Goal: Task Accomplishment & Management: Manage account settings

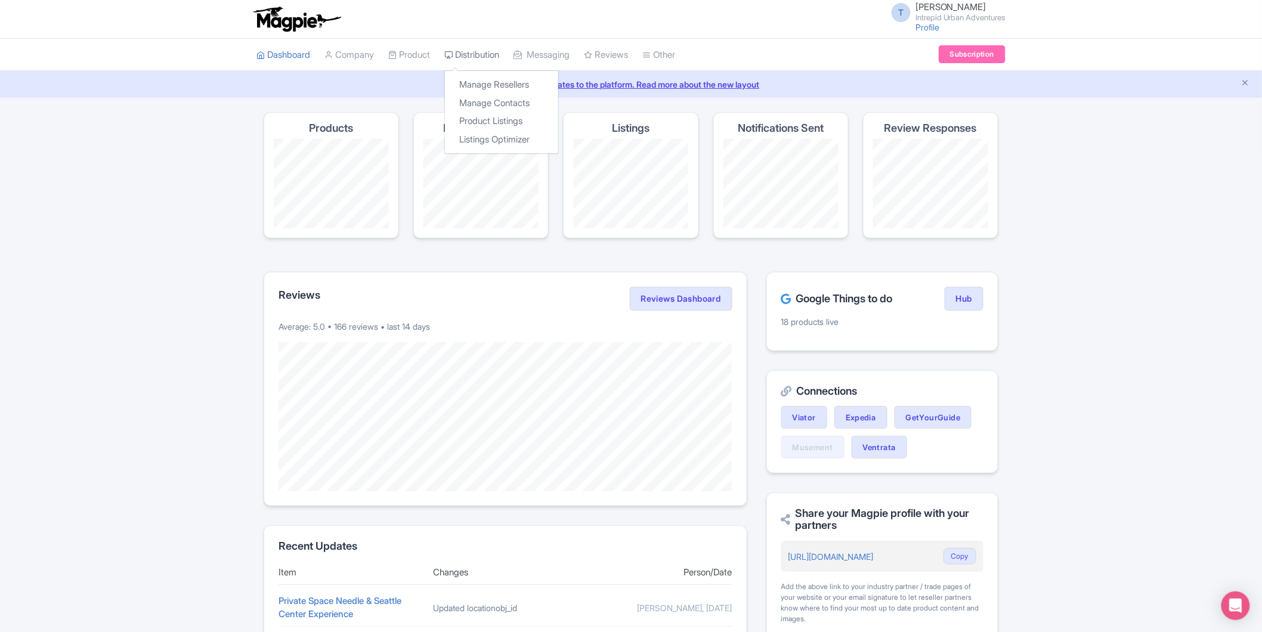
click at [475, 50] on link "Distribution" at bounding box center [471, 55] width 55 height 33
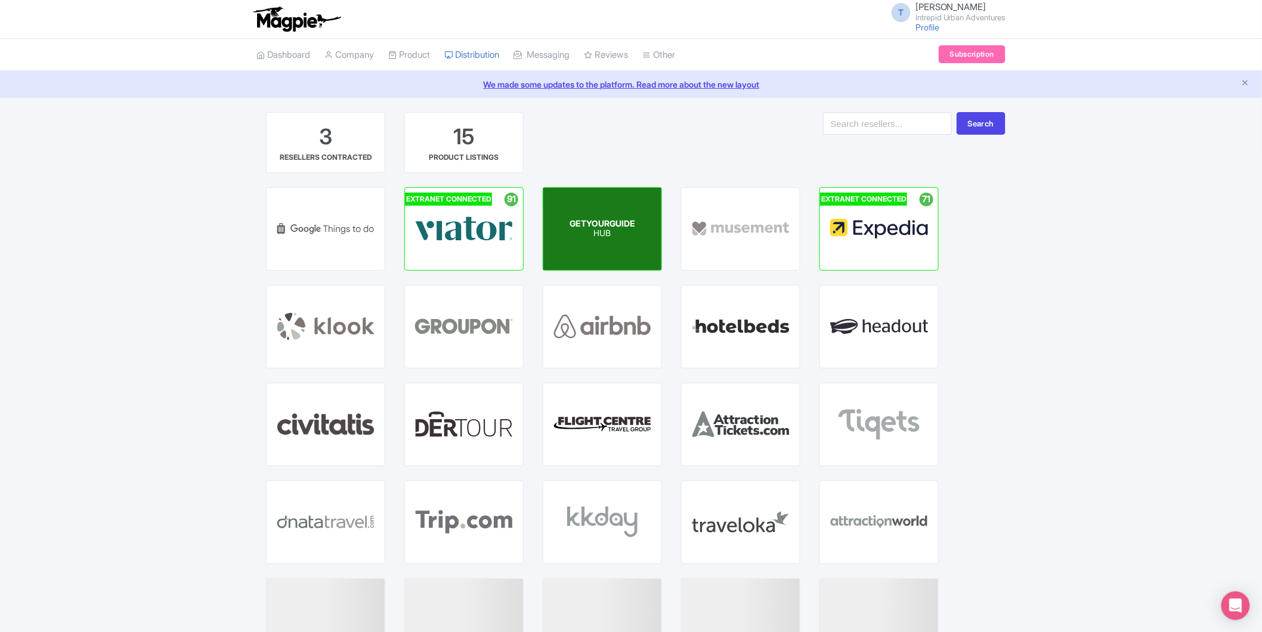
click at [632, 227] on span "GETYOURGUIDE" at bounding box center [602, 223] width 66 height 10
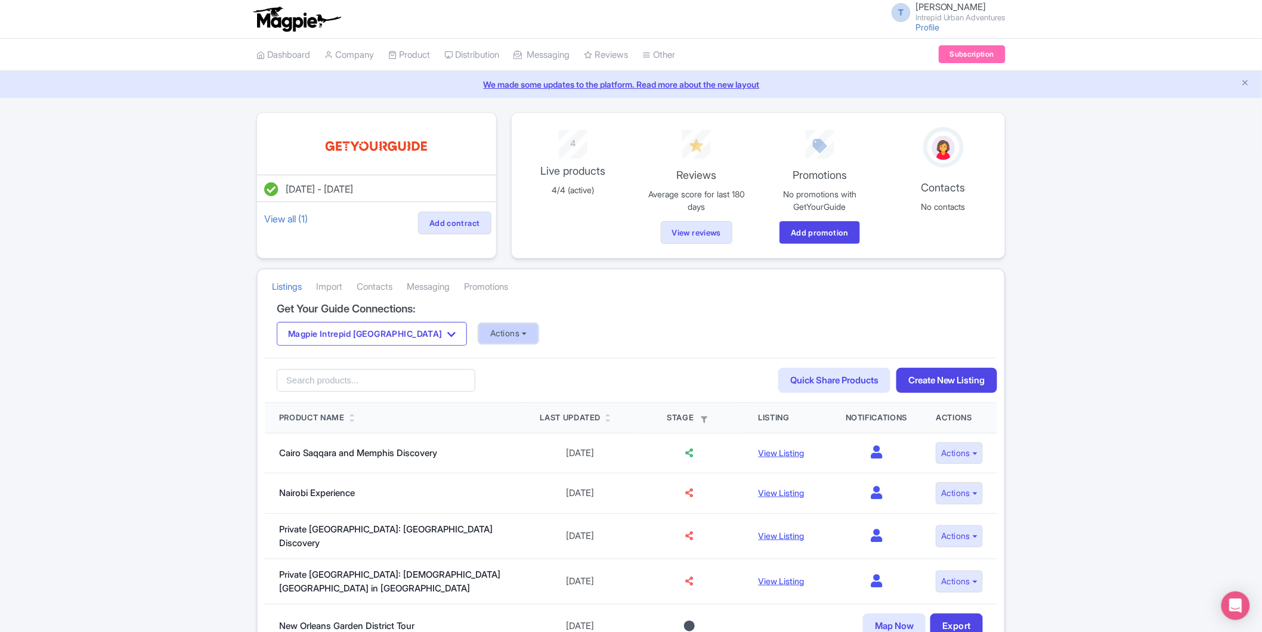
click at [479, 337] on button "Actions" at bounding box center [508, 334] width 59 height 20
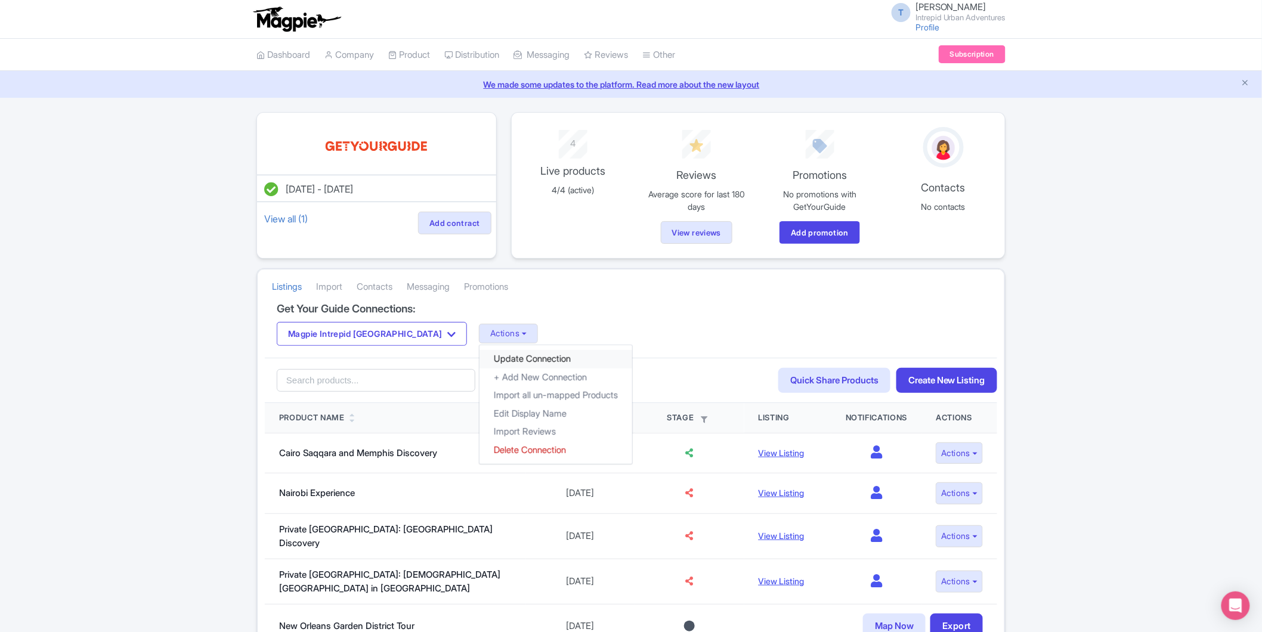
click at [479, 363] on link "Update Connection" at bounding box center [555, 359] width 153 height 18
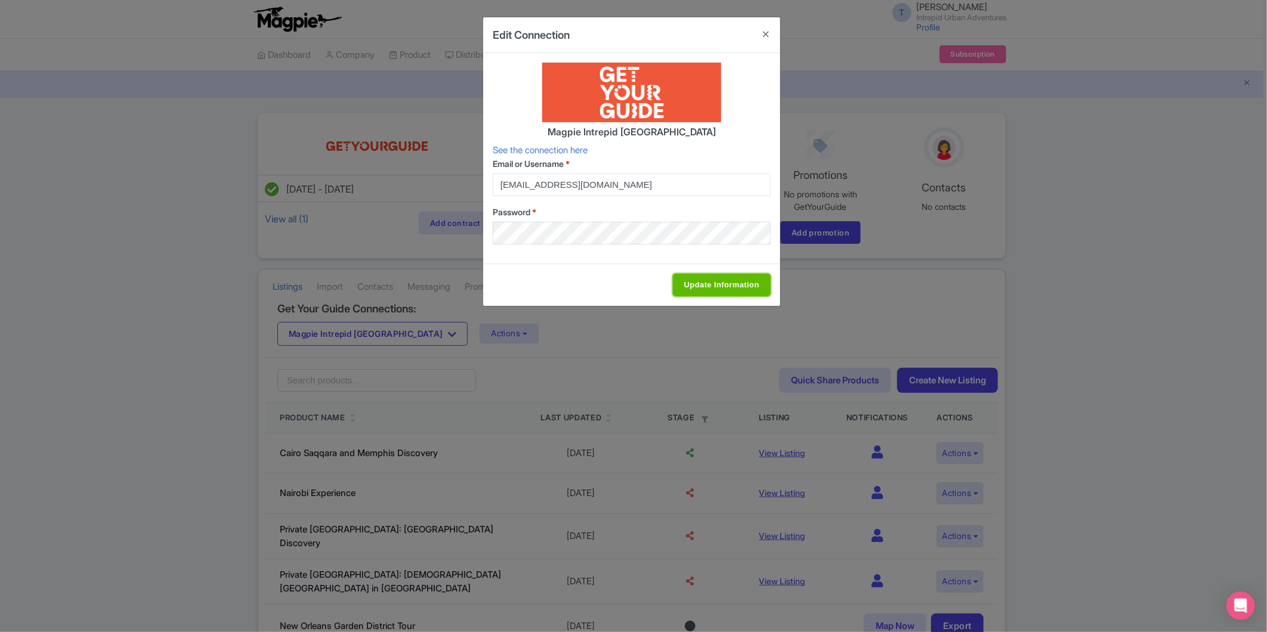
click at [713, 285] on input "Update Information" at bounding box center [722, 285] width 98 height 23
type input "Update Information"
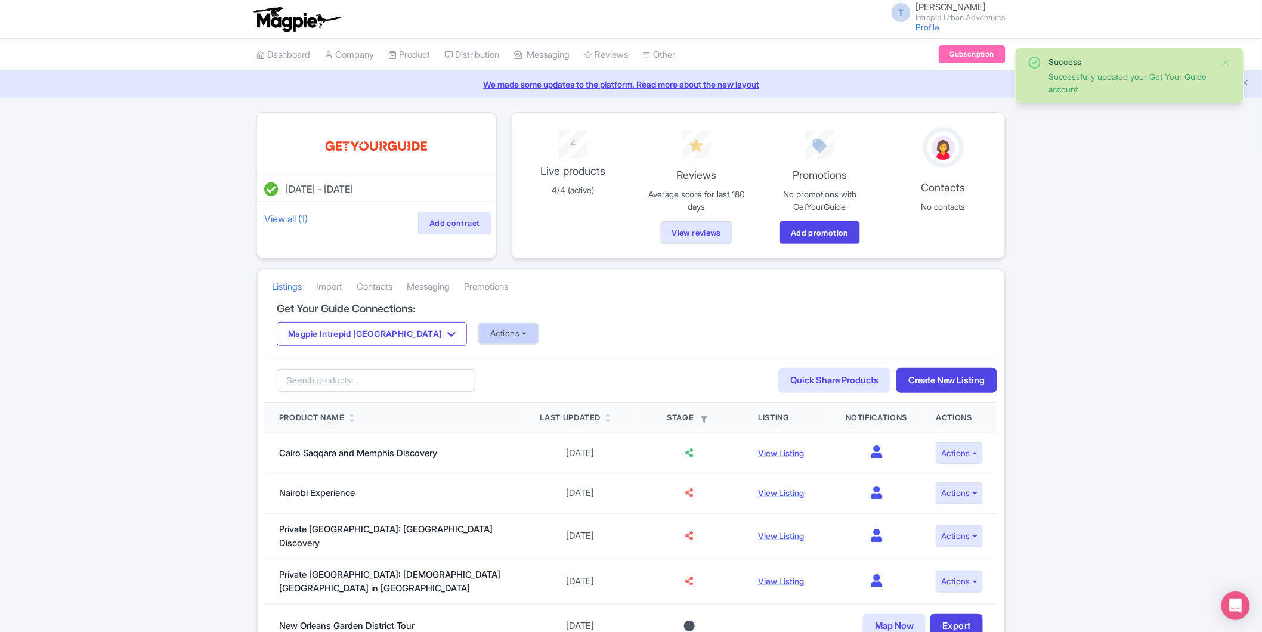
click at [479, 330] on button "Actions" at bounding box center [508, 334] width 59 height 20
click at [479, 426] on link "Import Reviews" at bounding box center [555, 432] width 153 height 18
click at [383, 335] on button "Magpie Intrepid [GEOGRAPHIC_DATA]" at bounding box center [372, 334] width 190 height 24
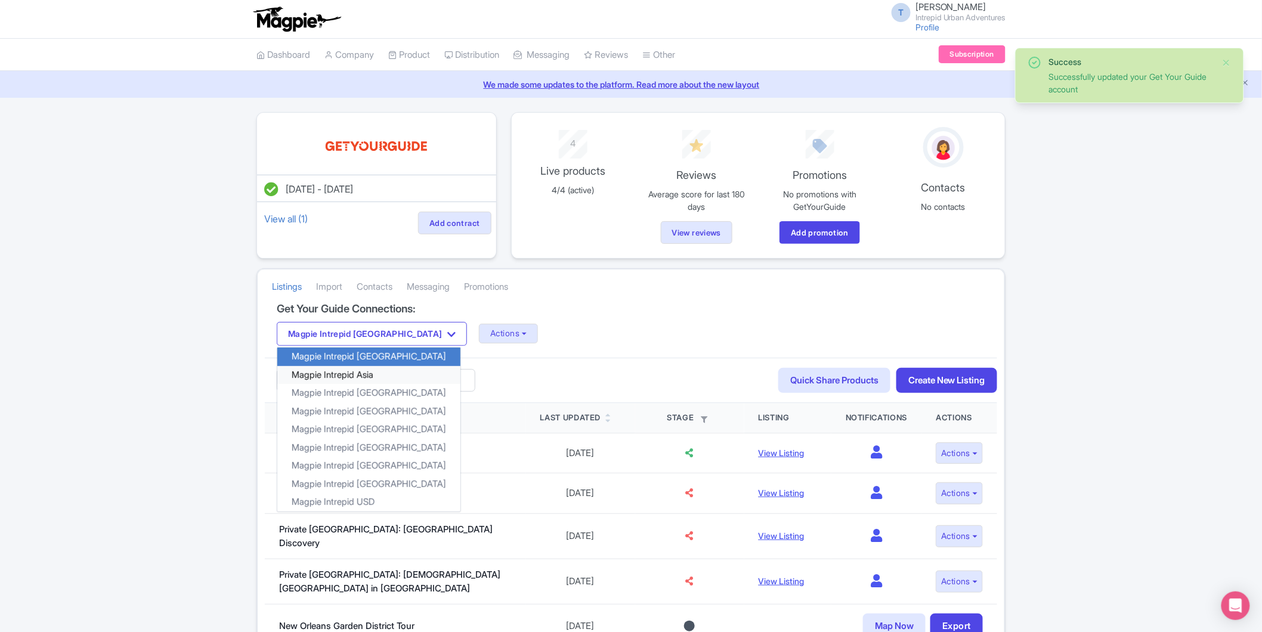
click at [379, 369] on link "Magpie Intrepid Asia" at bounding box center [368, 375] width 183 height 18
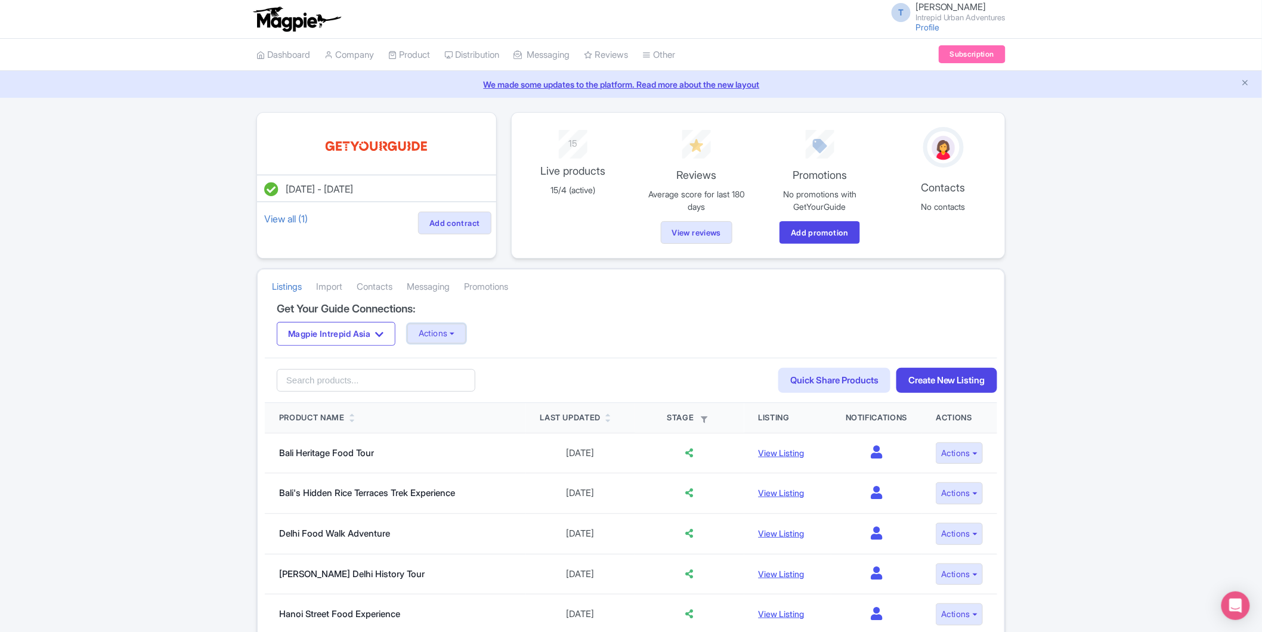
click at [466, 332] on button "Actions" at bounding box center [436, 334] width 59 height 20
click at [463, 354] on link "Update Connection" at bounding box center [484, 359] width 153 height 18
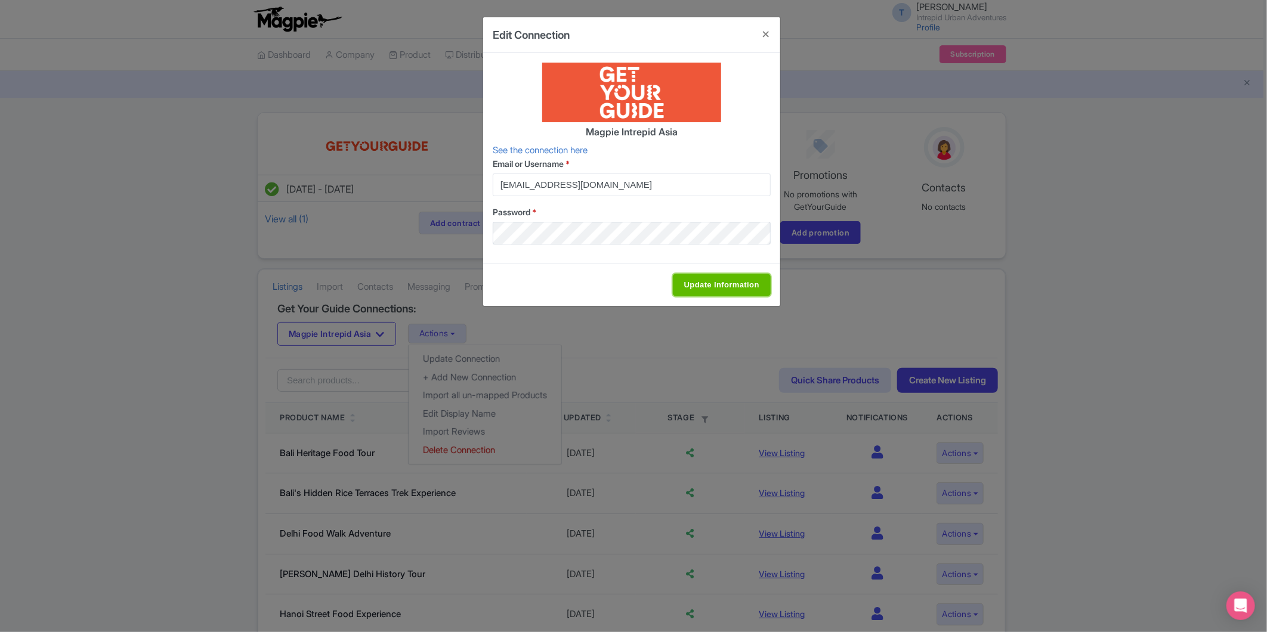
click at [726, 291] on input "Update Information" at bounding box center [722, 285] width 98 height 23
type input "Update Information"
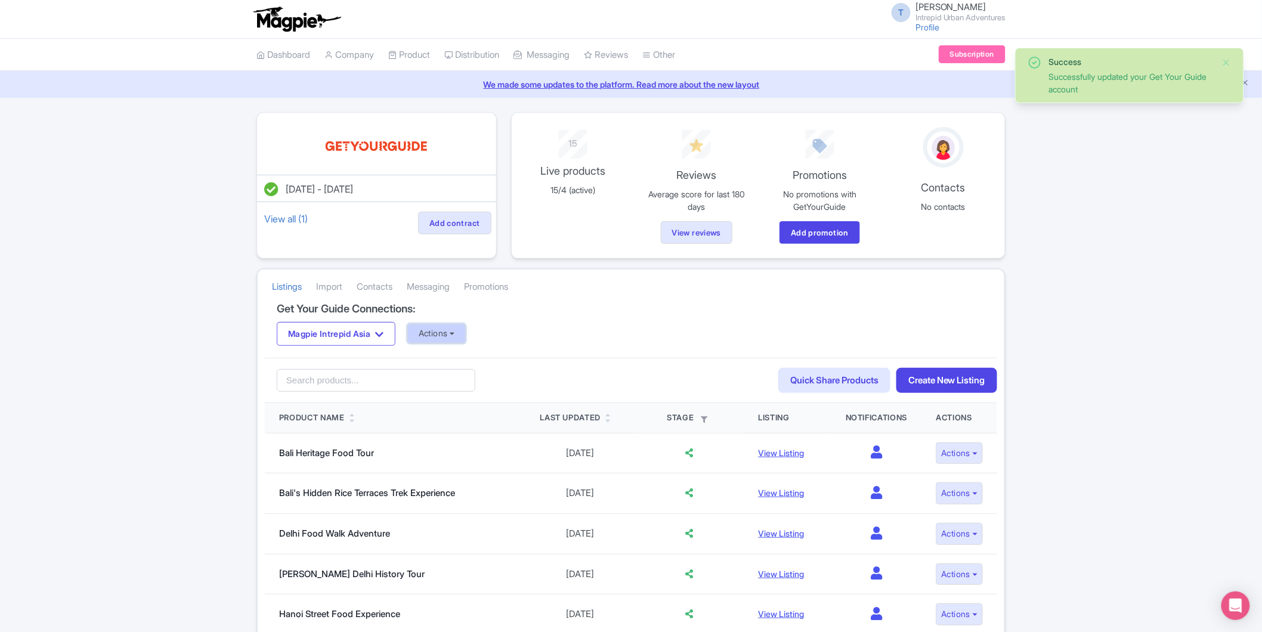
click at [451, 342] on button "Actions" at bounding box center [436, 334] width 59 height 20
click at [453, 433] on link "Import Reviews" at bounding box center [484, 432] width 153 height 18
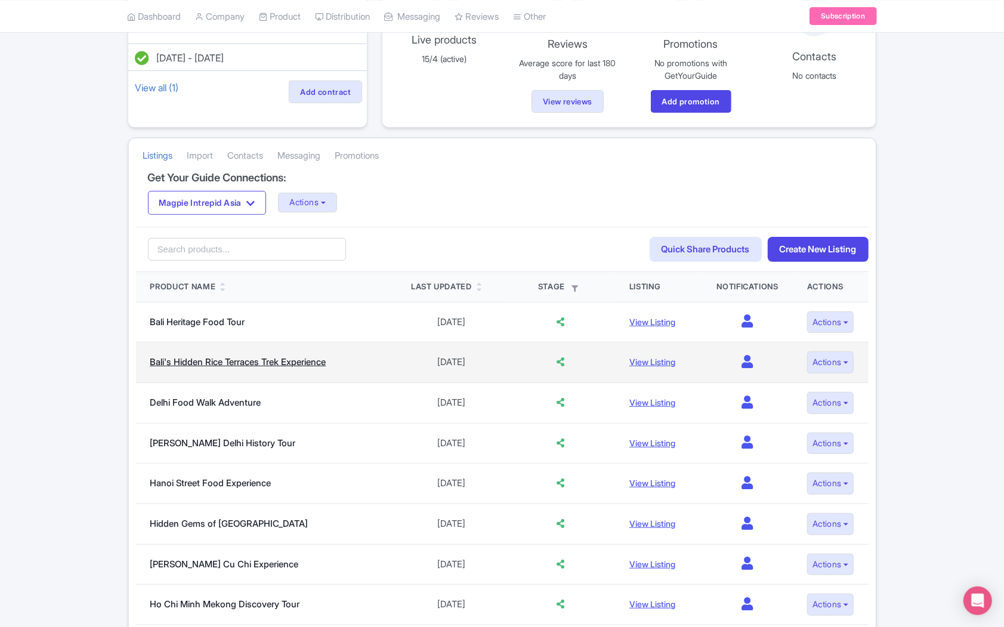
scroll to position [132, 0]
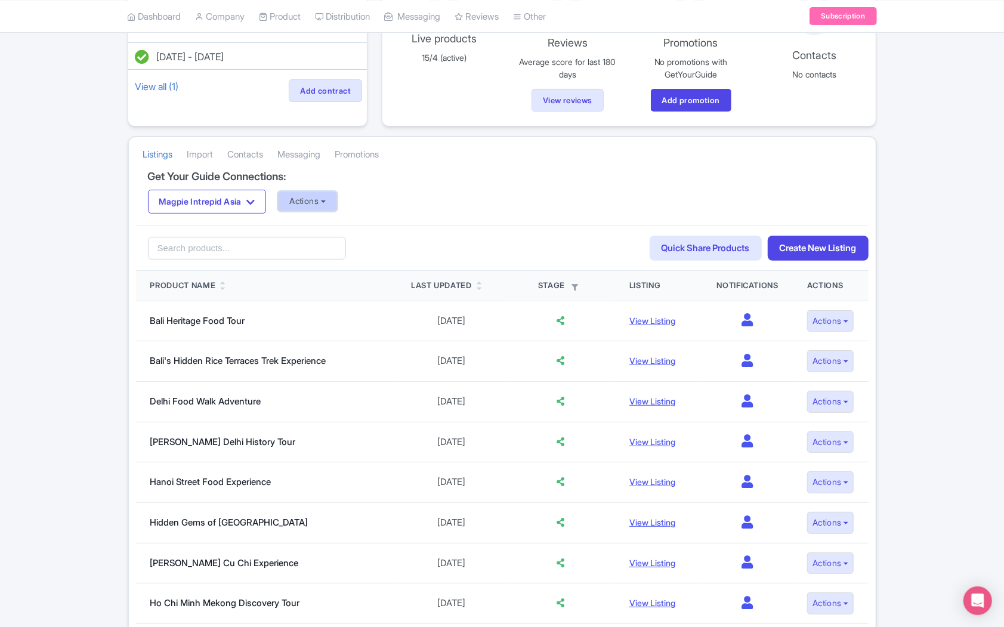
click at [311, 201] on button "Actions" at bounding box center [307, 201] width 59 height 20
click at [318, 224] on link "Update Connection" at bounding box center [354, 227] width 153 height 18
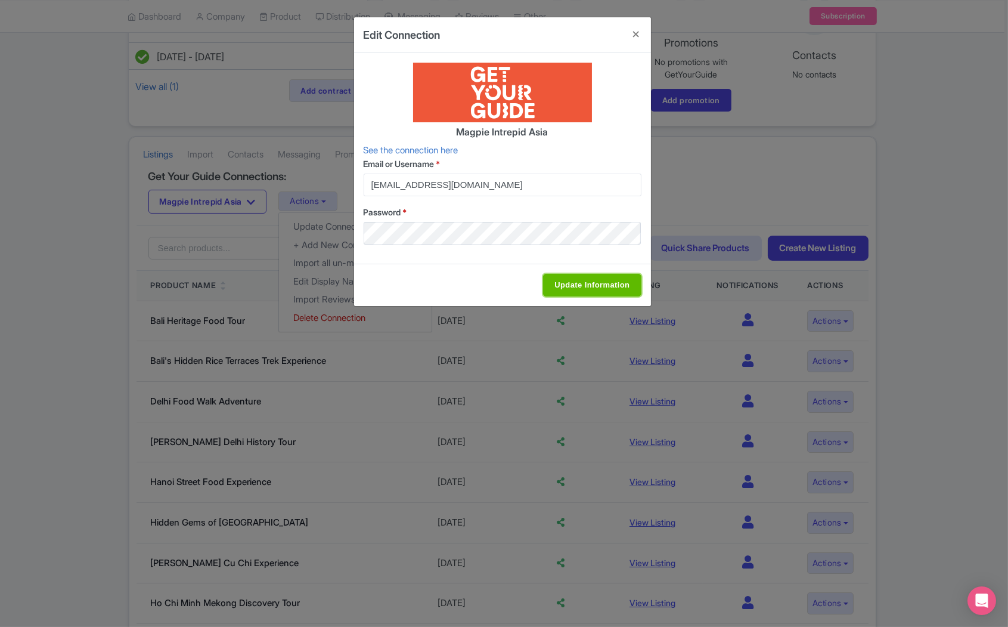
click at [580, 284] on input "Update Information" at bounding box center [592, 285] width 98 height 23
type input "Update Information"
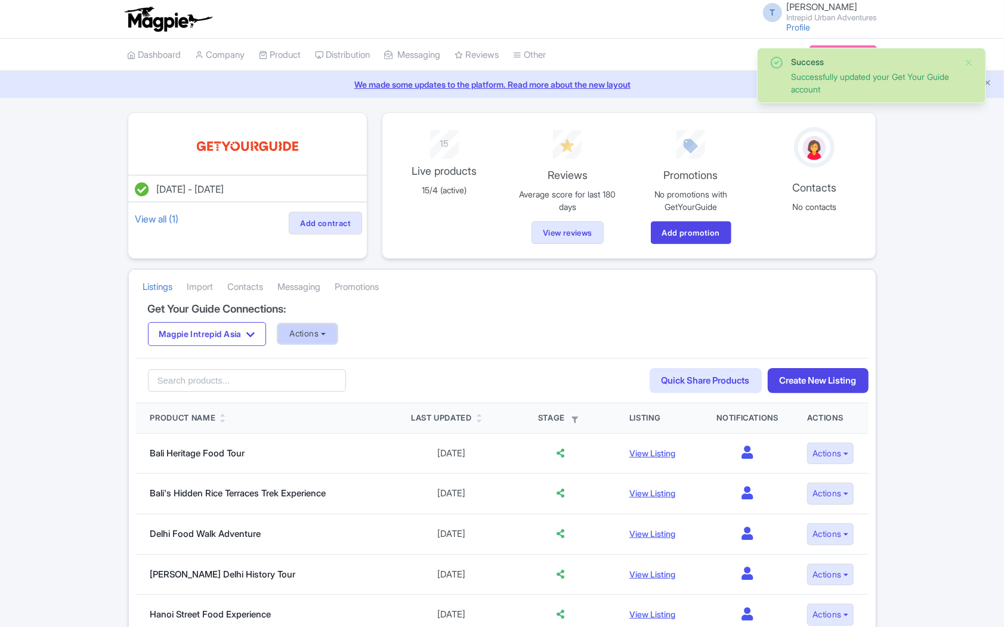
click at [324, 335] on button "Actions" at bounding box center [307, 334] width 59 height 20
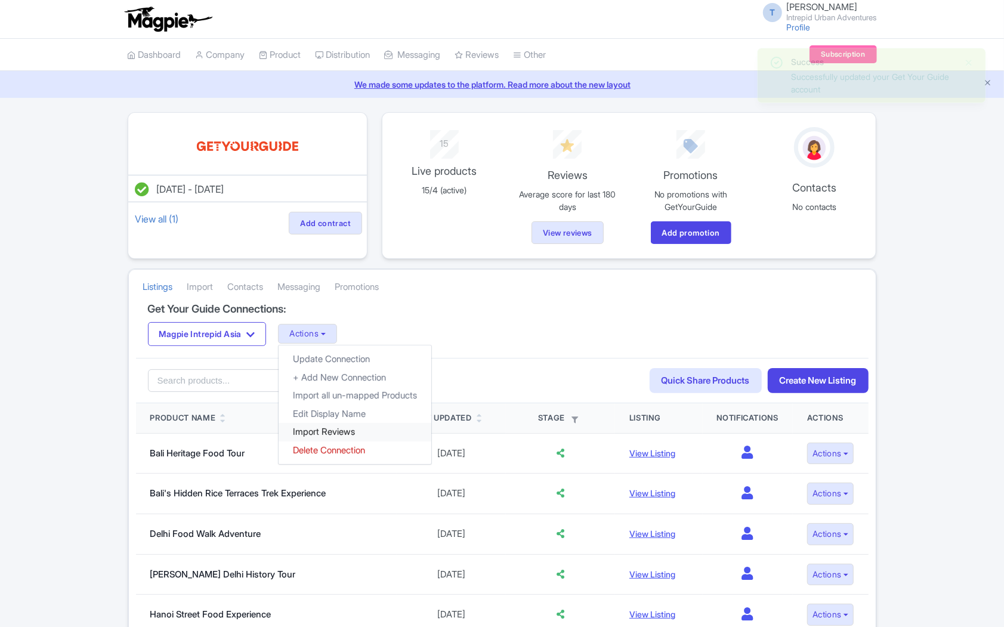
click at [325, 428] on link "Import Reviews" at bounding box center [354, 432] width 153 height 18
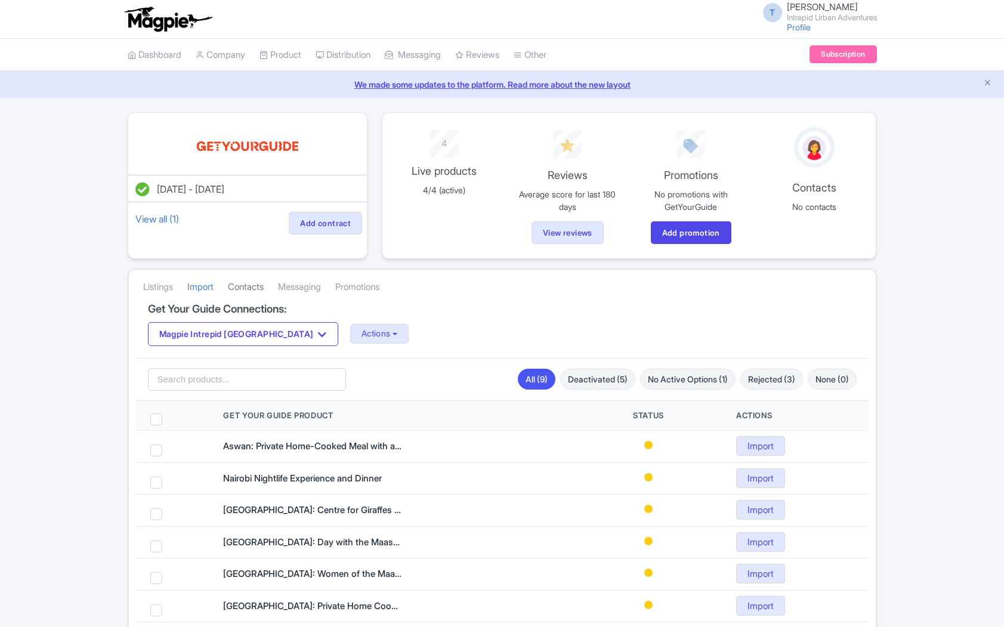
scroll to position [132, 0]
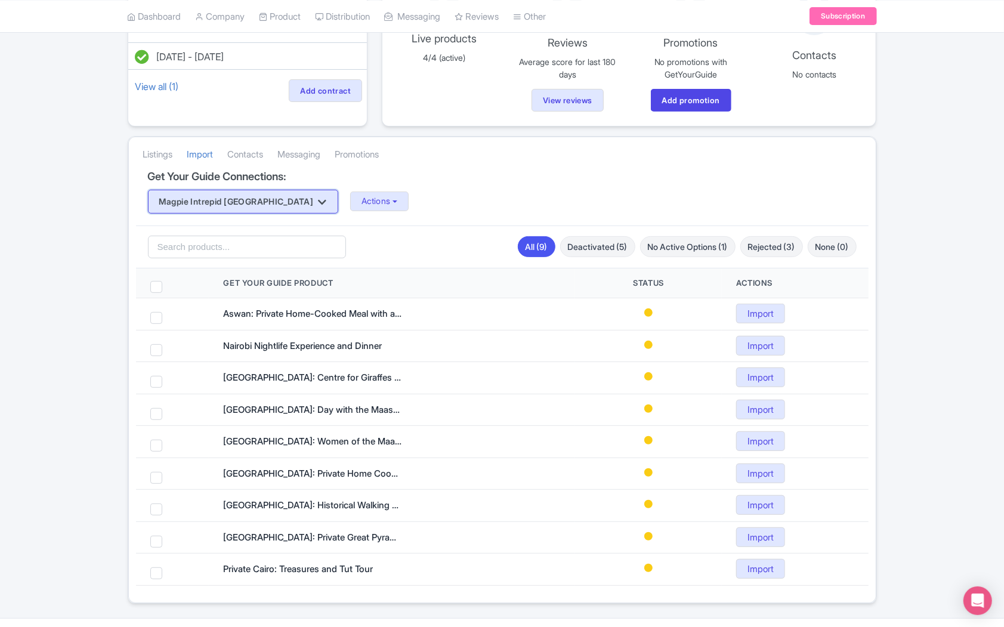
click at [221, 195] on button "Magpie Intrepid [GEOGRAPHIC_DATA]" at bounding box center [243, 202] width 190 height 24
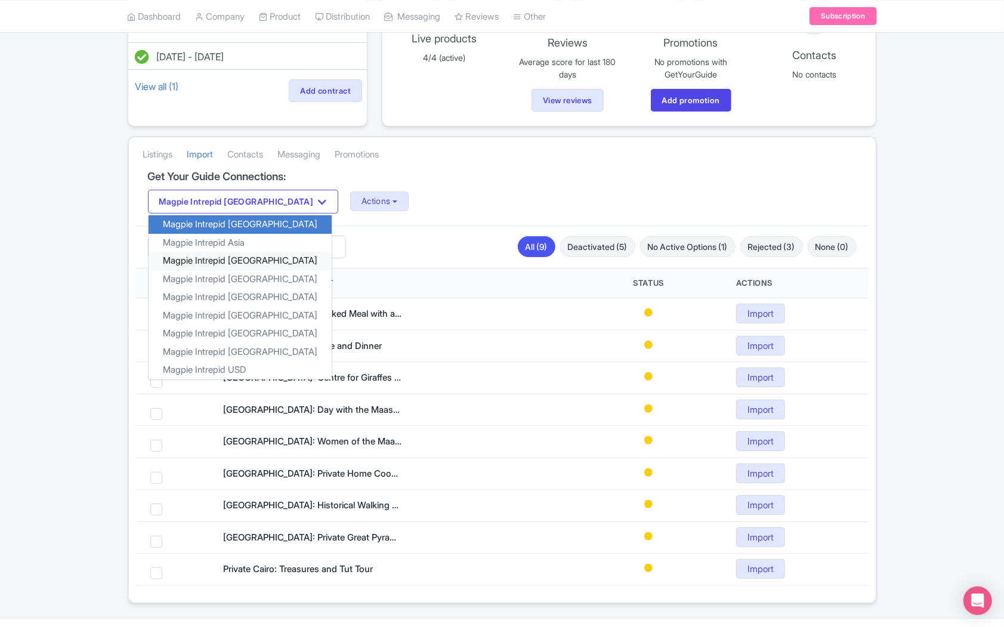
click at [239, 260] on link "Magpie Intrepid Australia" at bounding box center [239, 261] width 183 height 18
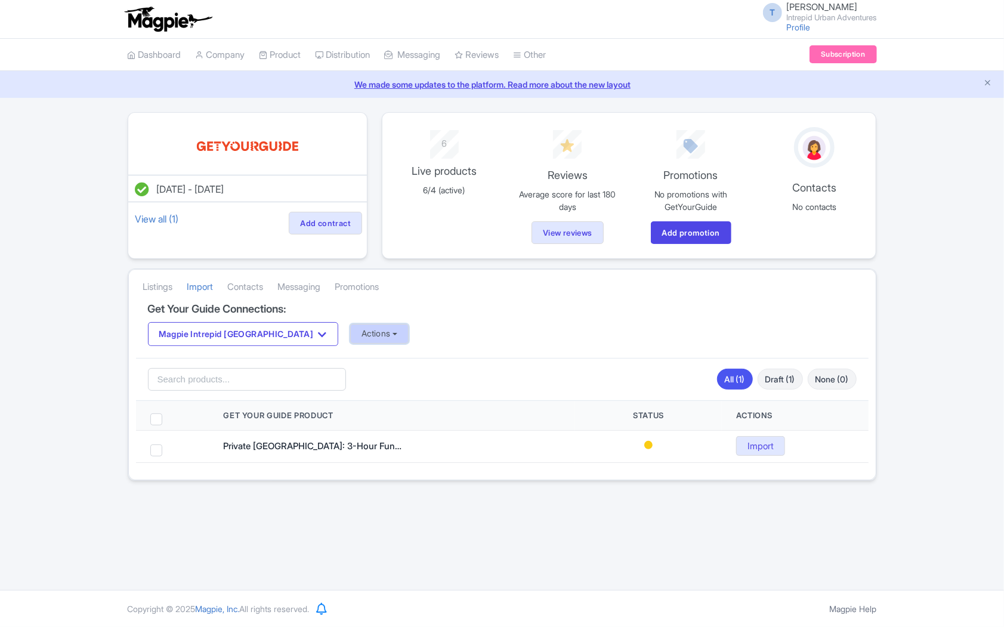
click at [350, 336] on button "Actions" at bounding box center [379, 334] width 59 height 20
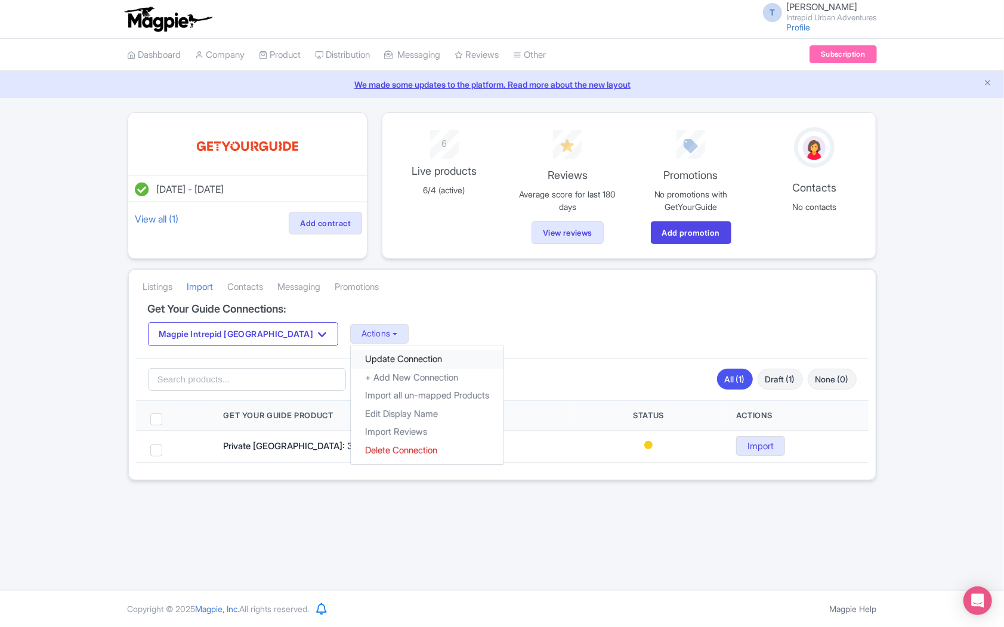
click at [351, 364] on link "Update Connection" at bounding box center [427, 359] width 153 height 18
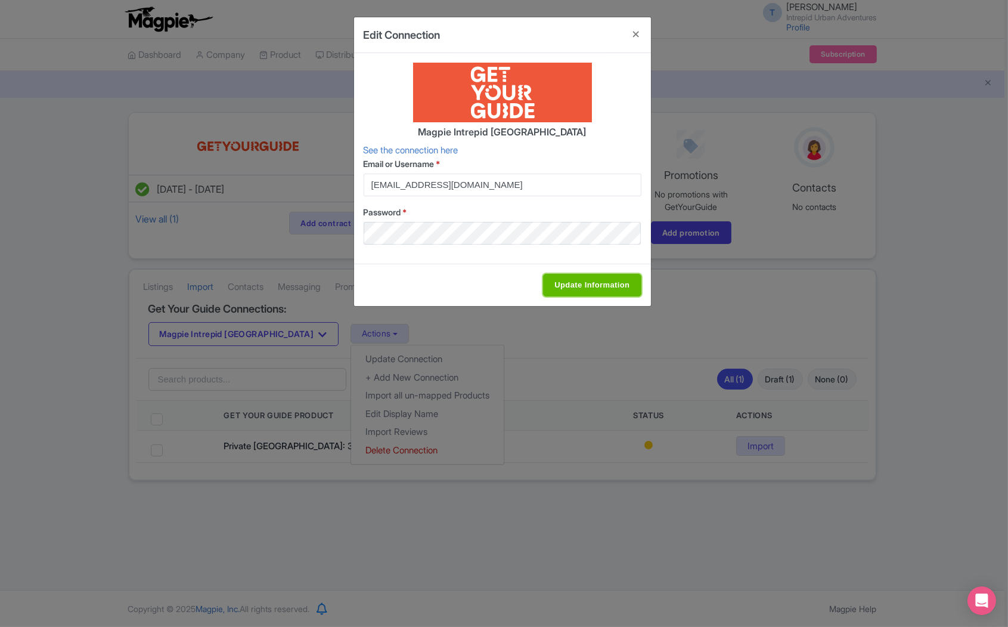
click at [603, 284] on input "Update Information" at bounding box center [592, 285] width 98 height 23
type input "Update Information"
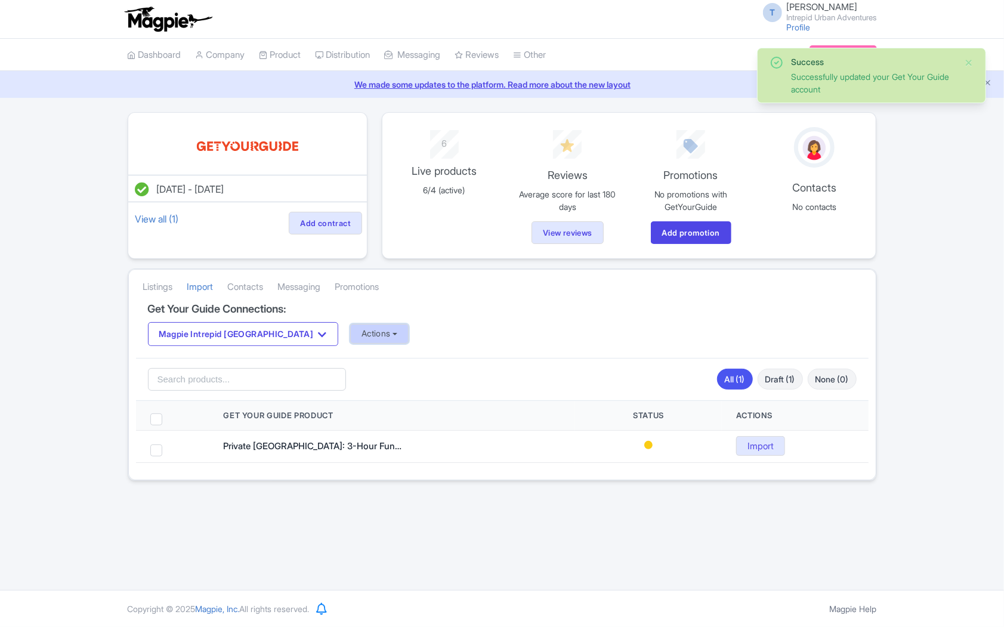
click at [350, 339] on button "Actions" at bounding box center [379, 334] width 59 height 20
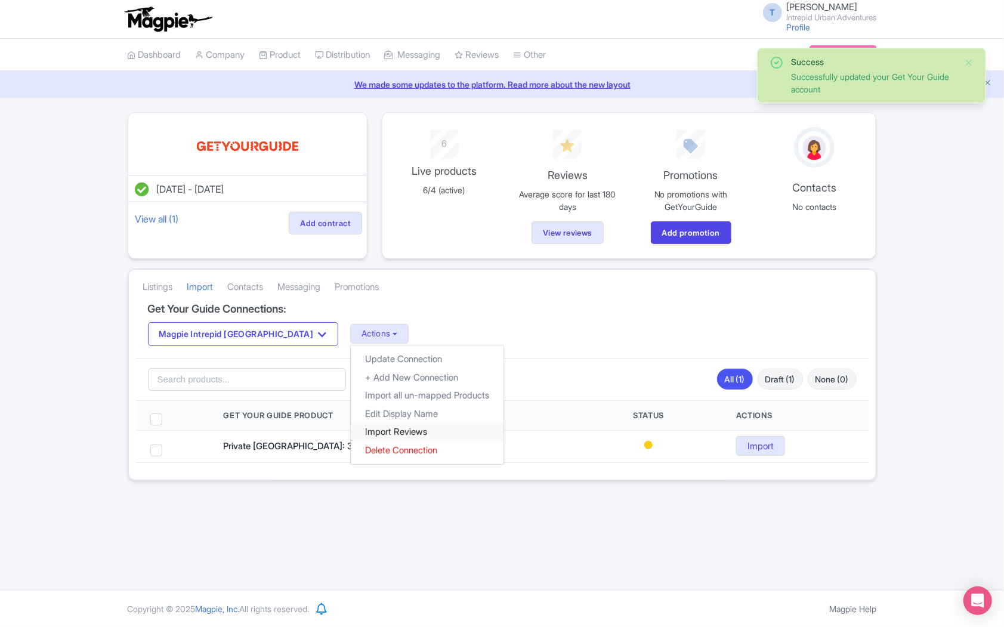
click at [363, 430] on link "Import Reviews" at bounding box center [427, 432] width 153 height 18
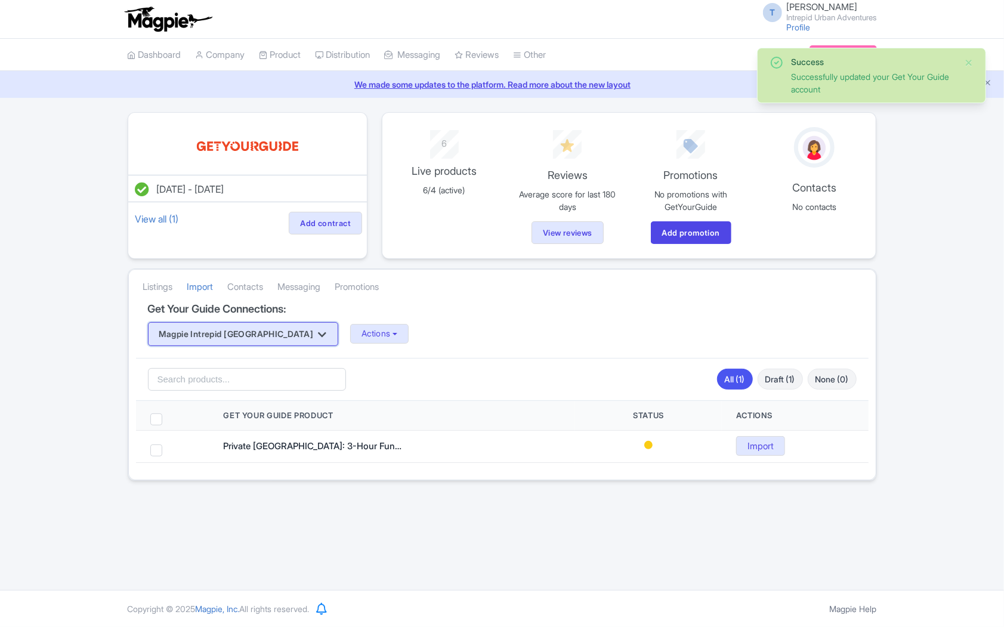
click at [229, 335] on button "Magpie Intrepid [GEOGRAPHIC_DATA]" at bounding box center [243, 334] width 190 height 24
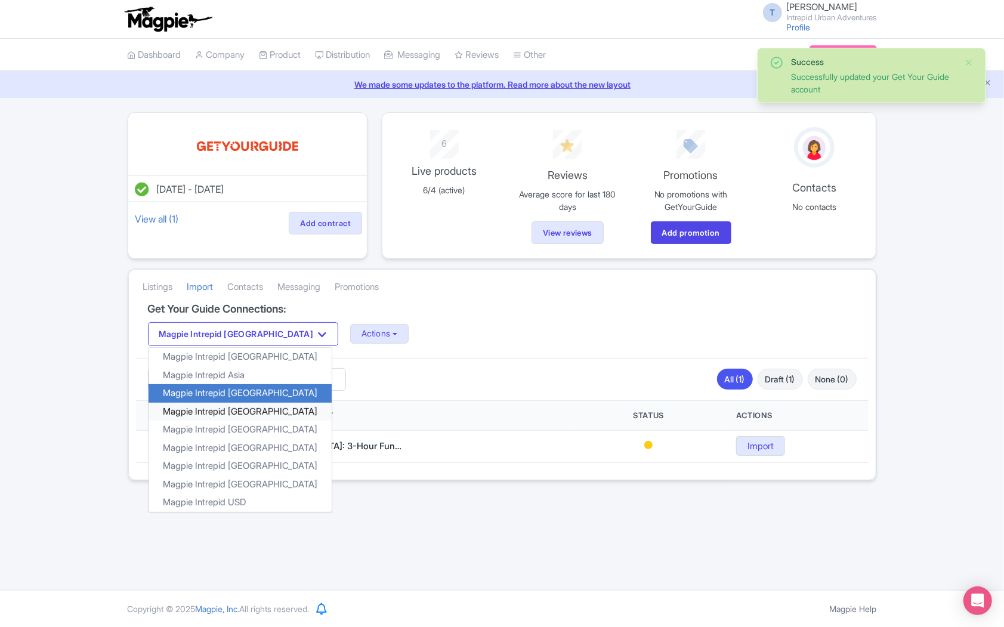
click at [244, 414] on link "Magpie Intrepid [GEOGRAPHIC_DATA]" at bounding box center [239, 411] width 183 height 18
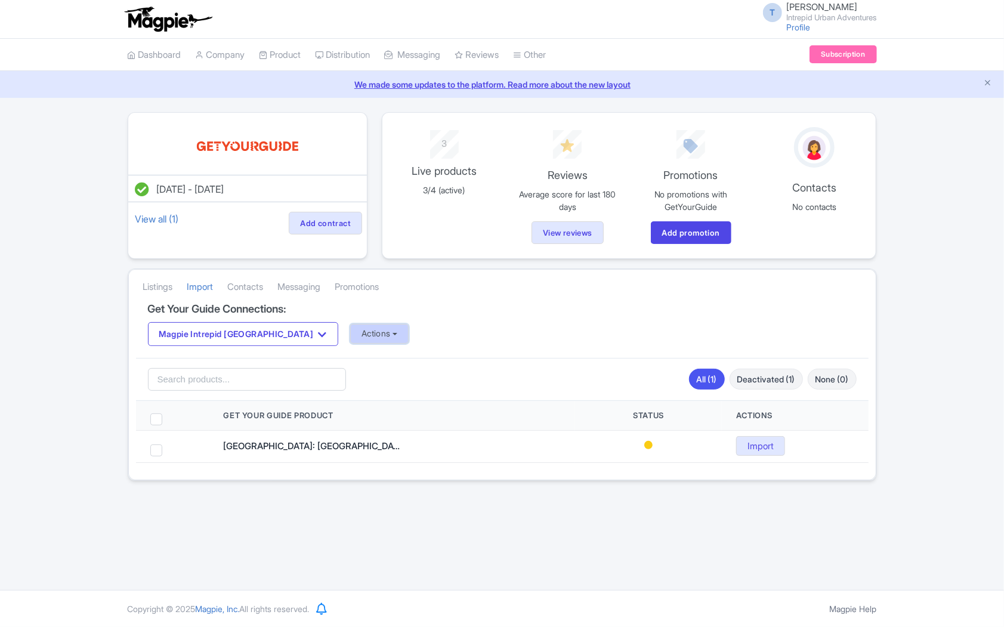
click at [350, 334] on button "Actions" at bounding box center [379, 334] width 59 height 20
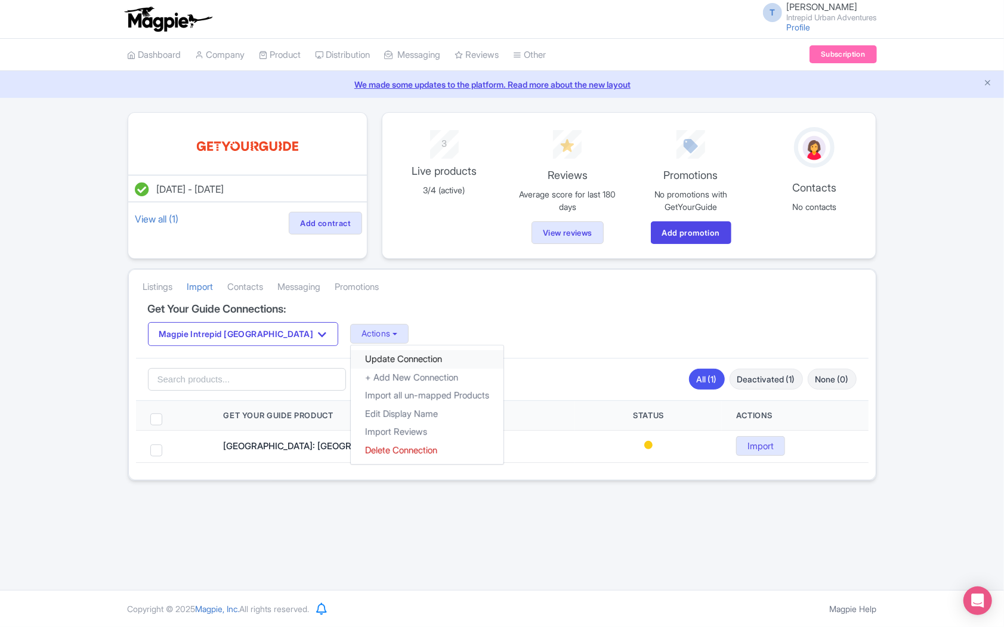
click at [351, 366] on link "Update Connection" at bounding box center [427, 359] width 153 height 18
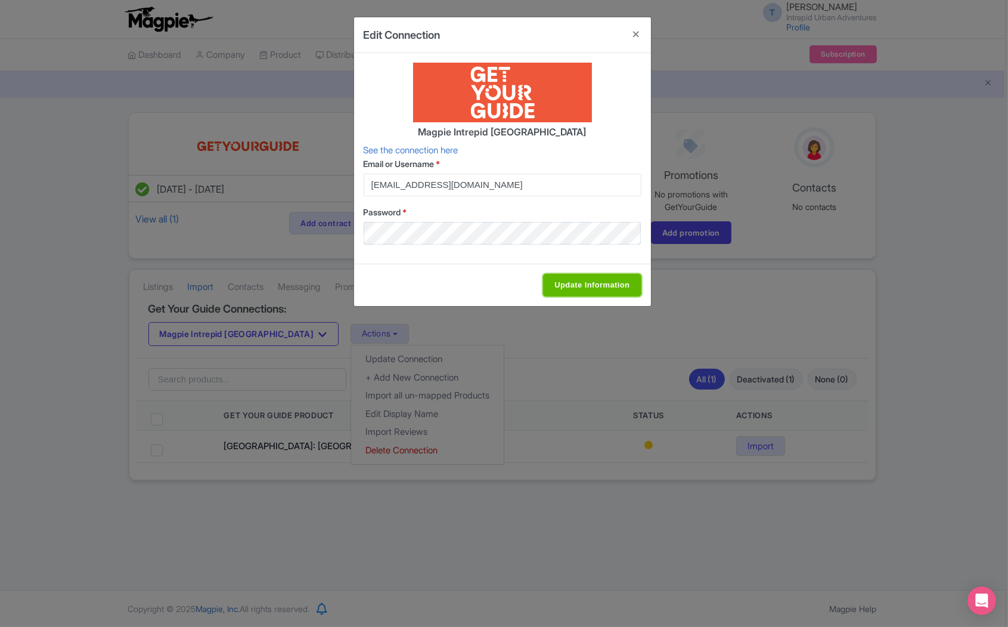
click at [595, 290] on input "Update Information" at bounding box center [592, 285] width 98 height 23
type input "Update Information"
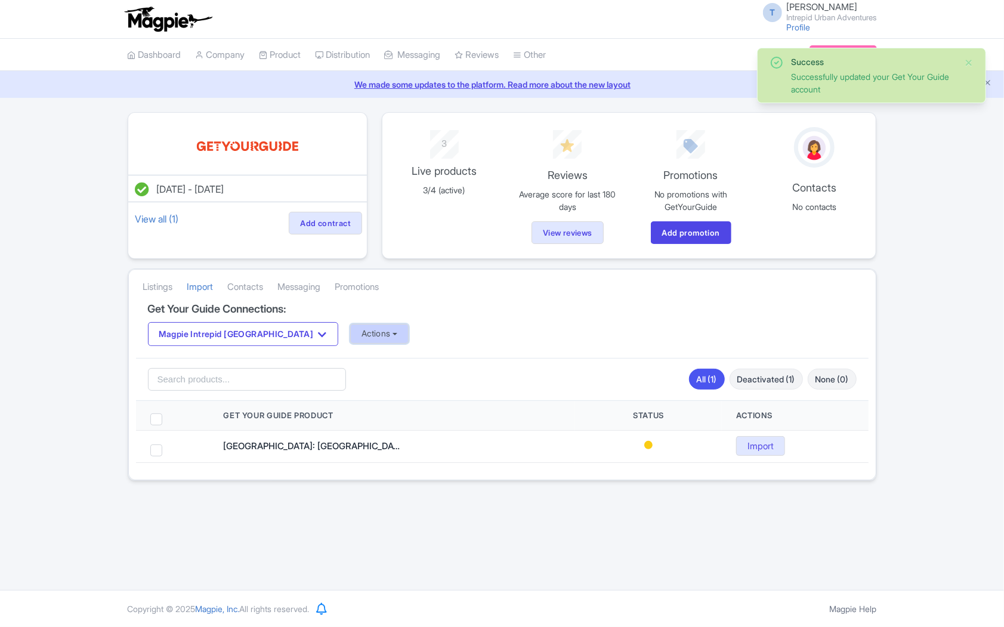
click at [350, 331] on button "Actions" at bounding box center [379, 334] width 59 height 20
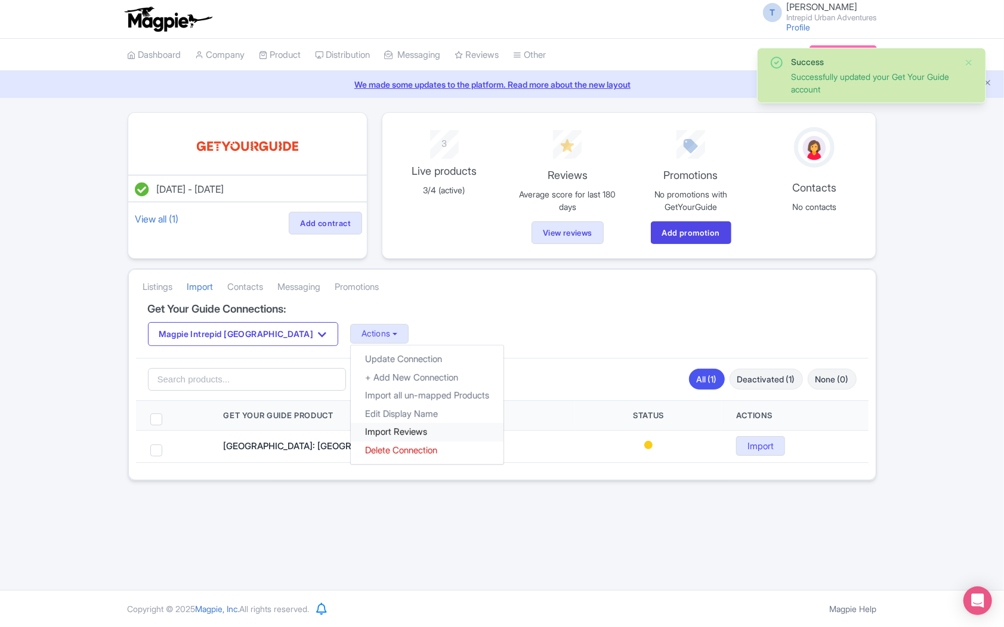
click at [351, 429] on link "Import Reviews" at bounding box center [427, 432] width 153 height 18
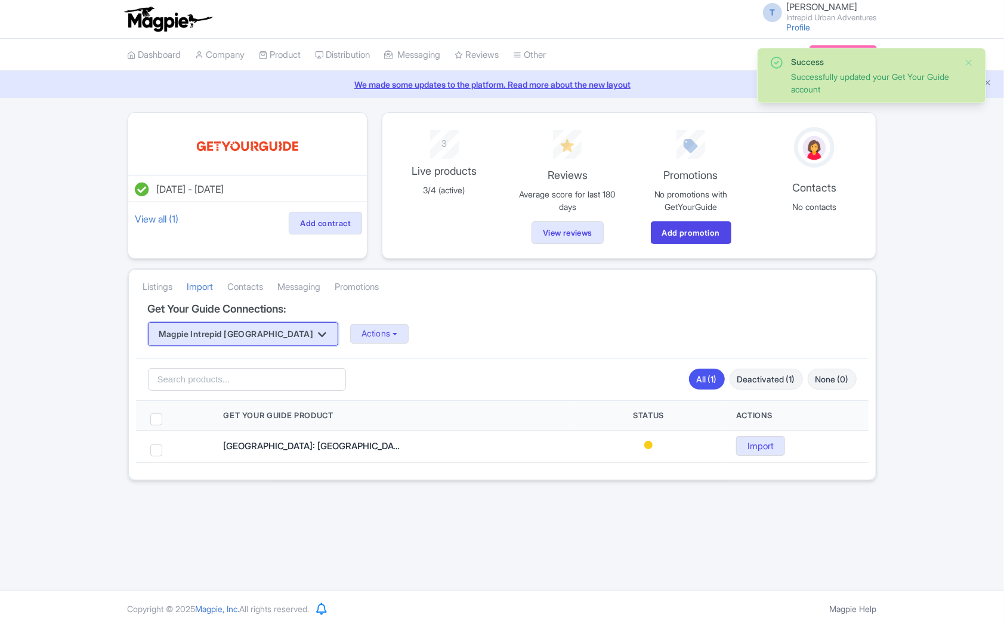
click at [253, 329] on button "Magpie Intrepid Canada" at bounding box center [243, 334] width 190 height 24
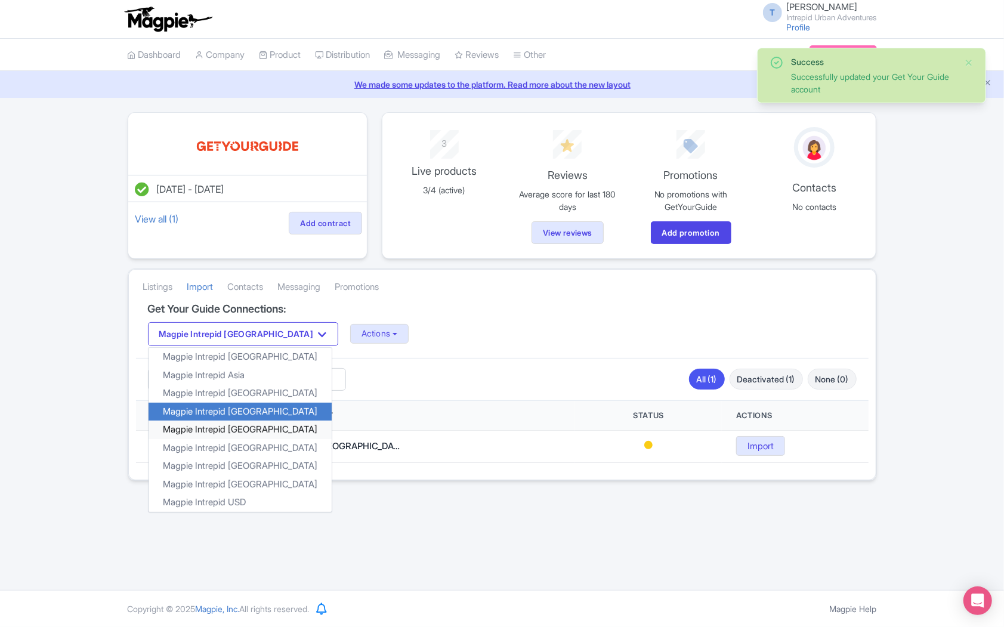
click at [237, 425] on link "Magpie Intrepid [GEOGRAPHIC_DATA]" at bounding box center [239, 429] width 183 height 18
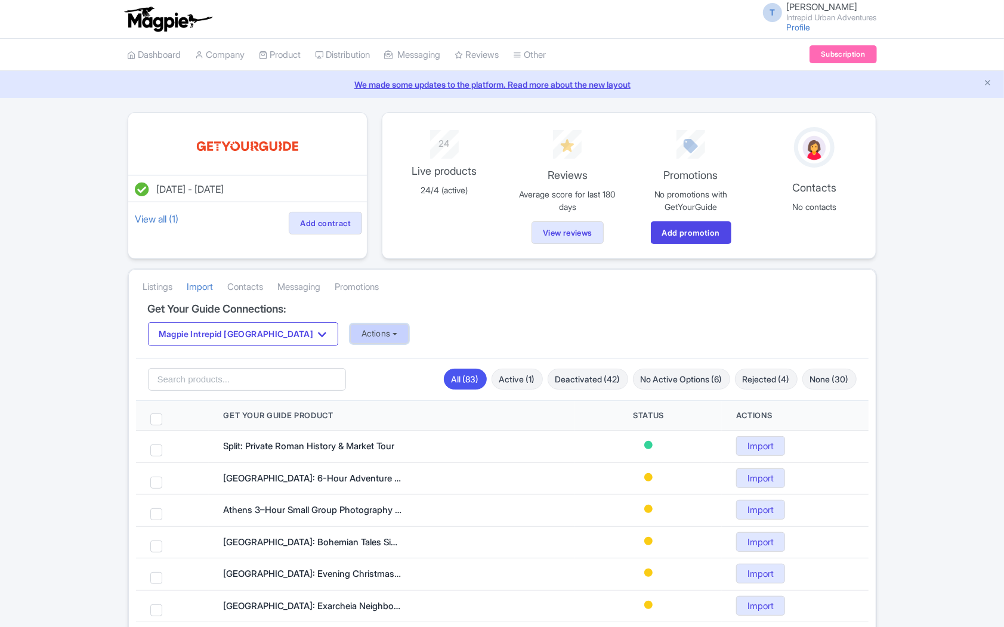
click at [350, 333] on button "Actions" at bounding box center [379, 334] width 59 height 20
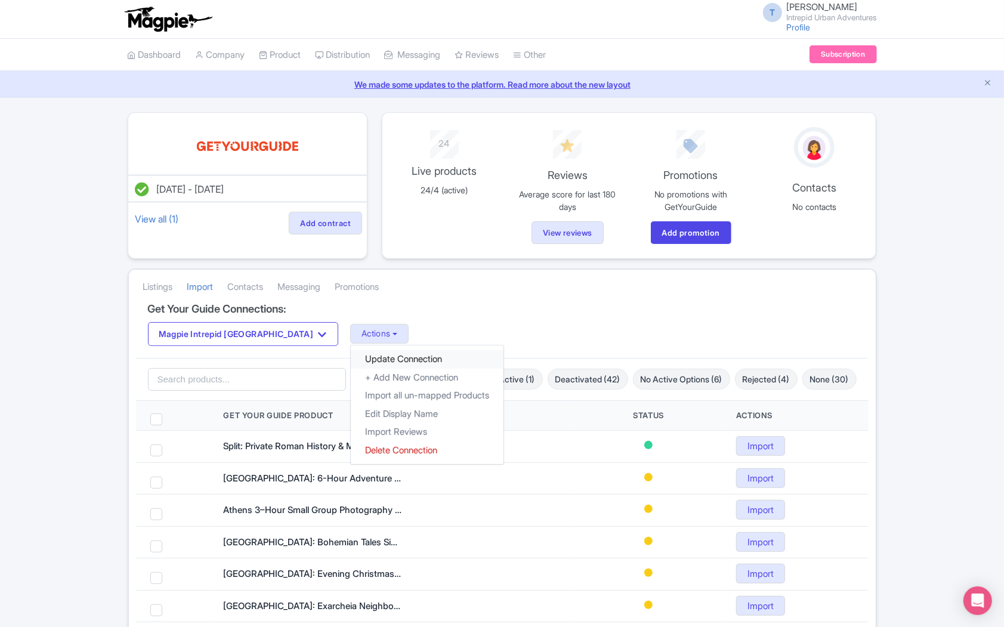
click at [351, 358] on link "Update Connection" at bounding box center [427, 359] width 153 height 18
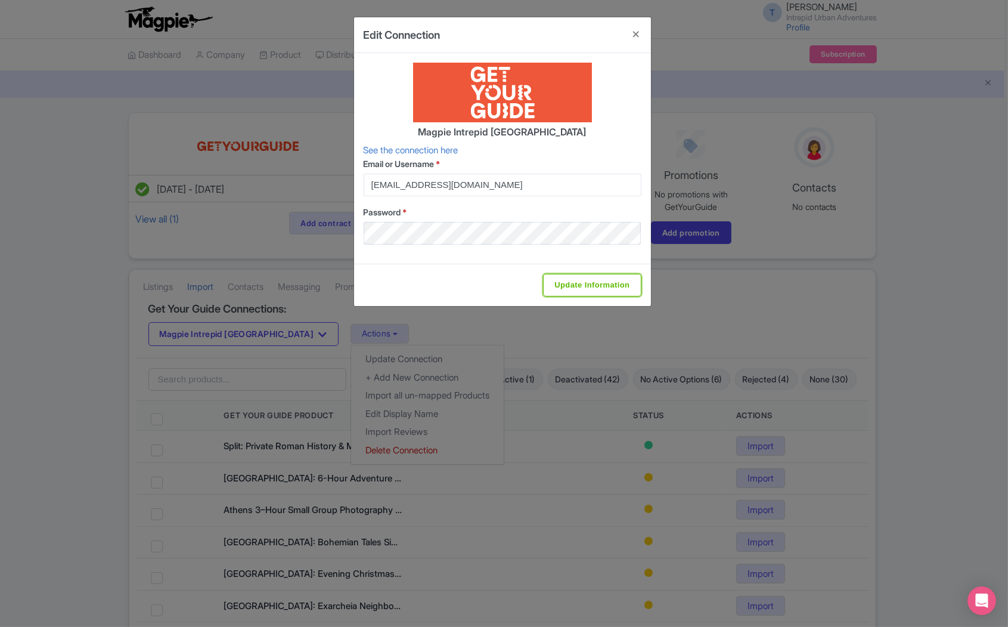
click at [578, 281] on input "Update Information" at bounding box center [592, 285] width 98 height 23
type input "Update Information"
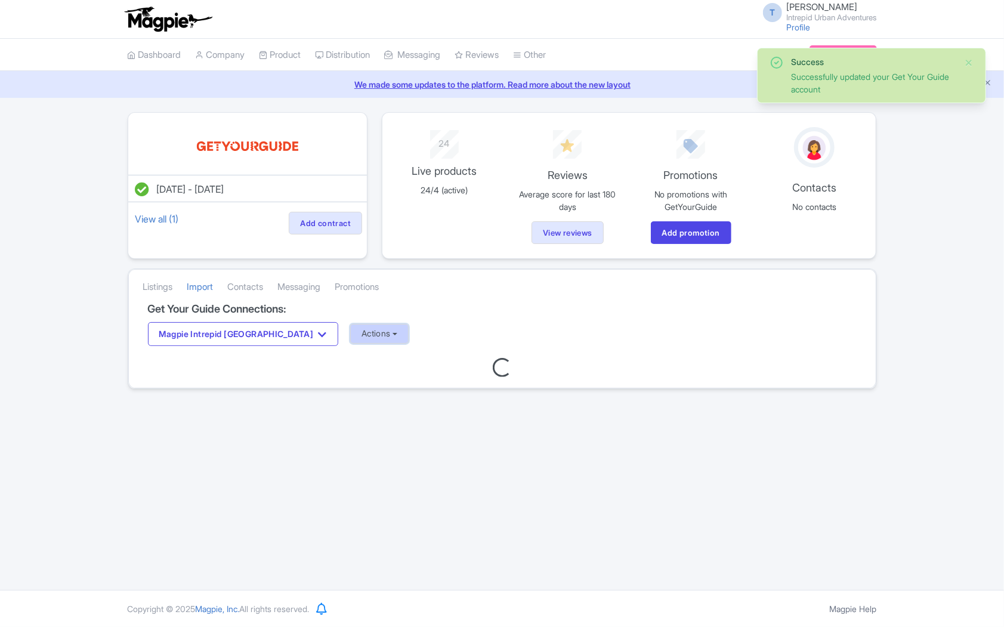
click at [350, 337] on button "Actions" at bounding box center [379, 334] width 59 height 20
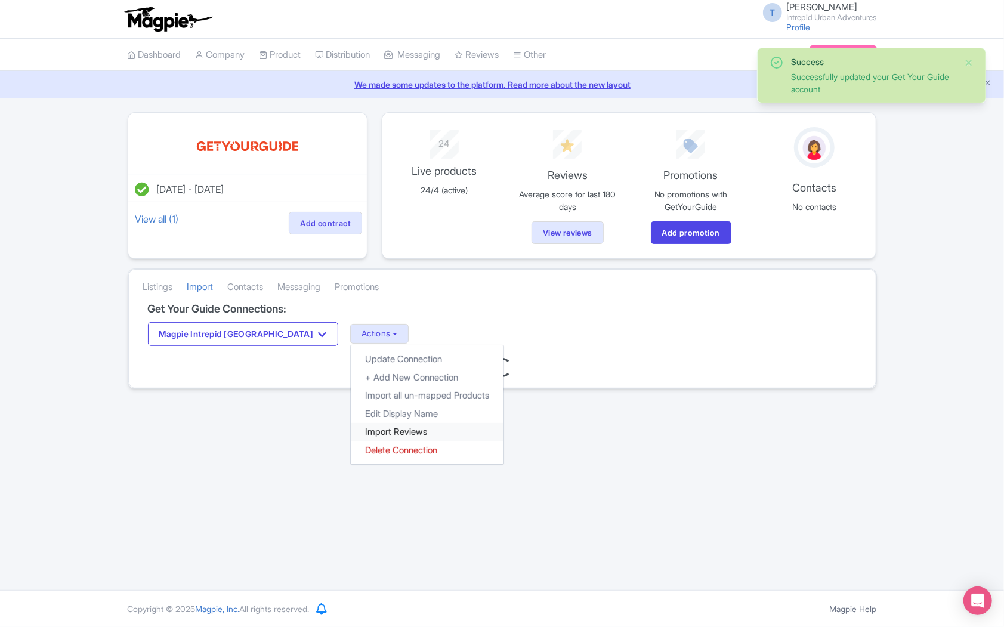
click at [352, 432] on link "Import Reviews" at bounding box center [427, 432] width 153 height 18
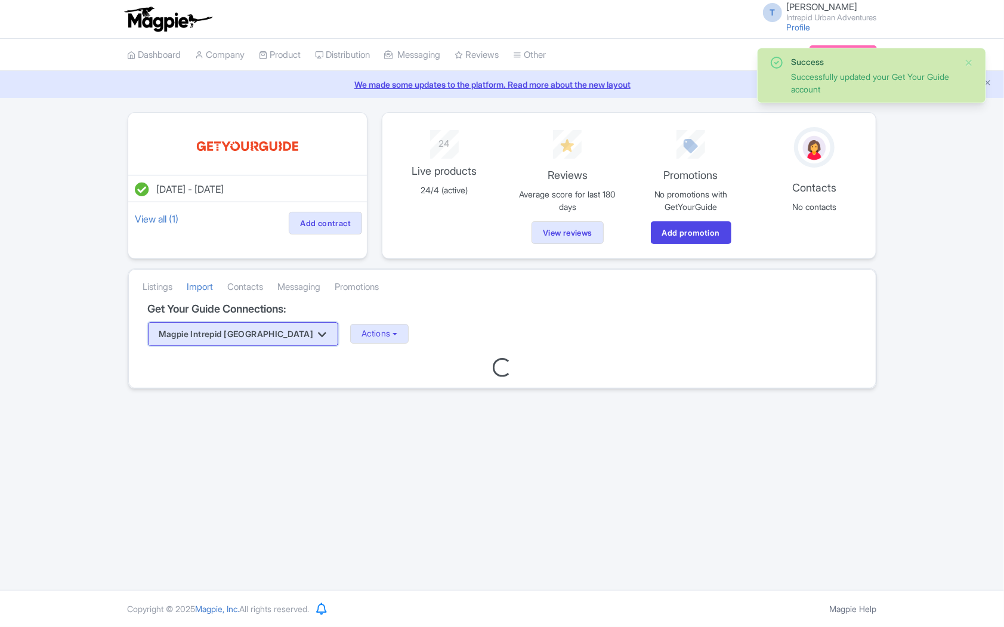
click at [253, 342] on button "Magpie Intrepid [GEOGRAPHIC_DATA]" at bounding box center [243, 334] width 190 height 24
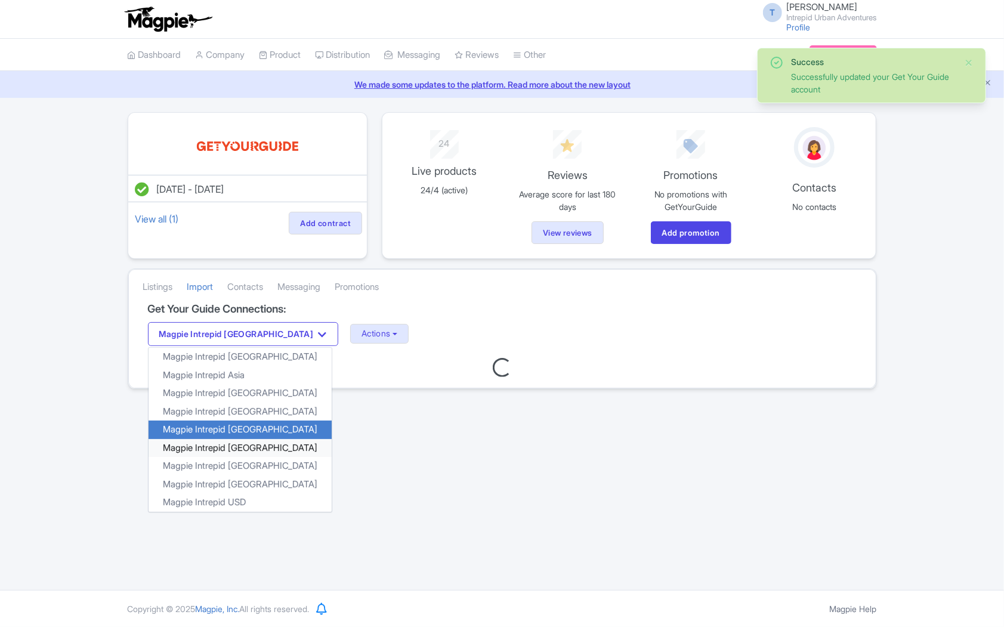
click at [248, 451] on link "Magpie Intrepid [GEOGRAPHIC_DATA]" at bounding box center [239, 447] width 183 height 18
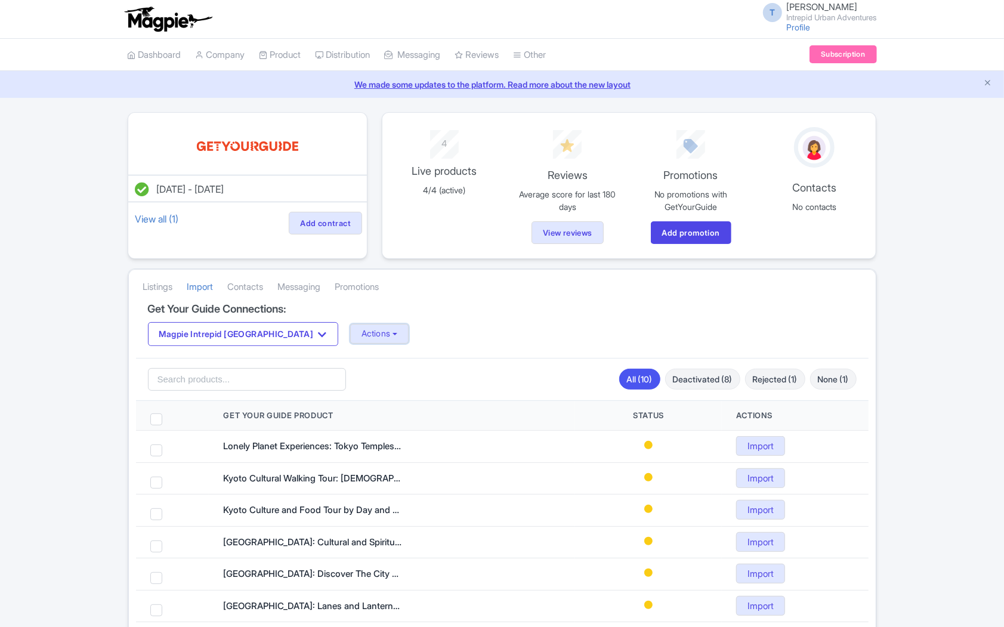
click at [350, 332] on button "Actions" at bounding box center [379, 334] width 59 height 20
click at [351, 358] on link "Update Connection" at bounding box center [427, 359] width 153 height 18
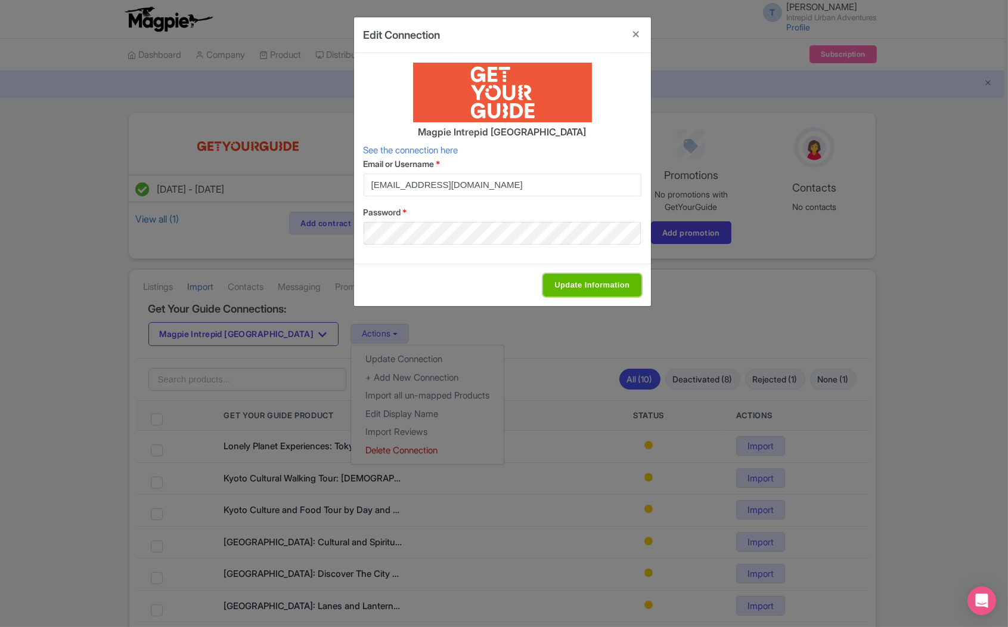
click at [584, 284] on input "Update Information" at bounding box center [592, 285] width 98 height 23
type input "Update Information"
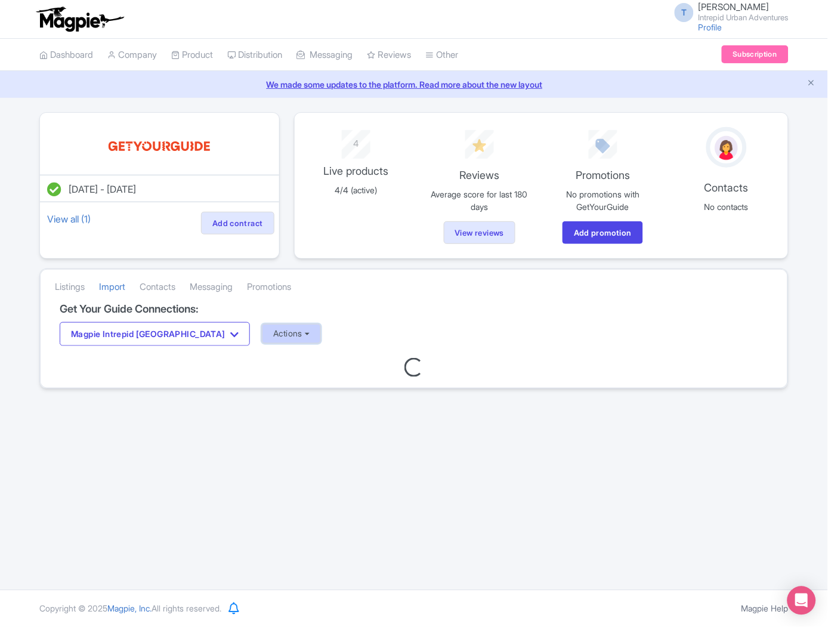
click at [262, 334] on button "Actions" at bounding box center [291, 334] width 59 height 20
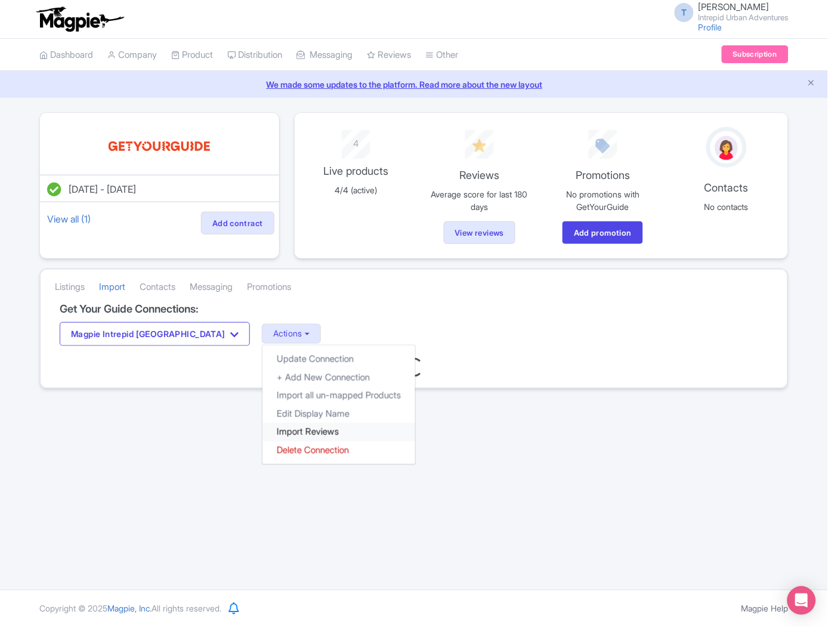
click at [262, 429] on link "Import Reviews" at bounding box center [338, 432] width 153 height 18
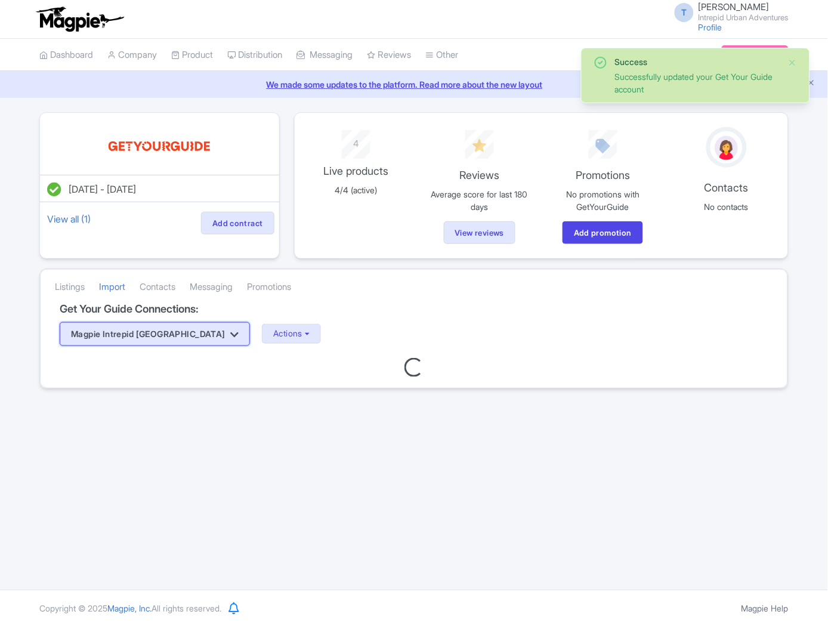
click at [141, 332] on button "Magpie Intrepid [GEOGRAPHIC_DATA]" at bounding box center [155, 334] width 190 height 24
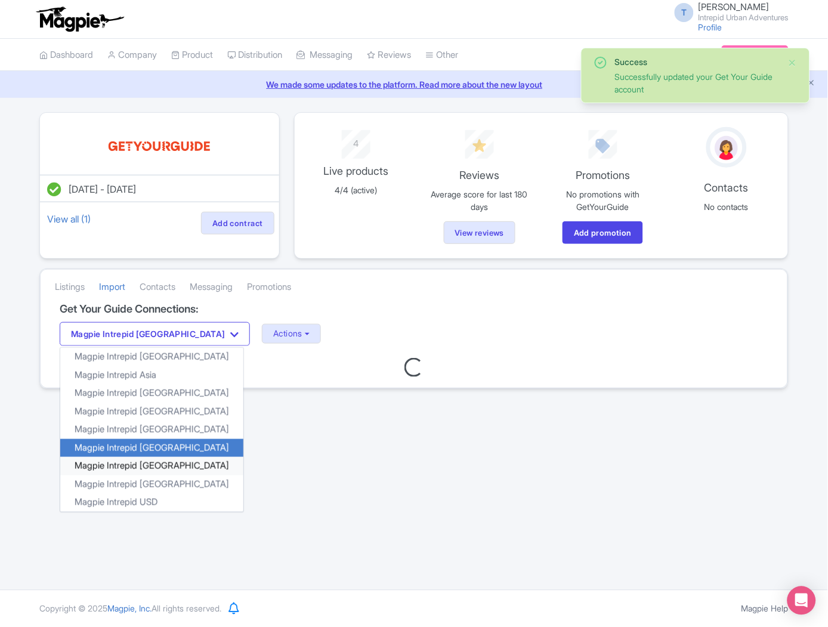
click at [179, 468] on link "Magpie Intrepid [GEOGRAPHIC_DATA]" at bounding box center [151, 466] width 183 height 18
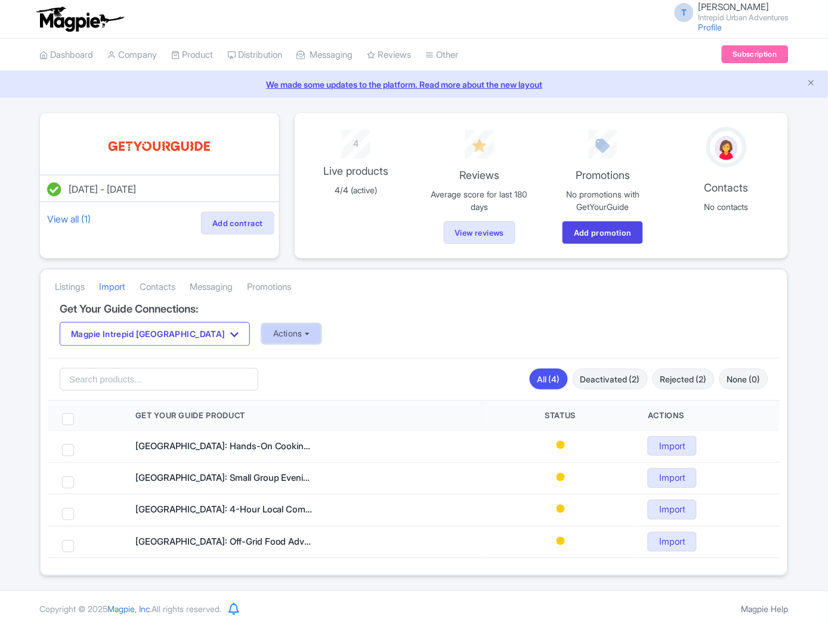
click at [262, 337] on button "Actions" at bounding box center [291, 334] width 59 height 20
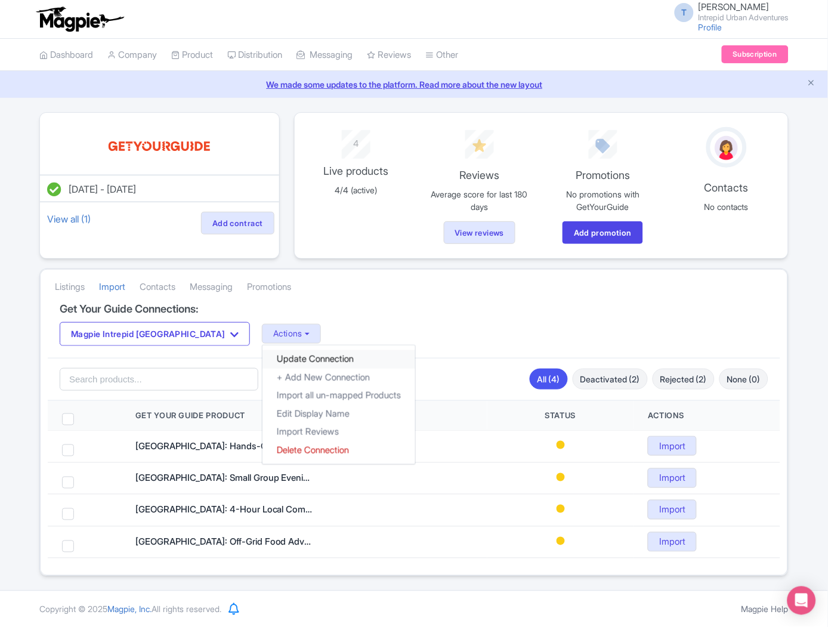
click at [262, 367] on link "Update Connection" at bounding box center [338, 359] width 153 height 18
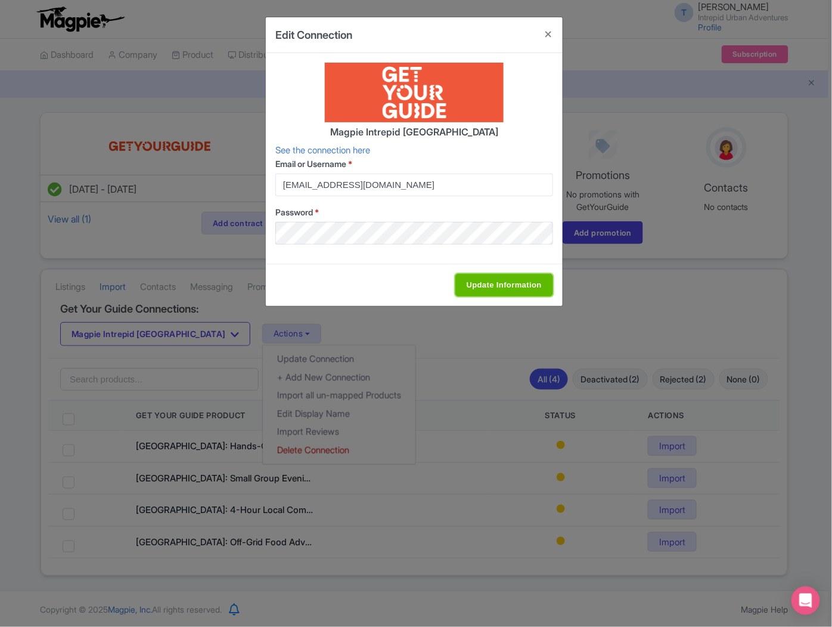
click at [472, 284] on input "Update Information" at bounding box center [505, 285] width 98 height 23
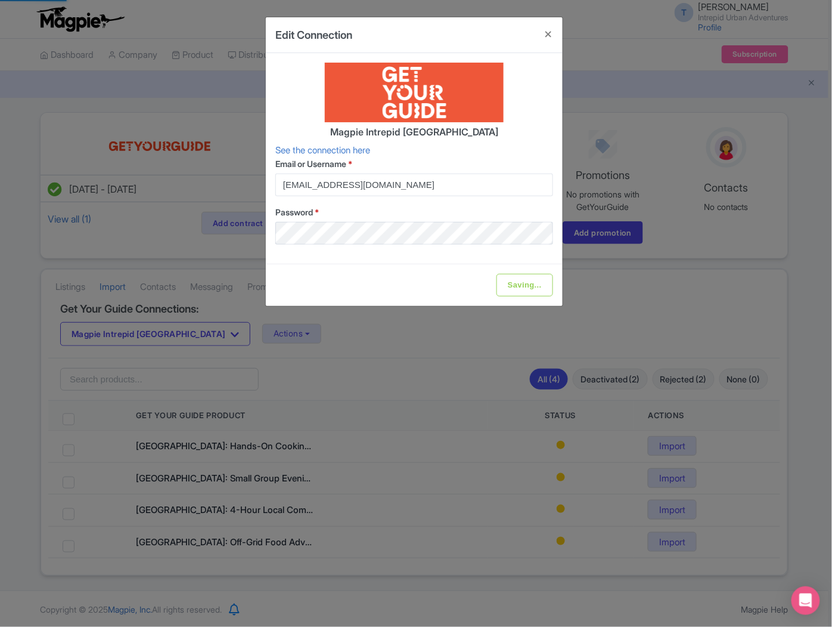
type input "Update Information"
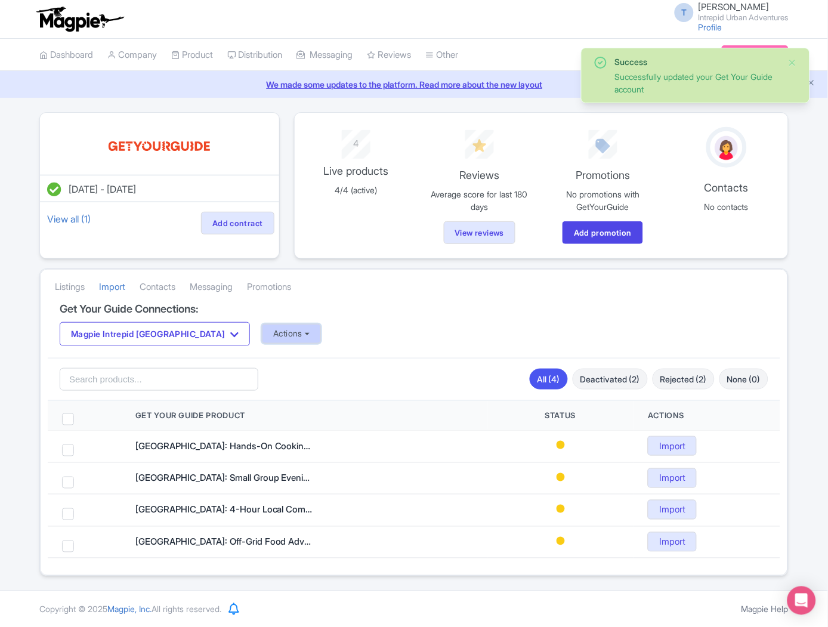
click at [262, 339] on button "Actions" at bounding box center [291, 334] width 59 height 20
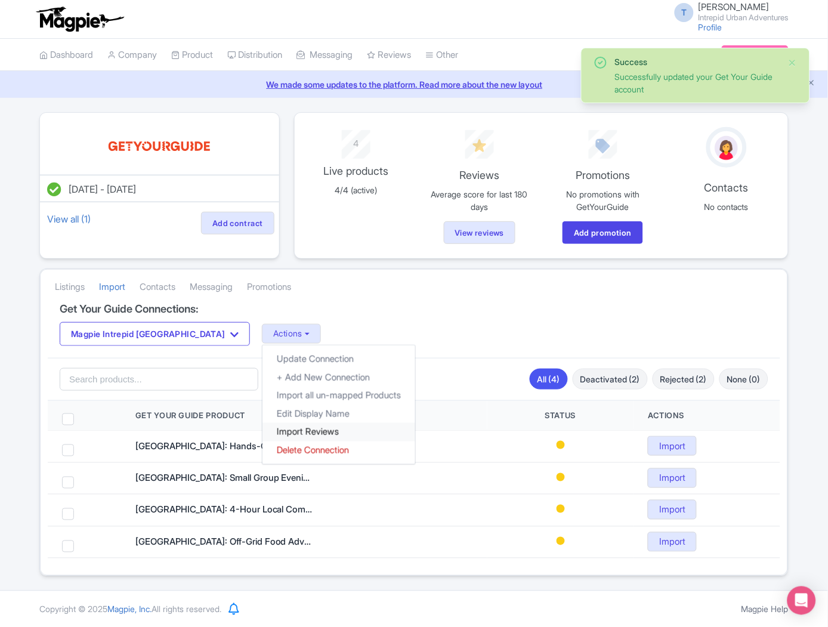
click at [262, 435] on link "Import Reviews" at bounding box center [338, 432] width 153 height 18
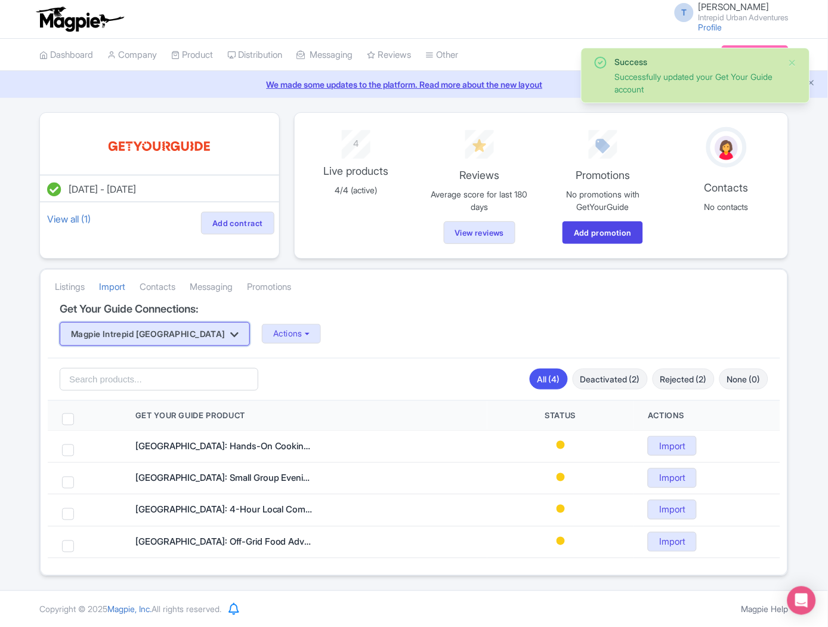
click at [150, 343] on button "Magpie Intrepid [GEOGRAPHIC_DATA]" at bounding box center [155, 334] width 190 height 24
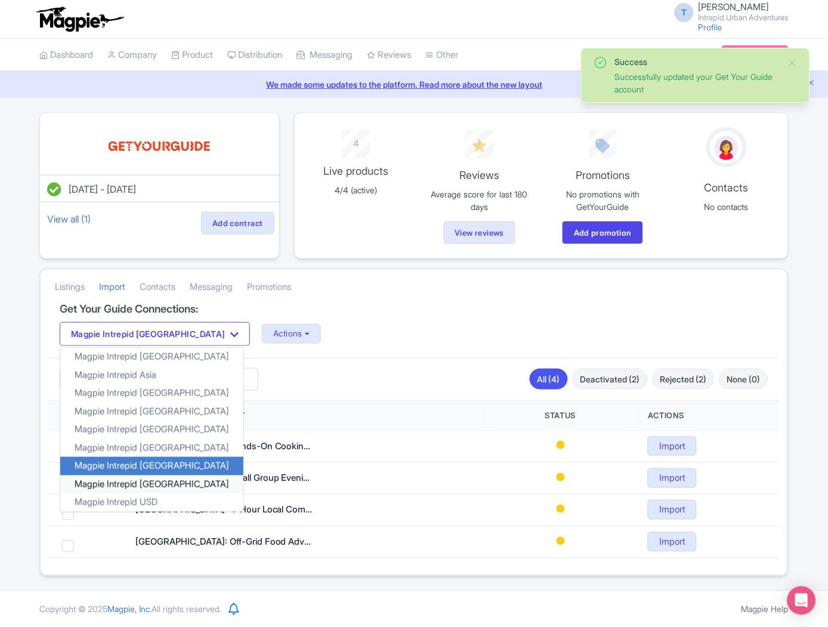
click at [148, 490] on link "Magpie Intrepid [GEOGRAPHIC_DATA]" at bounding box center [151, 484] width 183 height 18
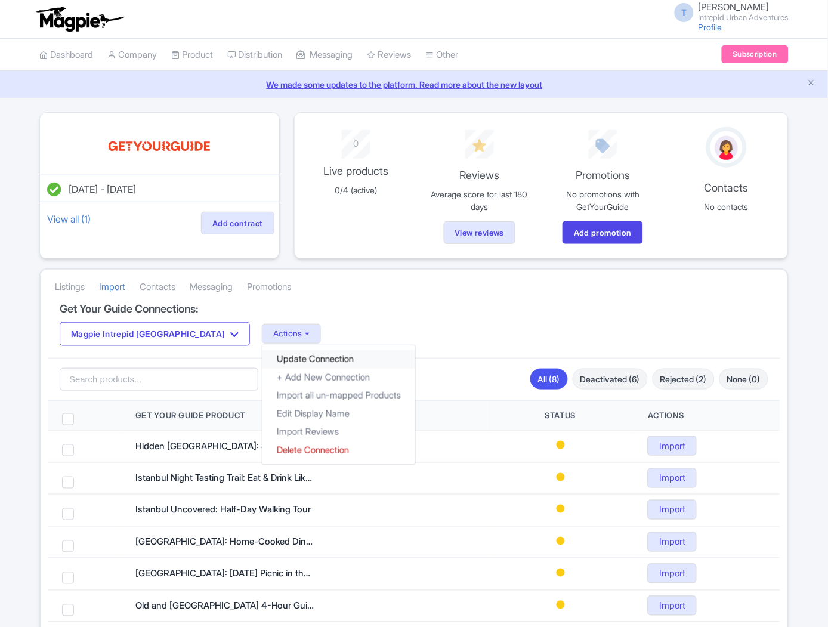
click at [262, 356] on link "Update Connection" at bounding box center [338, 359] width 153 height 18
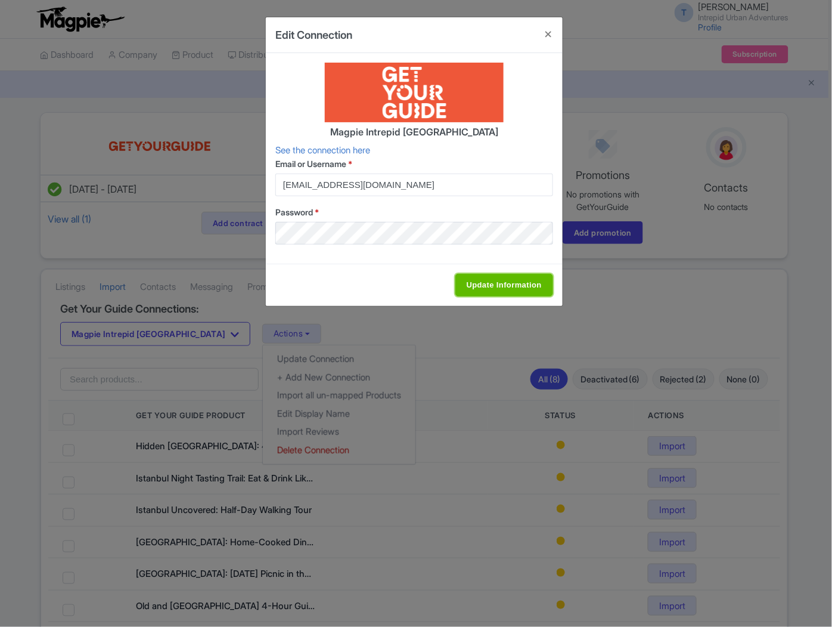
click at [482, 285] on input "Update Information" at bounding box center [505, 285] width 98 height 23
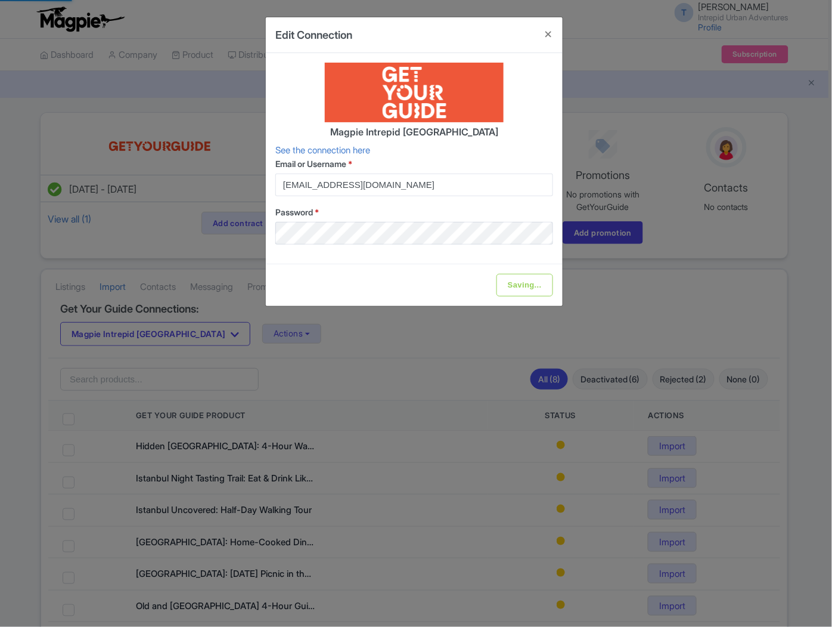
type input "Update Information"
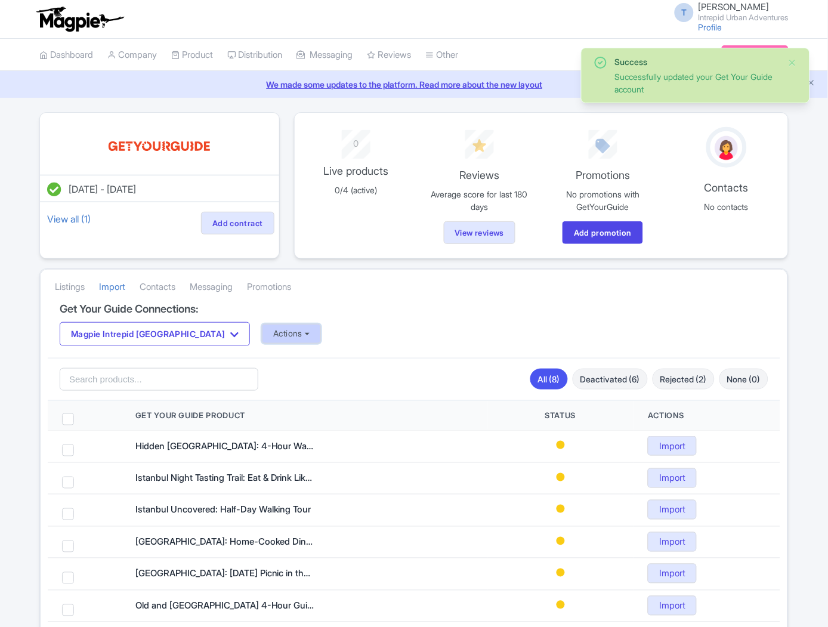
click at [262, 341] on button "Actions" at bounding box center [291, 334] width 59 height 20
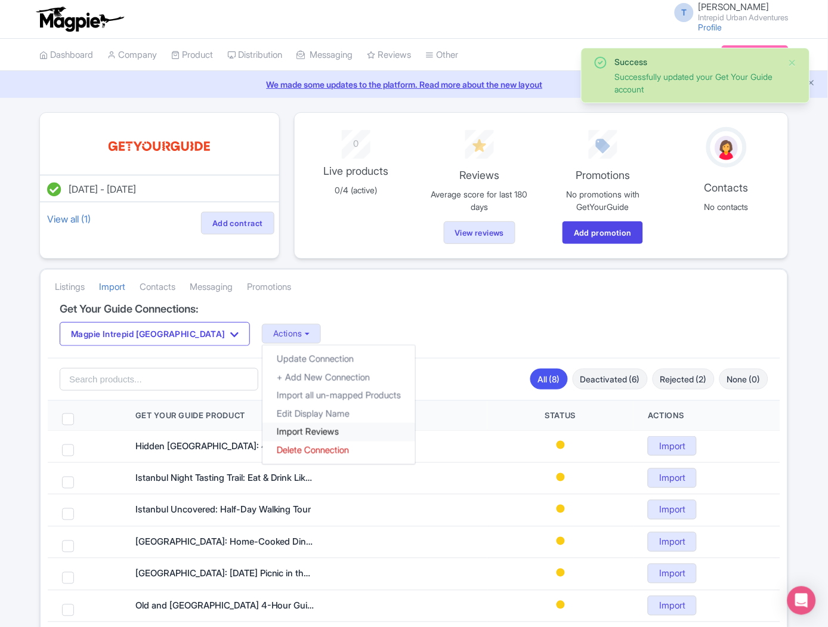
click at [262, 431] on link "Import Reviews" at bounding box center [338, 432] width 153 height 18
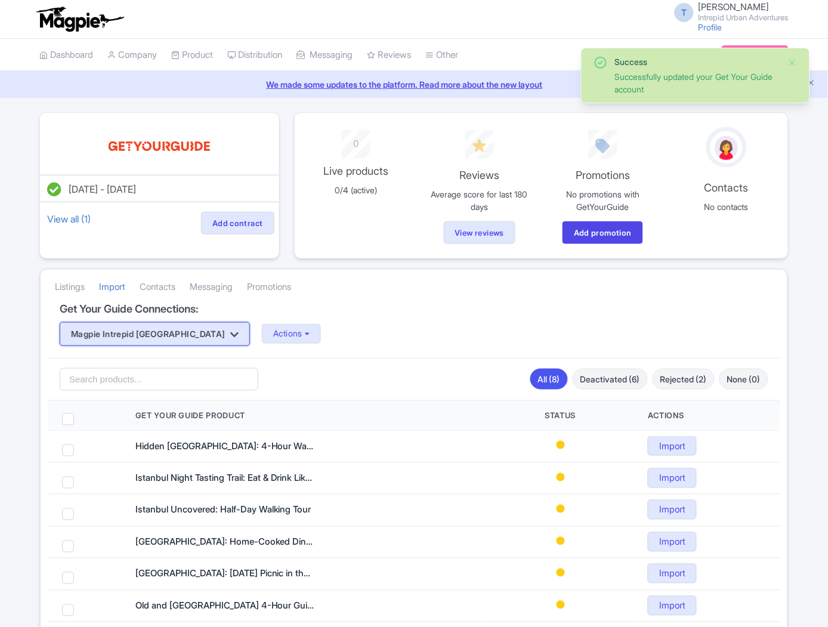
click at [157, 332] on button "Magpie Intrepid Turkey" at bounding box center [155, 334] width 190 height 24
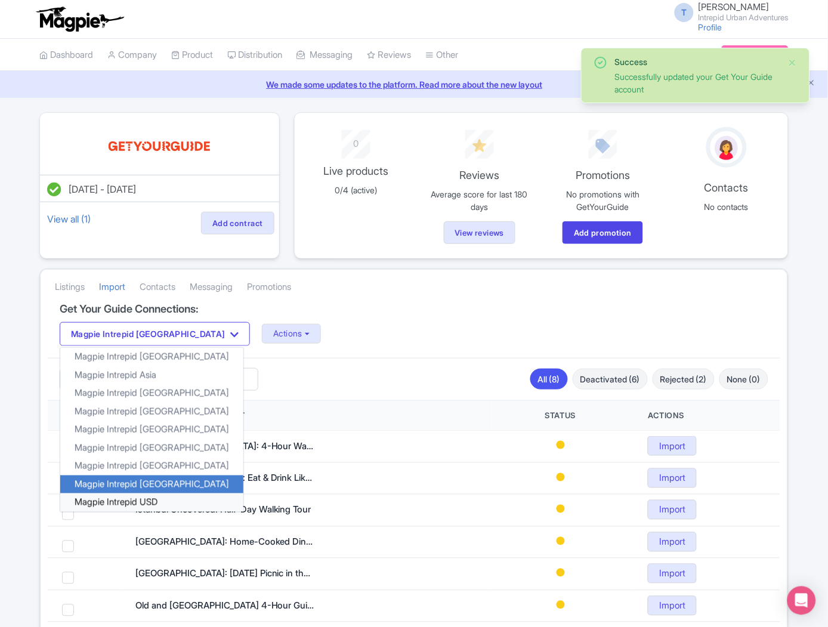
click at [150, 502] on link "Magpie Intrepid USD" at bounding box center [151, 502] width 183 height 18
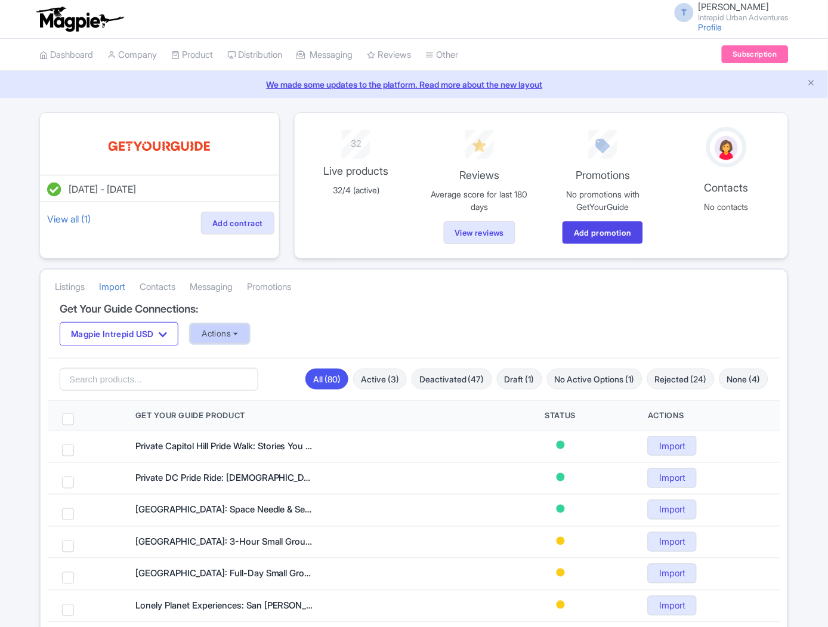
click at [243, 332] on button "Actions" at bounding box center [219, 334] width 59 height 20
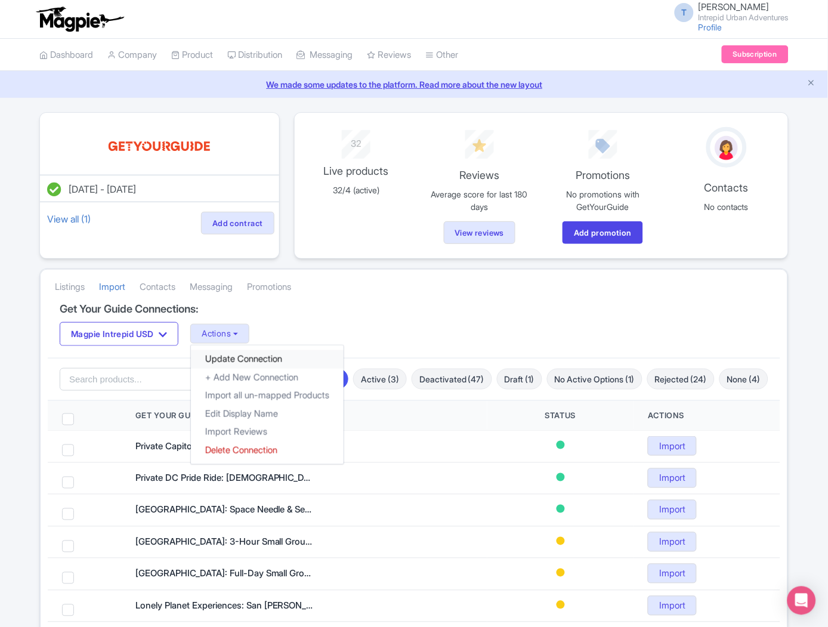
click at [236, 355] on link "Update Connection" at bounding box center [267, 359] width 153 height 18
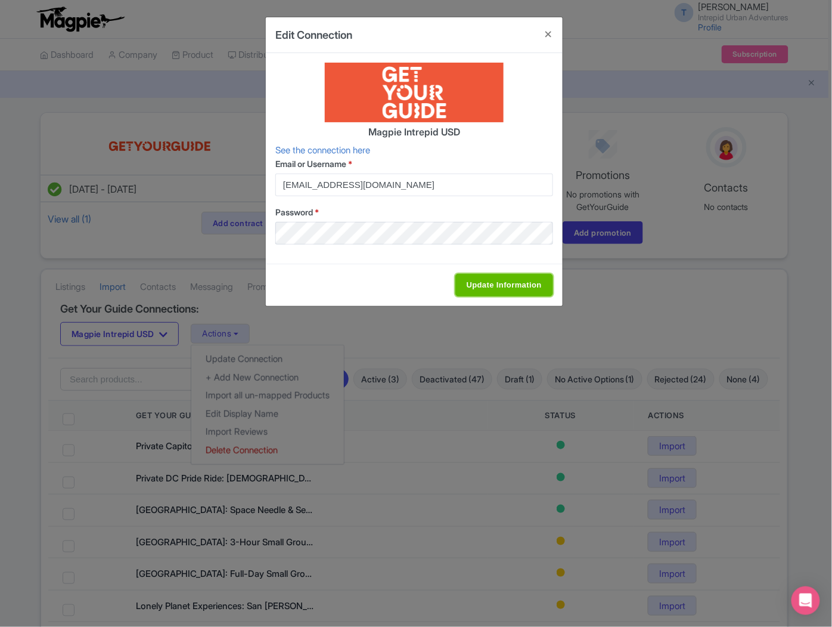
click at [504, 276] on input "Update Information" at bounding box center [505, 285] width 98 height 23
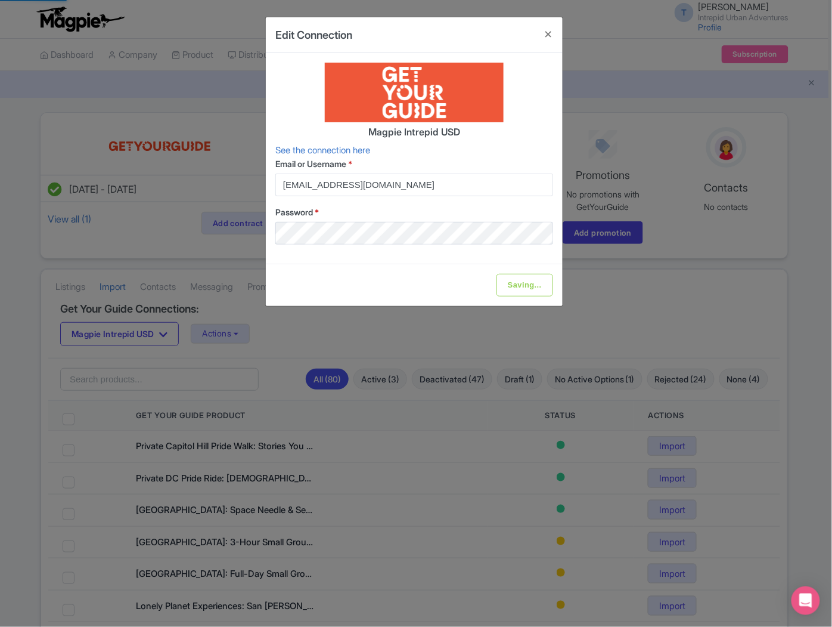
type input "Update Information"
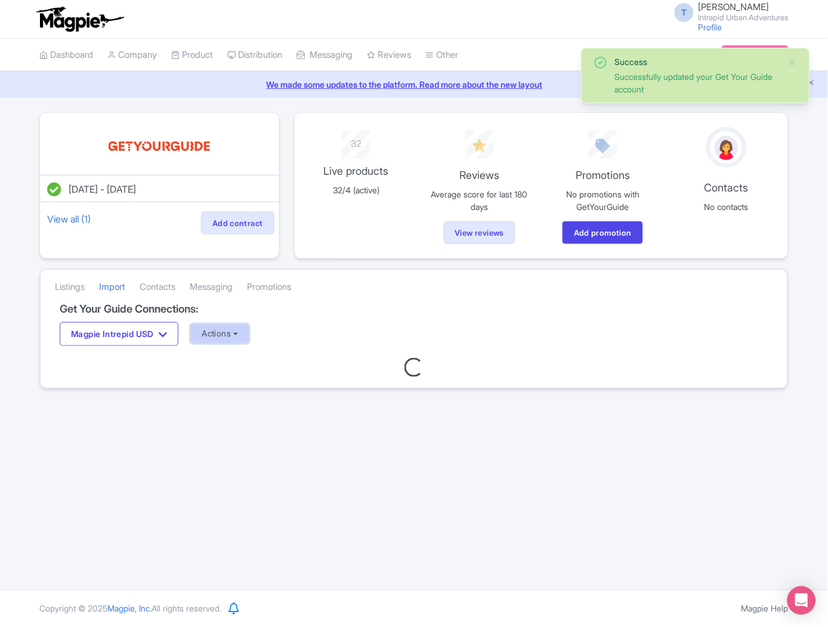
click at [230, 335] on button "Actions" at bounding box center [219, 334] width 59 height 20
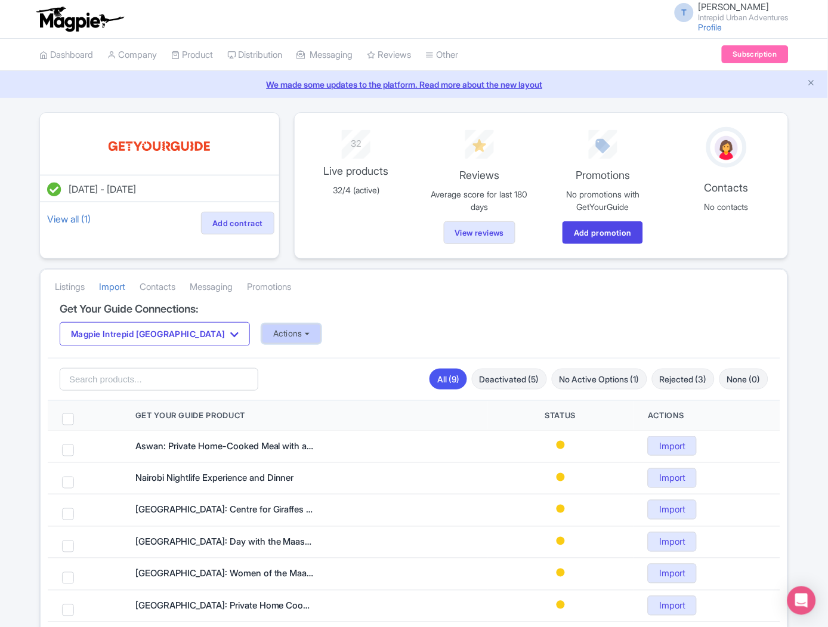
click at [262, 326] on button "Actions" at bounding box center [291, 334] width 59 height 20
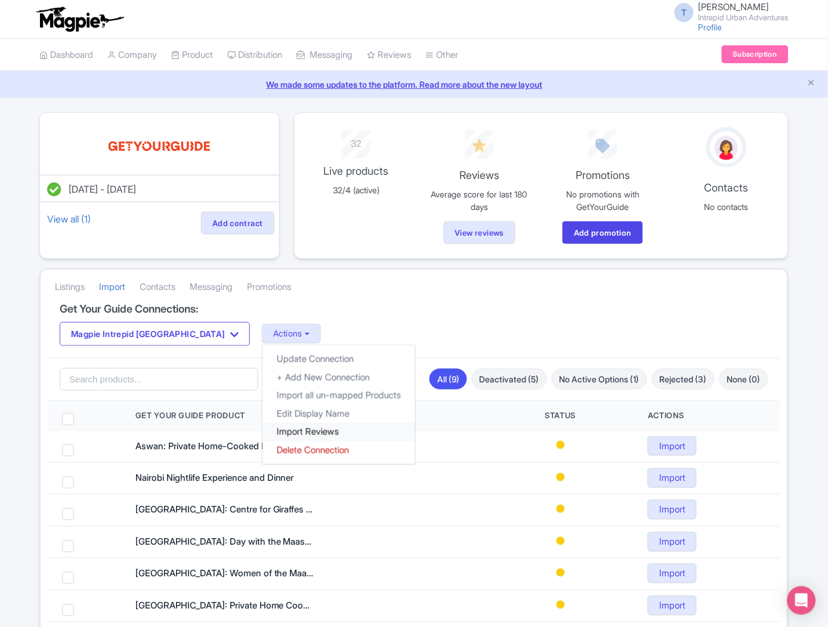
click at [262, 436] on link "Import Reviews" at bounding box center [338, 432] width 153 height 18
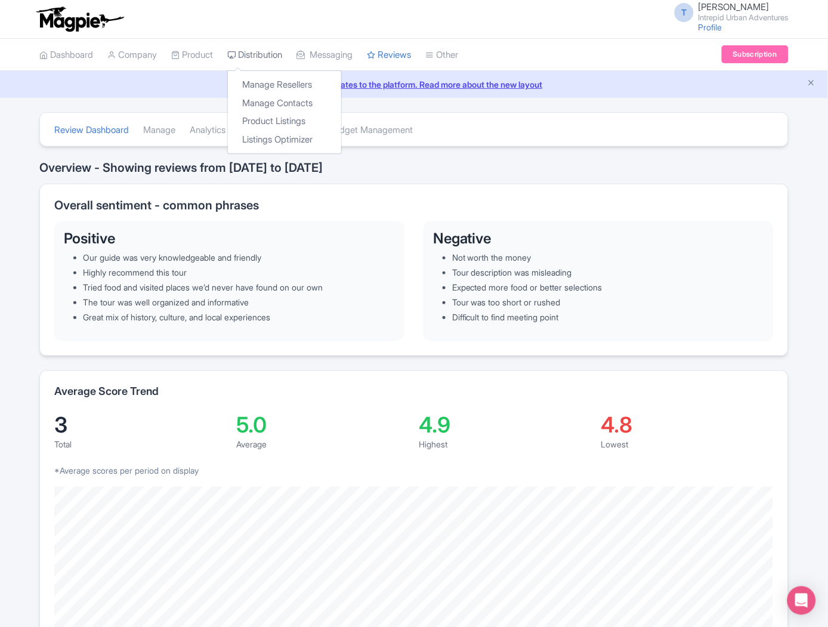
click at [271, 61] on link "Distribution" at bounding box center [254, 55] width 55 height 33
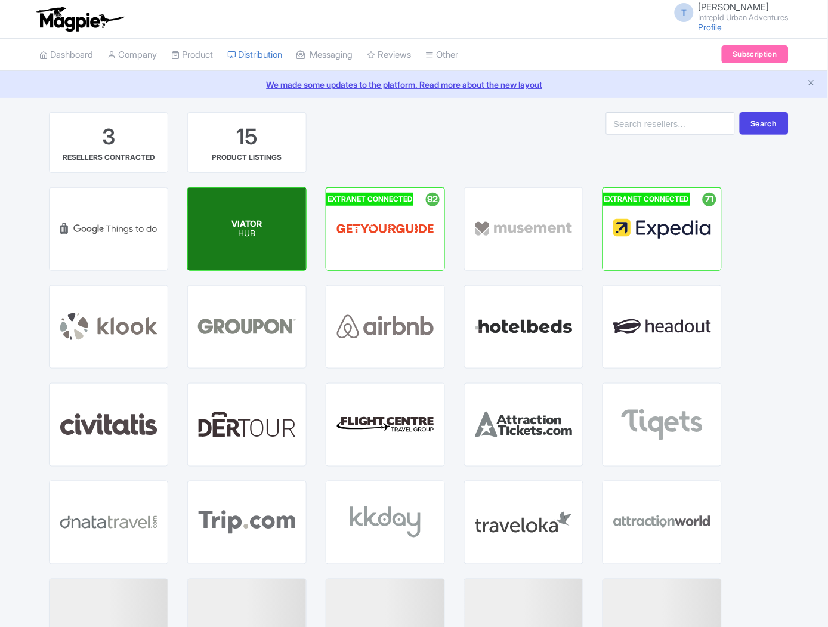
click at [253, 236] on p "HUB" at bounding box center [247, 234] width 30 height 10
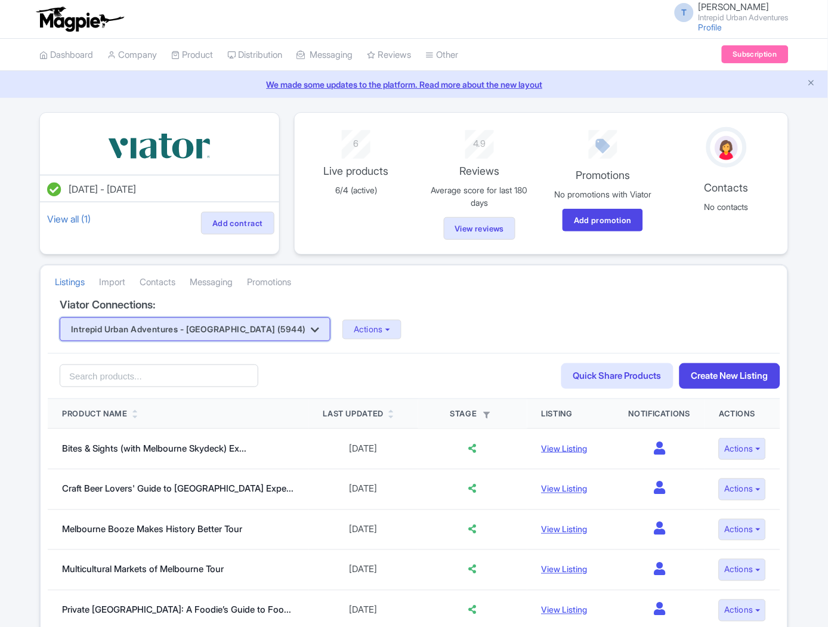
click at [267, 336] on button "Intrepid Urban Adventures - [GEOGRAPHIC_DATA] (5944)" at bounding box center [195, 329] width 271 height 24
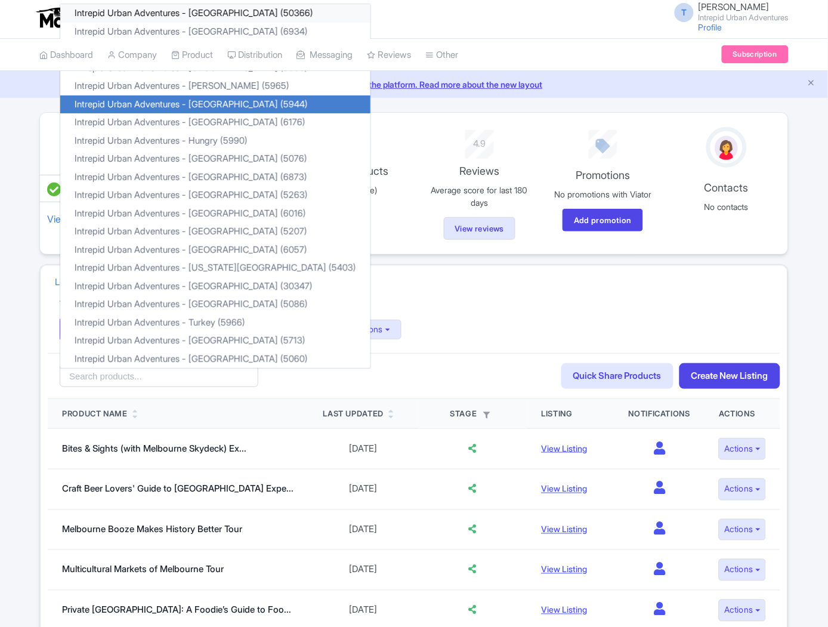
click at [242, 13] on link "Intrepid Urban Adventures - [GEOGRAPHIC_DATA] (50366)" at bounding box center [215, 13] width 310 height 18
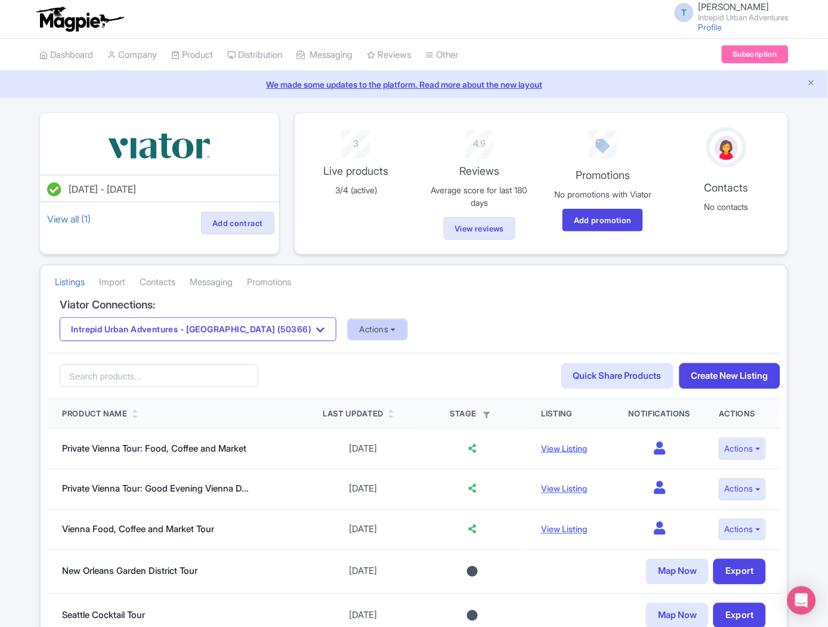
click at [348, 336] on button "Actions" at bounding box center [377, 330] width 59 height 20
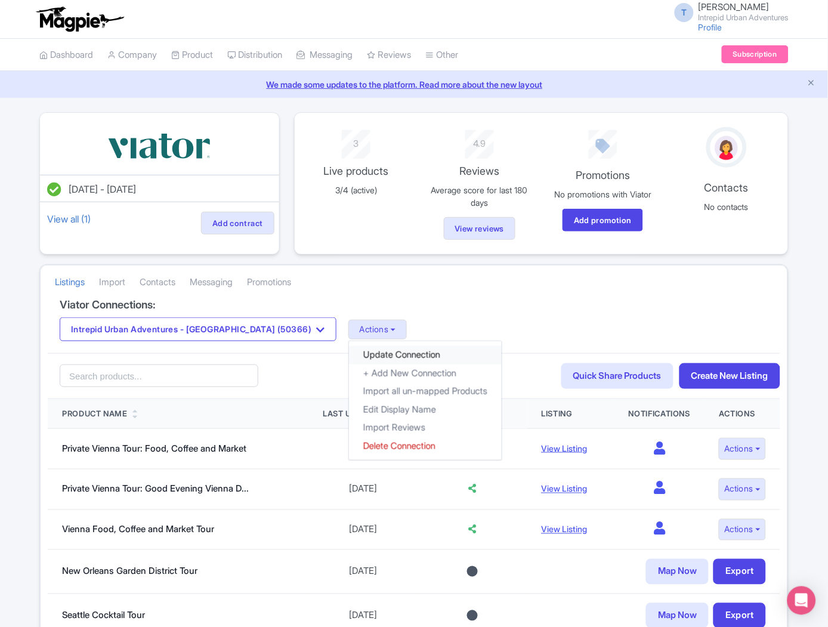
click at [349, 355] on link "Update Connection" at bounding box center [425, 355] width 153 height 18
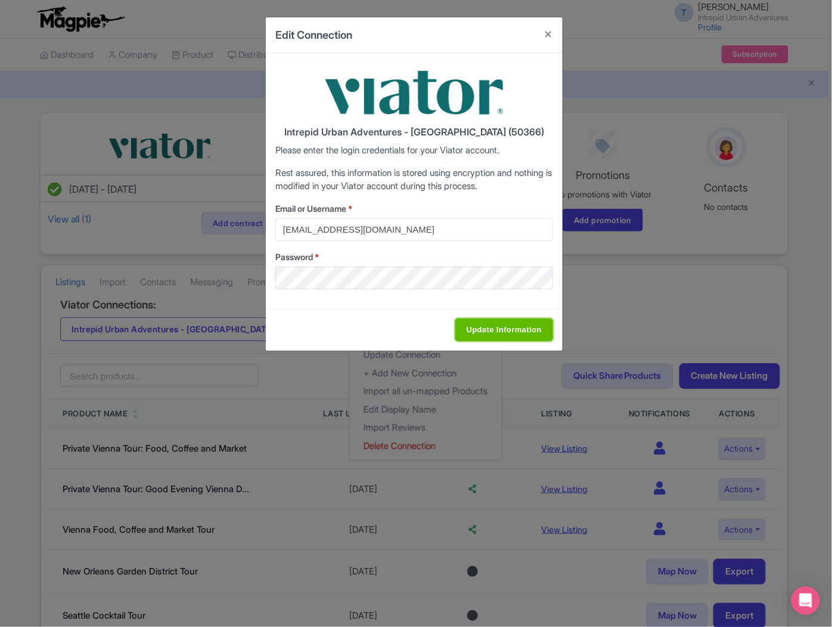
click at [519, 330] on input "Update Information" at bounding box center [505, 329] width 98 height 23
type input "Saving..."
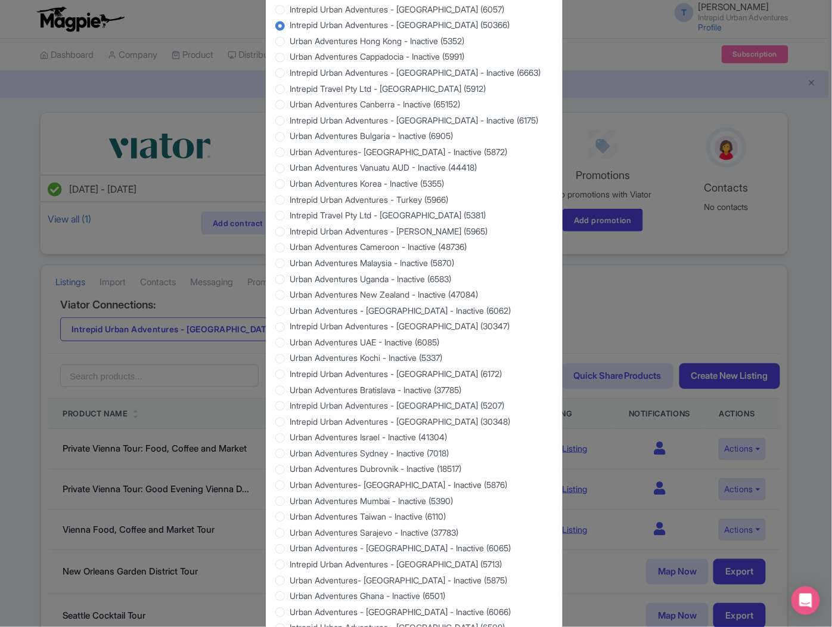
scroll to position [931, 0]
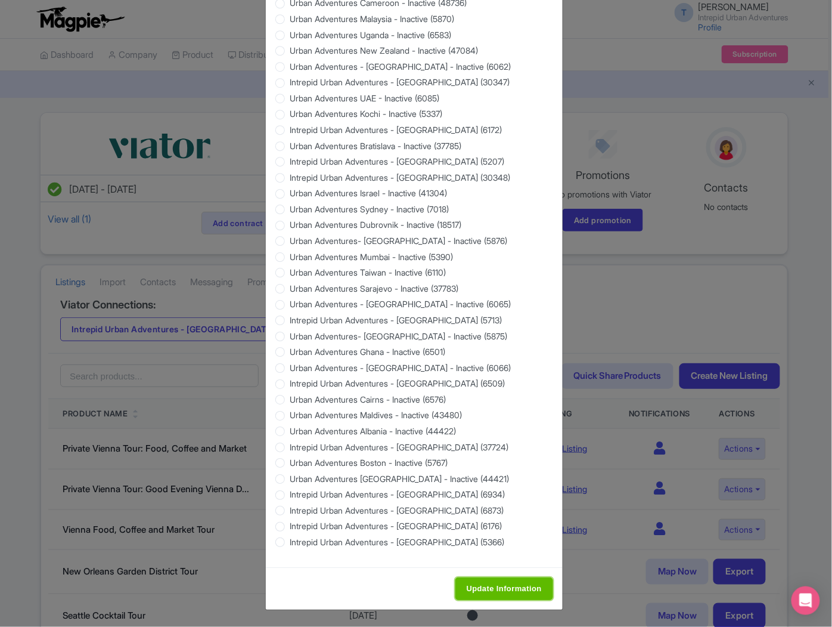
click at [513, 592] on input "Update Information" at bounding box center [505, 588] width 98 height 23
type input "Saving..."
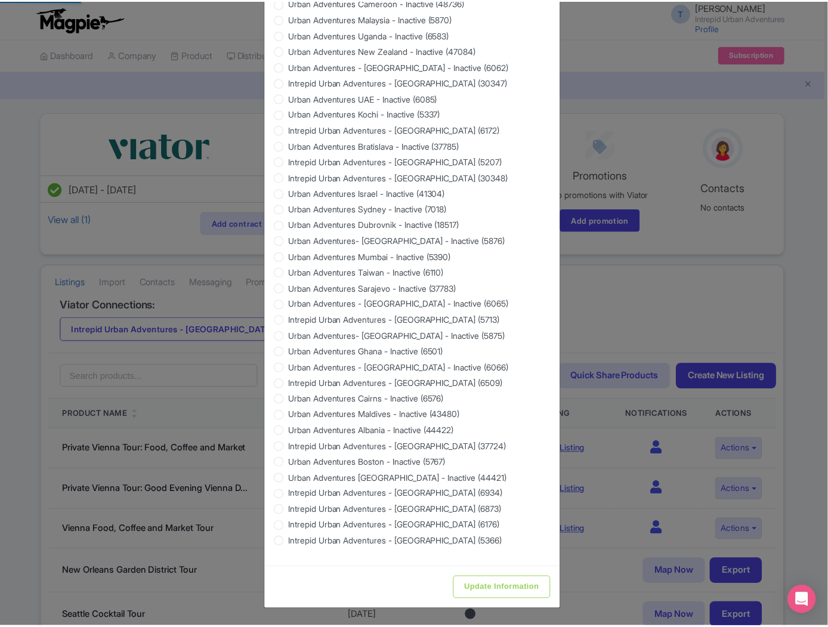
scroll to position [0, 0]
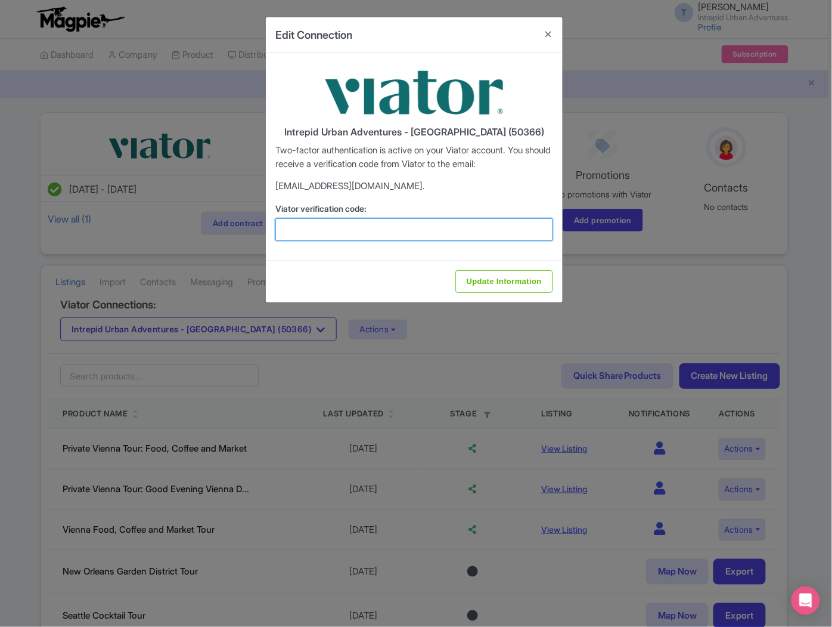
click at [333, 229] on input "Viator verification code:" at bounding box center [415, 229] width 278 height 23
paste input "354041"
type input "354041"
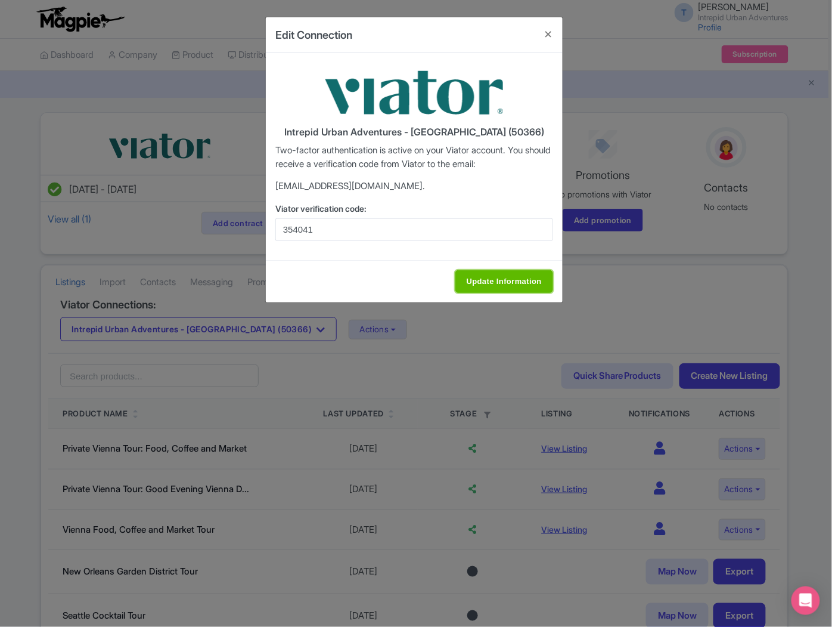
click at [484, 281] on input "Update Information" at bounding box center [505, 281] width 98 height 23
type input "Update Information"
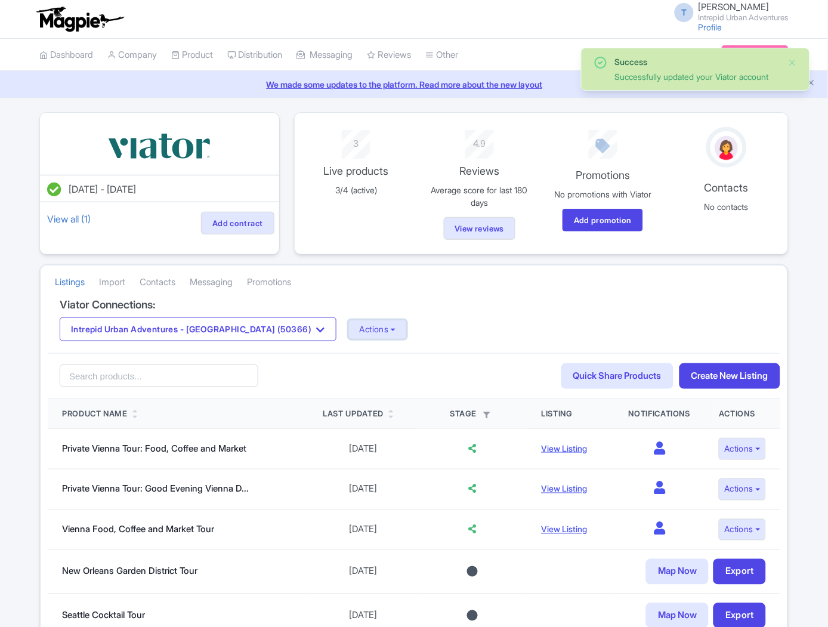
drag, startPoint x: 326, startPoint y: 328, endPoint x: 345, endPoint y: 344, distance: 25.0
click at [348, 328] on button "Actions" at bounding box center [377, 330] width 59 height 20
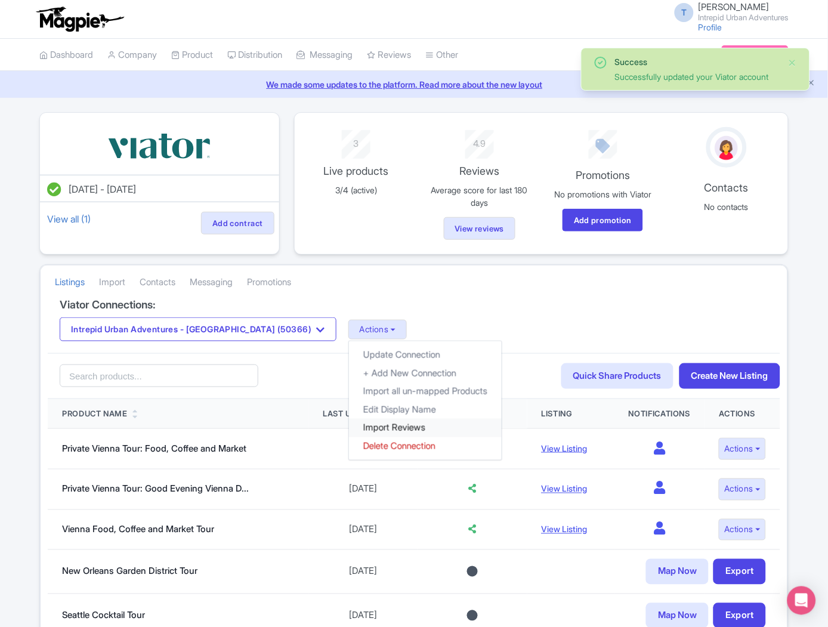
click at [364, 426] on link "Import Reviews" at bounding box center [425, 428] width 153 height 18
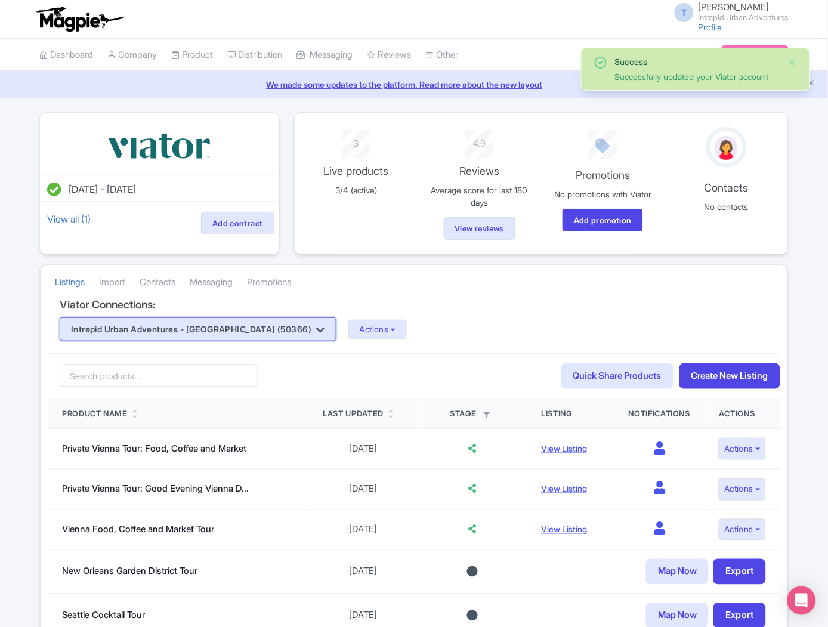
click at [246, 333] on button "Intrepid Urban Adventures - [GEOGRAPHIC_DATA] (50366)" at bounding box center [198, 329] width 277 height 24
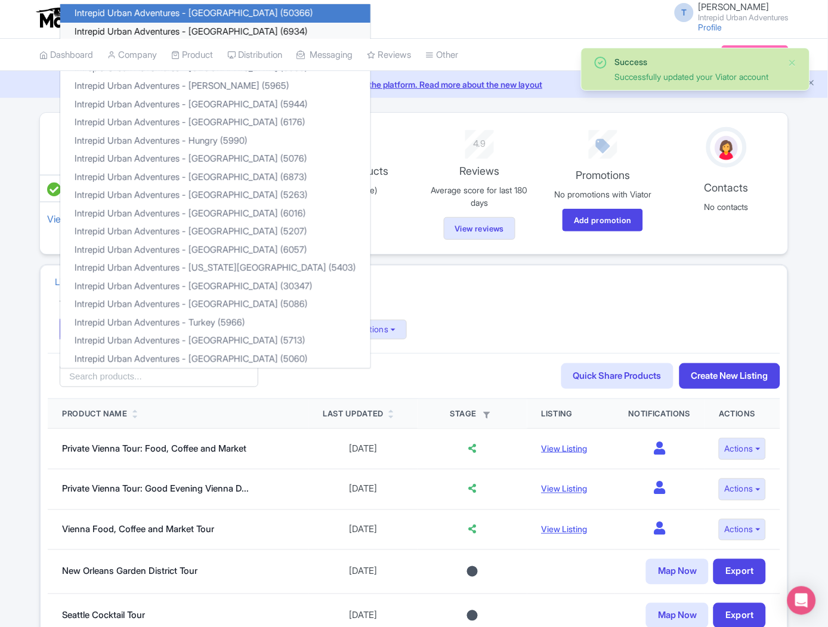
click at [199, 26] on link "Intrepid Urban Adventures - [GEOGRAPHIC_DATA] (6934)" at bounding box center [215, 32] width 310 height 18
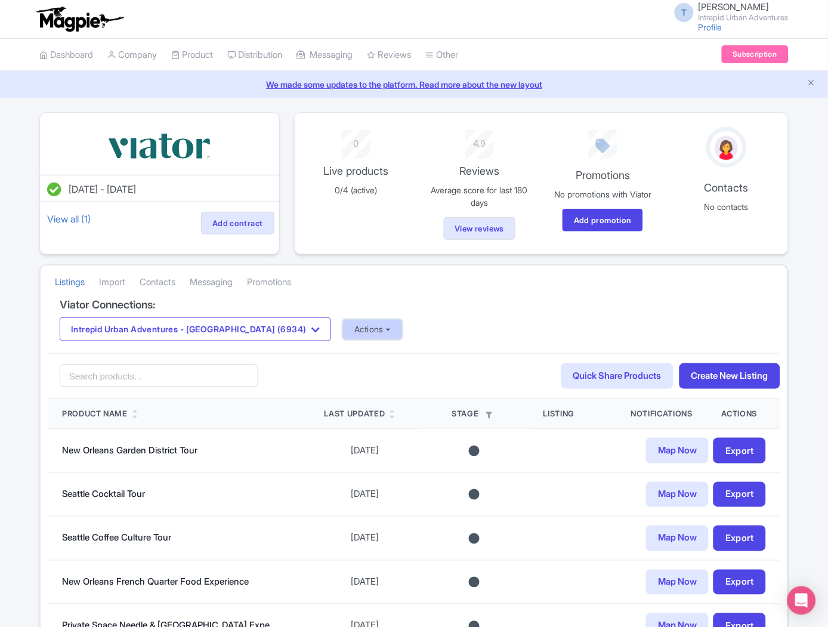
click at [343, 326] on button "Actions" at bounding box center [372, 330] width 59 height 20
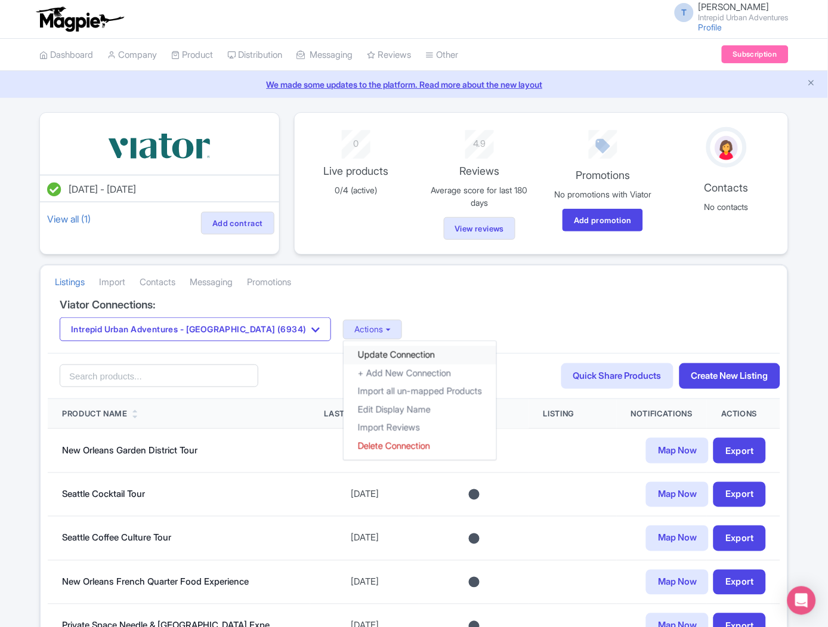
click at [348, 354] on link "Update Connection" at bounding box center [419, 355] width 153 height 18
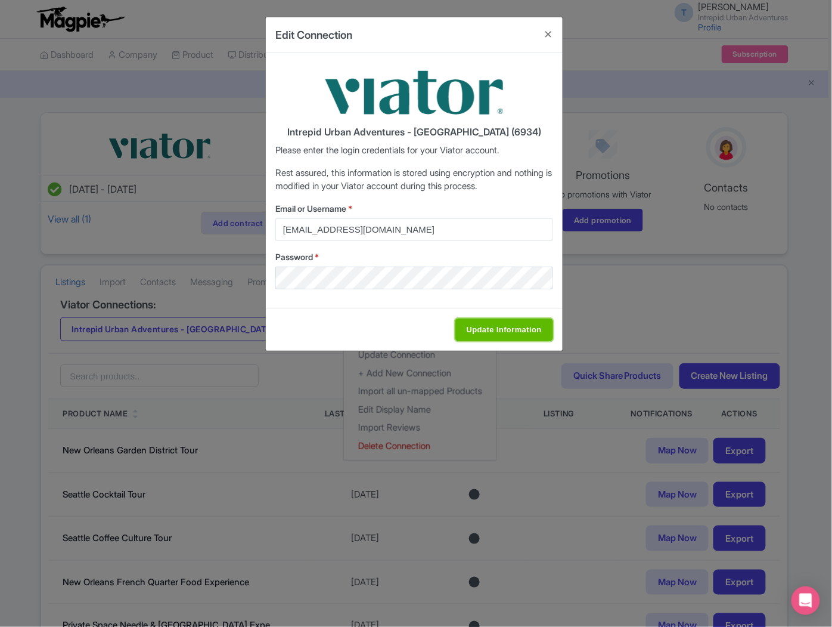
click at [478, 336] on input "Update Information" at bounding box center [505, 329] width 98 height 23
type input "Saving..."
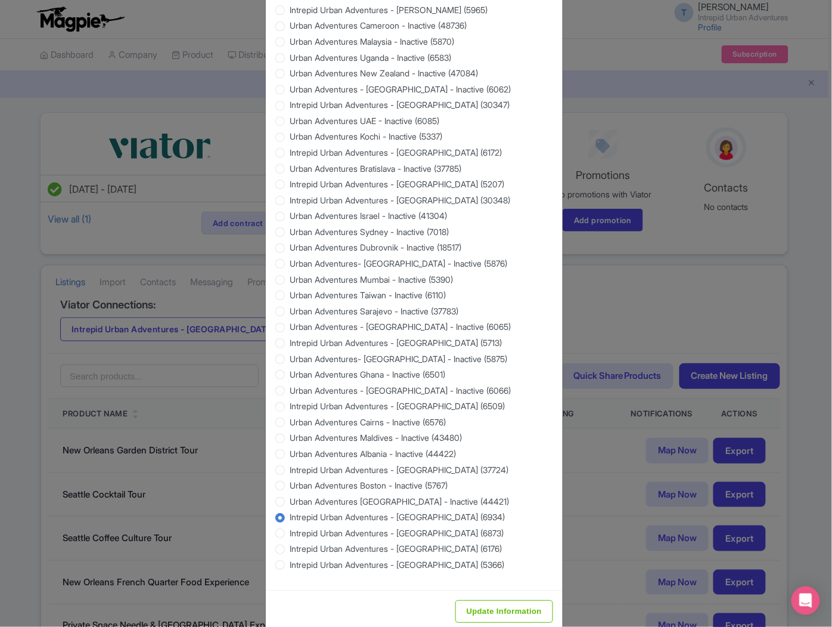
scroll to position [931, 0]
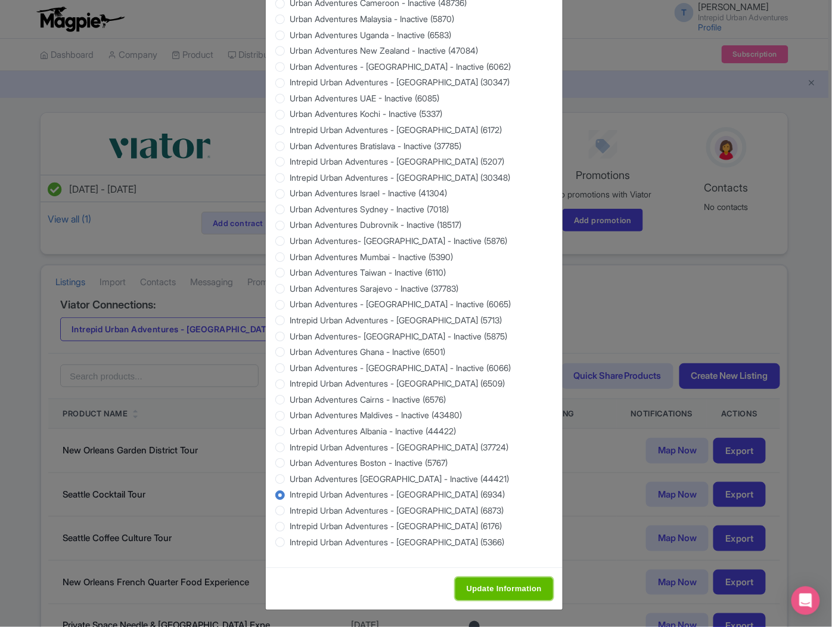
click at [466, 578] on input "Update Information" at bounding box center [505, 588] width 98 height 23
type input "Saving..."
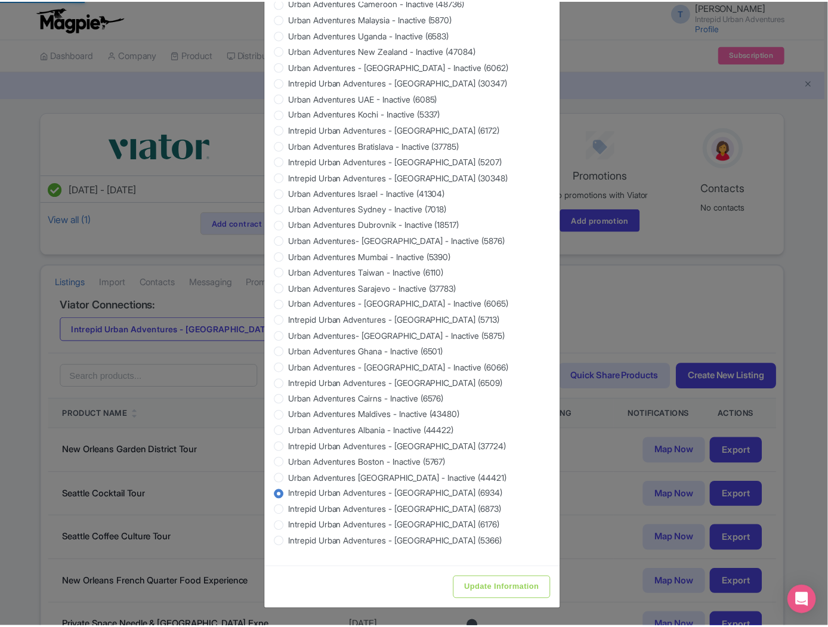
scroll to position [0, 0]
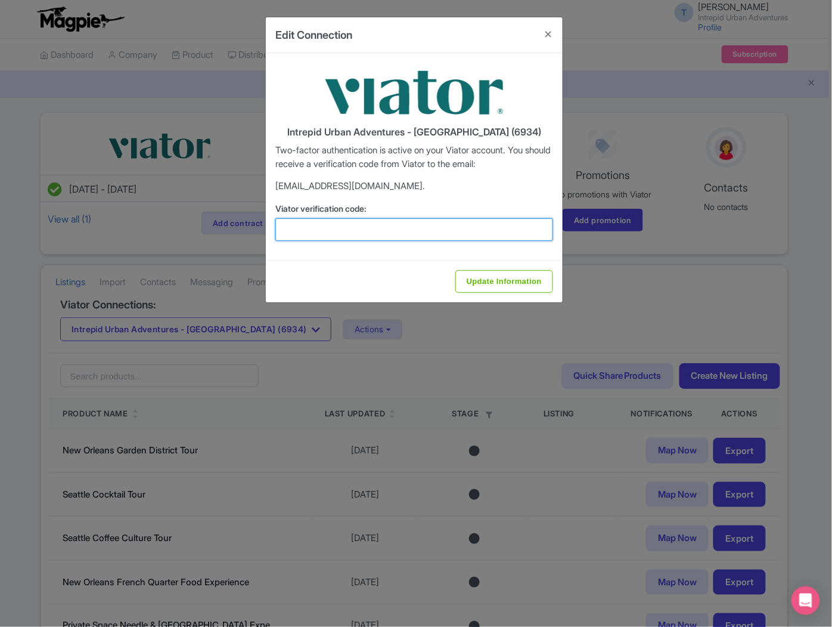
click at [400, 237] on input "Viator verification code:" at bounding box center [415, 229] width 278 height 23
paste input "306488"
type input "306488"
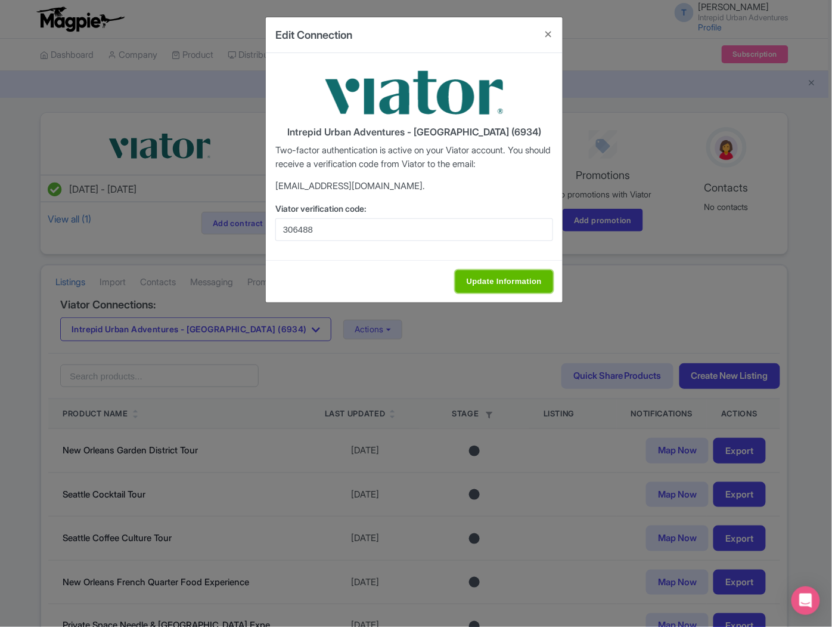
click at [488, 277] on input "Update Information" at bounding box center [505, 281] width 98 height 23
type input "Update Information"
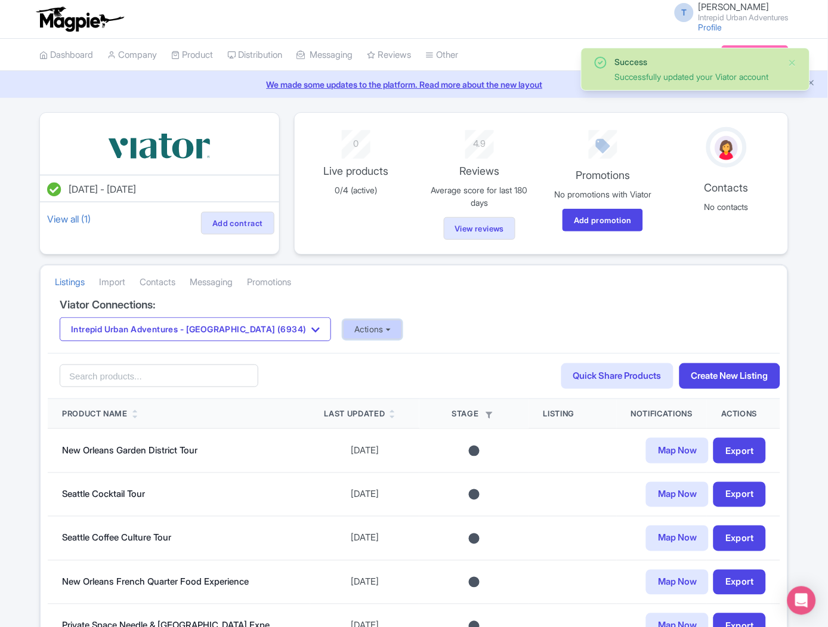
click at [343, 330] on button "Actions" at bounding box center [372, 330] width 59 height 20
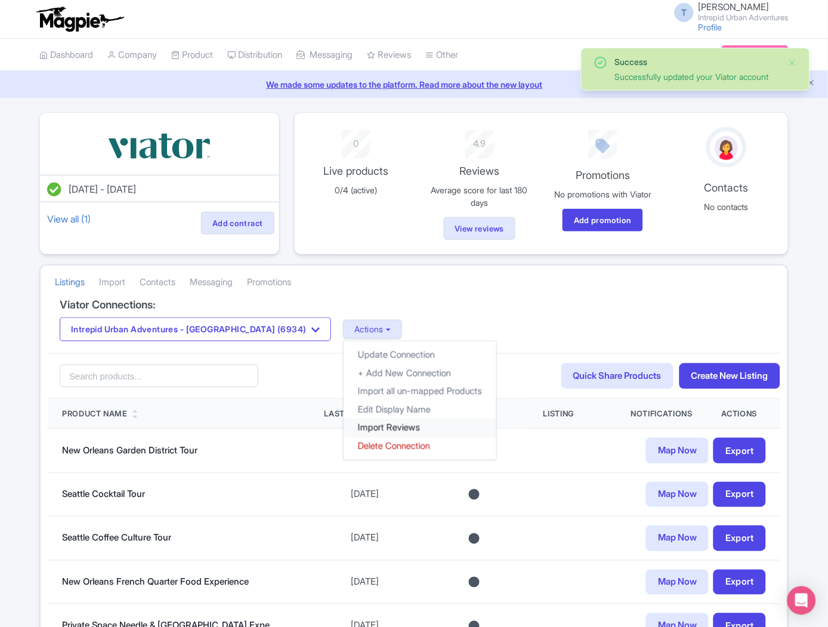
click at [343, 429] on link "Import Reviews" at bounding box center [419, 428] width 153 height 18
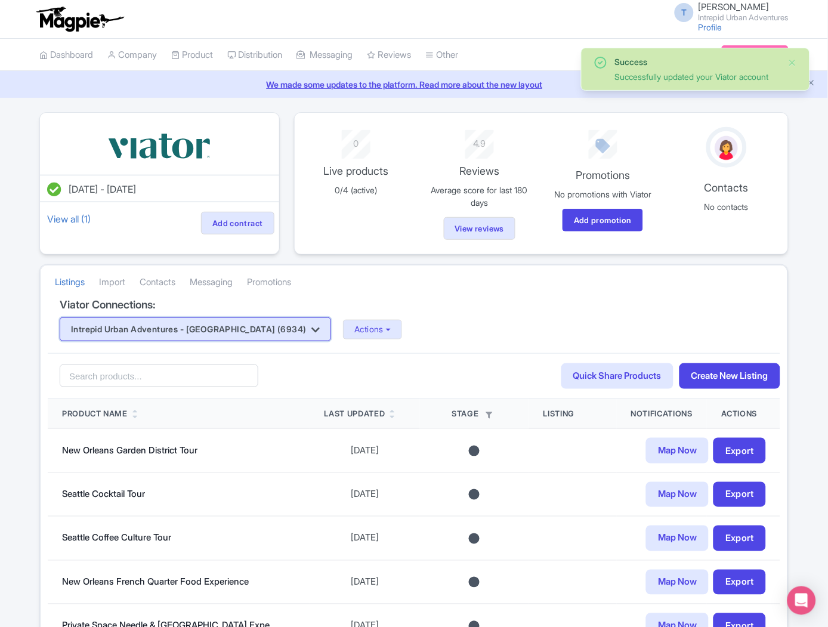
click at [237, 329] on button "Intrepid Urban Adventures - Canada (6934)" at bounding box center [195, 329] width 271 height 24
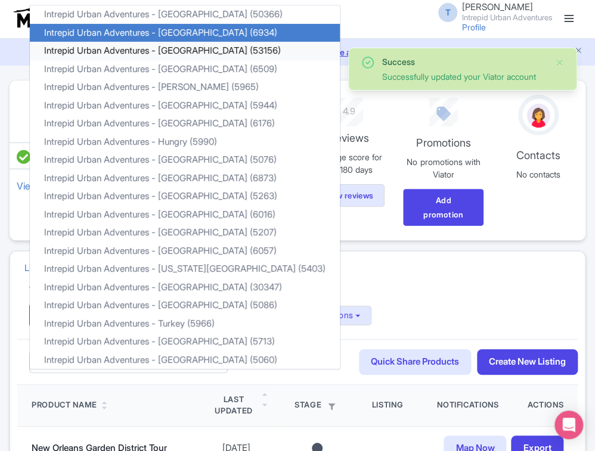
click at [187, 52] on link "Intrepid Urban Adventures - Croatia (53156)" at bounding box center [185, 51] width 310 height 18
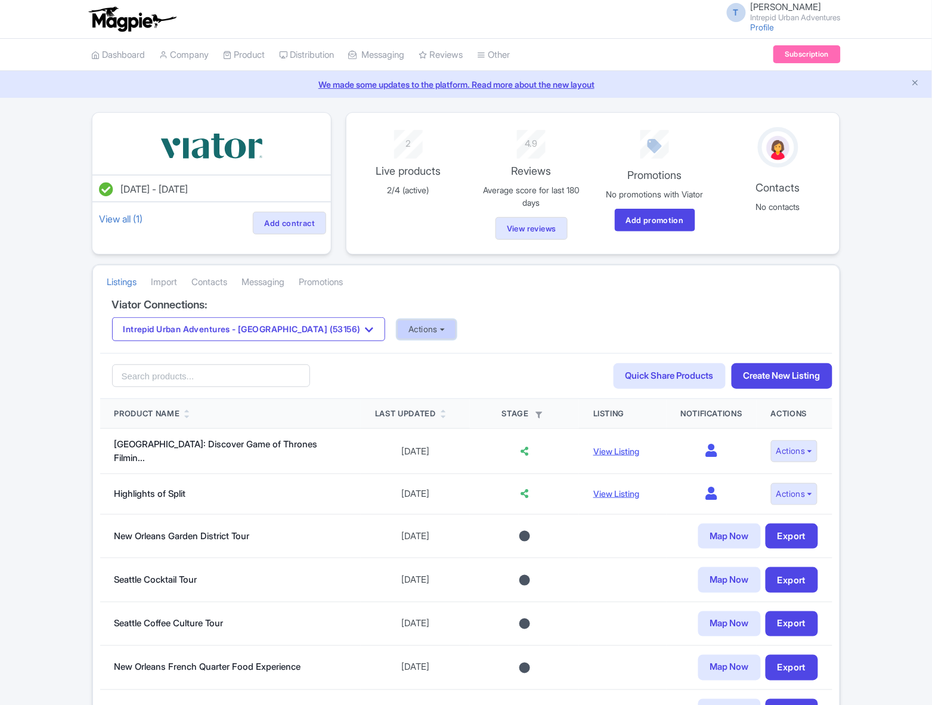
click at [397, 335] on button "Actions" at bounding box center [426, 330] width 59 height 20
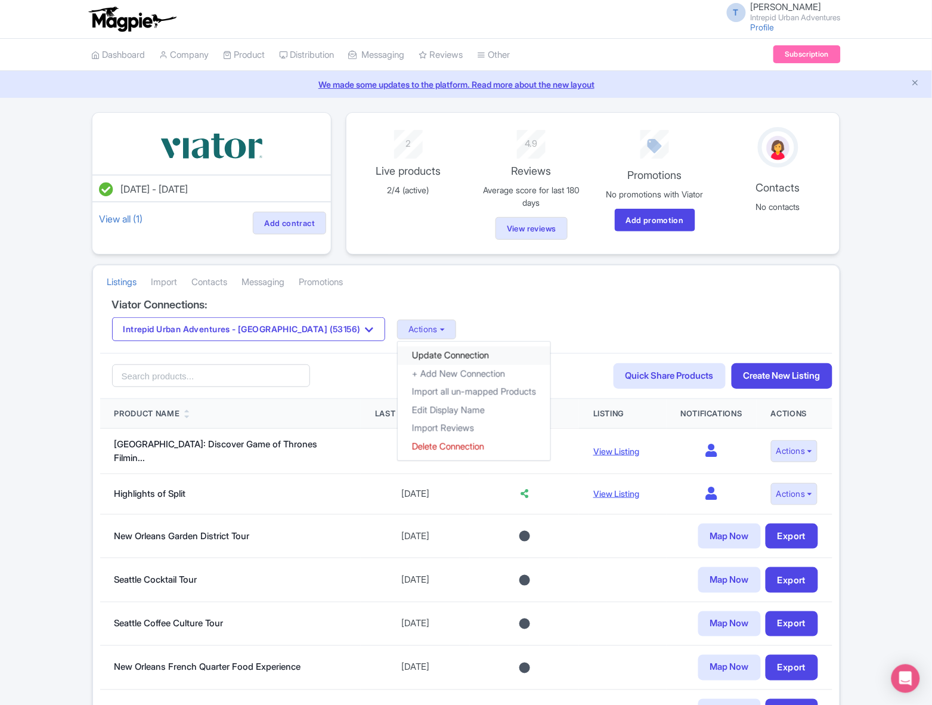
click at [398, 358] on link "Update Connection" at bounding box center [474, 355] width 153 height 18
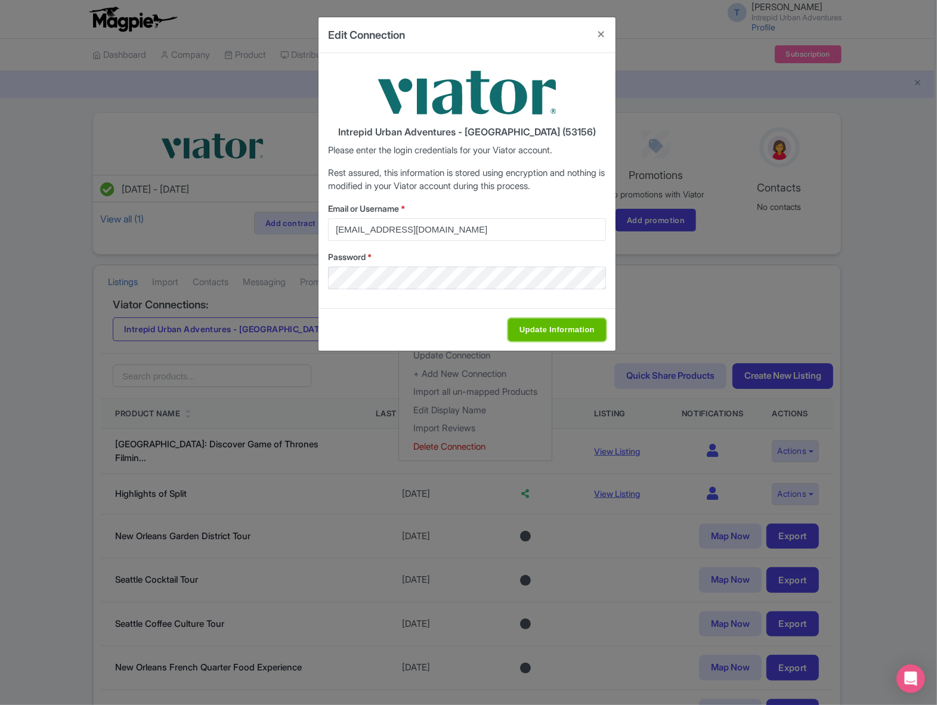
click at [540, 337] on input "Update Information" at bounding box center [557, 329] width 98 height 23
type input "Saving..."
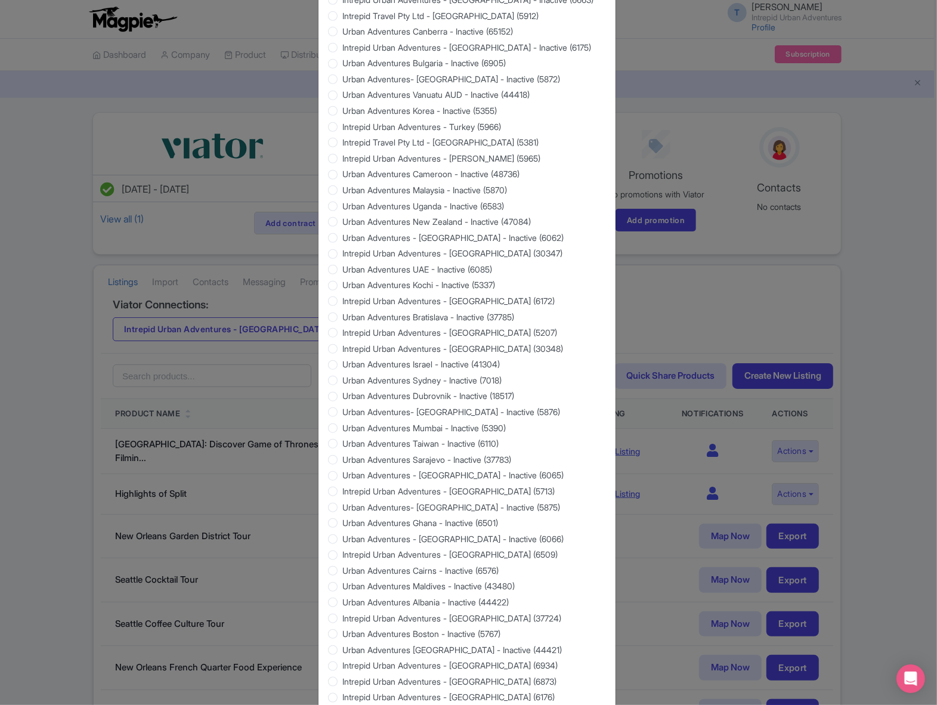
scroll to position [833, 0]
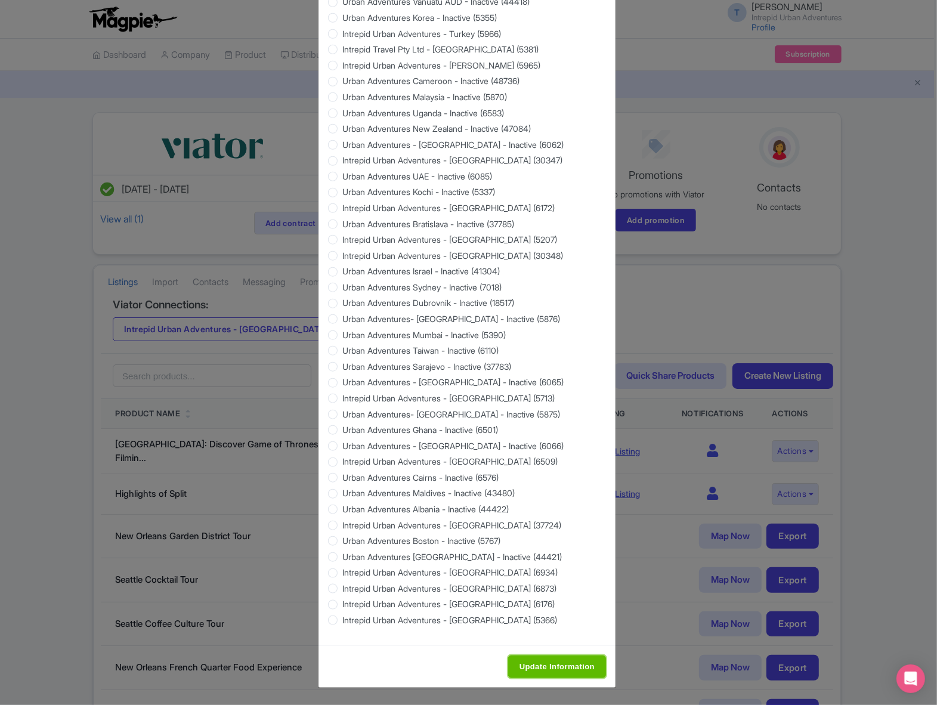
click at [534, 663] on input "Update Information" at bounding box center [557, 666] width 98 height 23
type input "Saving..."
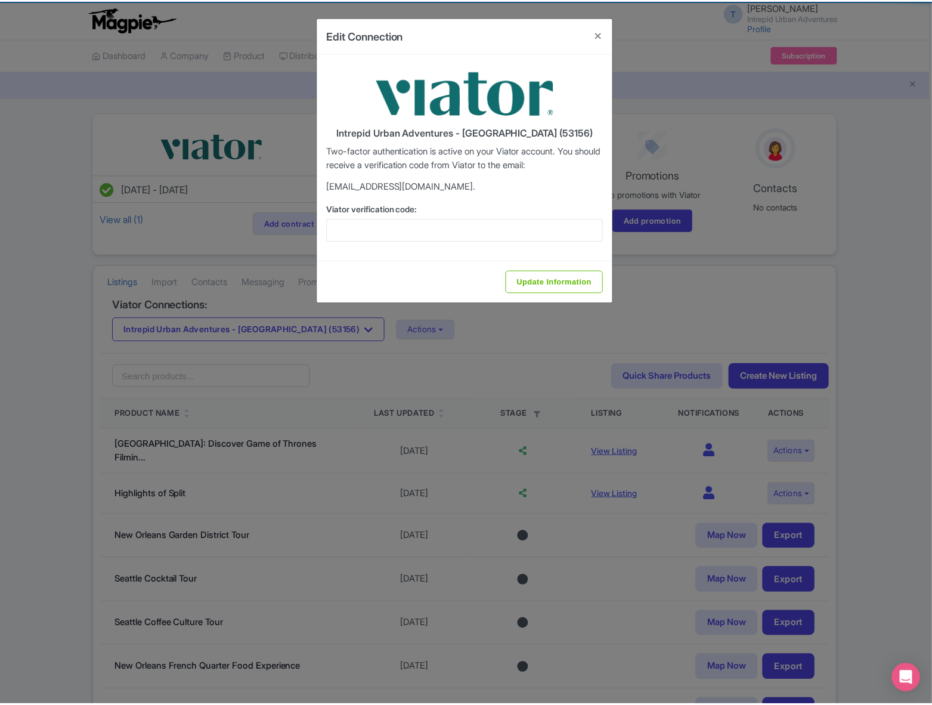
scroll to position [0, 0]
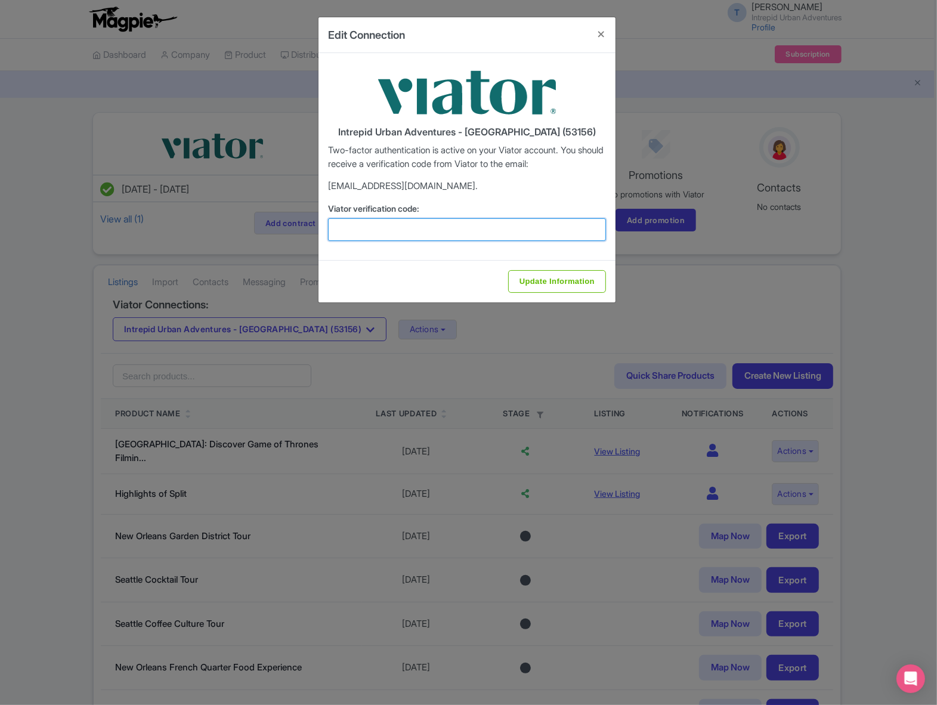
click at [397, 227] on input "Viator verification code:" at bounding box center [467, 229] width 278 height 23
paste input "626113"
type input "626113"
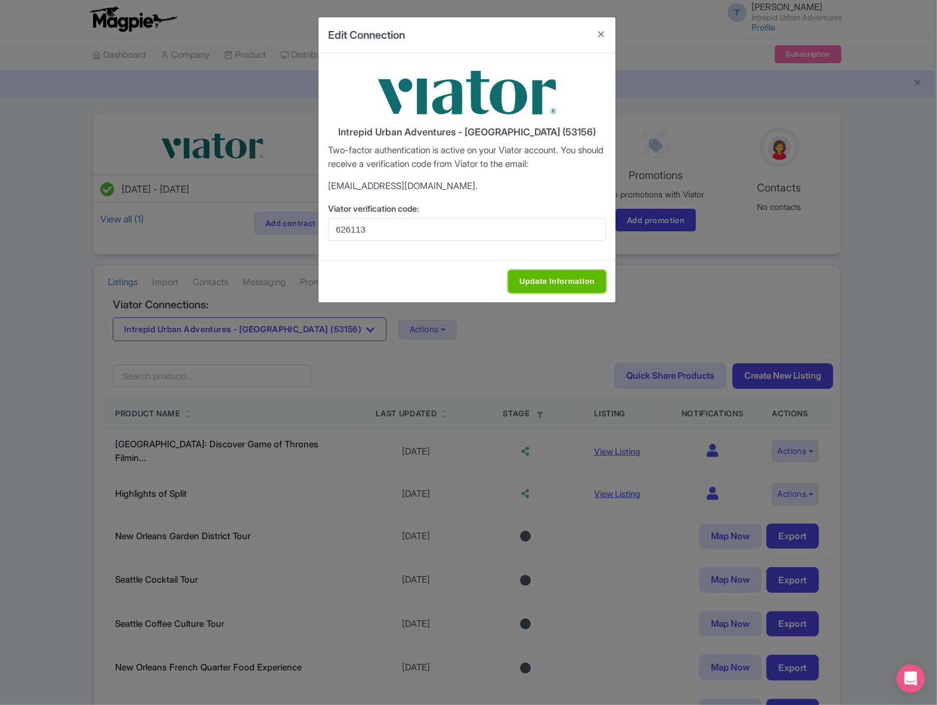
click at [544, 281] on input "Update Information" at bounding box center [557, 281] width 98 height 23
type input "Update Information"
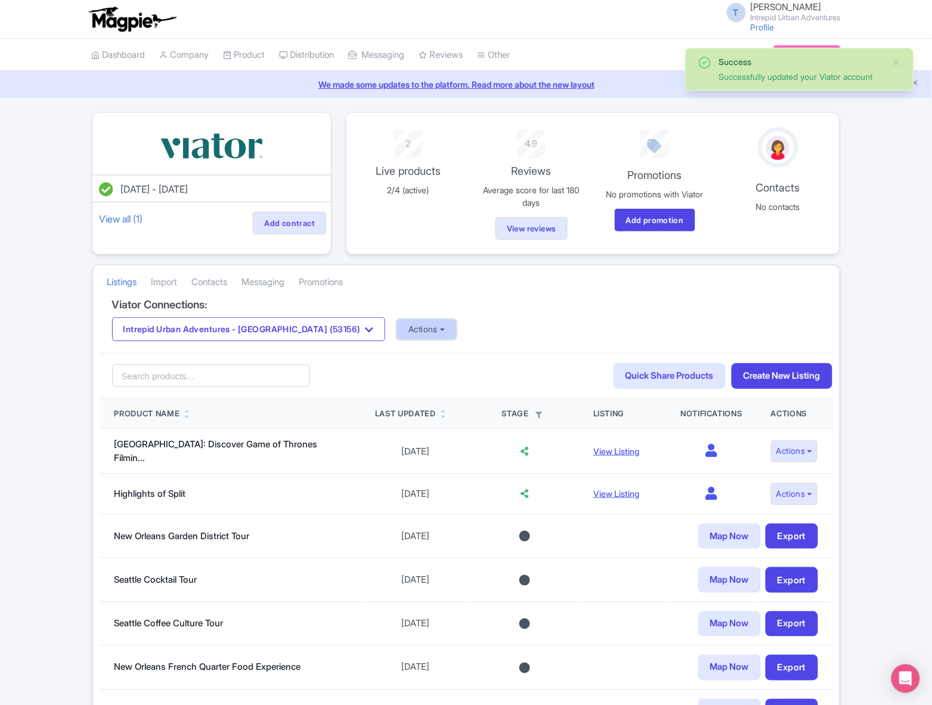
click at [397, 338] on button "Actions" at bounding box center [426, 330] width 59 height 20
click at [404, 424] on link "Import Reviews" at bounding box center [474, 428] width 153 height 18
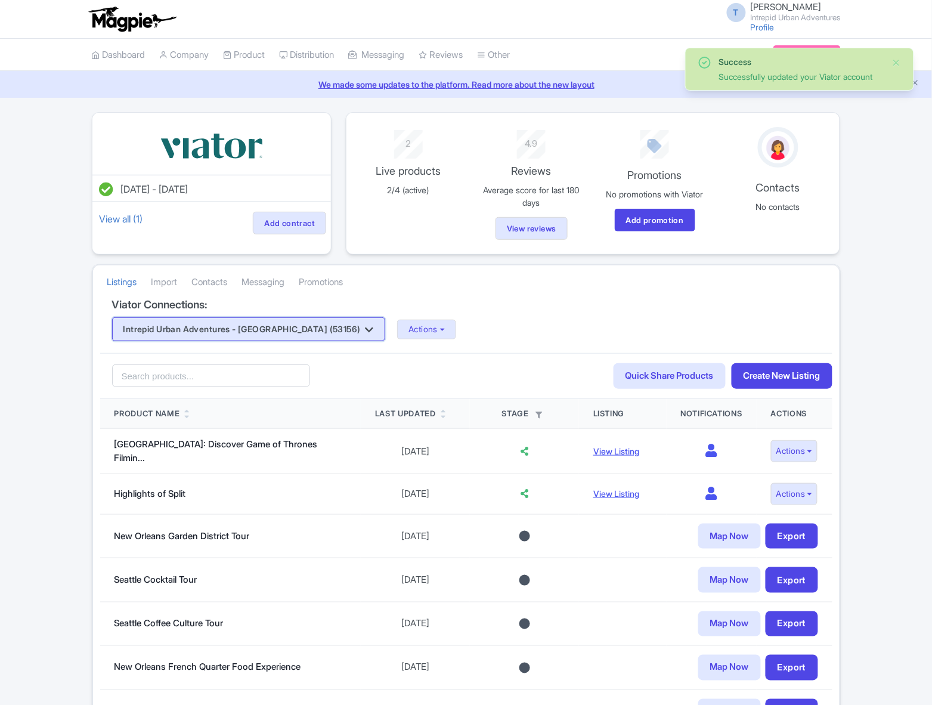
click at [302, 323] on button "Intrepid Urban Adventures - [GEOGRAPHIC_DATA] (53156)" at bounding box center [249, 329] width 274 height 24
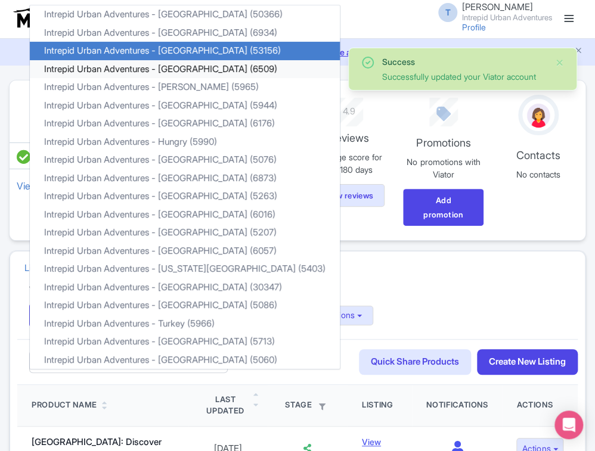
click at [186, 67] on link "Intrepid Urban Adventures - Egypt (6509)" at bounding box center [185, 69] width 310 height 18
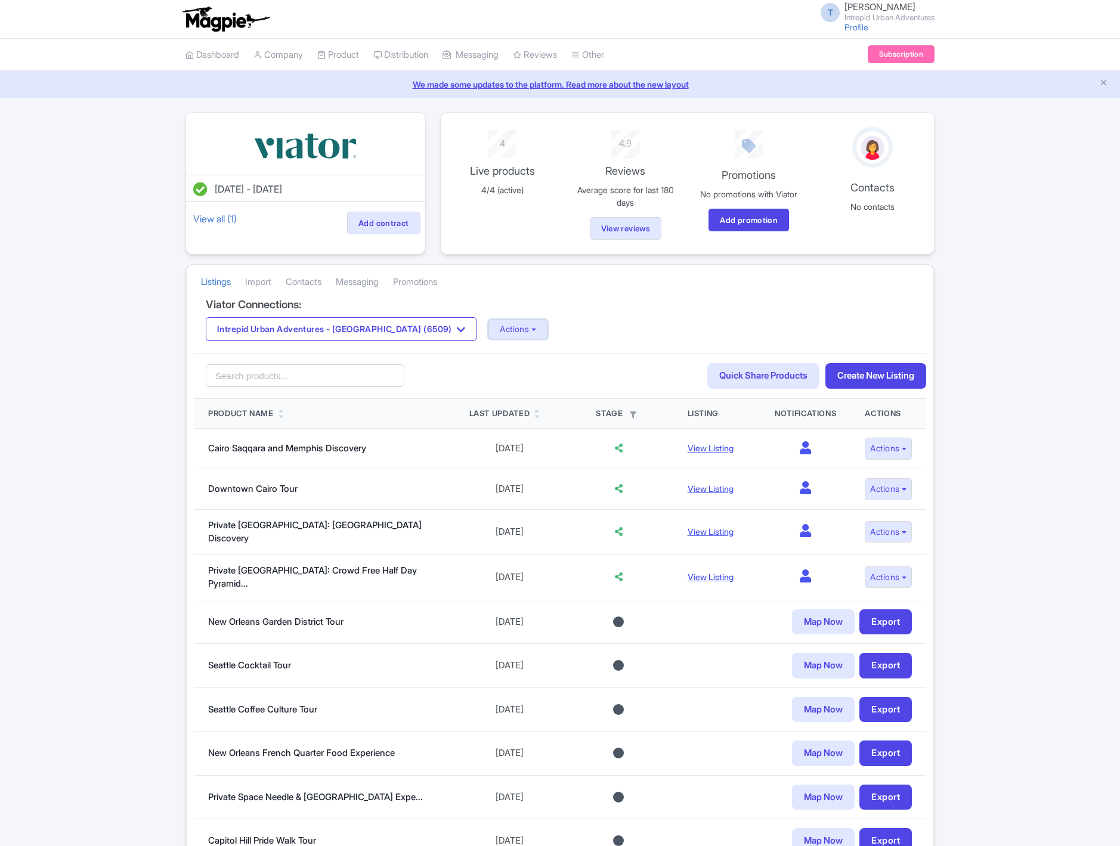
click at [488, 337] on button "Actions" at bounding box center [517, 330] width 59 height 20
click at [489, 358] on link "Update Connection" at bounding box center [565, 355] width 153 height 18
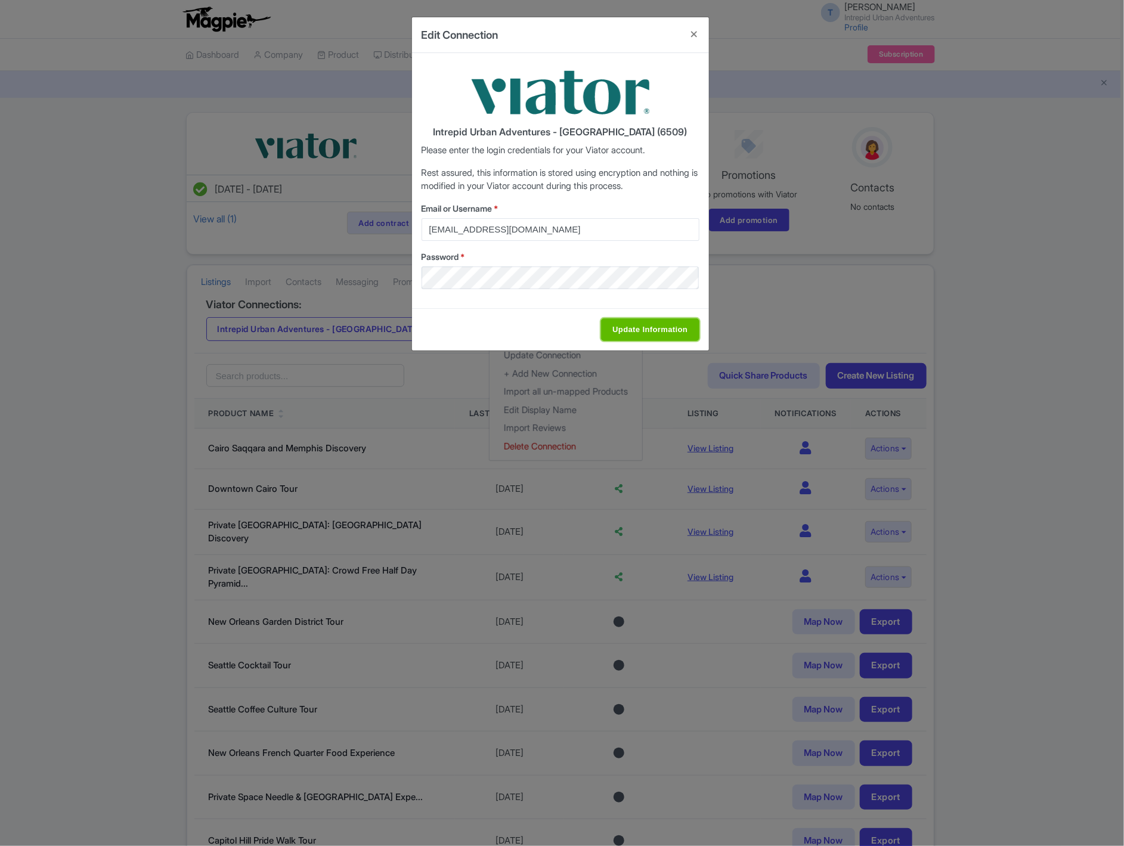
click at [670, 324] on input "Update Information" at bounding box center [650, 329] width 98 height 23
type input "Saving..."
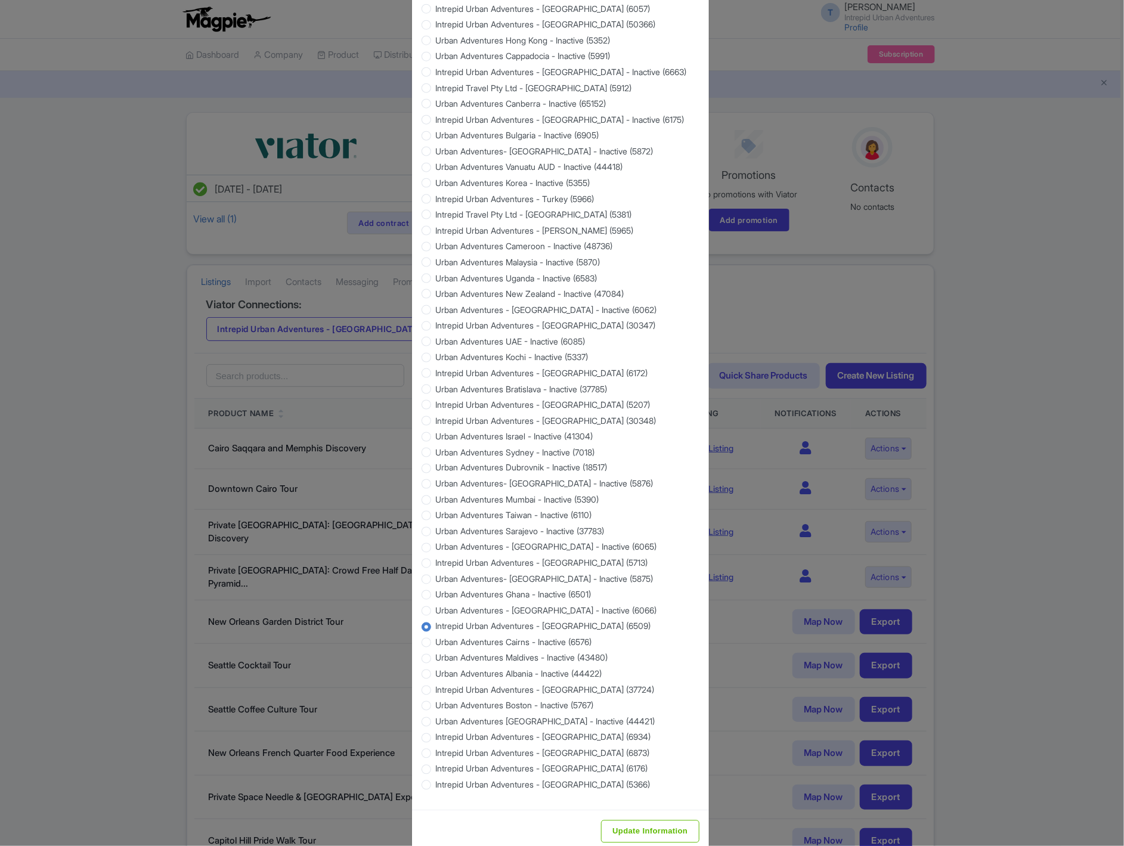
scroll to position [705, 0]
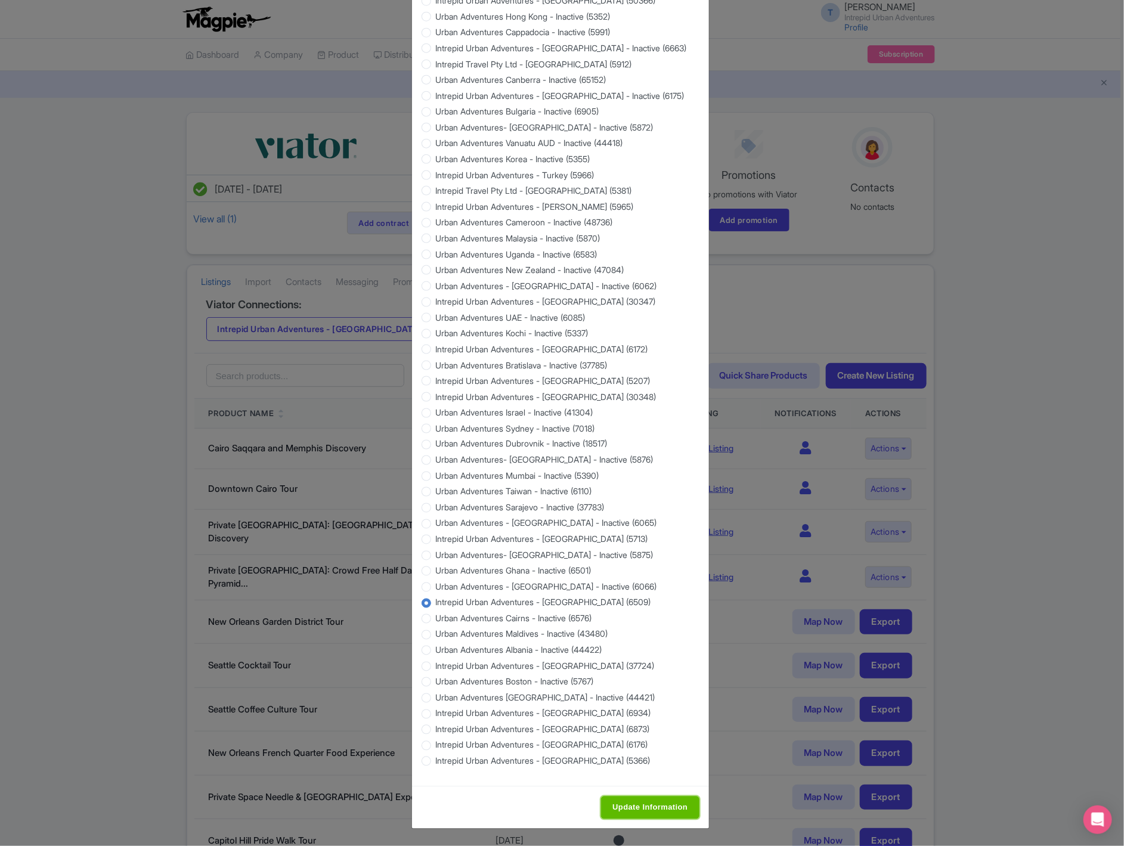
click at [623, 816] on input "Update Information" at bounding box center [650, 808] width 98 height 23
type input "Saving..."
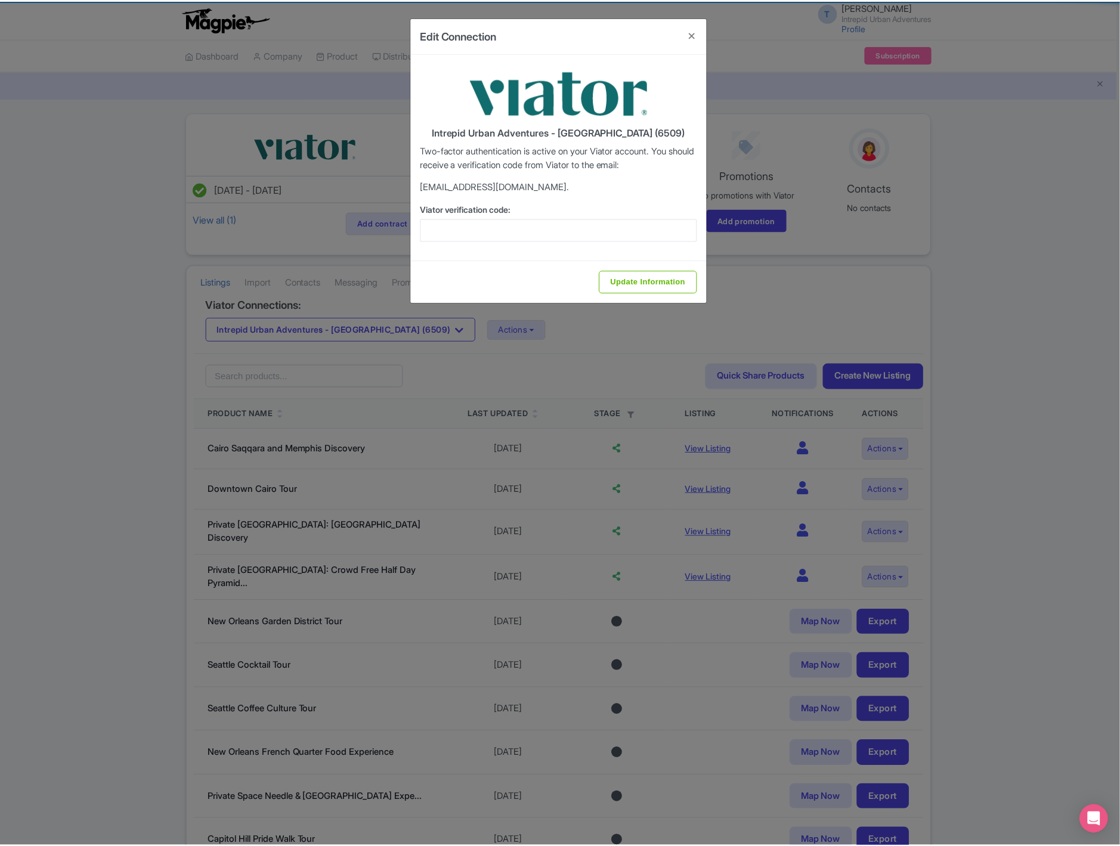
scroll to position [0, 0]
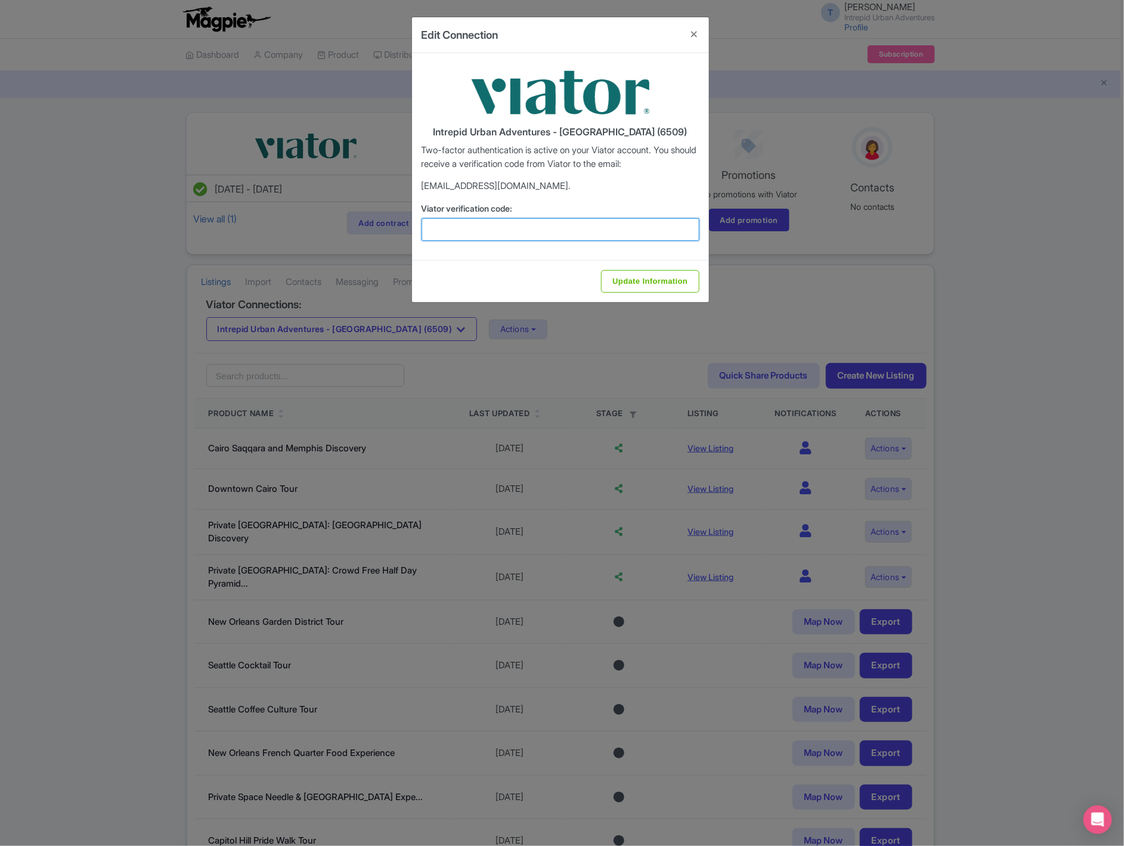
click at [527, 227] on input "Viator verification code:" at bounding box center [561, 229] width 278 height 23
paste input "660732"
type input "660732"
click at [657, 281] on input "Update Information" at bounding box center [650, 281] width 98 height 23
type input "Update Information"
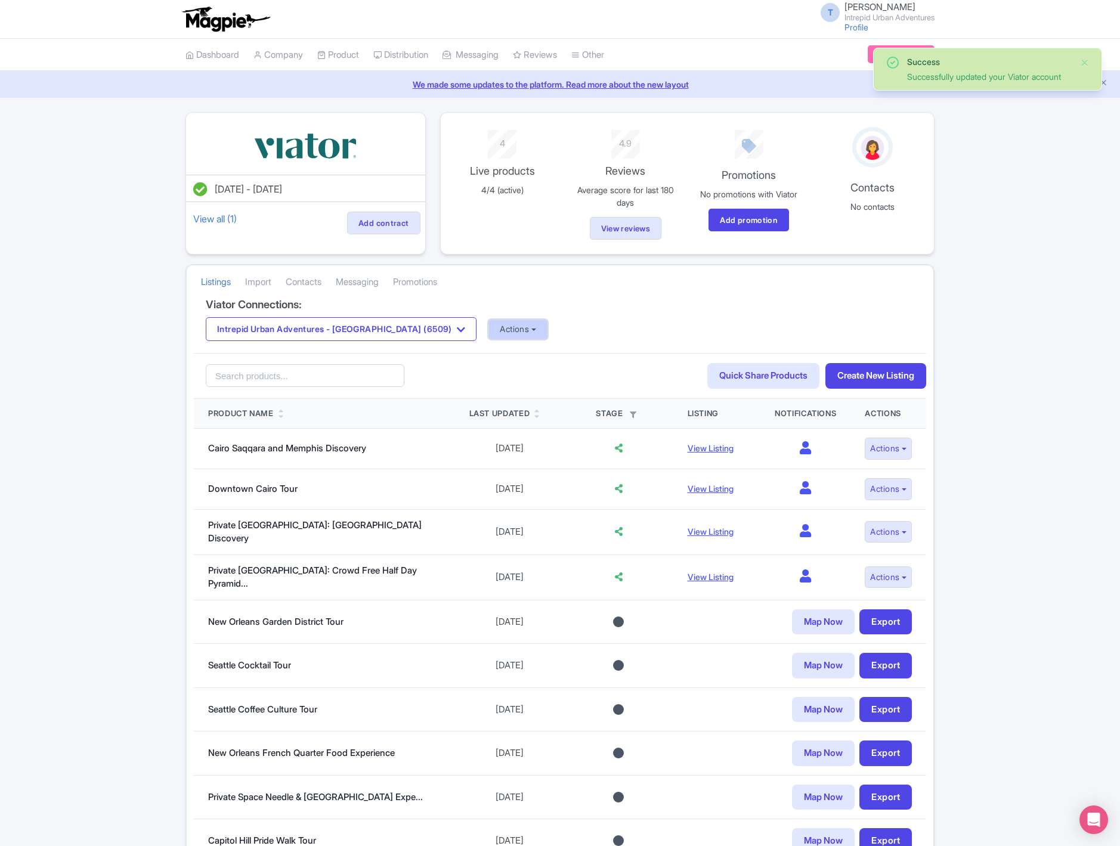
click at [488, 330] on button "Actions" at bounding box center [517, 330] width 59 height 20
click at [499, 433] on link "Import Reviews" at bounding box center [565, 428] width 153 height 18
click at [370, 338] on button "Intrepid Urban Adventures - [GEOGRAPHIC_DATA] (6509)" at bounding box center [341, 329] width 271 height 24
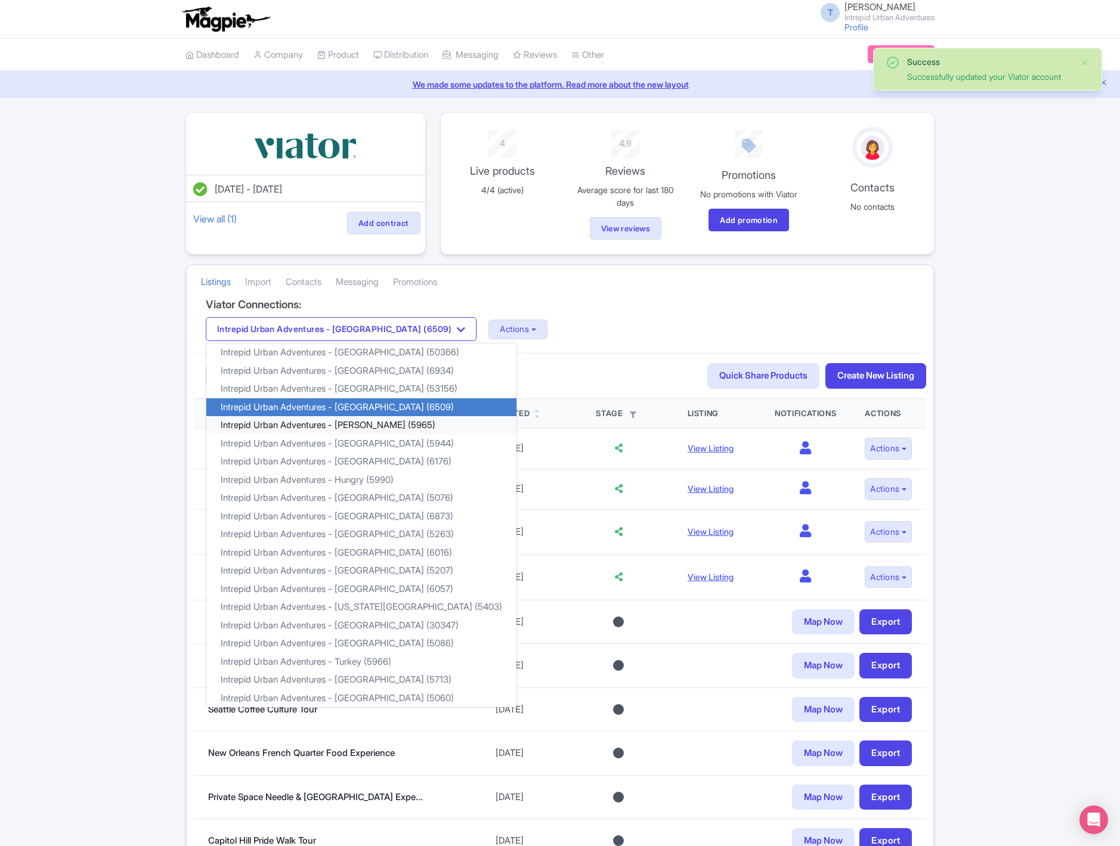
click at [382, 425] on link "Intrepid Urban Adventures - Florence (5965)" at bounding box center [361, 425] width 310 height 18
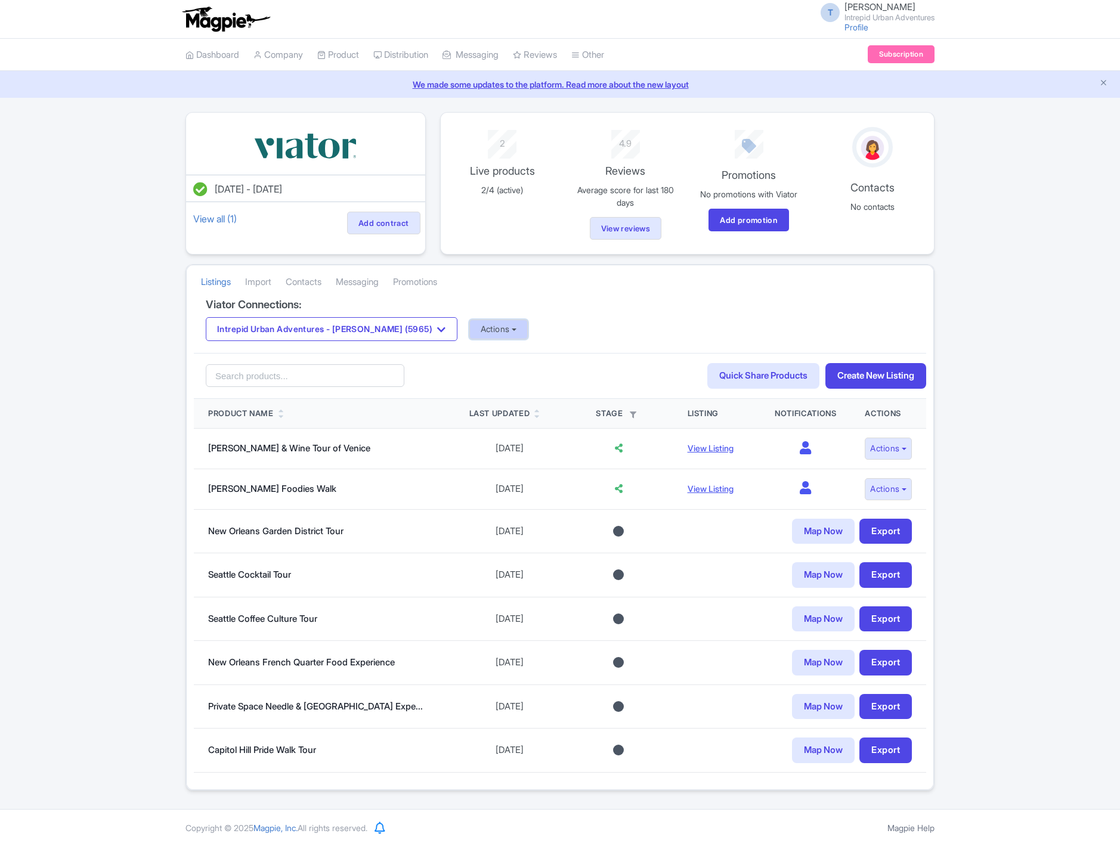
click at [479, 335] on button "Actions" at bounding box center [498, 330] width 59 height 20
click at [494, 358] on link "Update Connection" at bounding box center [546, 355] width 153 height 18
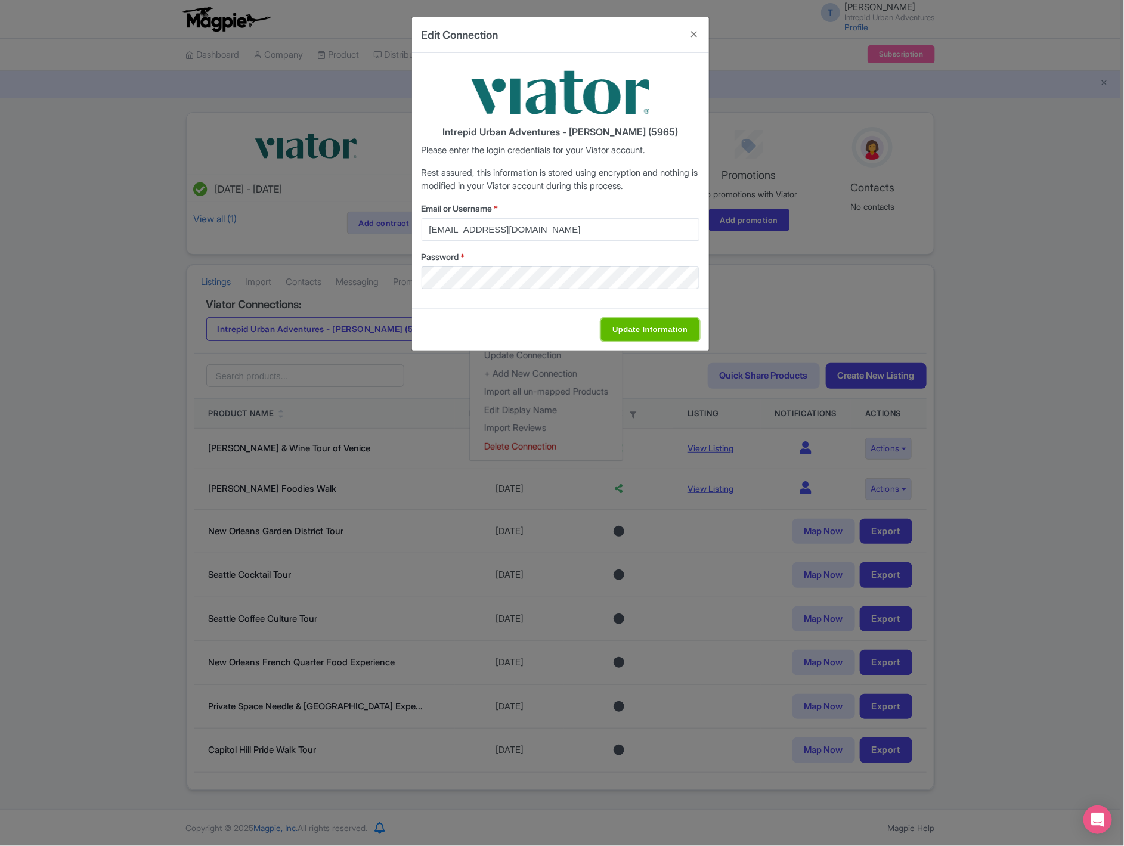
click at [666, 332] on input "Update Information" at bounding box center [650, 329] width 98 height 23
type input "Saving..."
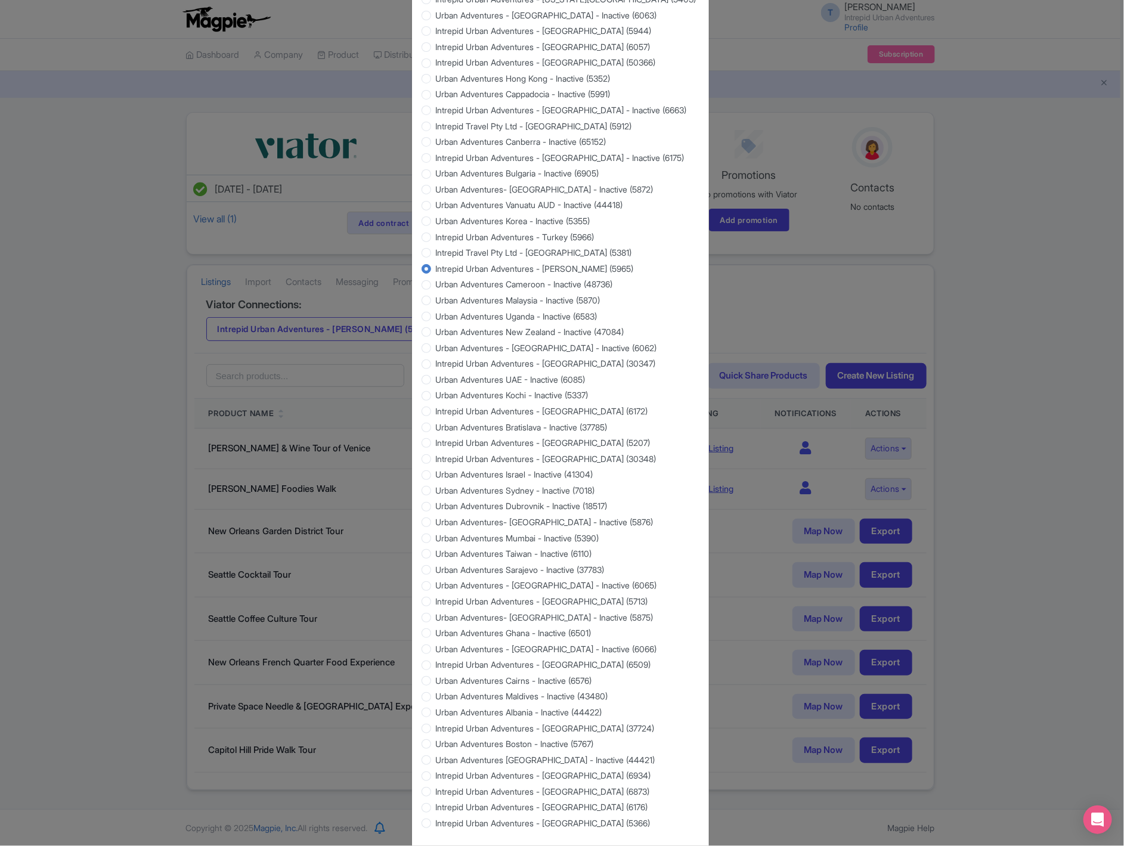
scroll to position [705, 0]
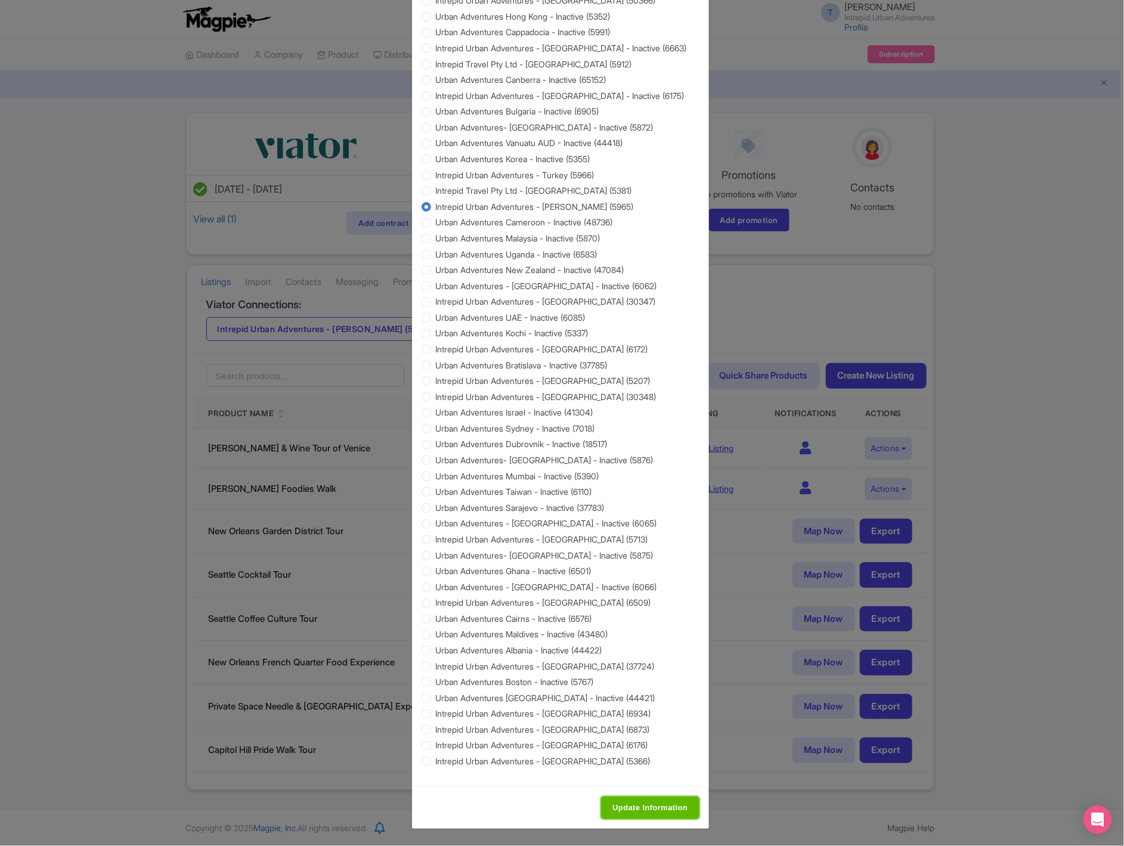
click at [651, 801] on input "Update Information" at bounding box center [650, 808] width 98 height 23
type input "Saving..."
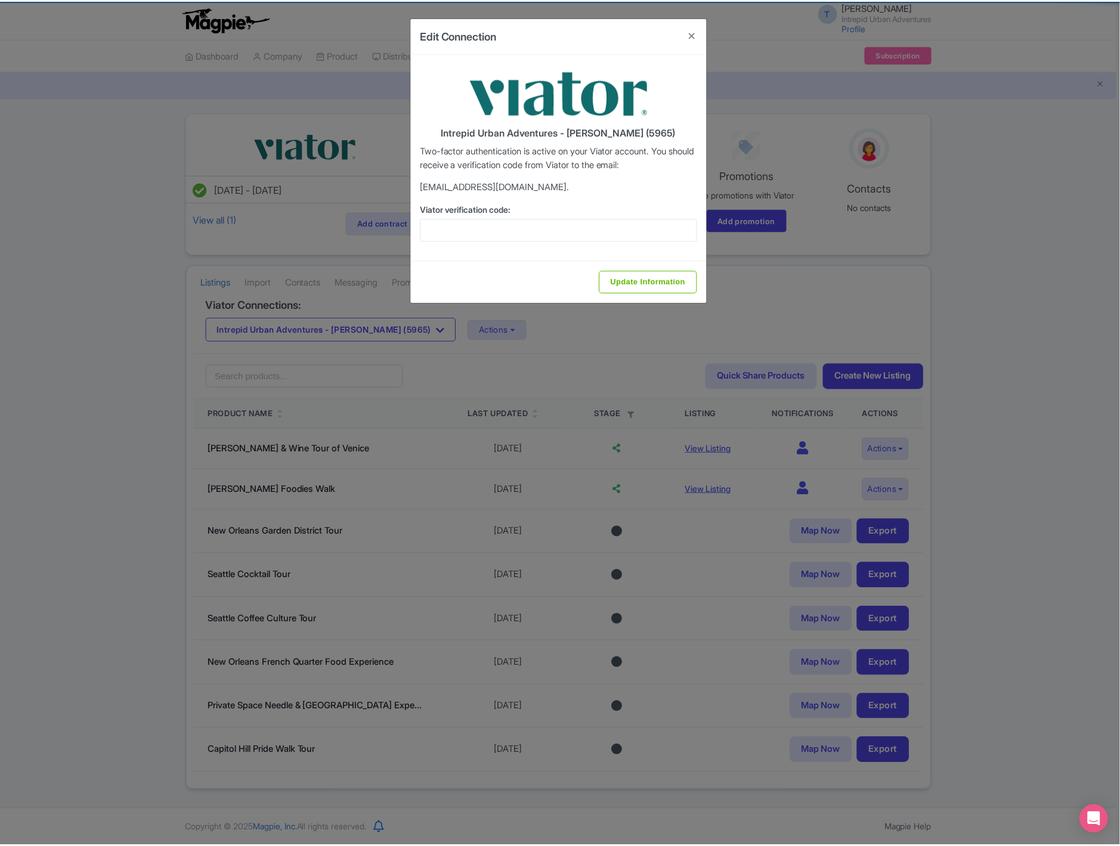
scroll to position [0, 0]
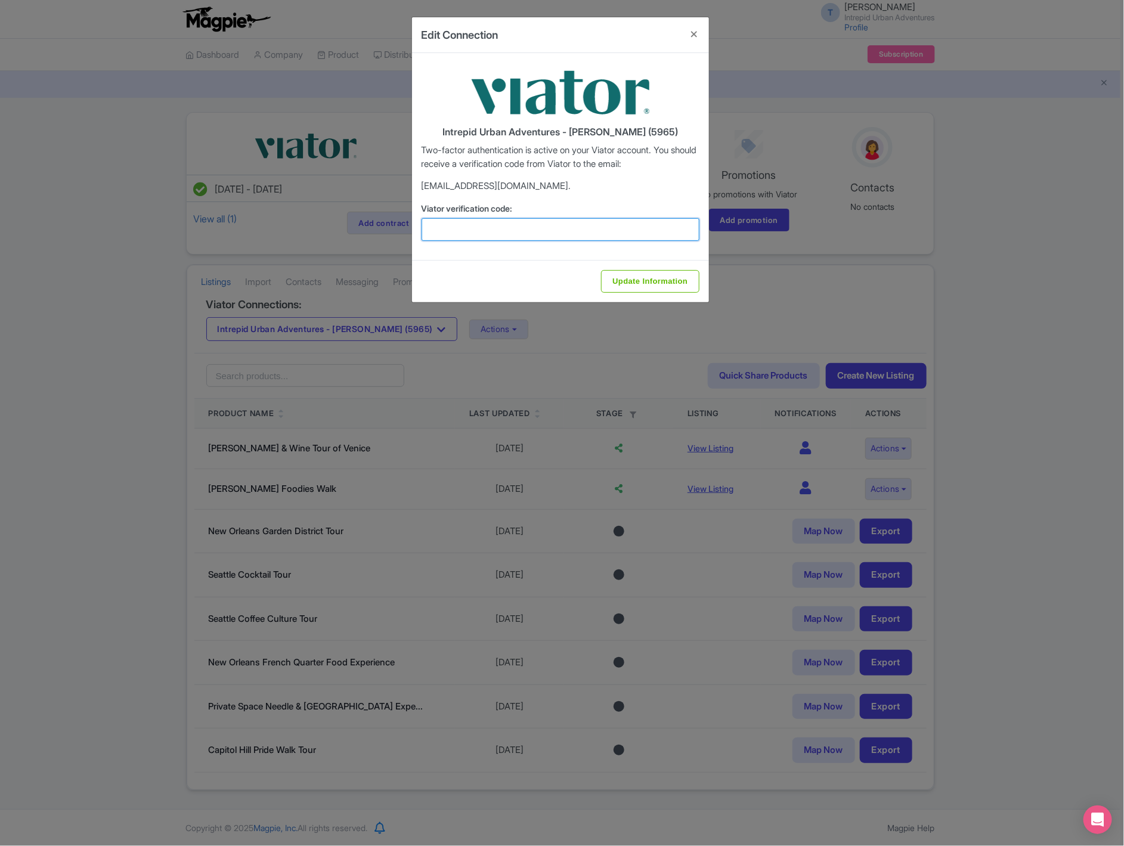
click at [605, 240] on input "Viator verification code:" at bounding box center [561, 229] width 278 height 23
paste input "174887"
type input "174887"
click at [655, 290] on input "Update Information" at bounding box center [650, 281] width 98 height 23
type input "Update Information"
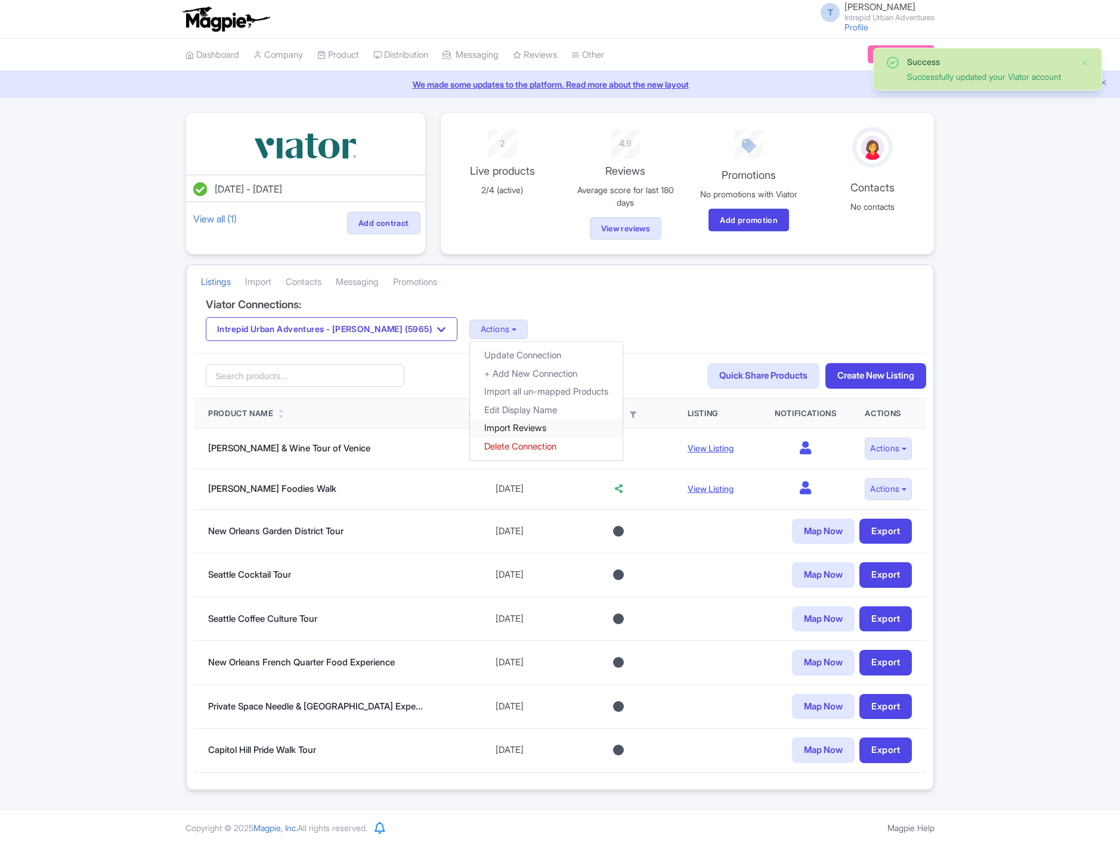
click at [492, 428] on link "Import Reviews" at bounding box center [546, 428] width 153 height 18
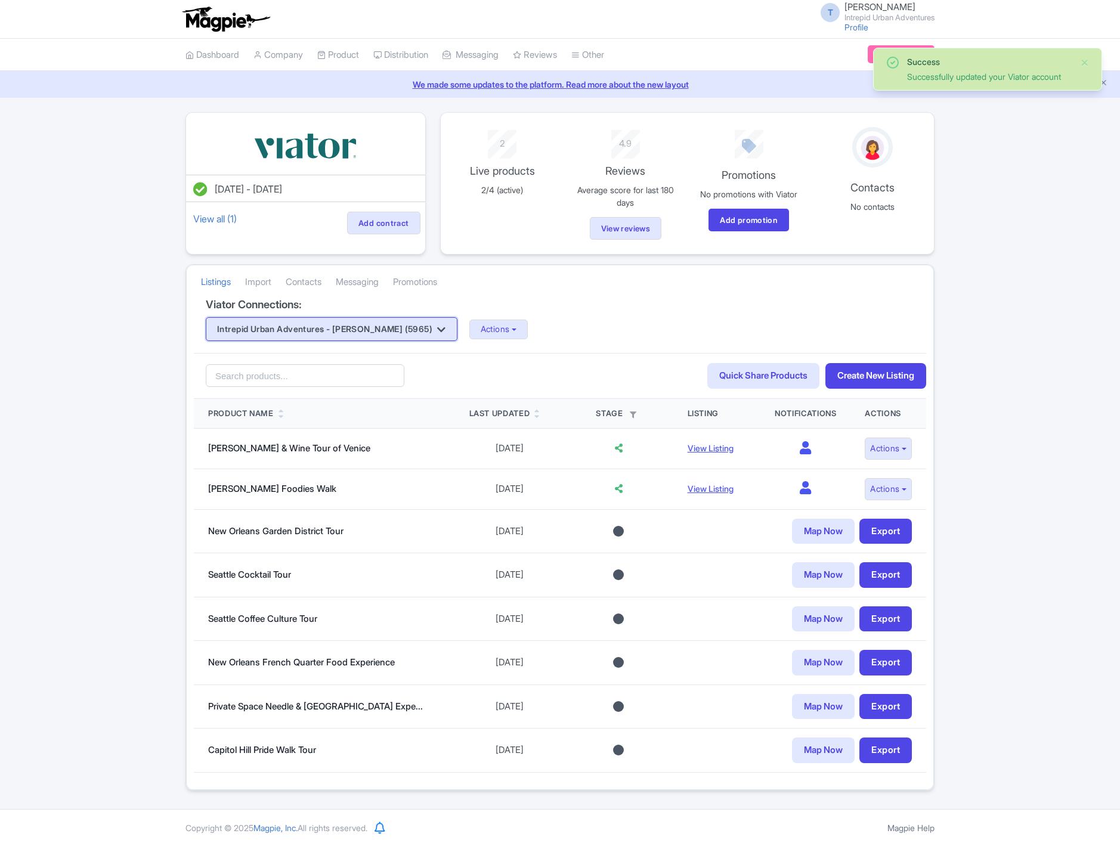
click at [376, 330] on button "Intrepid Urban Adventures - [PERSON_NAME] (5965)" at bounding box center [332, 329] width 252 height 24
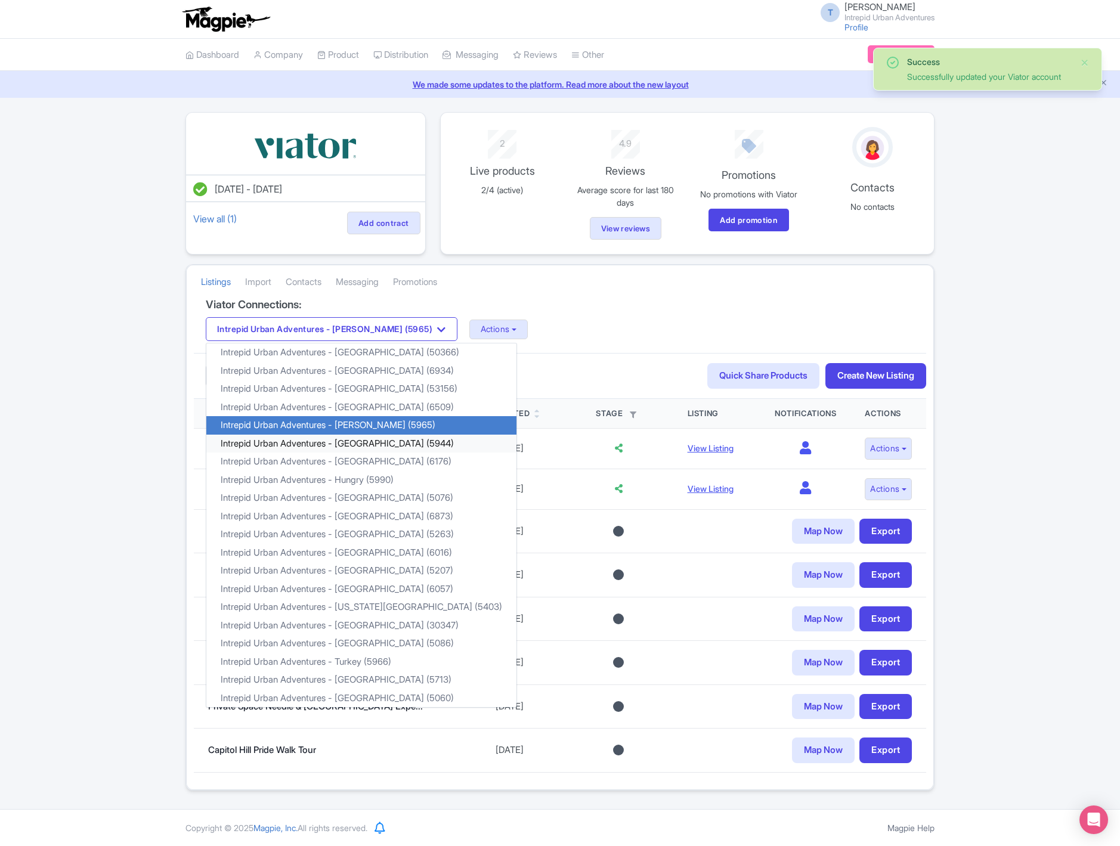
click at [379, 444] on link "Intrepid Urban Adventures - [GEOGRAPHIC_DATA] (5944)" at bounding box center [361, 444] width 310 height 18
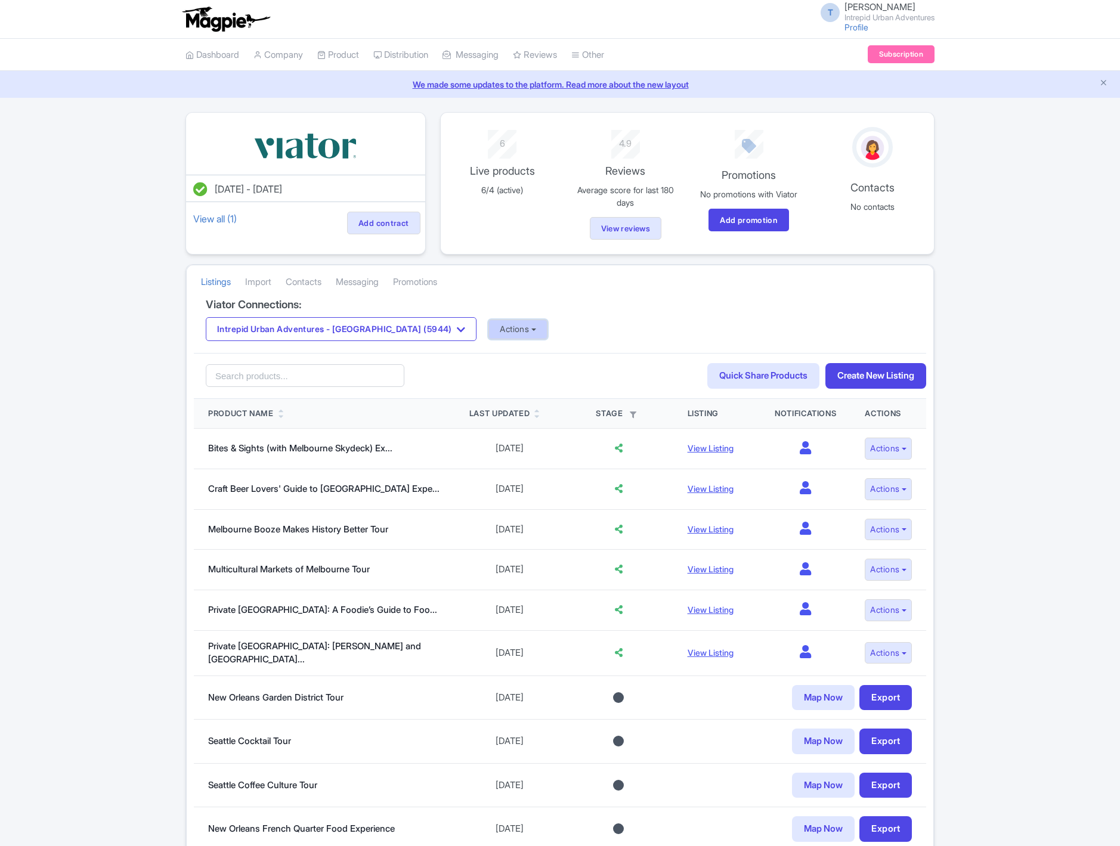
click at [488, 333] on button "Actions" at bounding box center [517, 330] width 59 height 20
click at [489, 353] on link "Update Connection" at bounding box center [565, 355] width 153 height 18
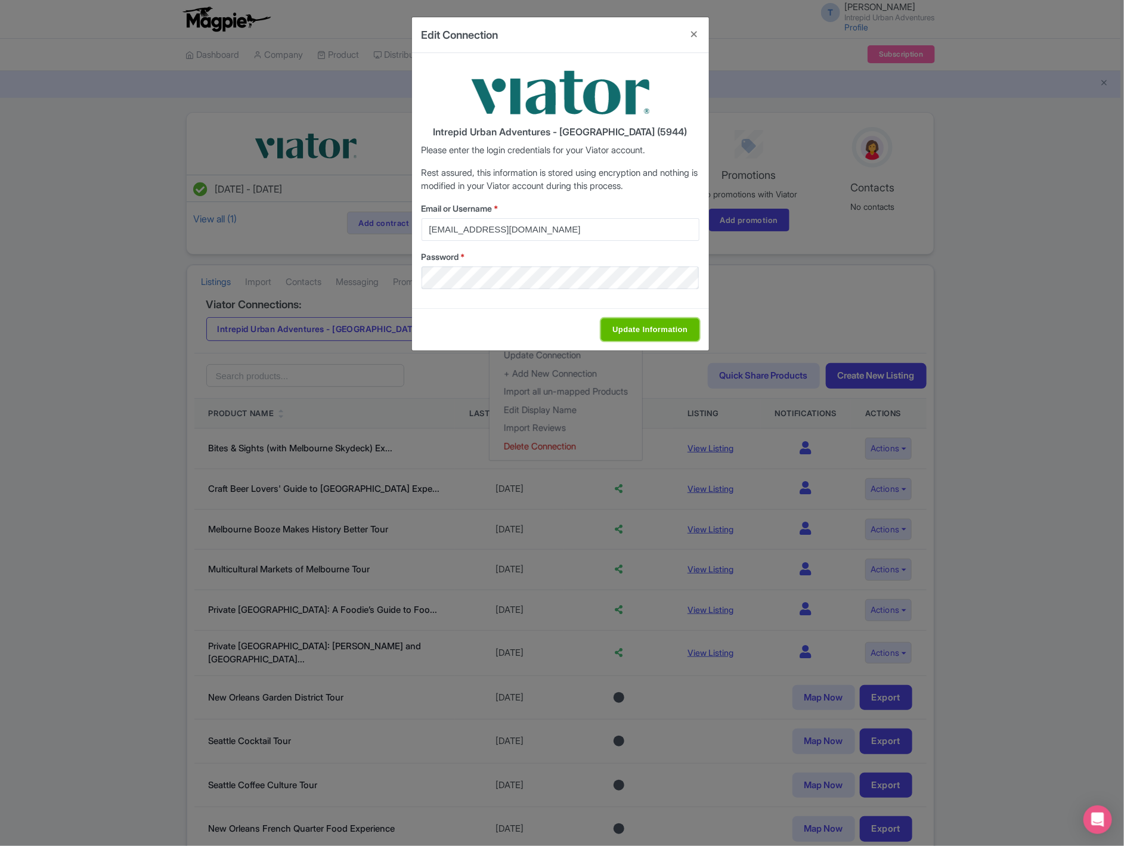
click at [626, 329] on input "Update Information" at bounding box center [650, 329] width 98 height 23
type input "Saving..."
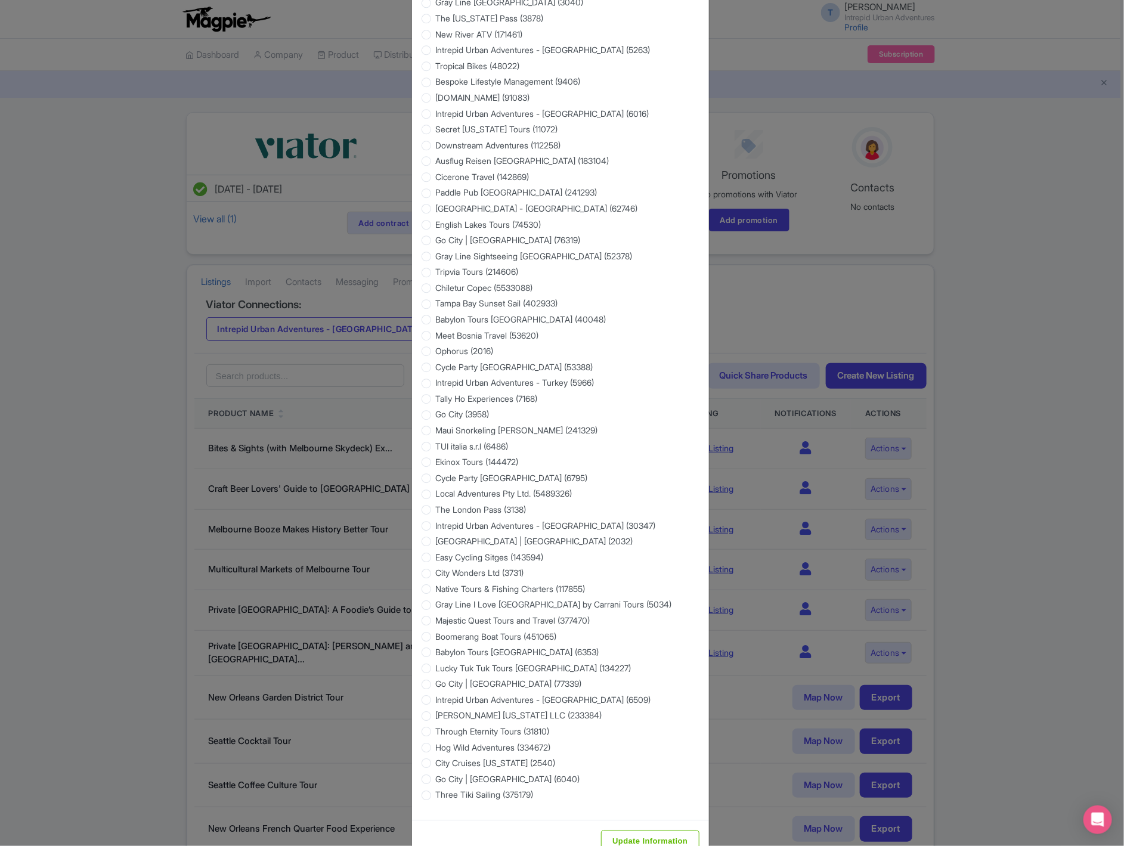
scroll to position [1490, 0]
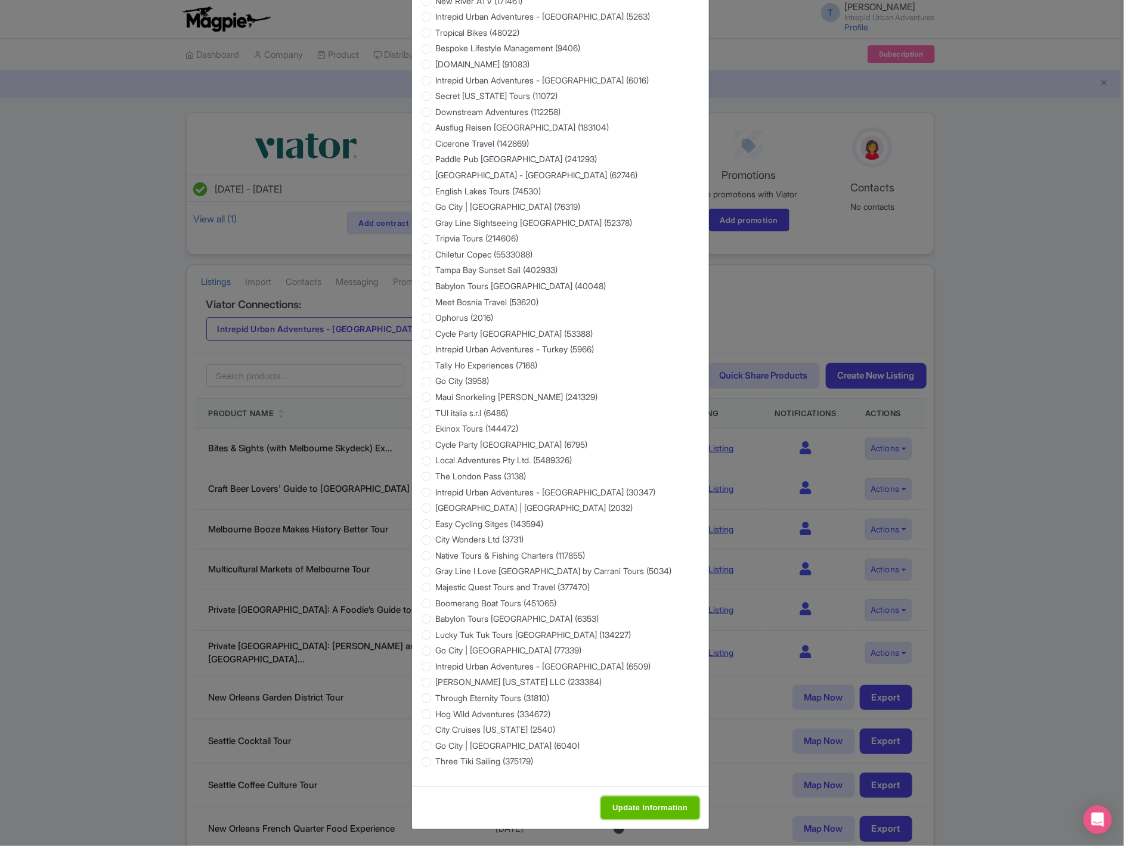
click at [645, 805] on input "Update Information" at bounding box center [650, 808] width 98 height 23
type input "Saving..."
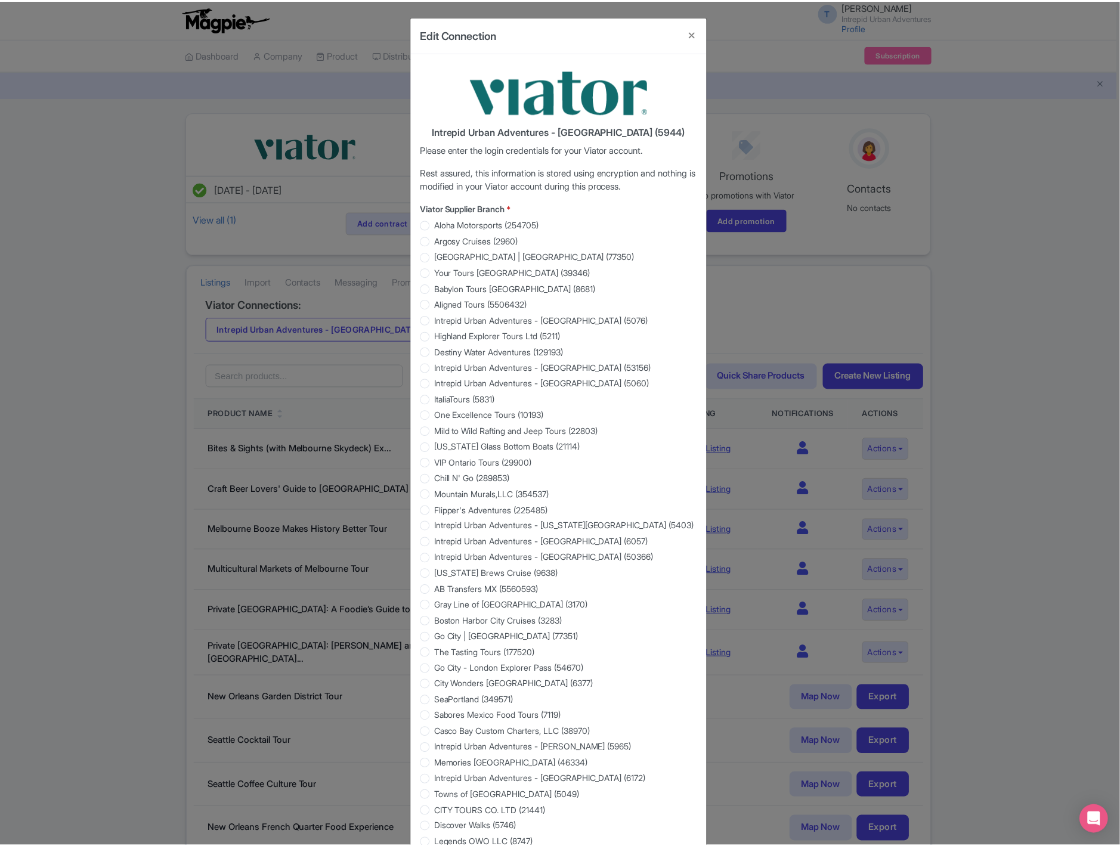
scroll to position [0, 0]
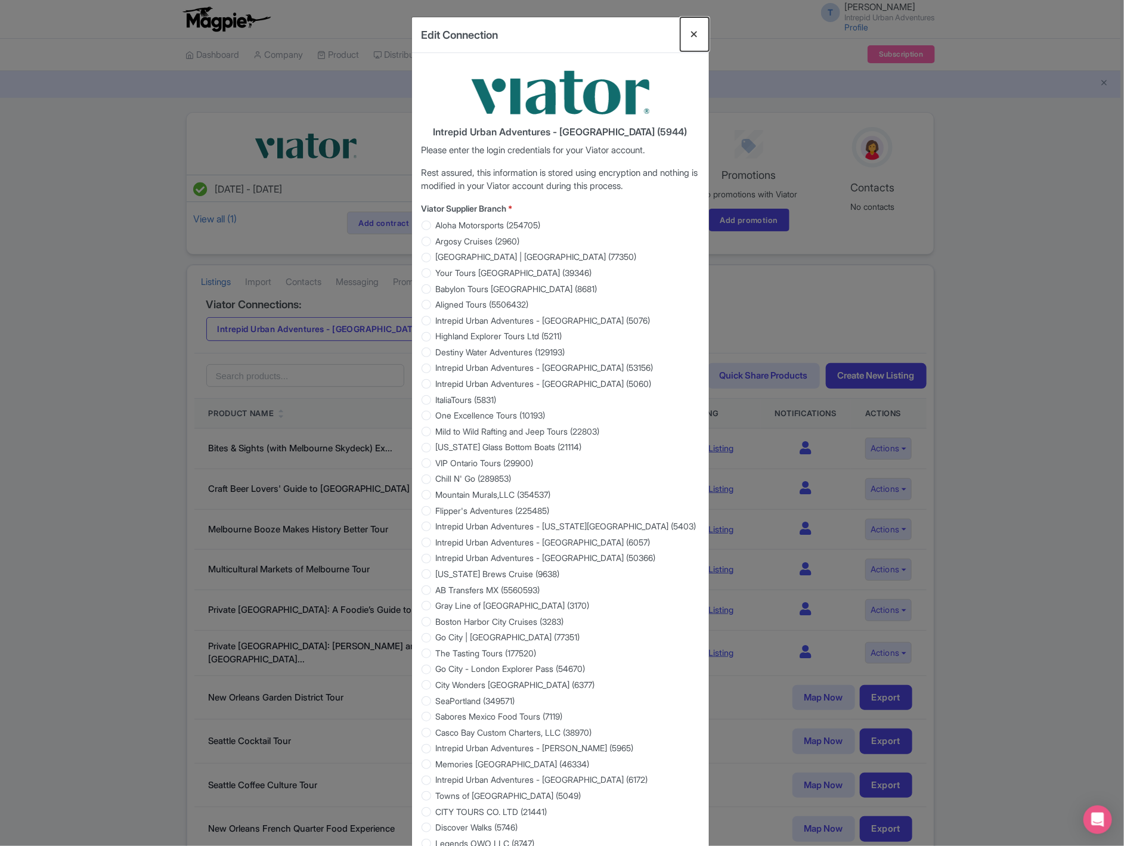
click at [691, 38] on button "Close" at bounding box center [694, 34] width 29 height 34
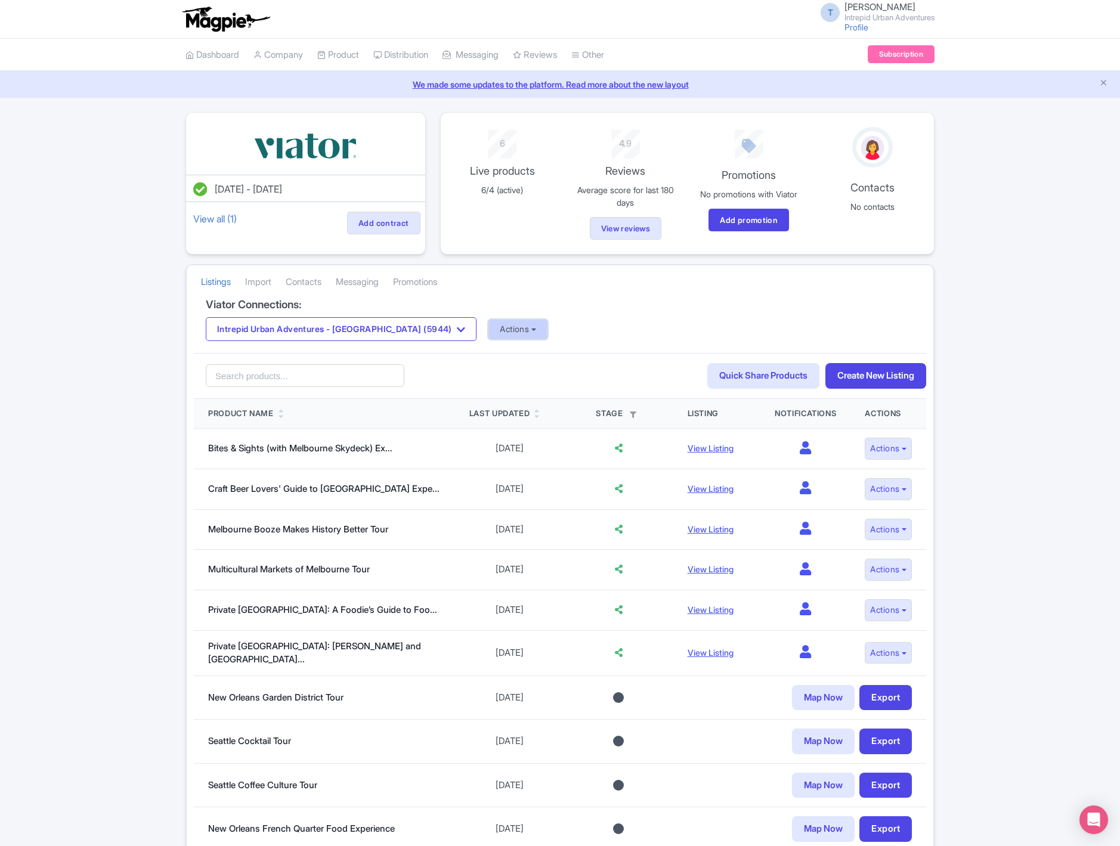
click at [488, 332] on button "Actions" at bounding box center [517, 330] width 59 height 20
click at [494, 358] on link "Update Connection" at bounding box center [565, 355] width 153 height 18
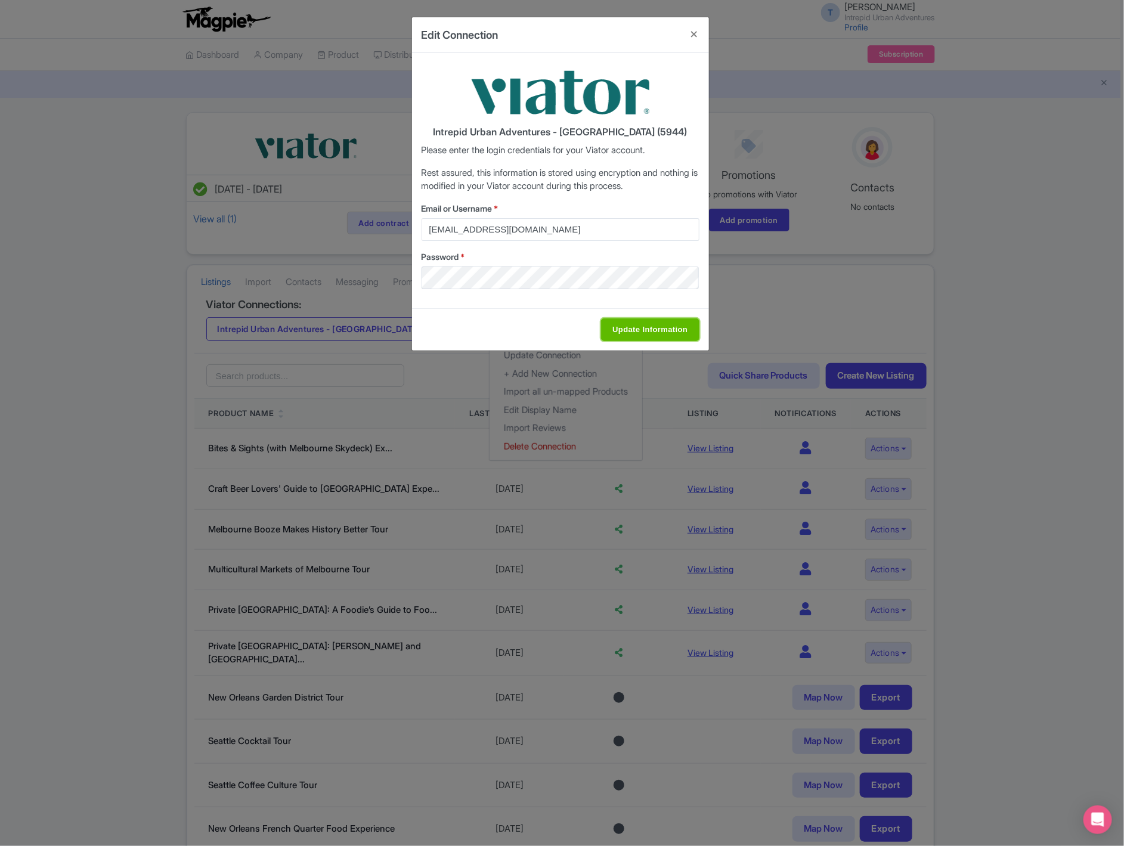
click at [620, 329] on input "Update Information" at bounding box center [650, 329] width 98 height 23
type input "Saving..."
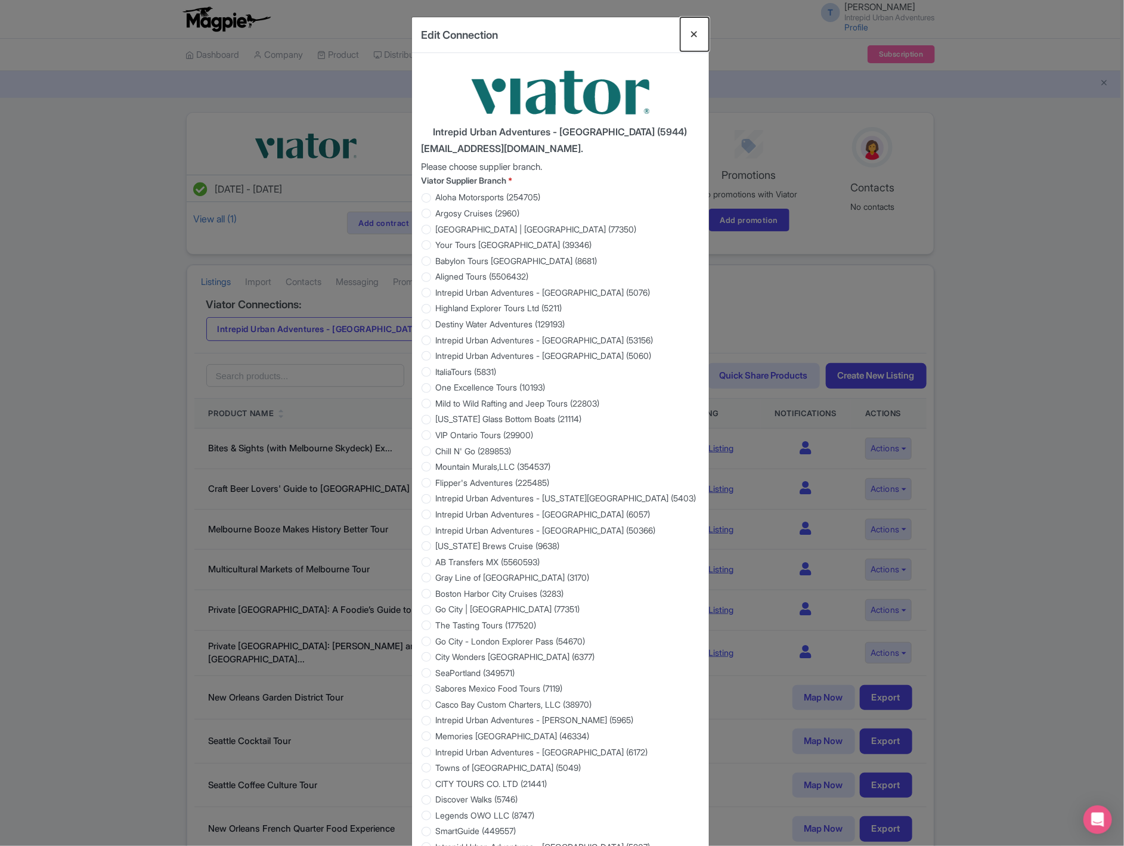
click at [692, 29] on button "Close" at bounding box center [694, 34] width 29 height 34
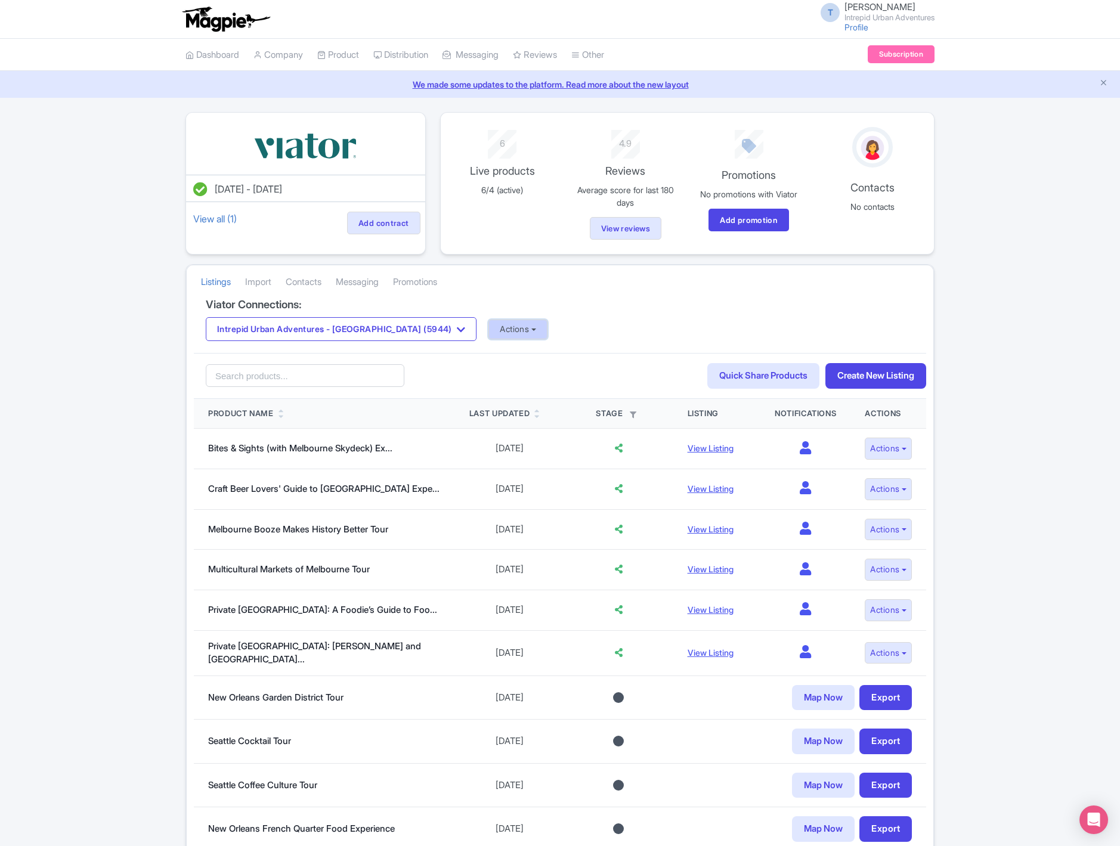
click at [488, 324] on button "Actions" at bounding box center [517, 330] width 59 height 20
click at [489, 358] on link "Update Connection" at bounding box center [565, 355] width 153 height 18
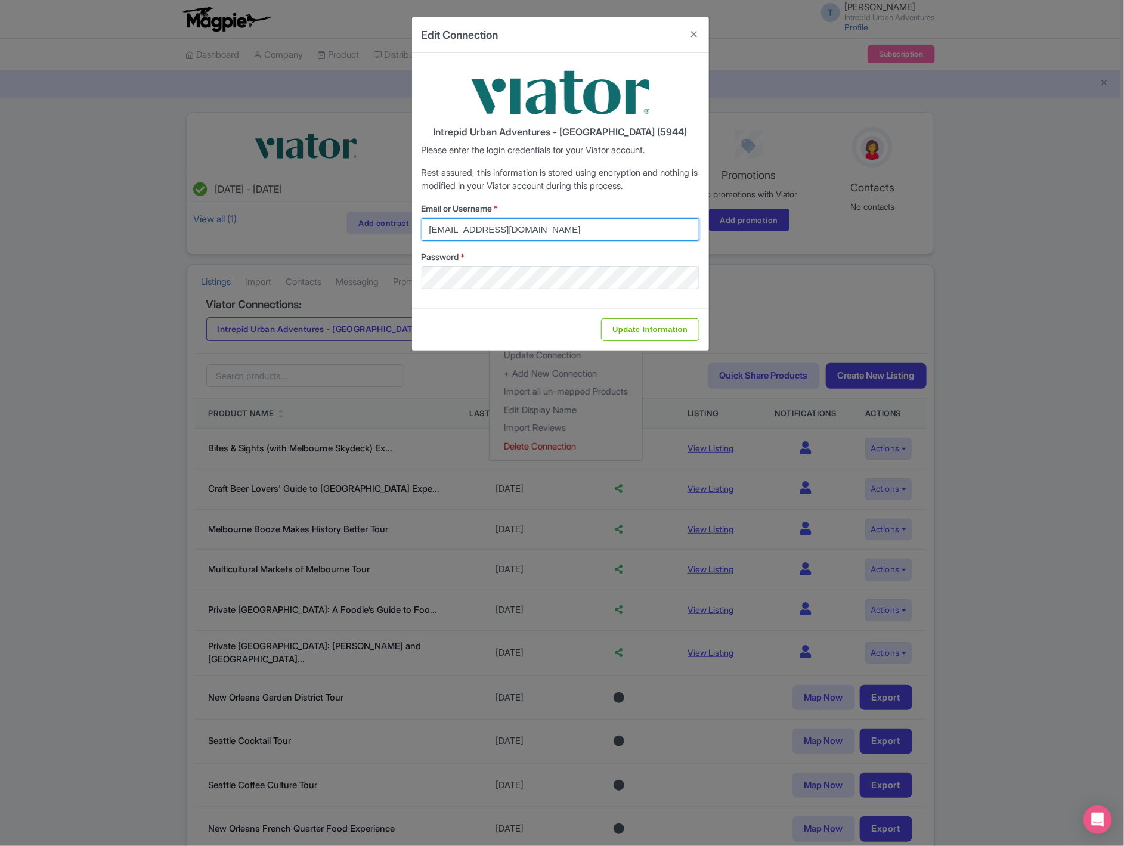
drag, startPoint x: 499, startPoint y: 230, endPoint x: 374, endPoint y: 222, distance: 124.8
click at [374, 222] on div "Edit Connection Intrepid Urban Adventures - [GEOGRAPHIC_DATA] (5944) Please ent…" at bounding box center [562, 423] width 1124 height 846
drag, startPoint x: 698, startPoint y: 27, endPoint x: 641, endPoint y: 61, distance: 66.9
click at [698, 27] on button "Close" at bounding box center [694, 34] width 29 height 34
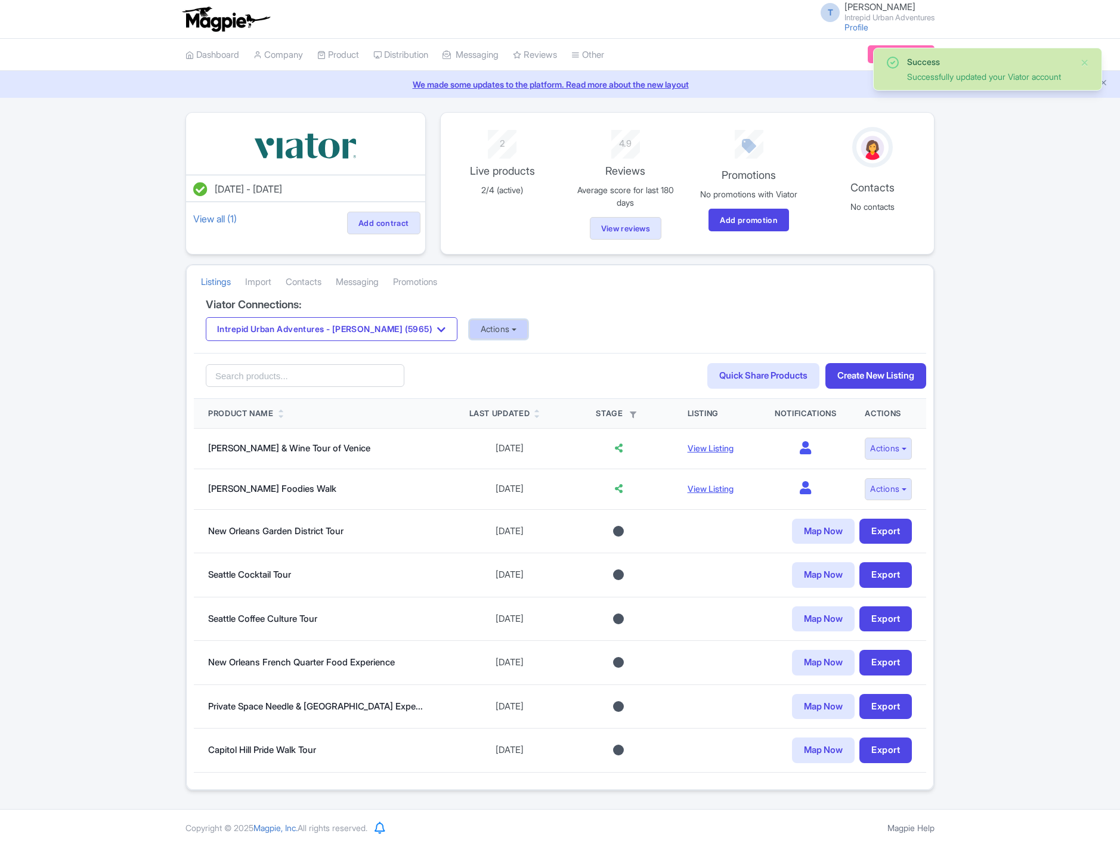
click at [496, 333] on button "Actions" at bounding box center [498, 330] width 59 height 20
click at [490, 347] on div "Update Connection + Add New Connection Import all un-mapped Products Edit Displ…" at bounding box center [546, 401] width 154 height 120
click at [490, 356] on div "Search Quick Share Products Create New Listing" at bounding box center [560, 376] width 732 height 46
click at [487, 331] on button "Actions" at bounding box center [498, 330] width 59 height 20
click at [488, 355] on link "Update Connection" at bounding box center [546, 355] width 153 height 18
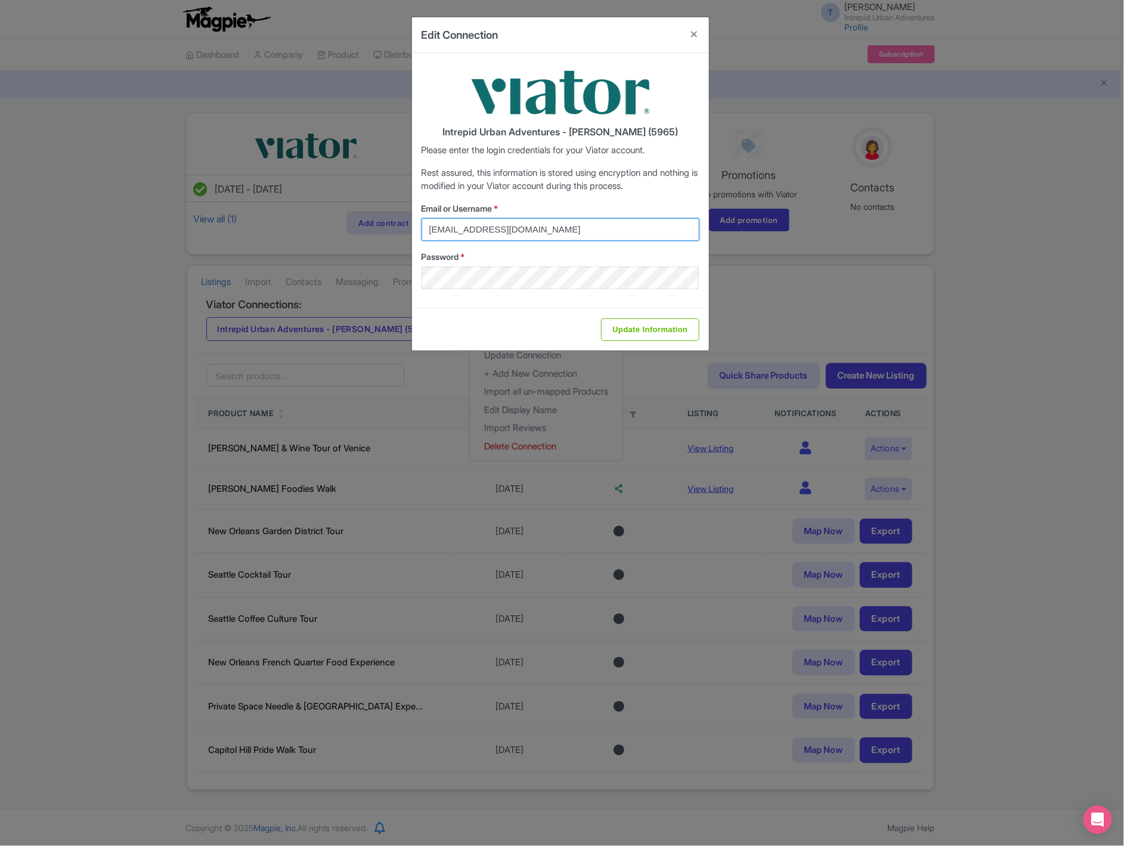
click at [512, 236] on input "[EMAIL_ADDRESS][DOMAIN_NAME]" at bounding box center [561, 229] width 278 height 23
click at [509, 233] on input "[EMAIL_ADDRESS][DOMAIN_NAME]" at bounding box center [561, 229] width 278 height 23
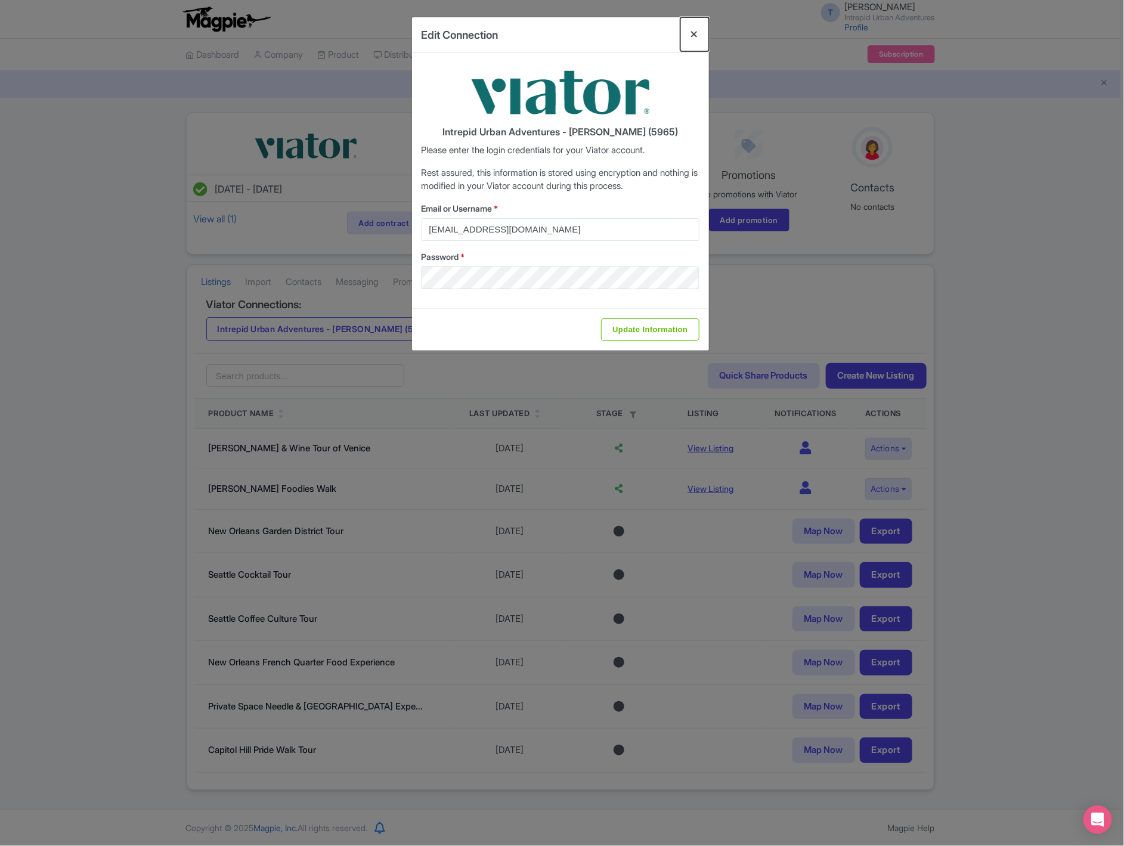
click at [692, 29] on button "Close" at bounding box center [694, 34] width 29 height 34
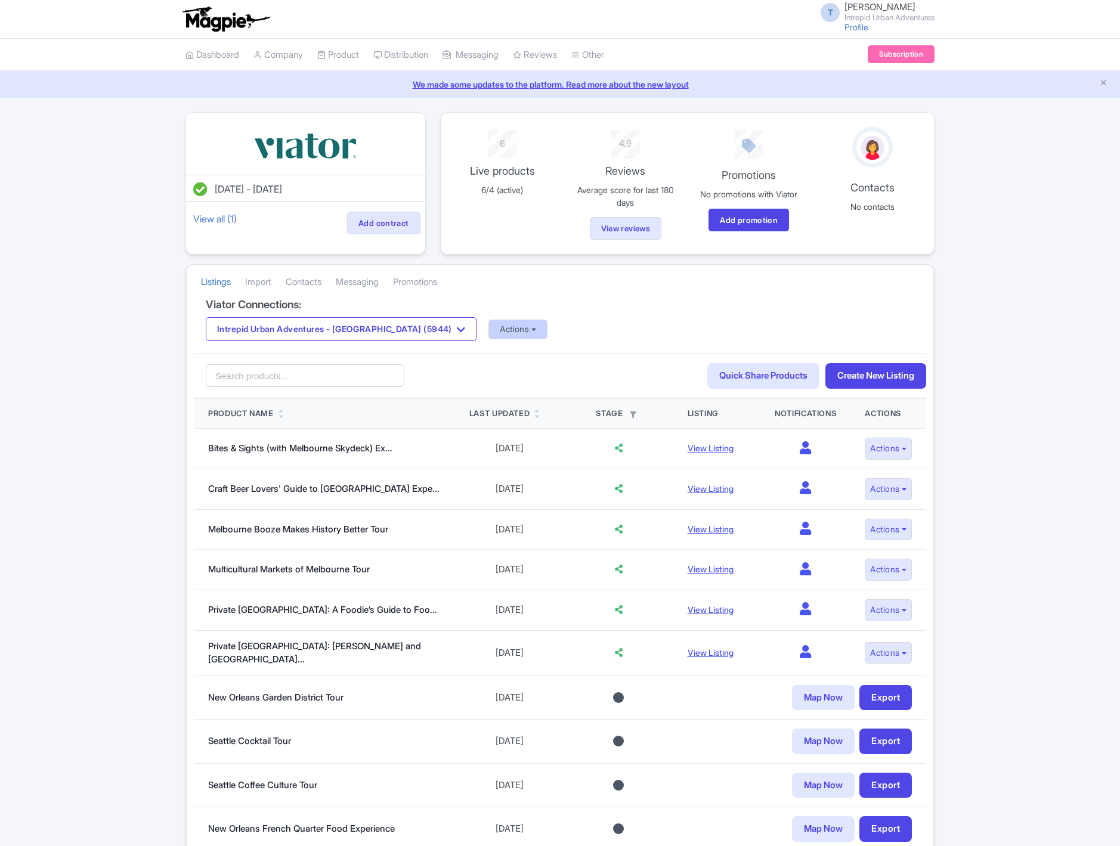
drag, startPoint x: 487, startPoint y: 320, endPoint x: 490, endPoint y: 330, distance: 10.0
click at [487, 321] on div "Intrepid Urban Adventures - [GEOGRAPHIC_DATA] (5944) Intrepid Urban Adventures …" at bounding box center [560, 329] width 708 height 24
click at [489, 344] on div "Viator Connections: Intrepid Urban Adventures - [GEOGRAPHIC_DATA] (5944) Intrep…" at bounding box center [560, 326] width 732 height 55
click at [488, 332] on button "Actions" at bounding box center [517, 330] width 59 height 20
click at [489, 354] on link "Update Connection" at bounding box center [565, 355] width 153 height 18
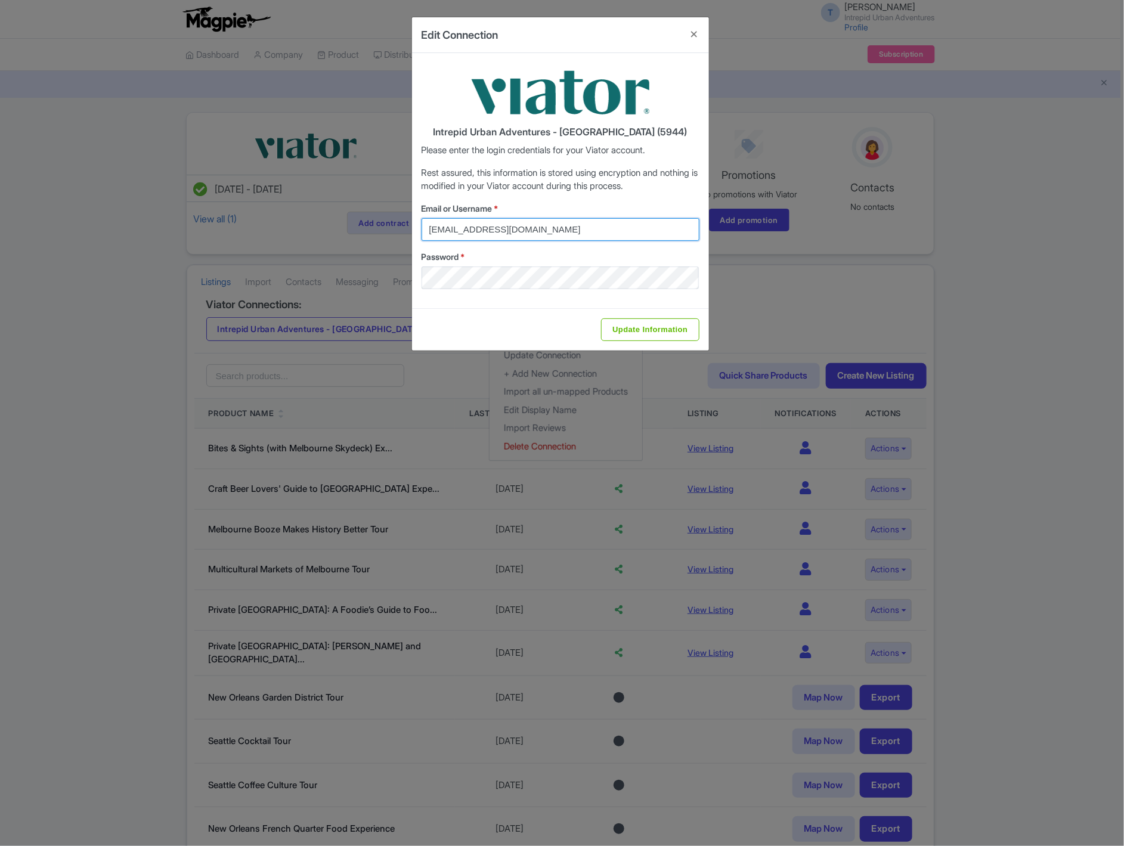
drag, startPoint x: 528, startPoint y: 236, endPoint x: 408, endPoint y: 234, distance: 119.9
click at [408, 234] on div "Edit Connection Intrepid Urban Adventures - [GEOGRAPHIC_DATA] (5944) Please ent…" at bounding box center [562, 423] width 1124 height 846
paste input "[EMAIL_ADDRESS][DOMAIN_NAME]"
type input "[EMAIL_ADDRESS][DOMAIN_NAME]"
click at [439, 265] on div "Password *" at bounding box center [561, 269] width 278 height 39
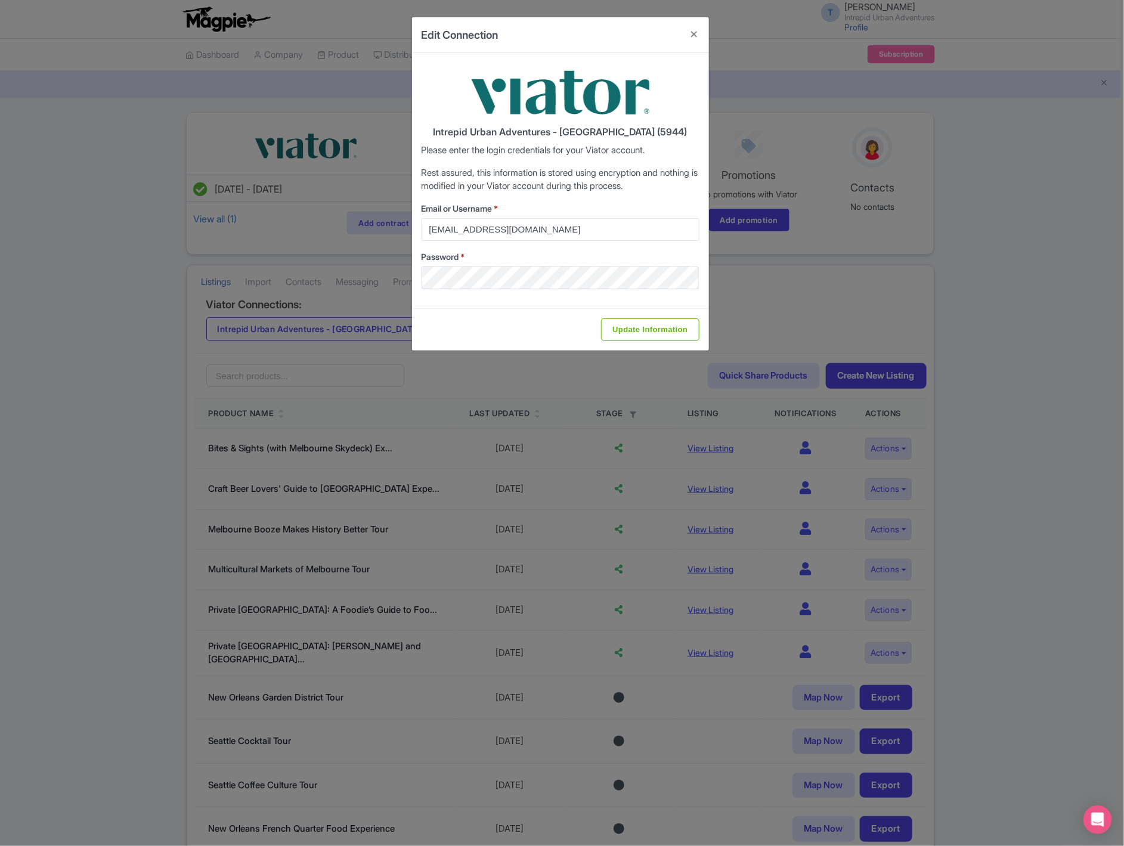
click at [451, 314] on div "Update Information" at bounding box center [560, 329] width 297 height 42
click at [645, 333] on input "Update Information" at bounding box center [650, 329] width 98 height 23
type input "Saving..."
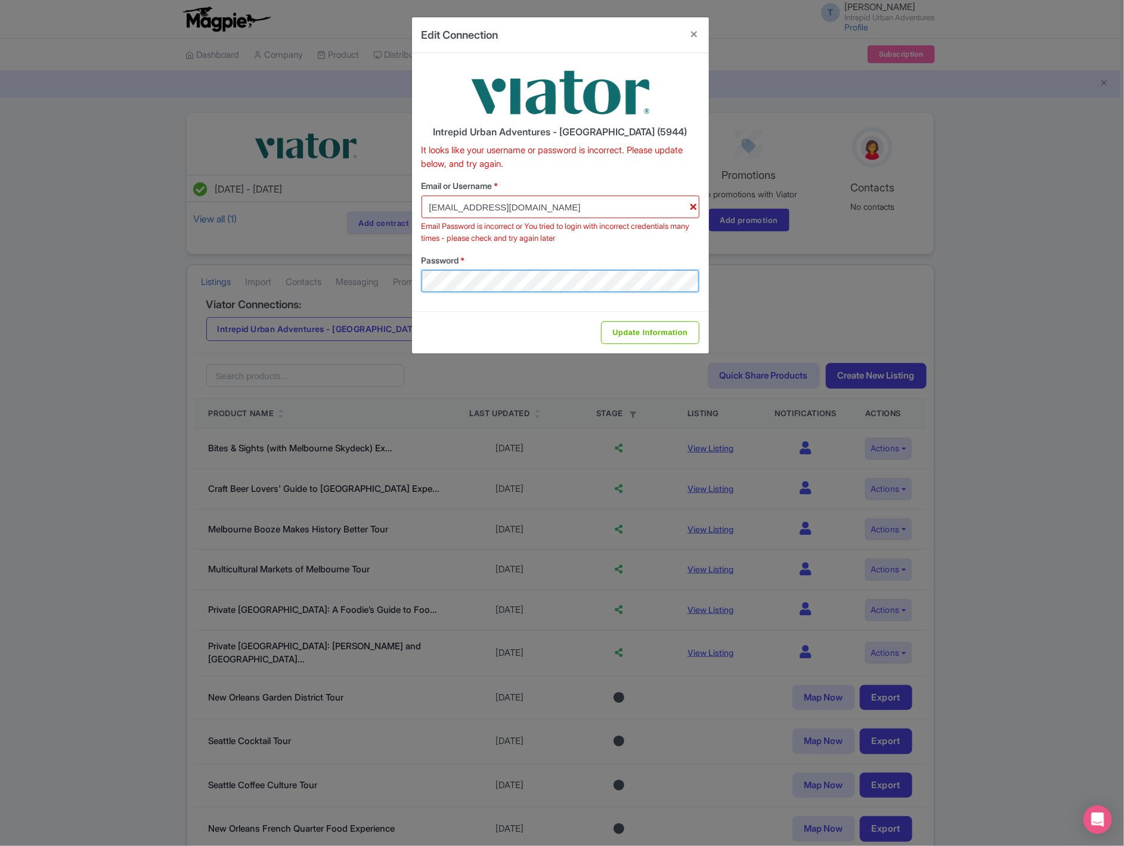
click at [399, 280] on div "Edit Connection Intrepid Urban Adventures - France (5944) It looks like your us…" at bounding box center [562, 423] width 1124 height 846
click at [440, 319] on div "Update Information" at bounding box center [560, 332] width 297 height 42
click at [437, 317] on div "Update Information" at bounding box center [560, 332] width 297 height 42
click at [648, 338] on input "Update Information" at bounding box center [650, 332] width 98 height 23
type input "Saving..."
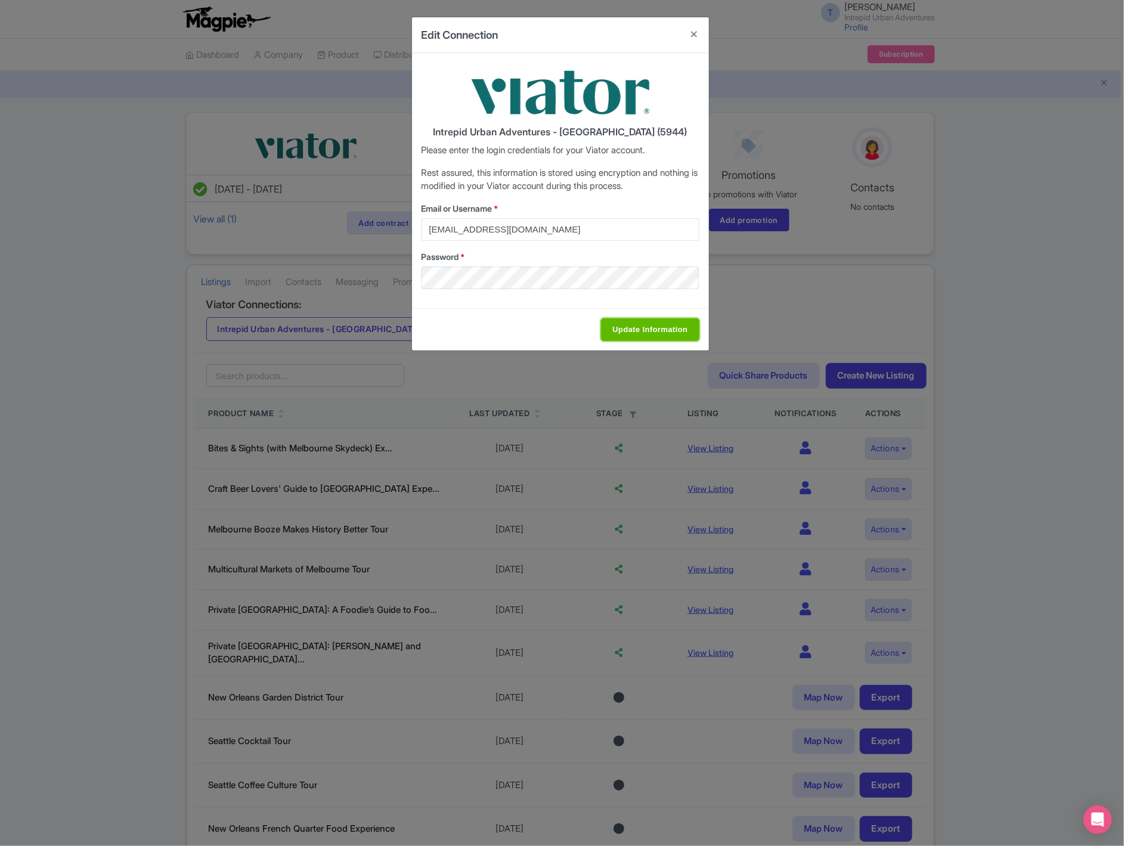
click at [646, 331] on input "Update Information" at bounding box center [650, 329] width 98 height 23
type input "Saving..."
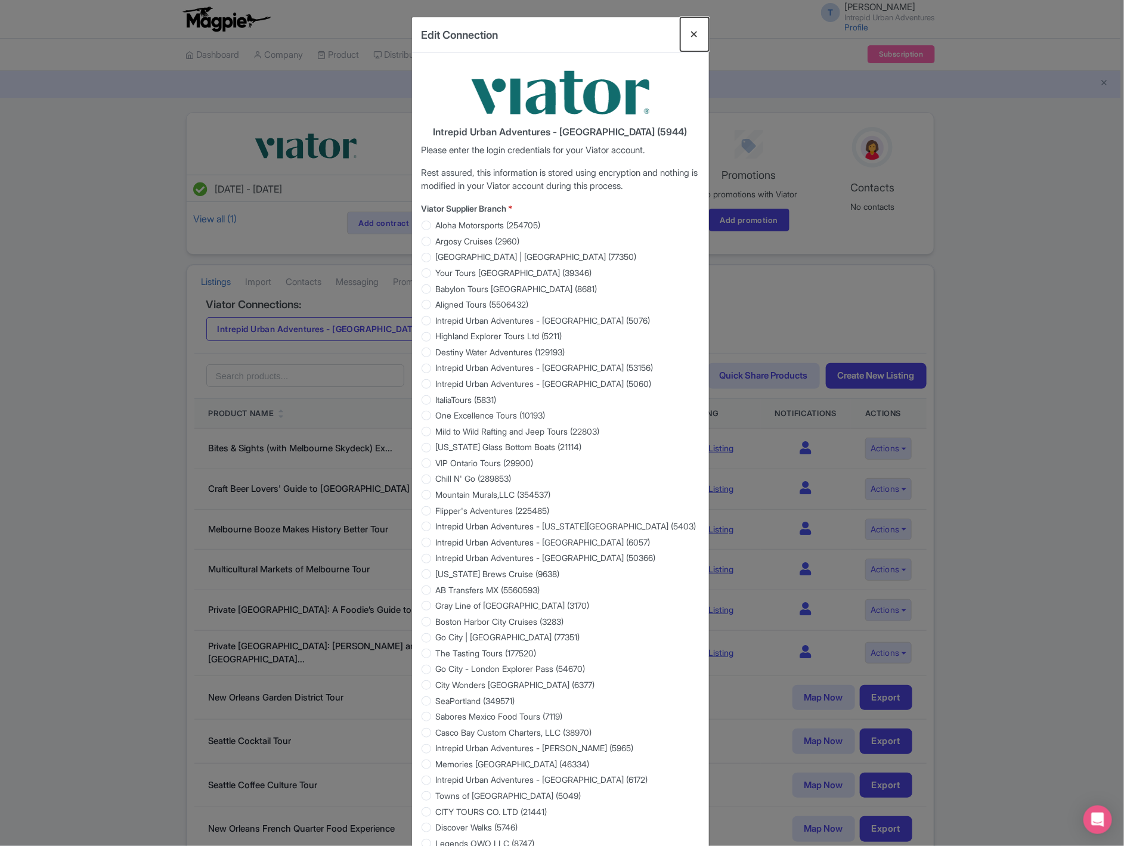
click at [697, 33] on button "Close" at bounding box center [694, 34] width 29 height 34
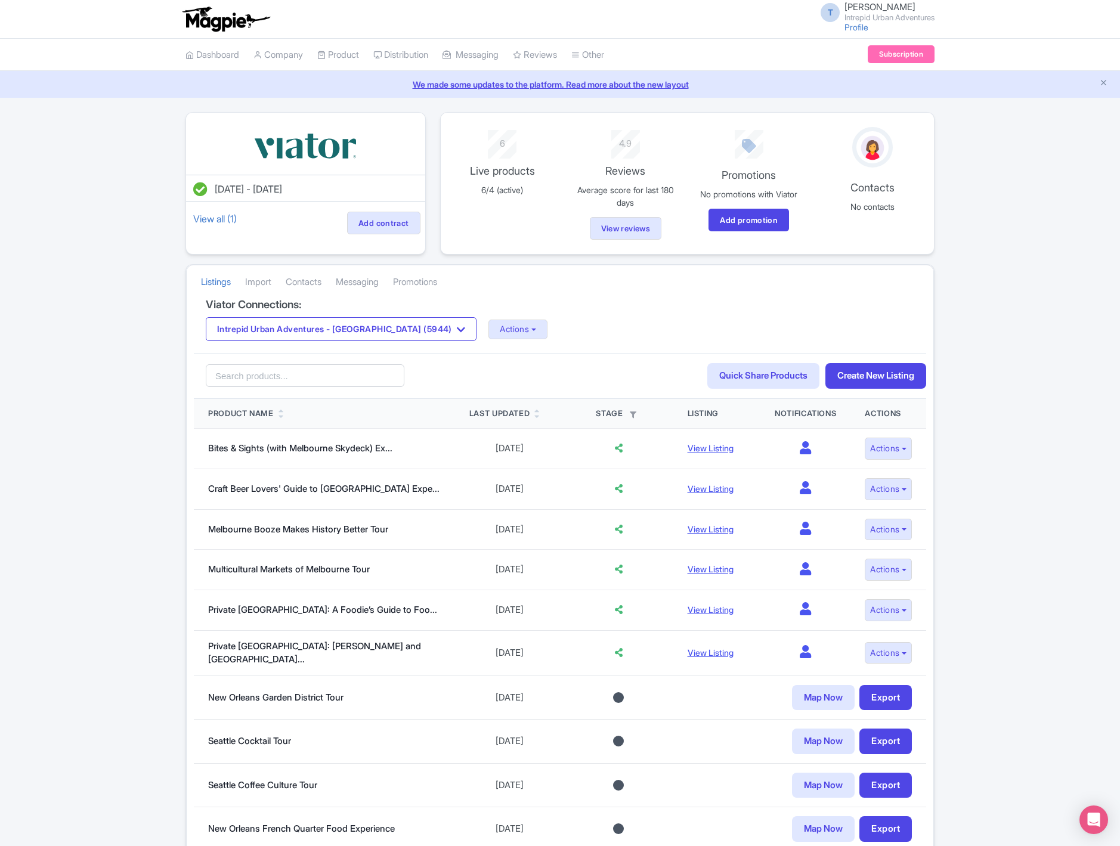
click at [335, 351] on div "Viator Connections: Intrepid Urban Adventures - France (5944) Intrepid Urban Ad…" at bounding box center [560, 326] width 732 height 55
click at [351, 339] on button "Intrepid Urban Adventures - France (5944)" at bounding box center [341, 329] width 271 height 24
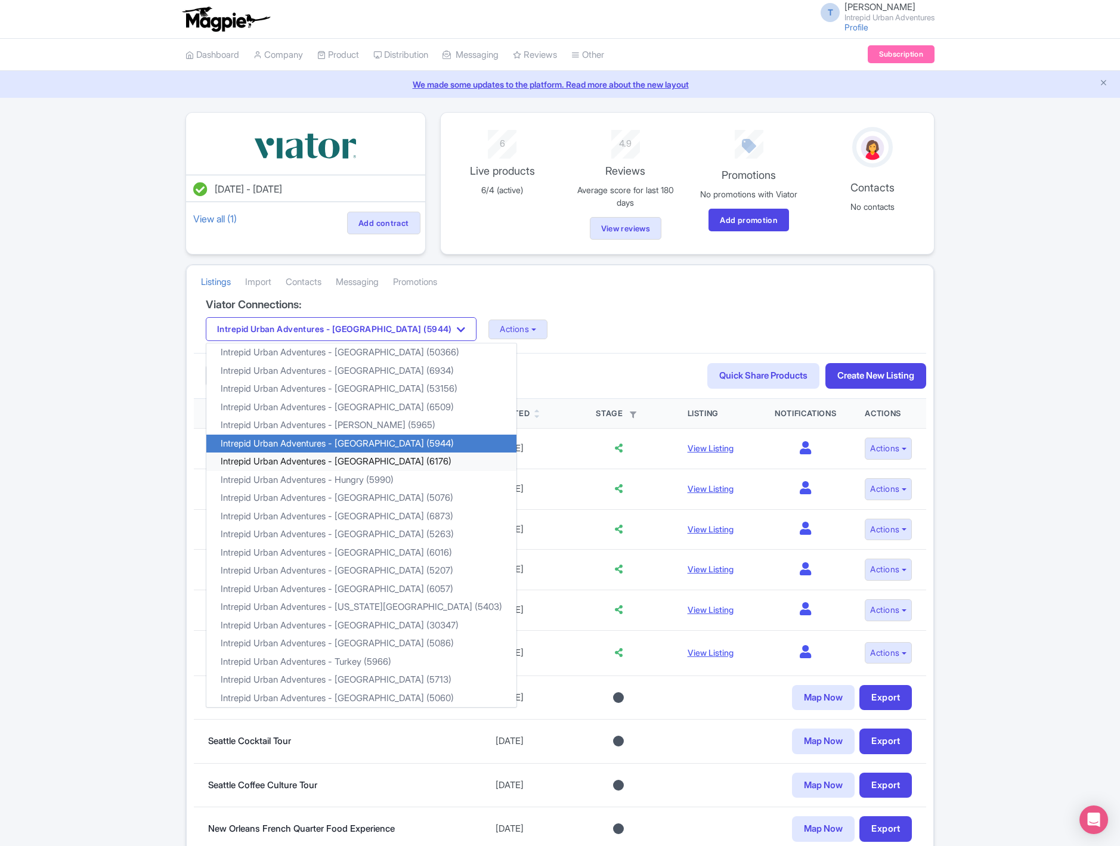
click at [355, 463] on link "Intrepid Urban Adventures - [GEOGRAPHIC_DATA] (6176)" at bounding box center [361, 462] width 310 height 18
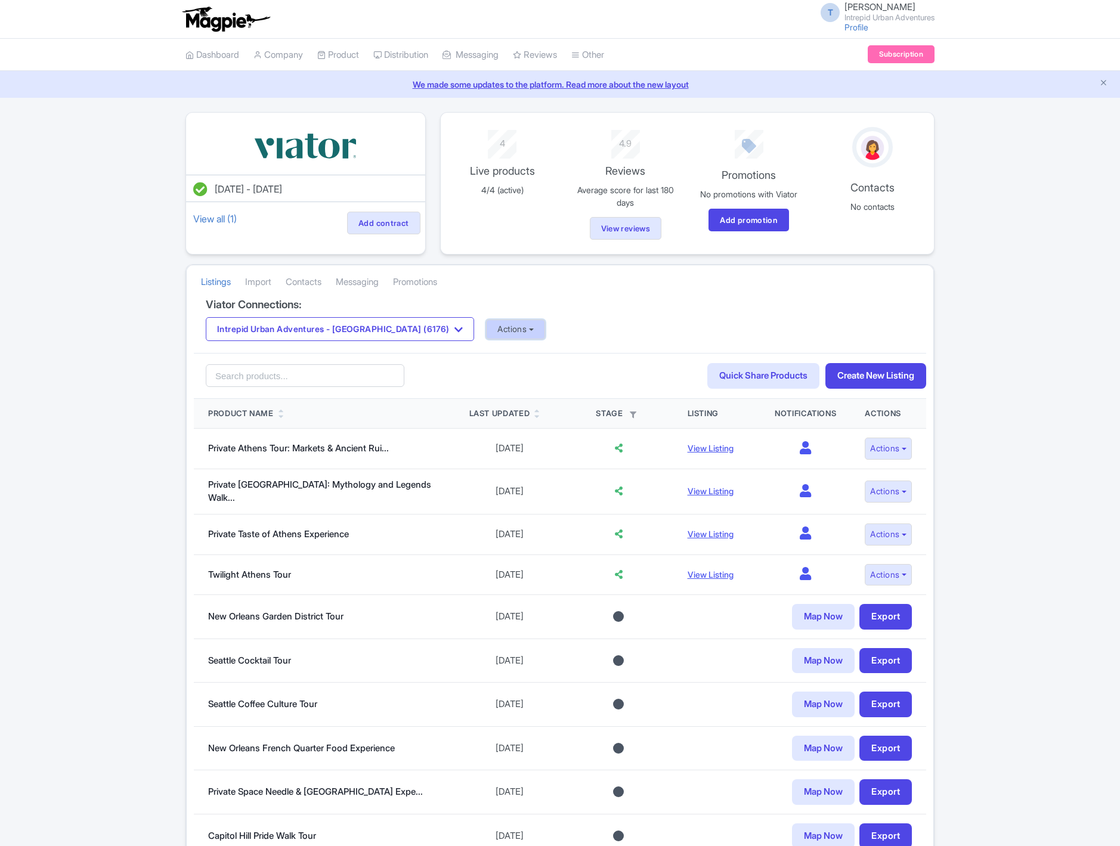
click at [486, 329] on button "Actions" at bounding box center [515, 330] width 59 height 20
click at [487, 358] on link "Update Connection" at bounding box center [563, 355] width 153 height 18
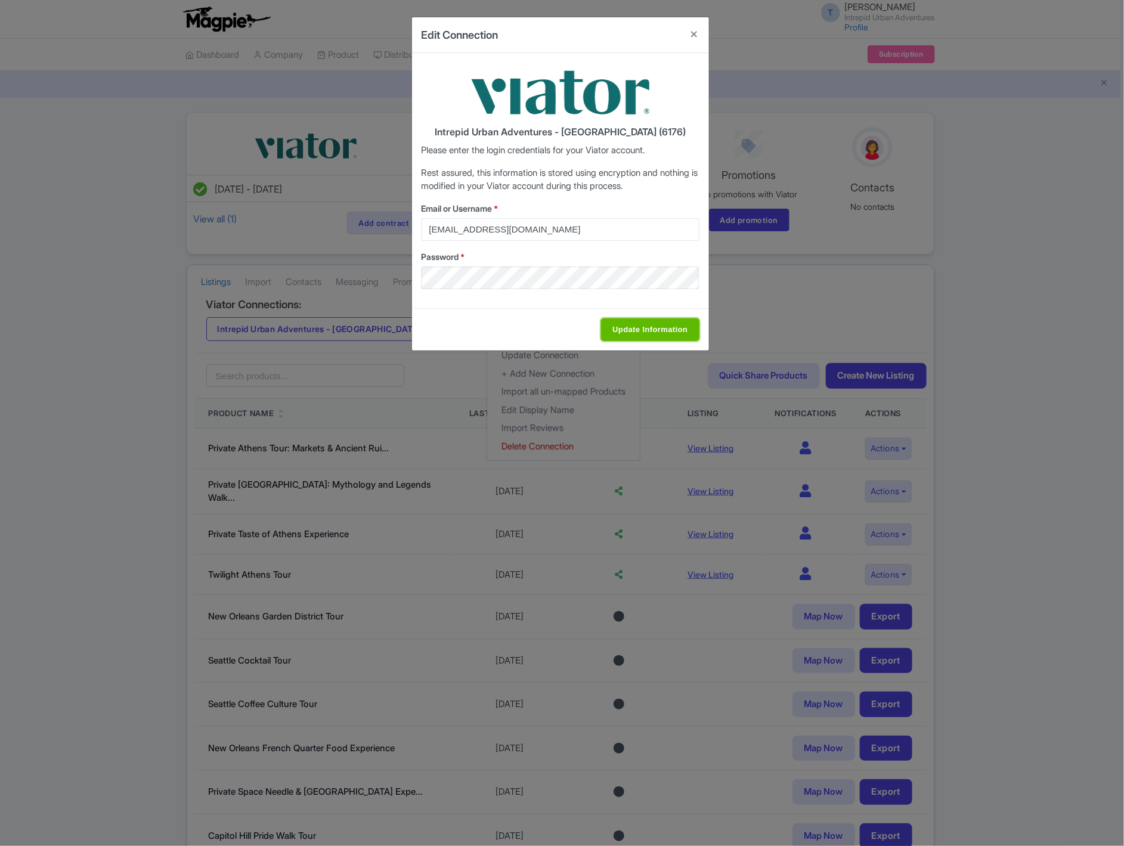
click at [633, 329] on input "Update Information" at bounding box center [650, 329] width 98 height 23
type input "Saving..."
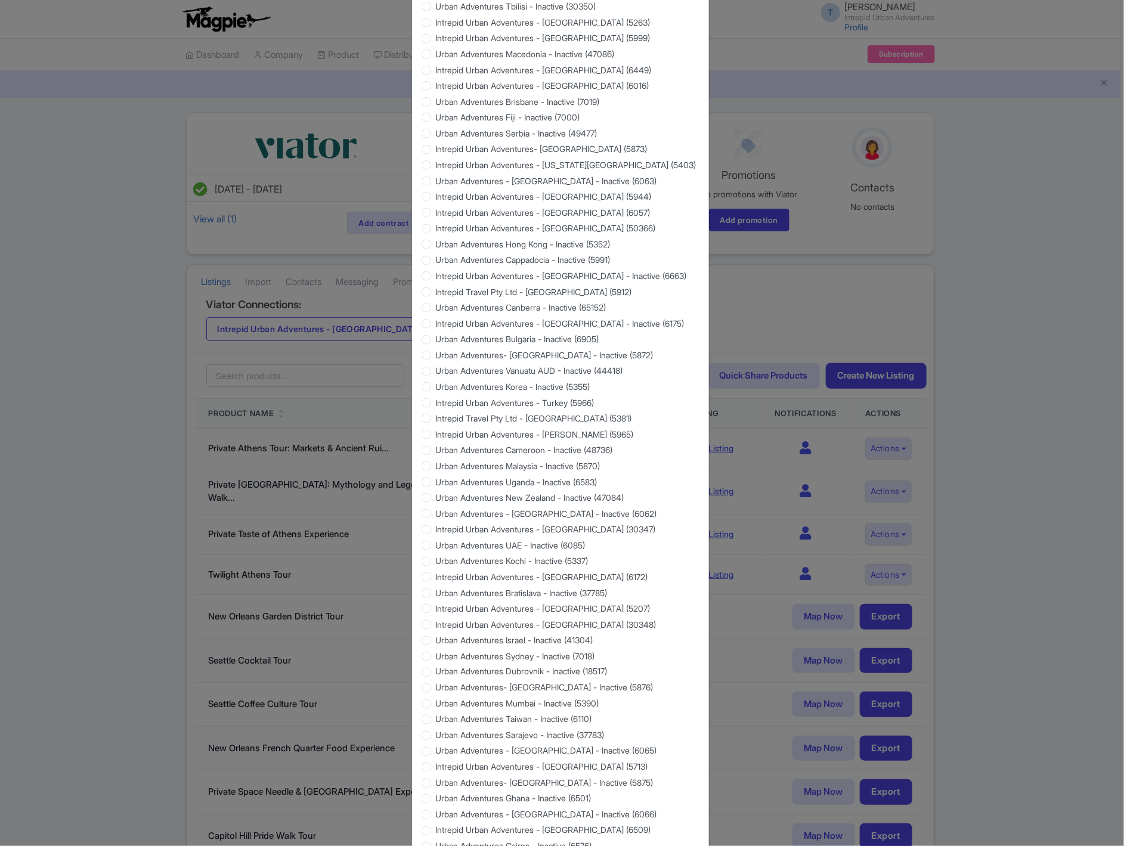
scroll to position [705, 0]
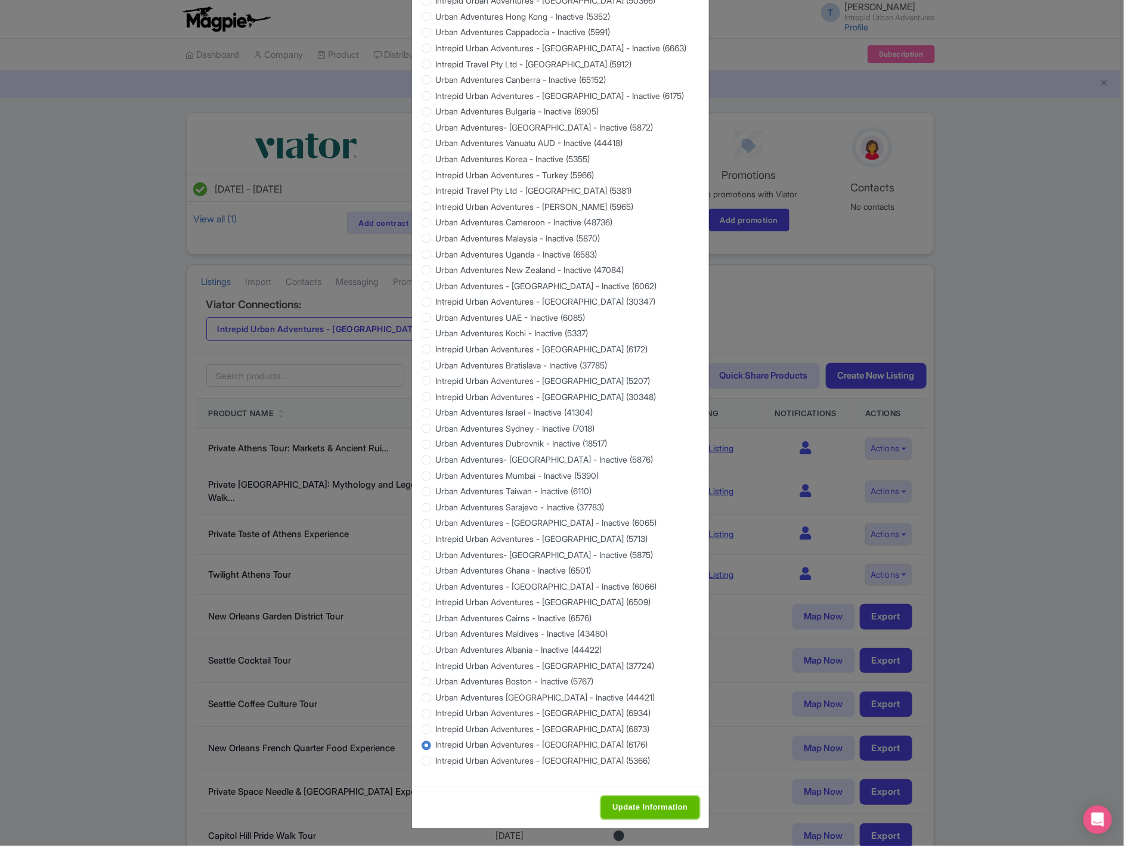
click at [633, 807] on input "Update Information" at bounding box center [650, 808] width 98 height 23
type input "Saving..."
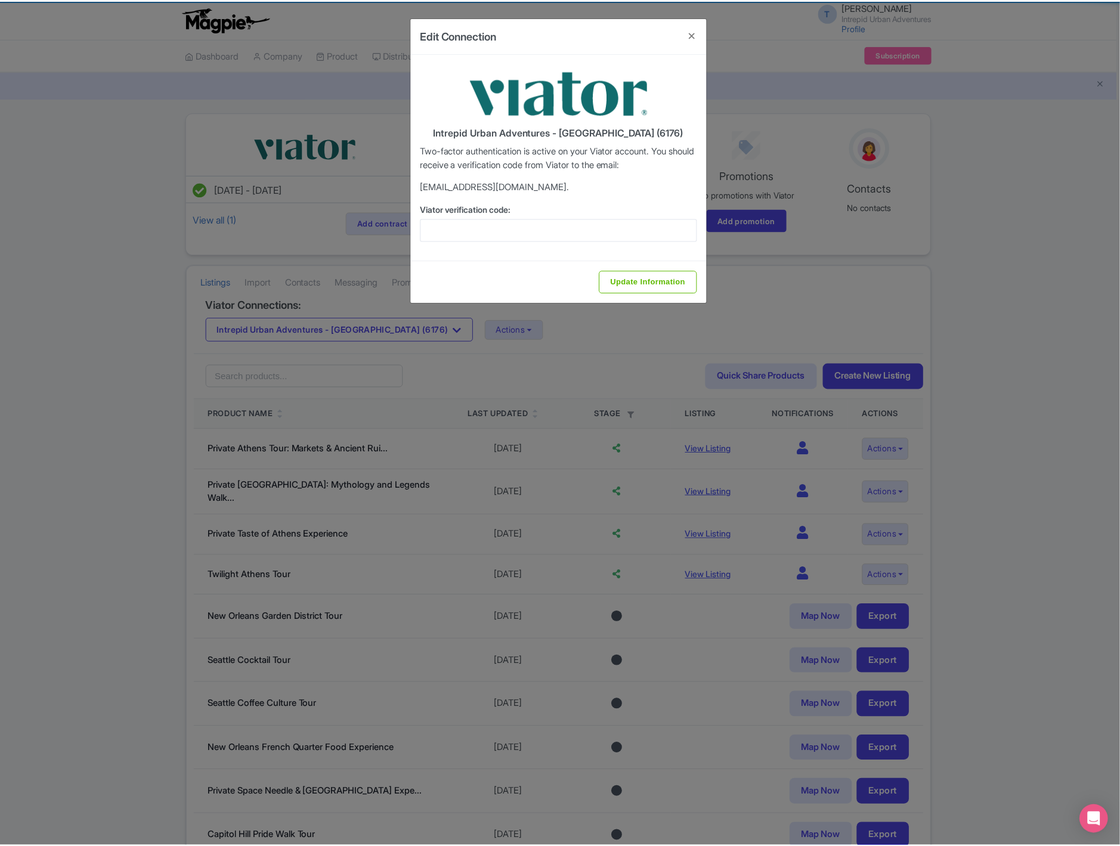
scroll to position [0, 0]
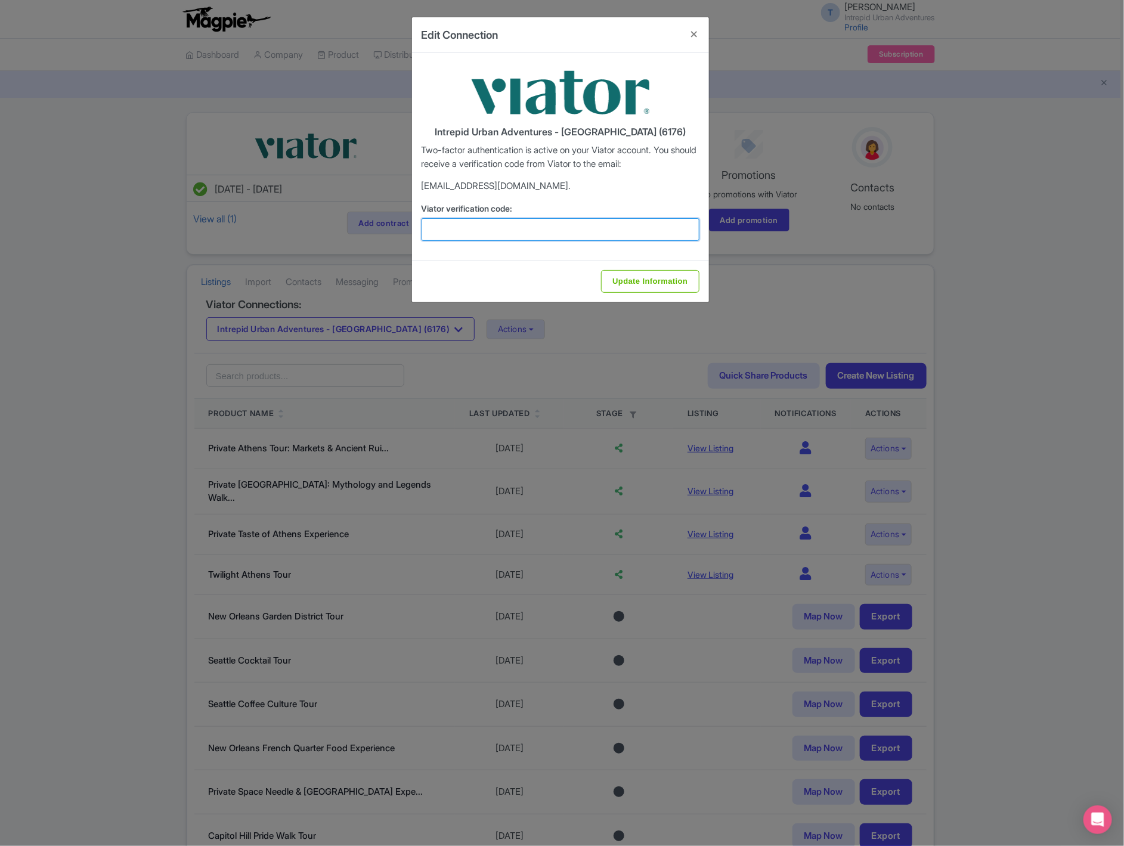
click at [473, 229] on input "Viator verification code:" at bounding box center [561, 229] width 278 height 23
paste input "660459"
type input "660459"
click at [639, 284] on input "Update Information" at bounding box center [650, 281] width 98 height 23
type input "Update Information"
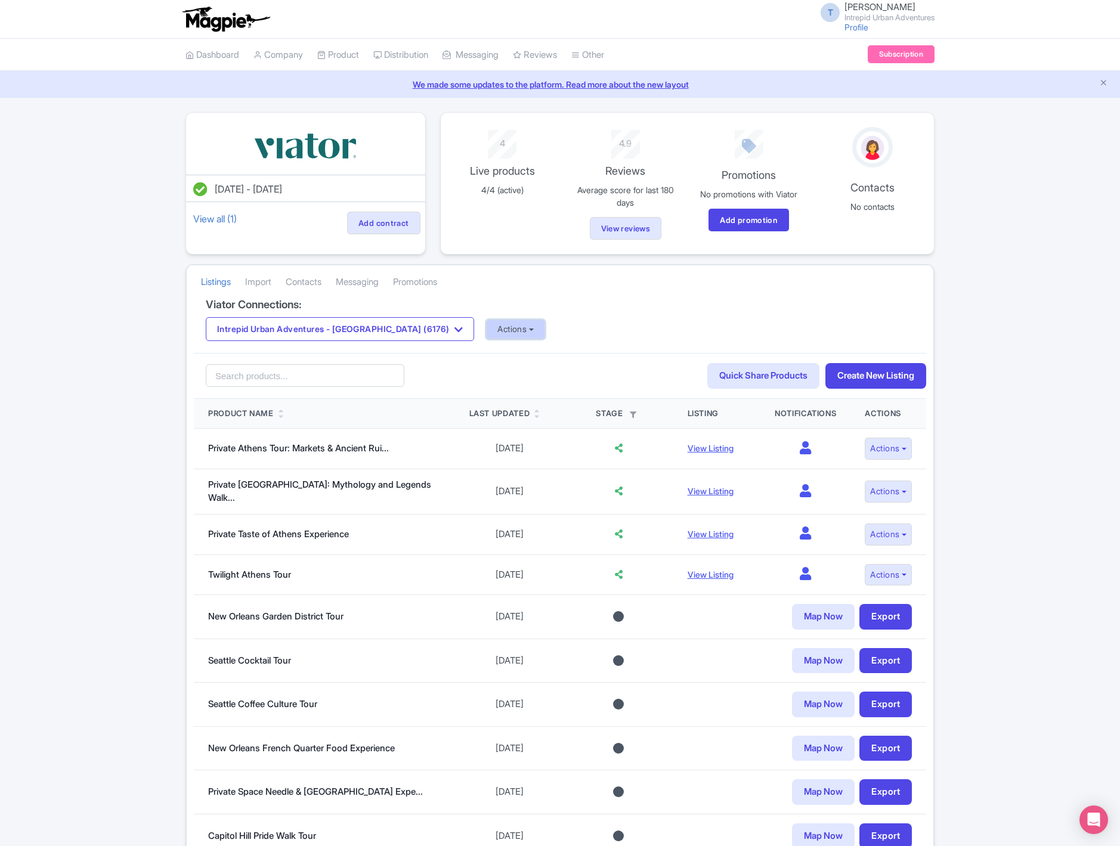
click at [486, 333] on button "Actions" at bounding box center [515, 330] width 59 height 20
click at [497, 358] on link "Update Connection" at bounding box center [563, 355] width 153 height 18
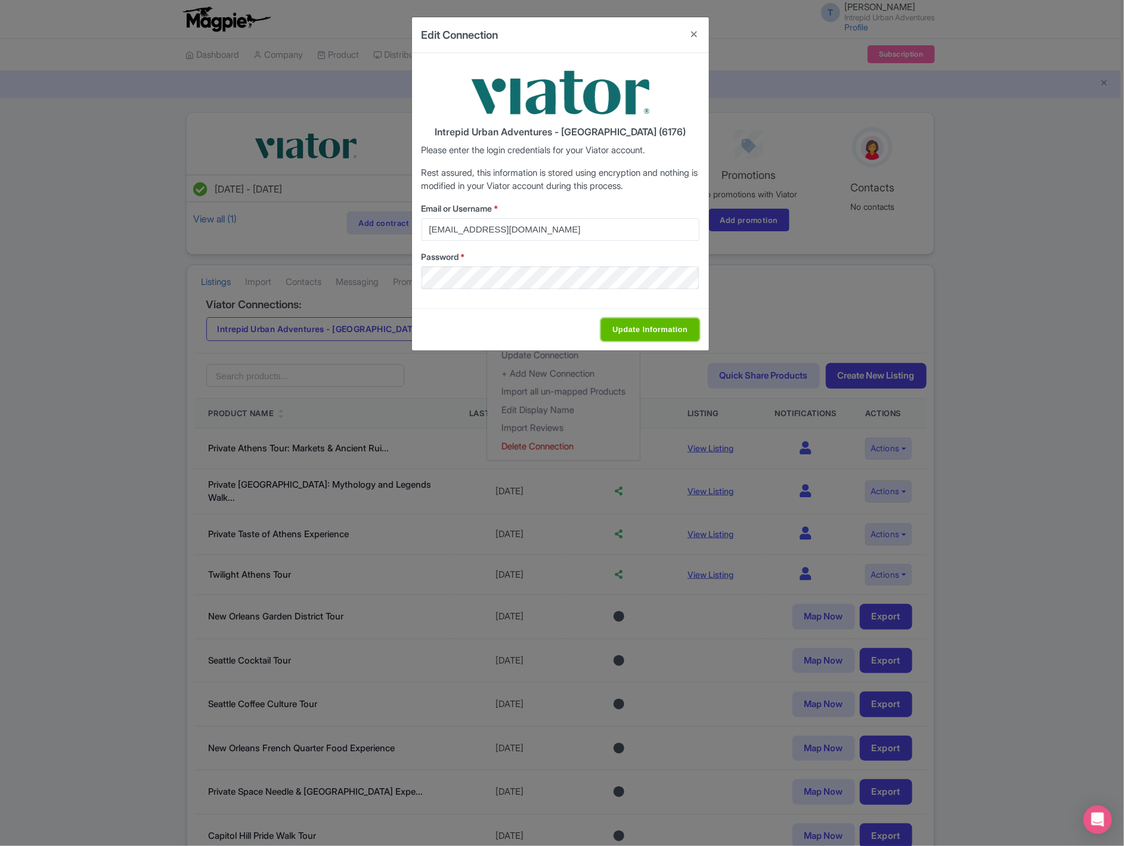
click at [645, 330] on input "Update Information" at bounding box center [650, 329] width 98 height 23
type input "Saving..."
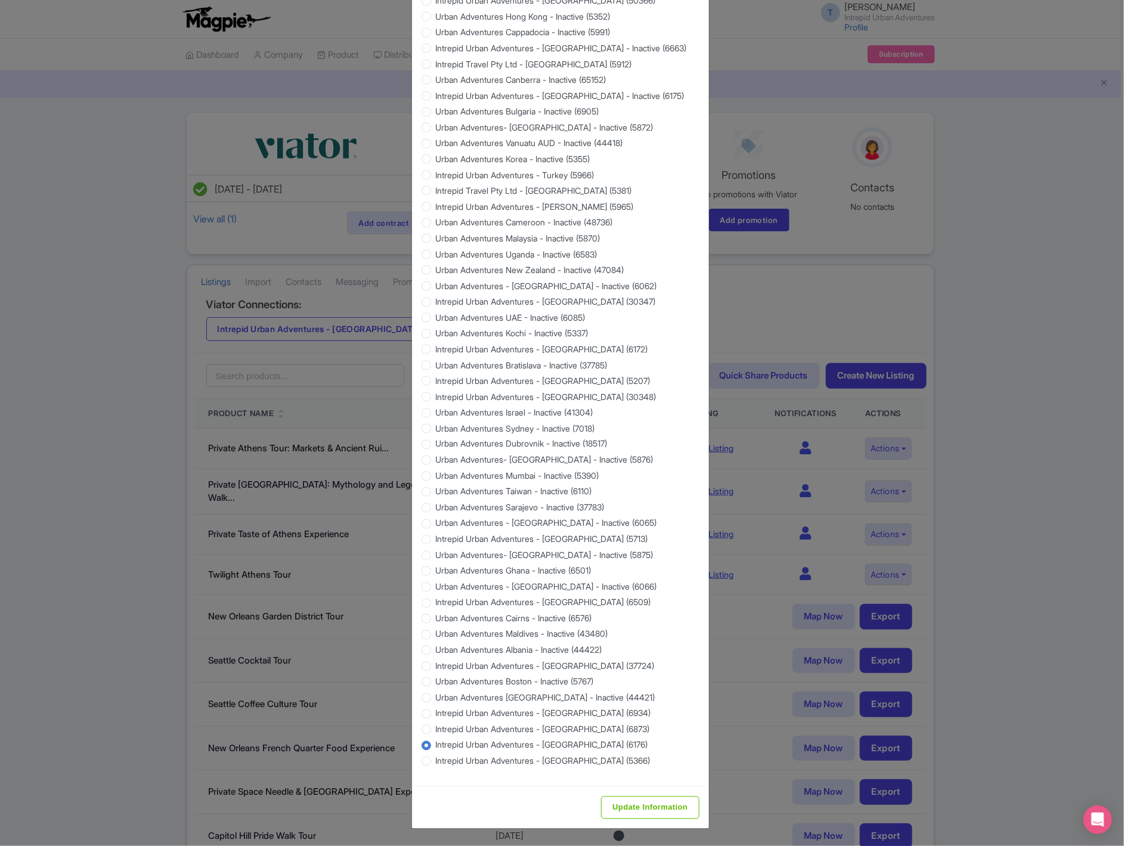
scroll to position [705, 0]
click at [662, 809] on input "Update Information" at bounding box center [650, 808] width 98 height 23
type input "Saving..."
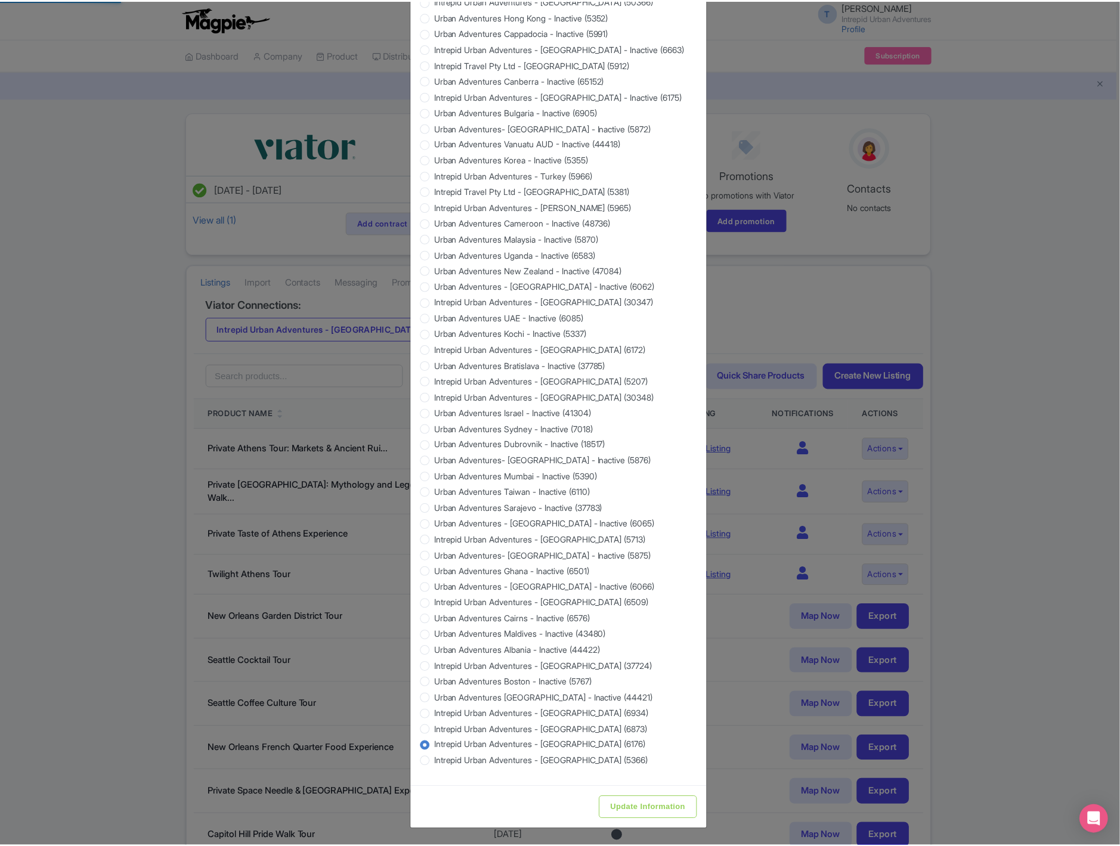
scroll to position [0, 0]
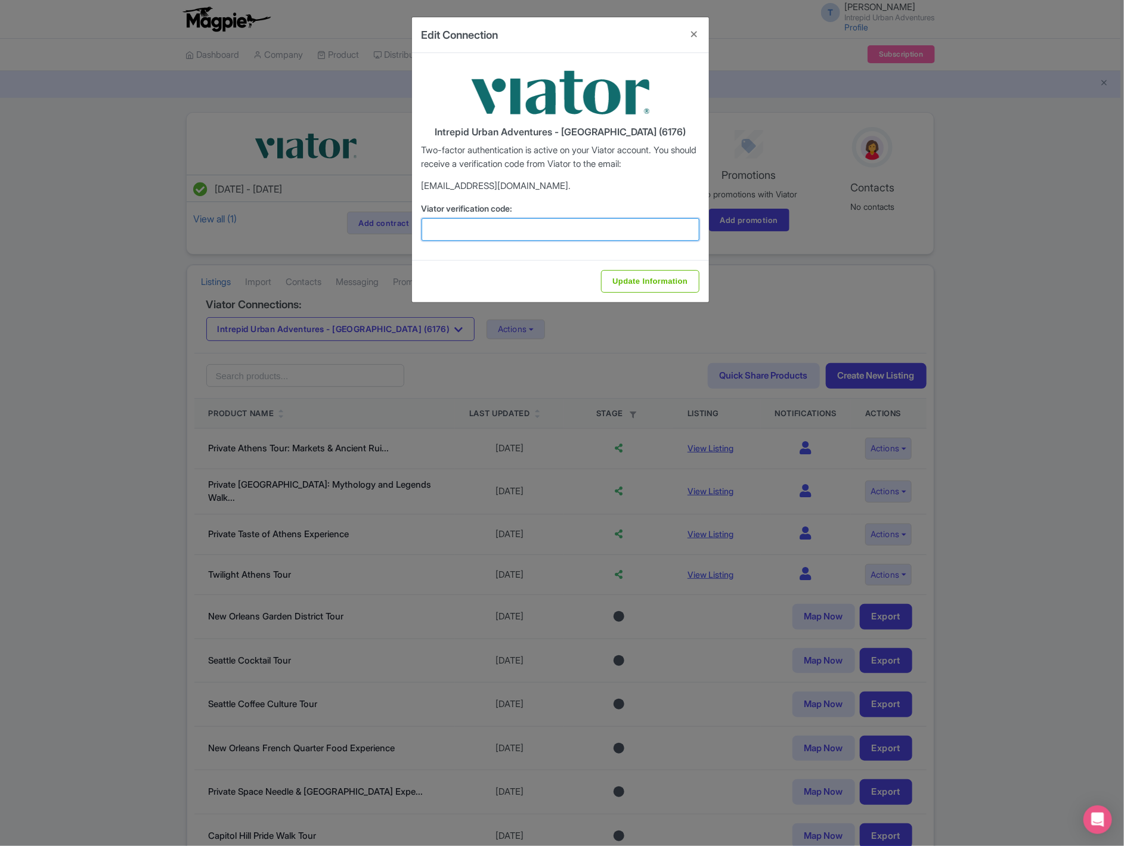
click at [591, 233] on input "Viator verification code:" at bounding box center [561, 229] width 278 height 23
paste input "405957"
type input "405957"
click at [634, 281] on input "Update Information" at bounding box center [650, 281] width 98 height 23
type input "Update Information"
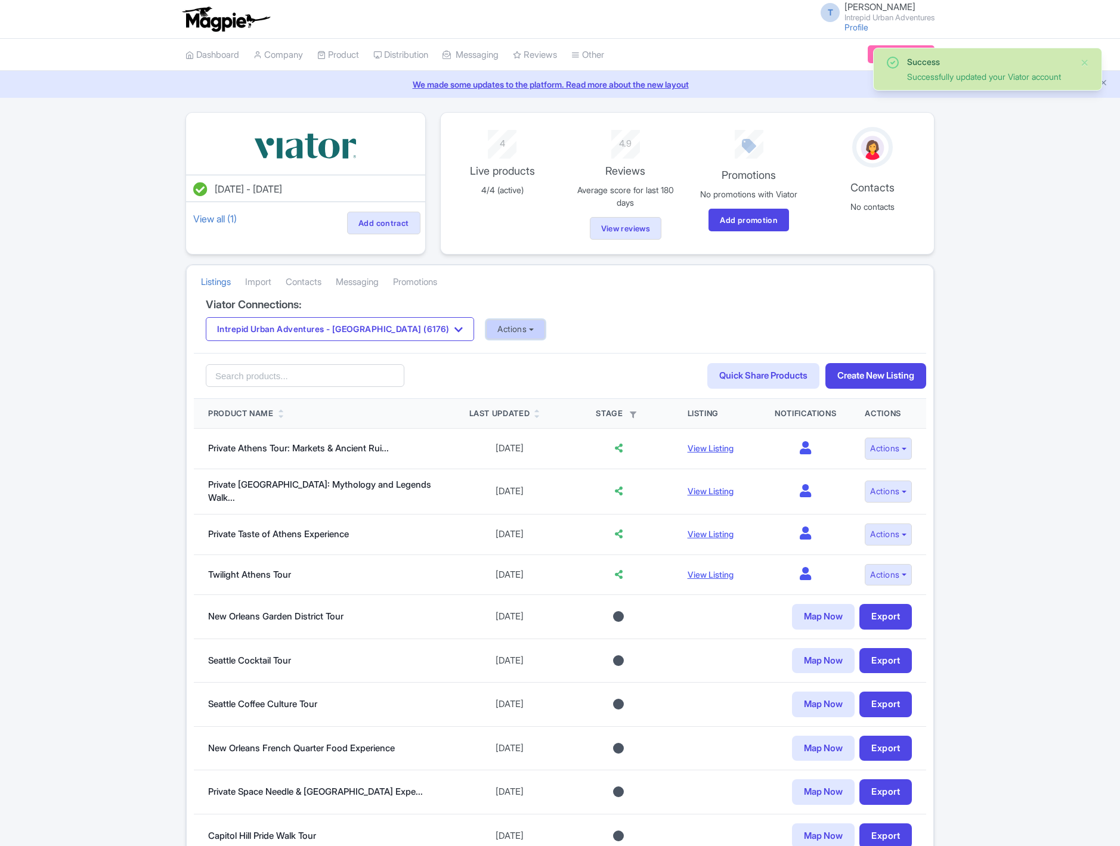
drag, startPoint x: 460, startPoint y: 329, endPoint x: 468, endPoint y: 338, distance: 11.5
click at [486, 329] on button "Actions" at bounding box center [515, 330] width 59 height 20
click at [487, 429] on link "Import Reviews" at bounding box center [563, 428] width 153 height 18
click at [380, 327] on button "Intrepid Urban Adventures - [GEOGRAPHIC_DATA] (6176)" at bounding box center [340, 329] width 268 height 24
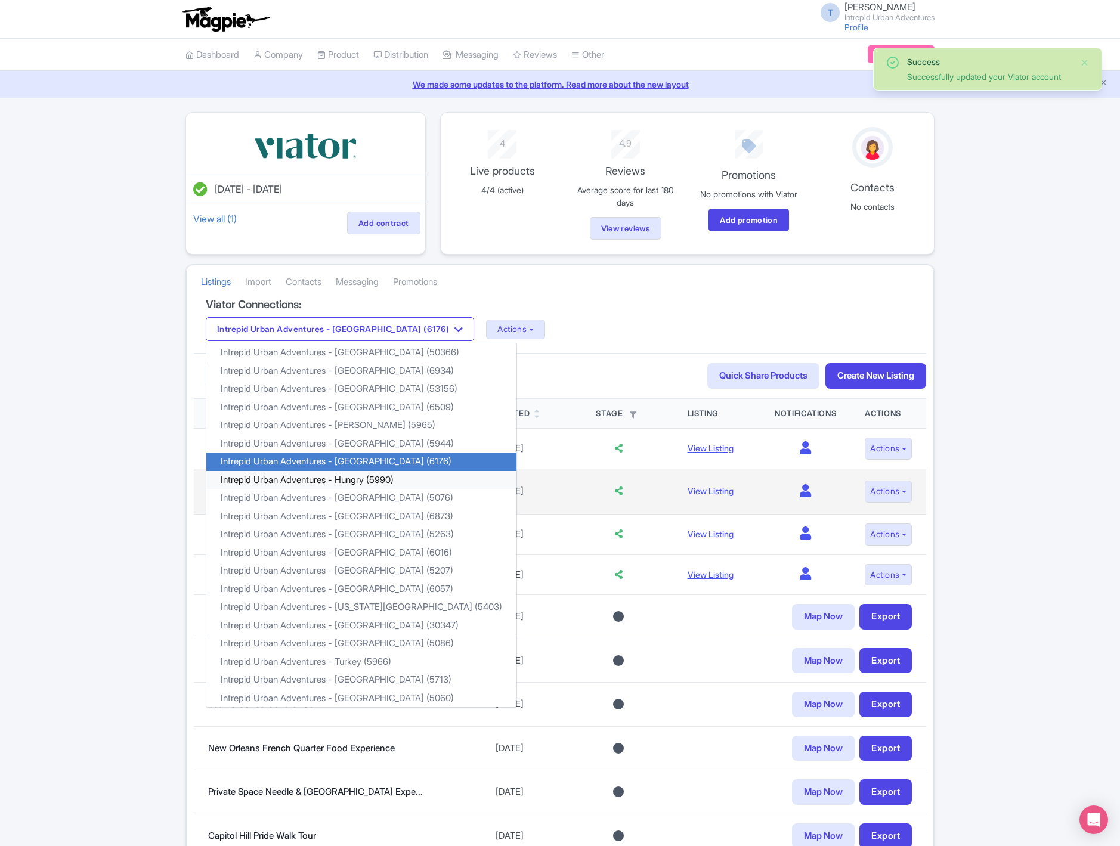
click at [347, 481] on link "Intrepid Urban Adventures - Hungry (5990)" at bounding box center [361, 480] width 310 height 18
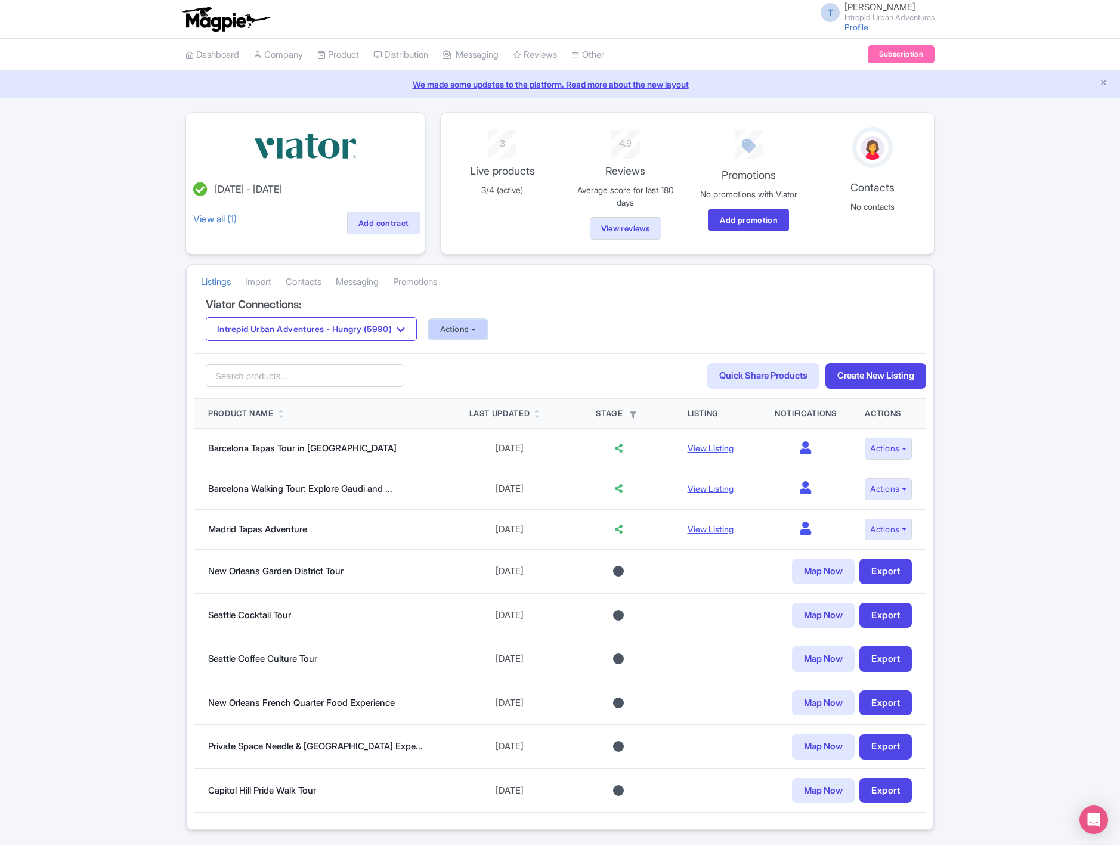
click at [488, 324] on button "Actions" at bounding box center [458, 330] width 59 height 20
click at [475, 355] on link "Update Connection" at bounding box center [505, 355] width 153 height 18
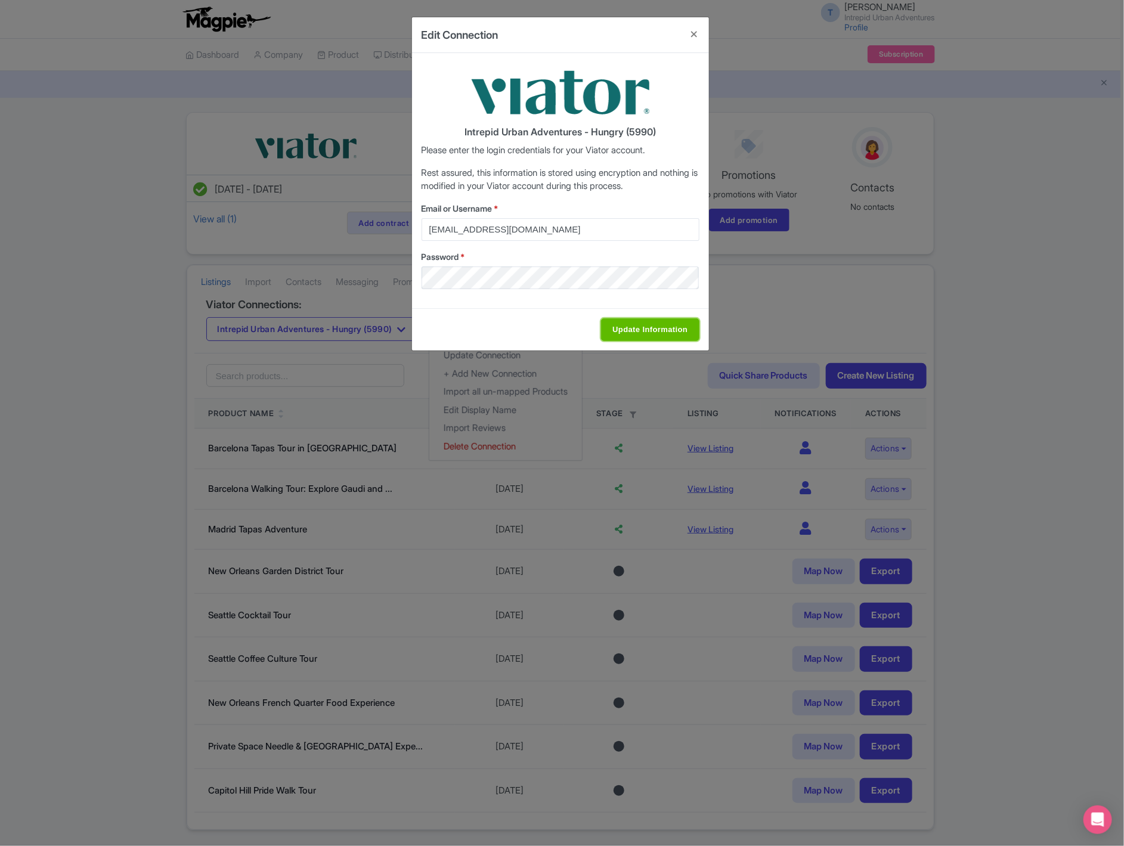
click at [630, 326] on input "Update Information" at bounding box center [650, 329] width 98 height 23
type input "Saving..."
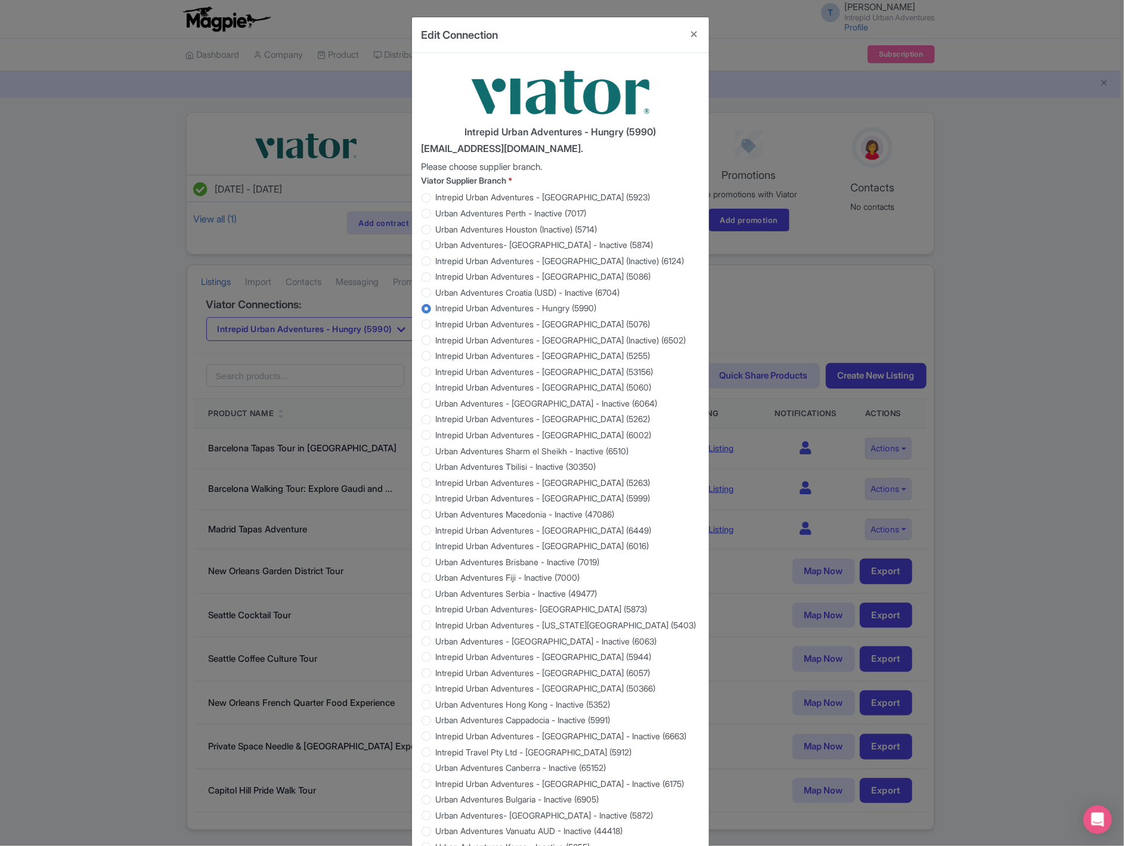
scroll to position [705, 0]
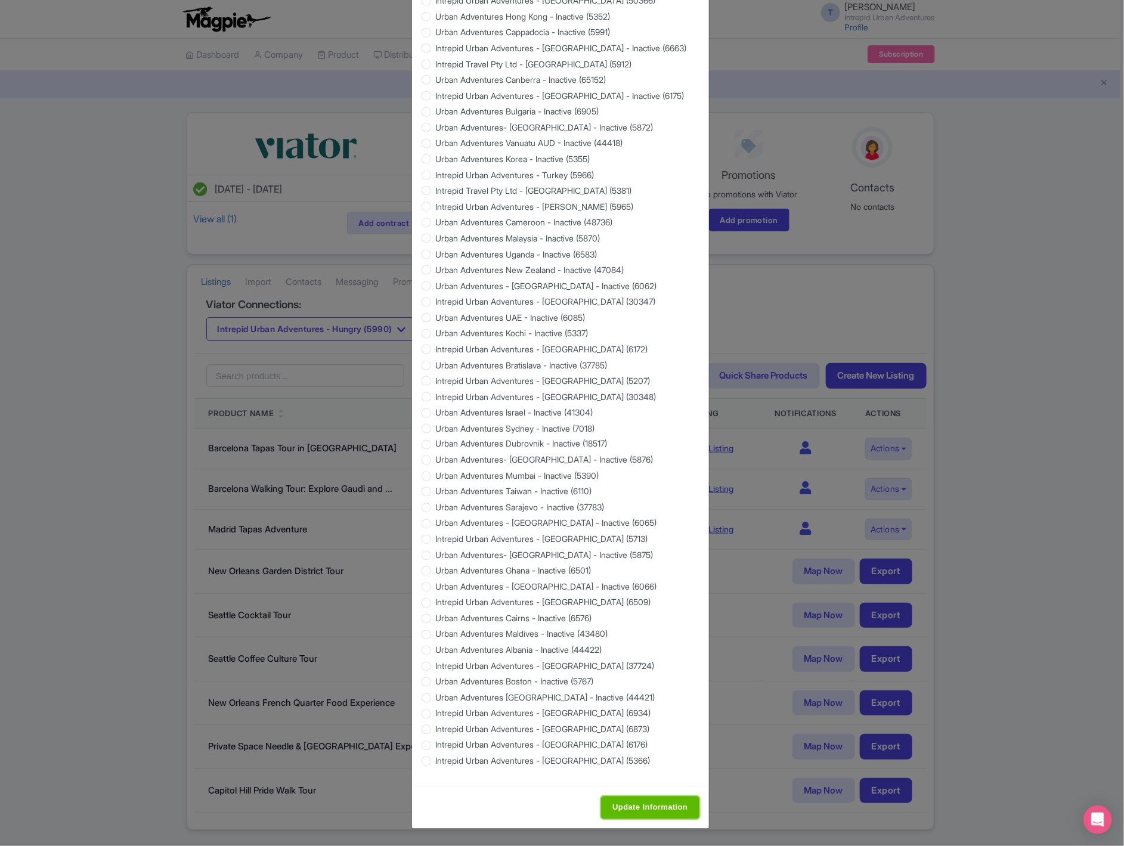
click at [628, 804] on input "Update Information" at bounding box center [650, 808] width 98 height 23
type input "Saving..."
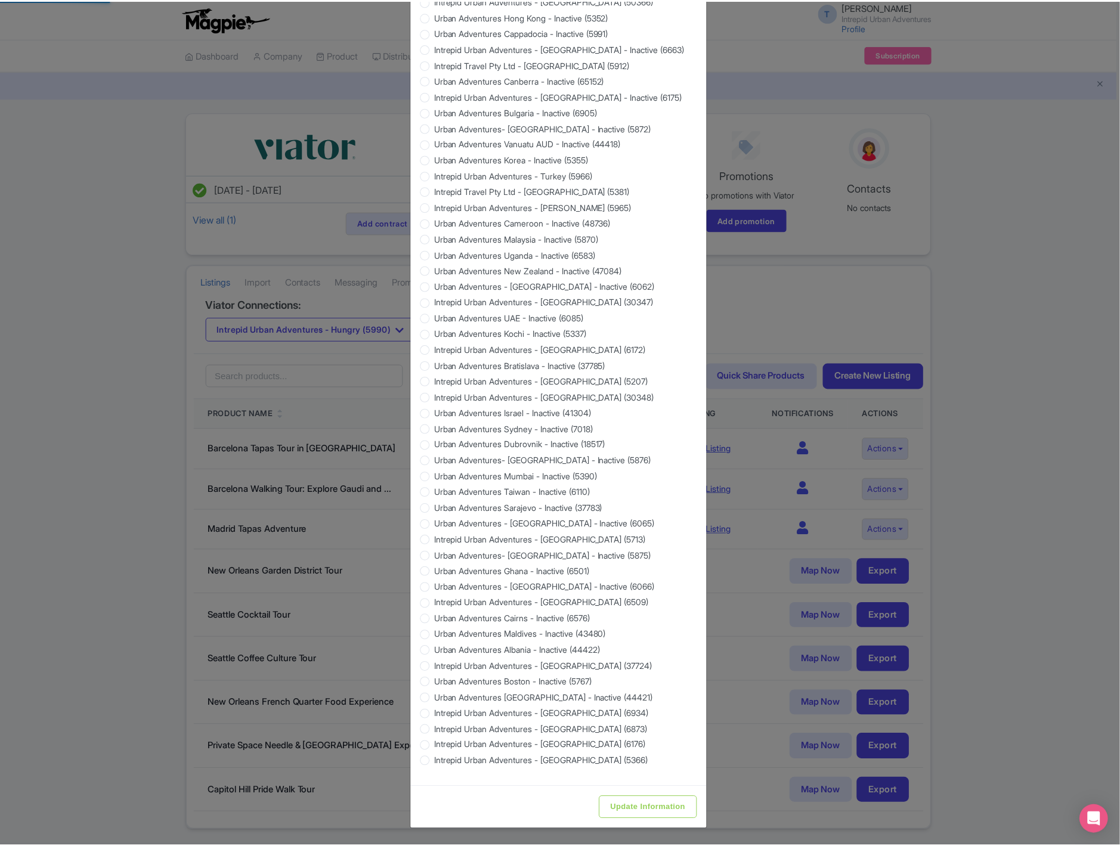
scroll to position [0, 0]
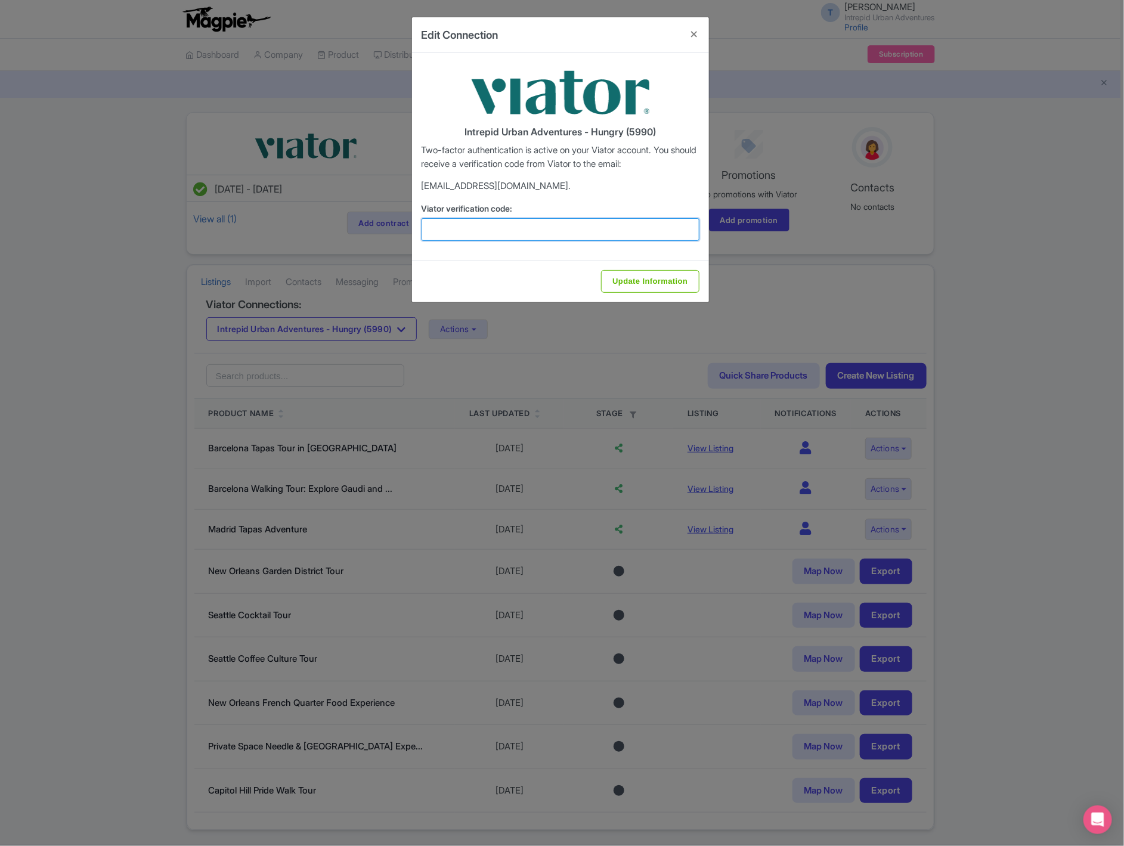
click at [496, 226] on input "Viator verification code:" at bounding box center [561, 229] width 278 height 23
paste input "556374"
type input "556374"
click at [639, 288] on input "Update Information" at bounding box center [650, 281] width 98 height 23
type input "Update Information"
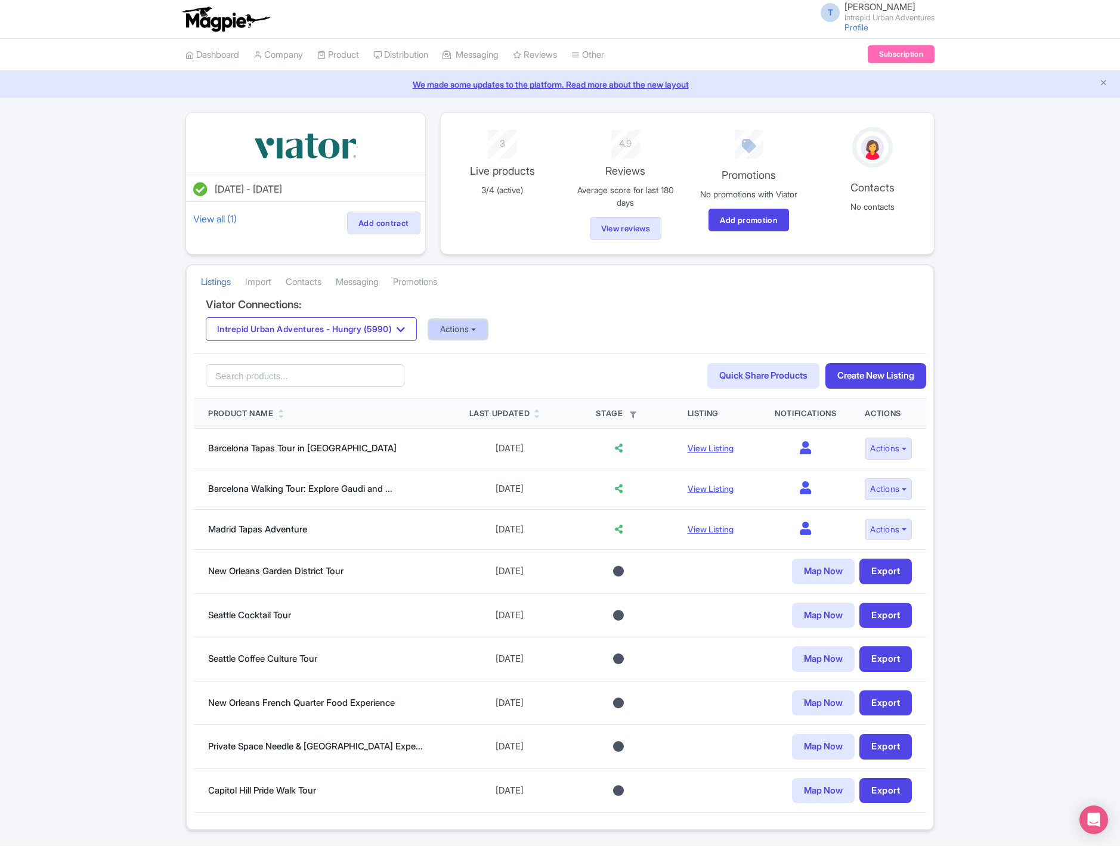
click at [471, 332] on button "Actions" at bounding box center [458, 330] width 59 height 20
click at [648, 311] on h4 "Viator Connections:" at bounding box center [560, 305] width 708 height 12
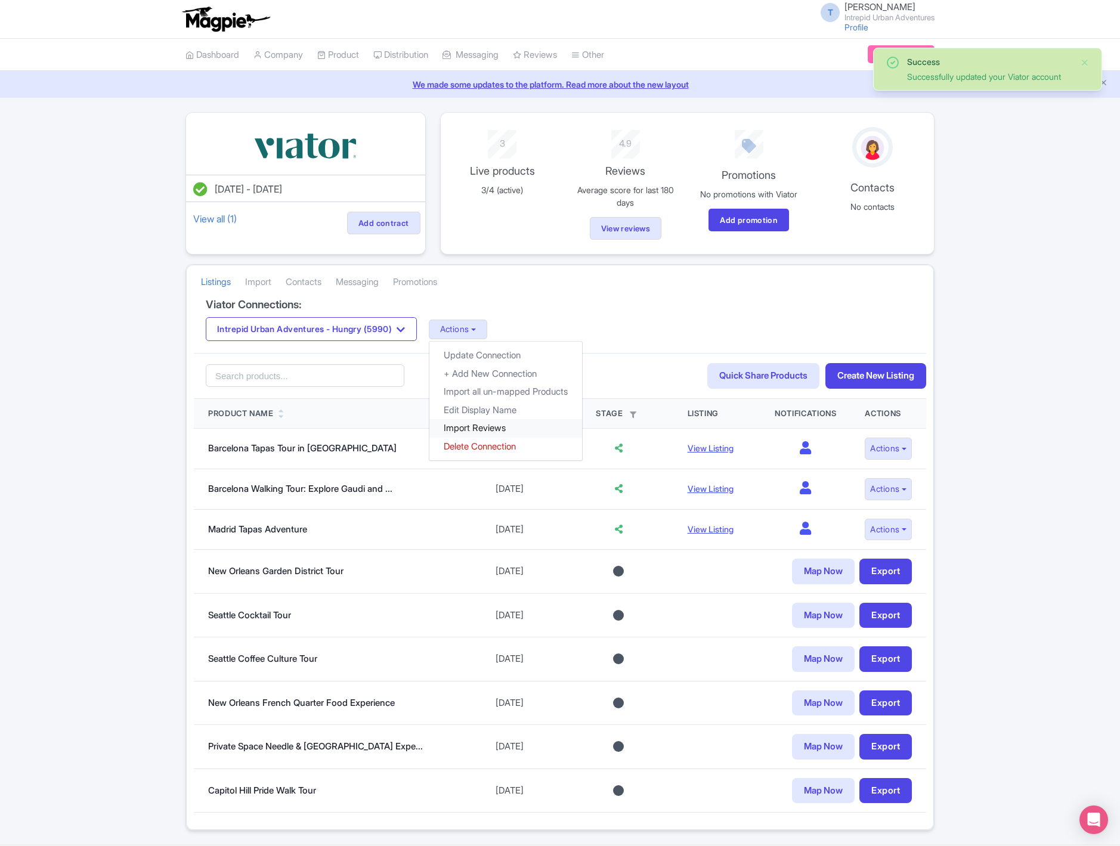
click at [490, 430] on link "Import Reviews" at bounding box center [505, 428] width 153 height 18
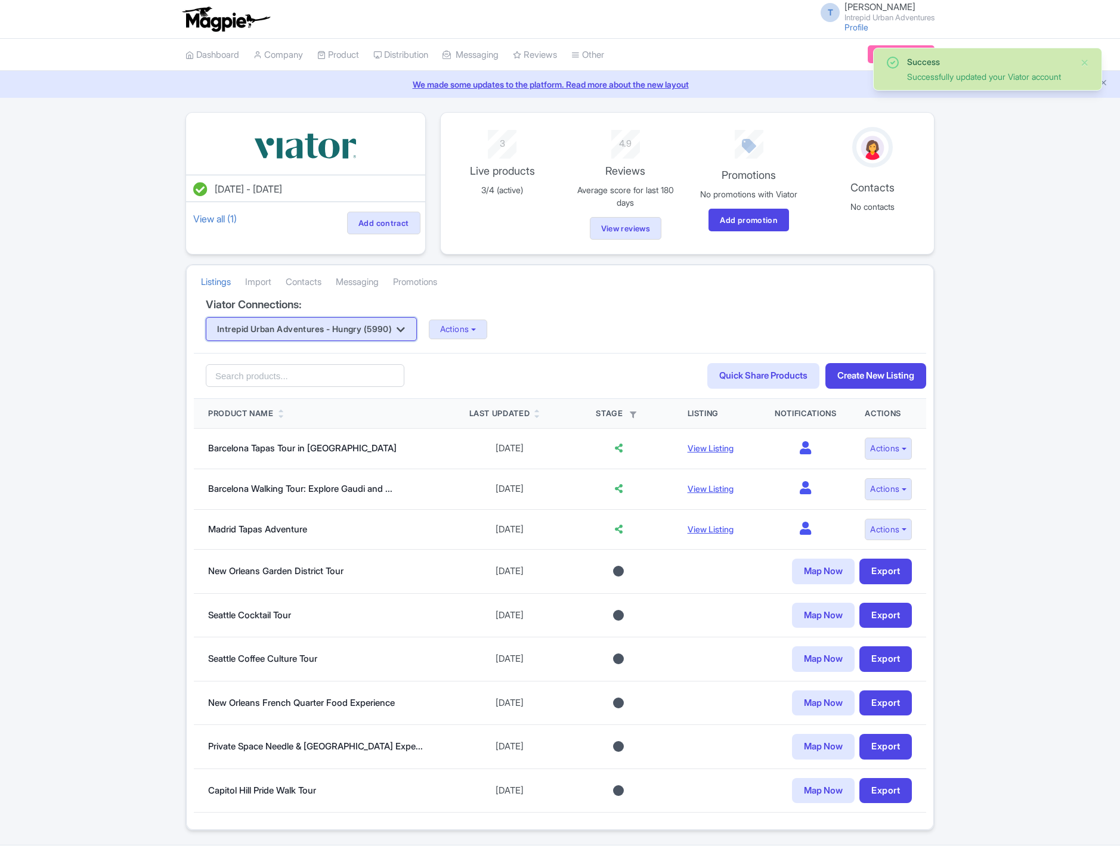
click at [378, 328] on button "Intrepid Urban Adventures - Hungry (5990)" at bounding box center [311, 329] width 211 height 24
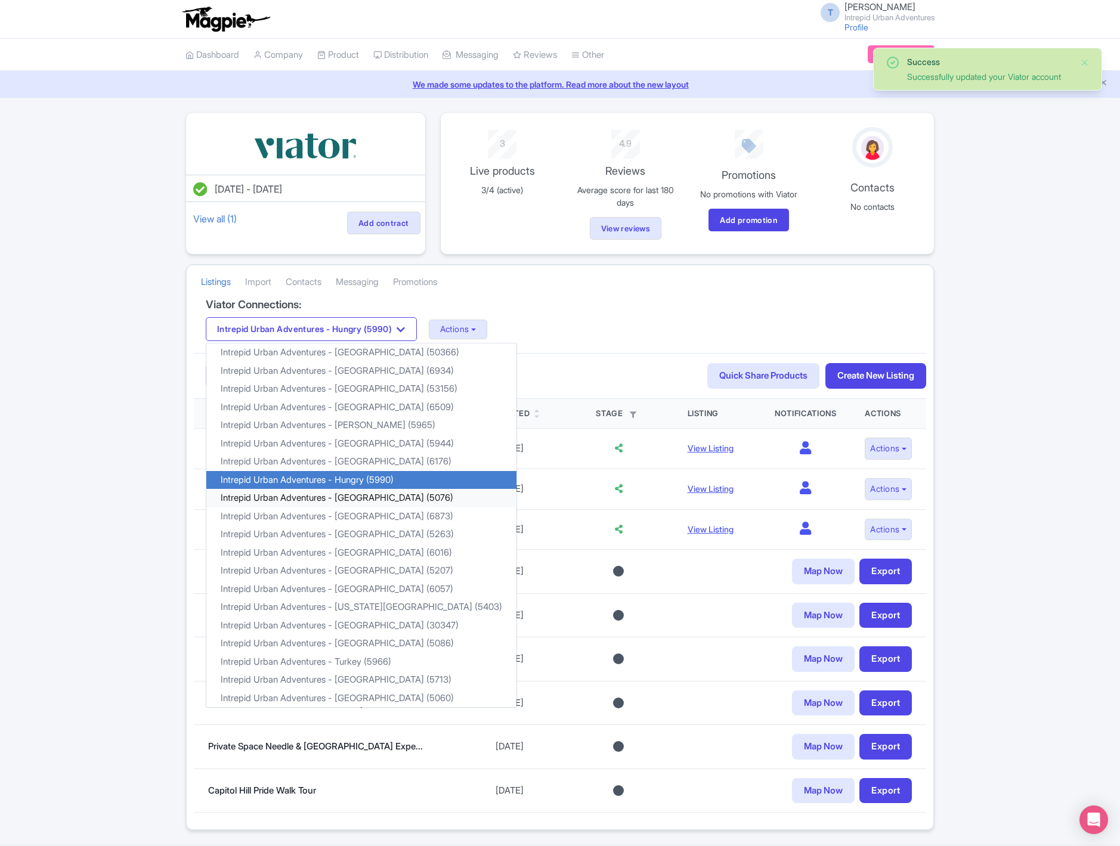
click at [353, 497] on link "Intrepid Urban Adventures - [GEOGRAPHIC_DATA] (5076)" at bounding box center [361, 498] width 310 height 18
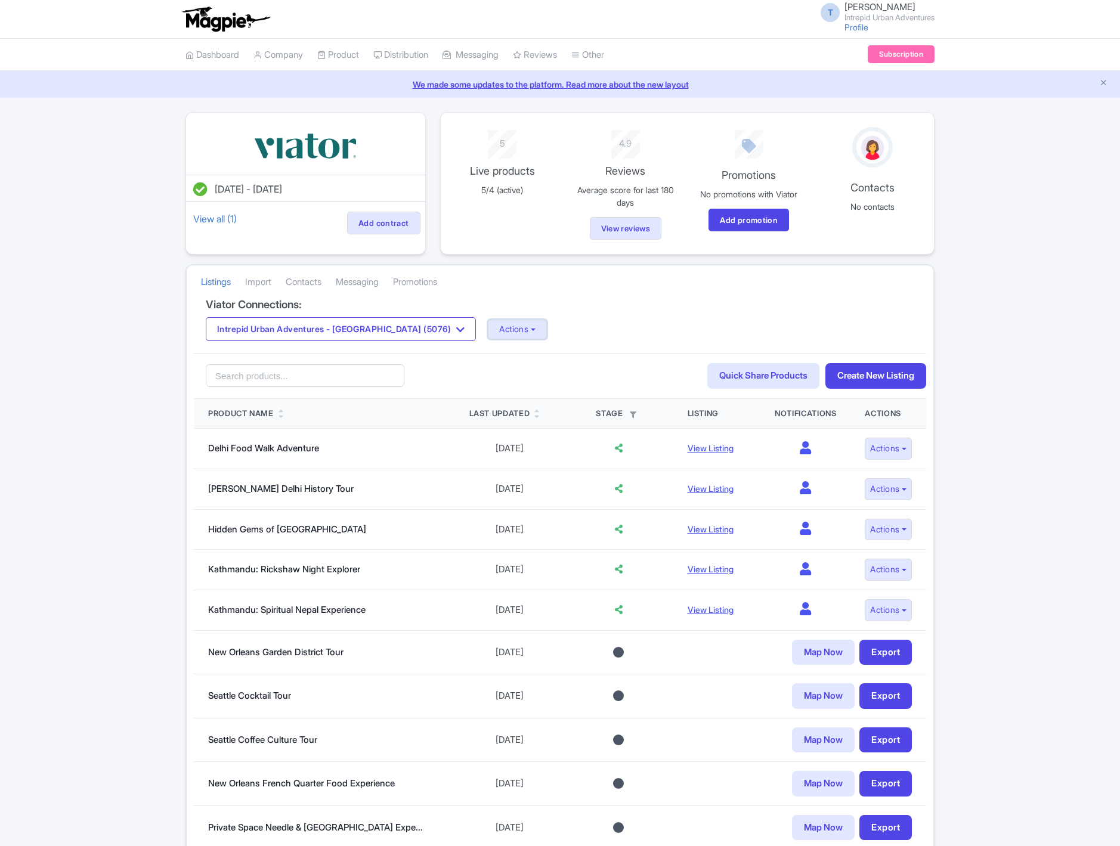
click at [488, 327] on button "Actions" at bounding box center [517, 330] width 59 height 20
click at [488, 360] on link "Update Connection" at bounding box center [564, 355] width 153 height 18
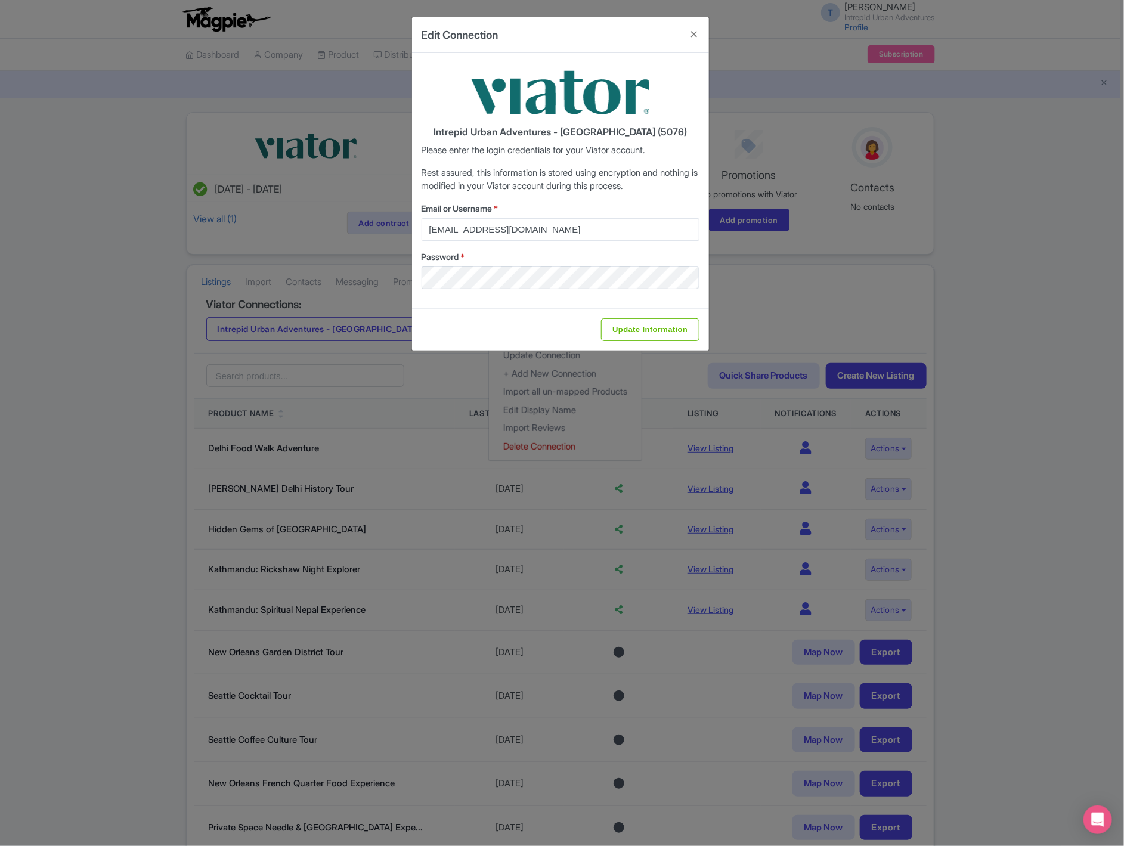
click at [599, 324] on div "Update Information" at bounding box center [560, 329] width 297 height 42
click at [629, 327] on input "Update Information" at bounding box center [650, 329] width 98 height 23
type input "Saving..."
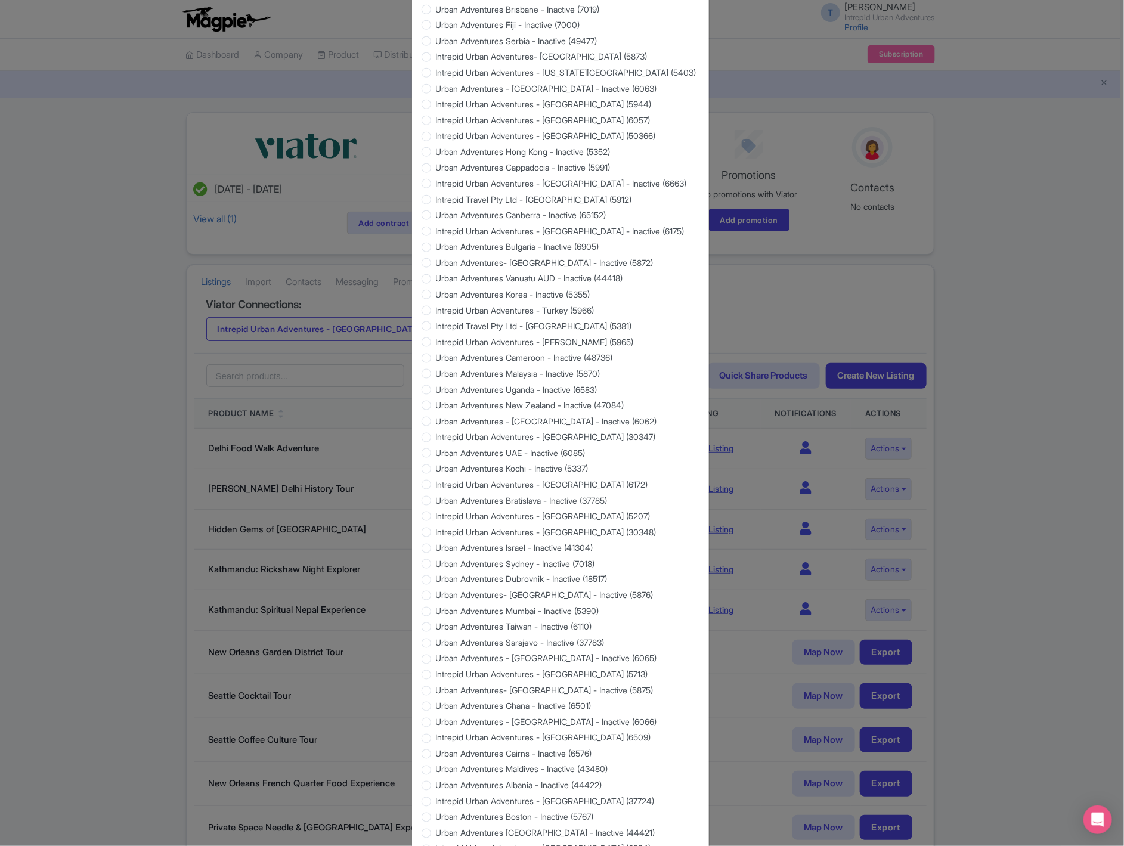
scroll to position [705, 0]
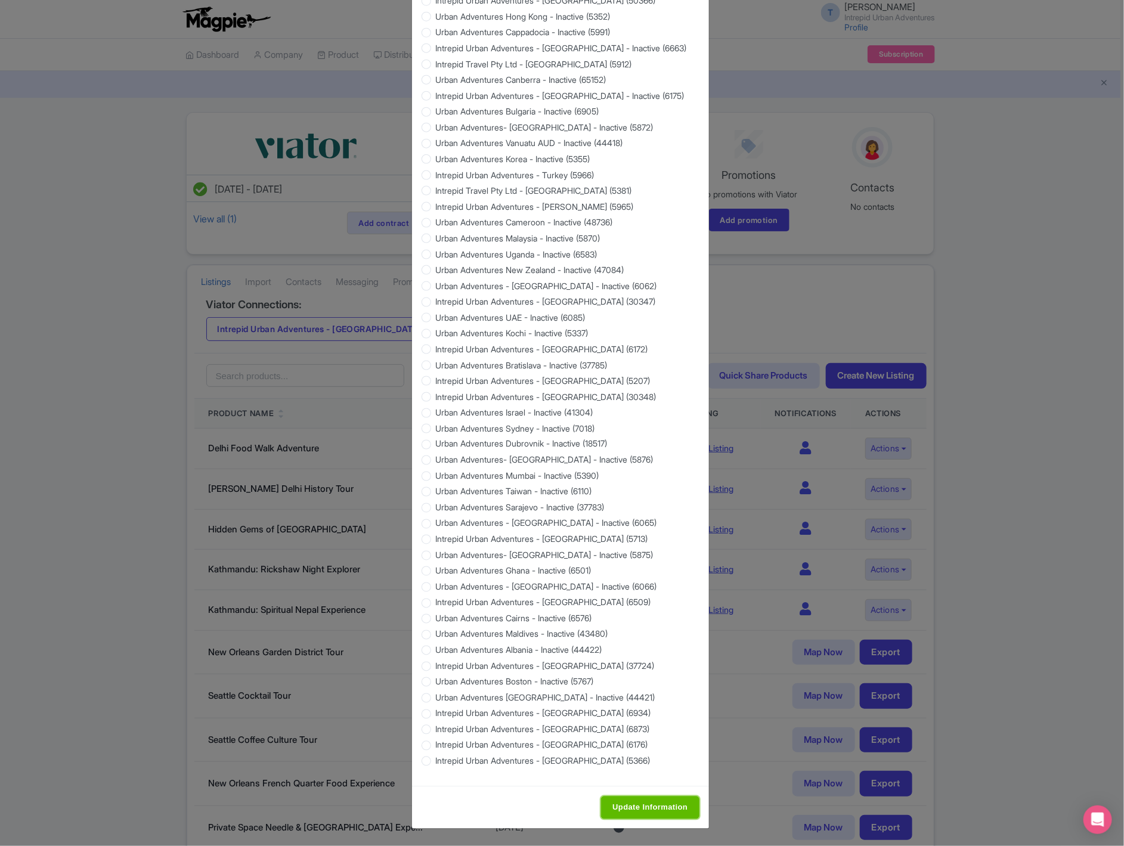
click at [643, 803] on input "Update Information" at bounding box center [650, 808] width 98 height 23
type input "Saving..."
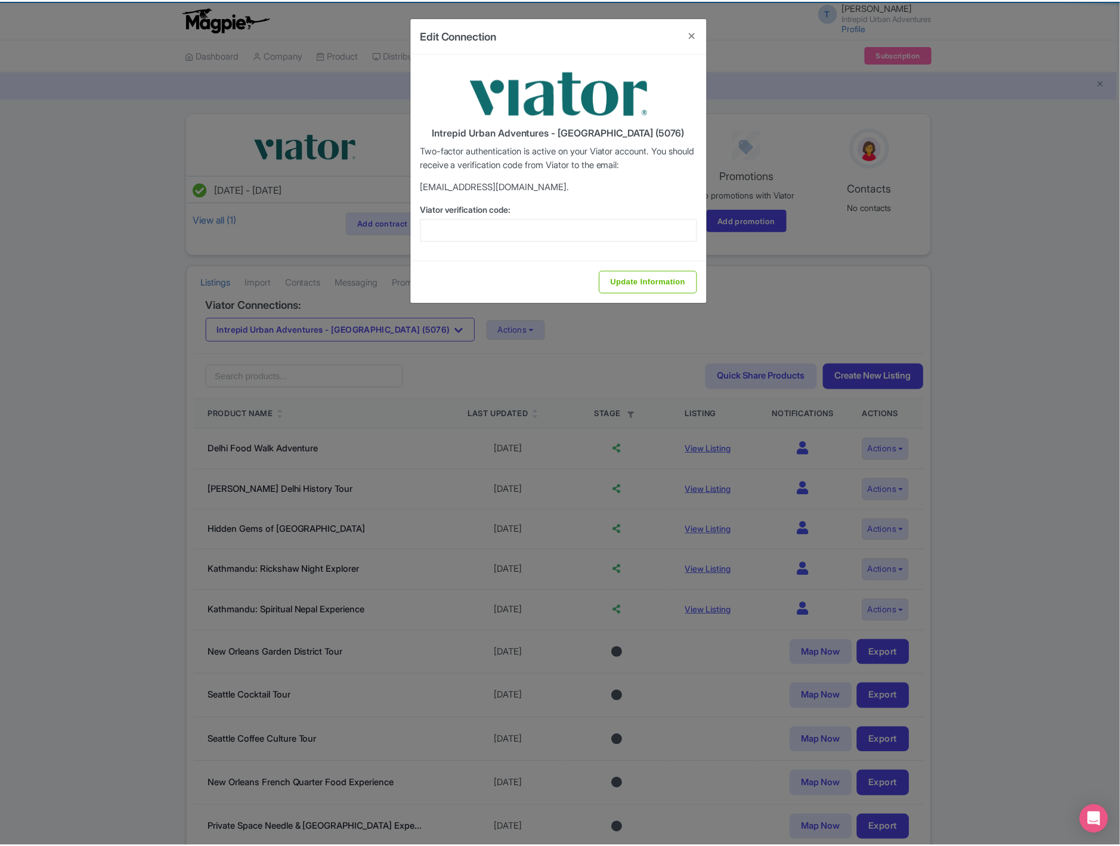
scroll to position [0, 0]
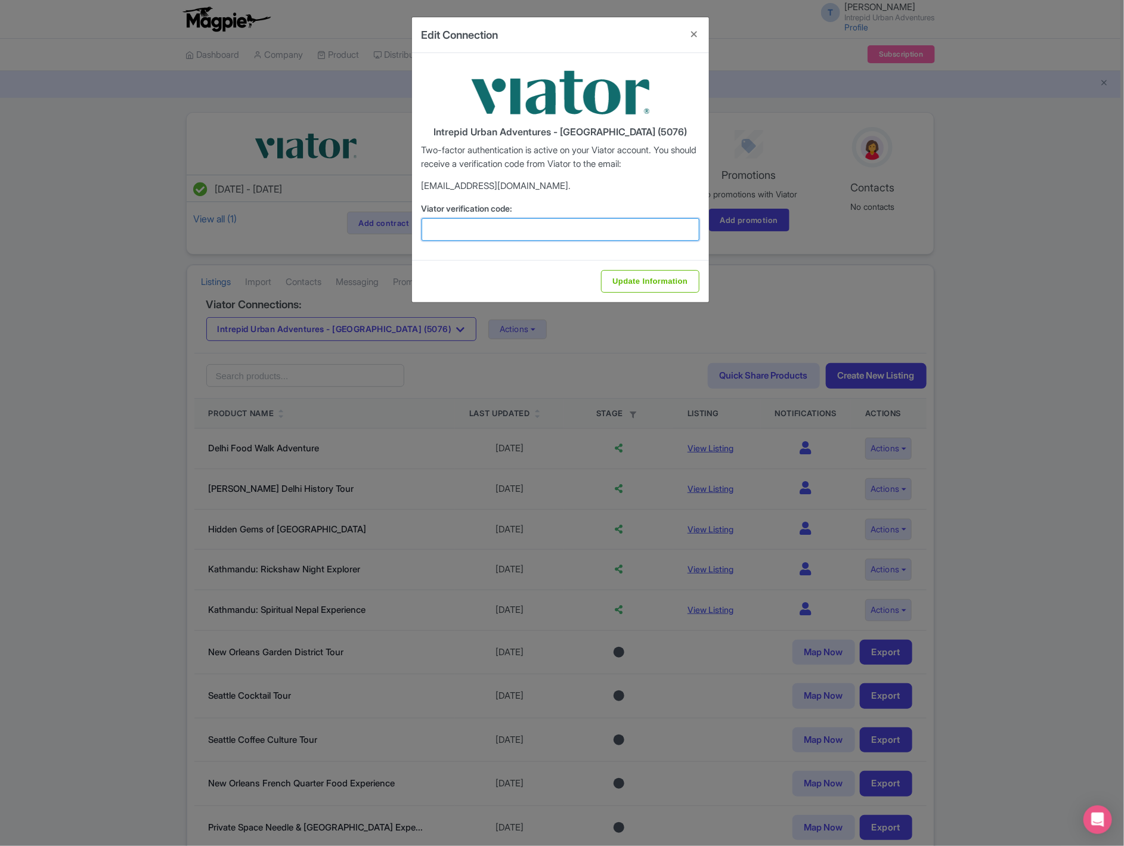
click at [494, 226] on input "Viator verification code:" at bounding box center [561, 229] width 278 height 23
paste input "471193"
type input "471193"
click at [629, 289] on input "Update Information" at bounding box center [650, 281] width 98 height 23
type input "Update Information"
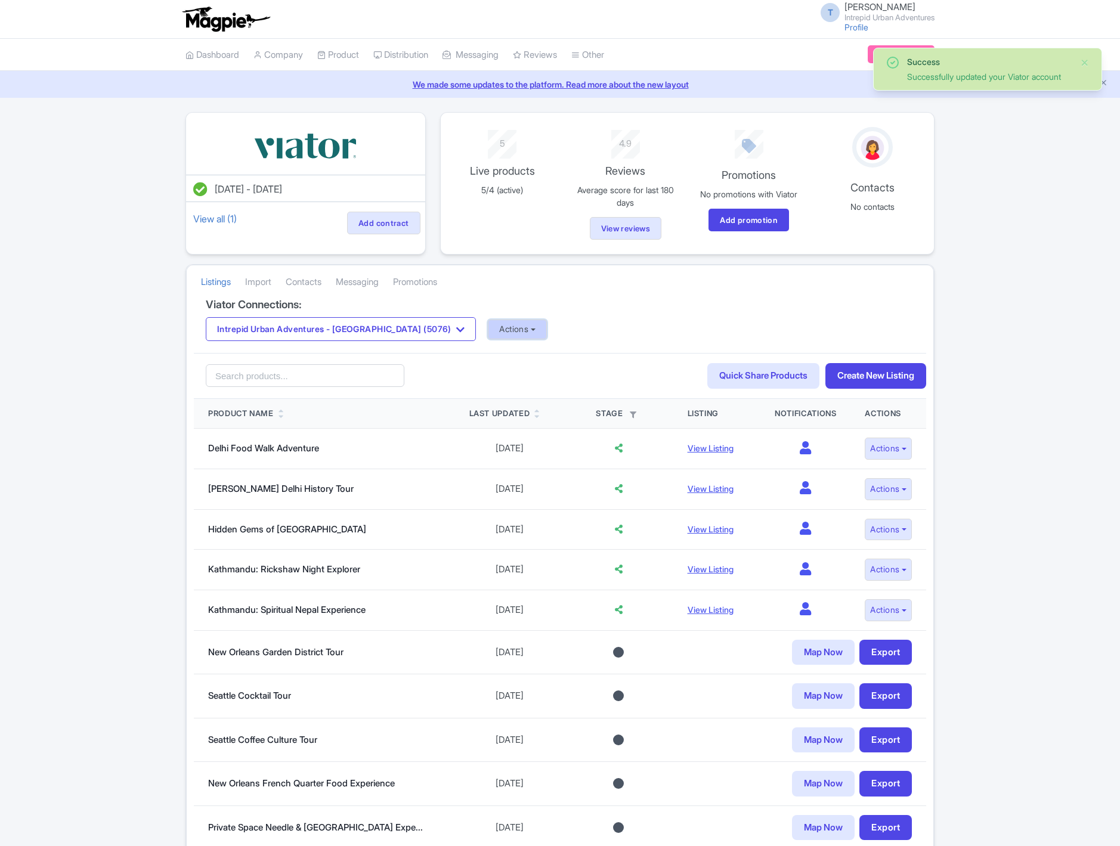
click at [488, 327] on button "Actions" at bounding box center [517, 330] width 59 height 20
click at [488, 428] on link "Import Reviews" at bounding box center [564, 428] width 153 height 18
click at [365, 331] on button "Intrepid Urban Adventures - [GEOGRAPHIC_DATA] (5076)" at bounding box center [341, 329] width 270 height 24
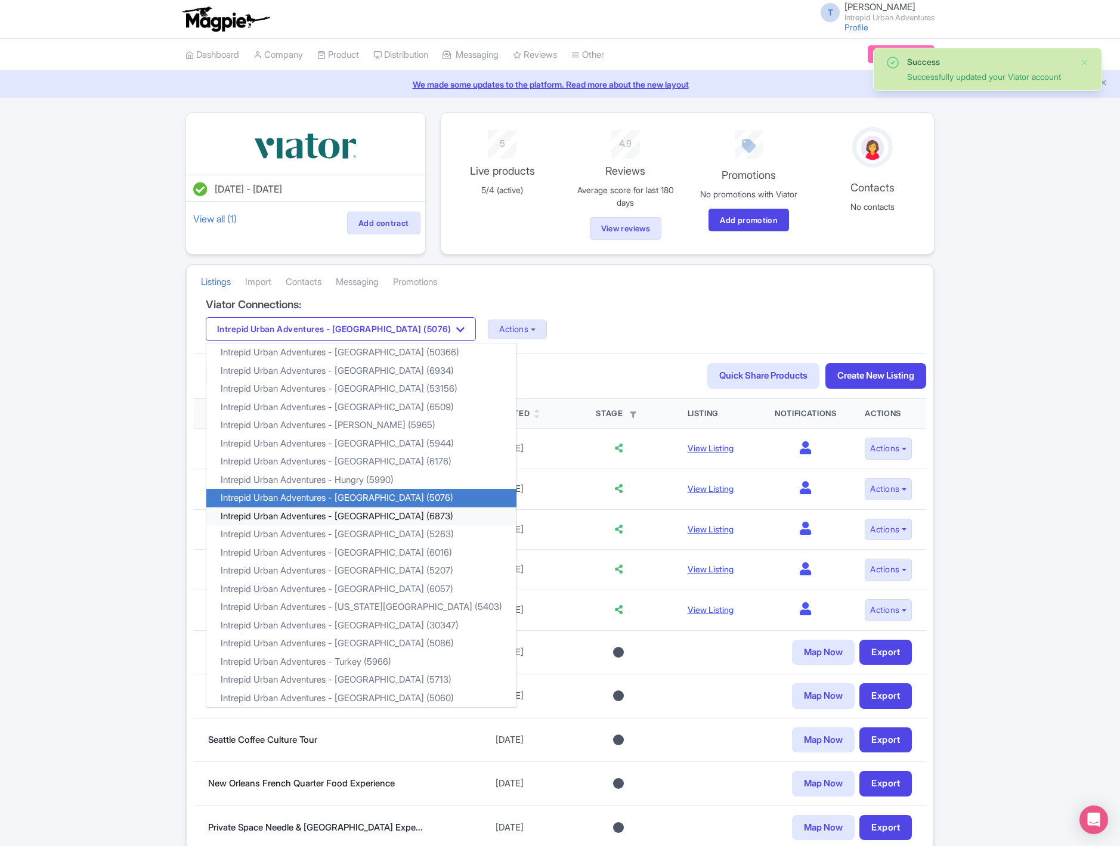
click at [361, 521] on link "Intrepid Urban Adventures - [GEOGRAPHIC_DATA] (6873)" at bounding box center [361, 516] width 310 height 18
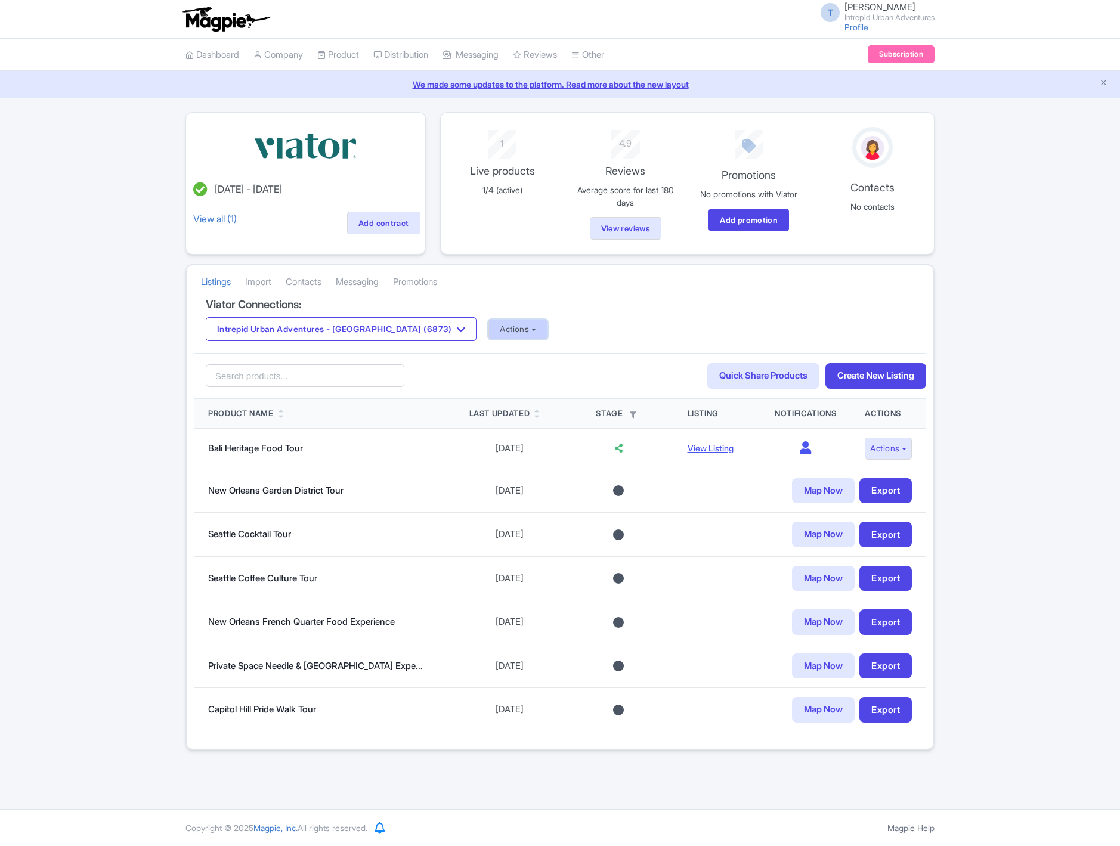
click at [489, 331] on button "Actions" at bounding box center [517, 330] width 59 height 20
click at [496, 360] on link "Update Connection" at bounding box center [565, 355] width 153 height 18
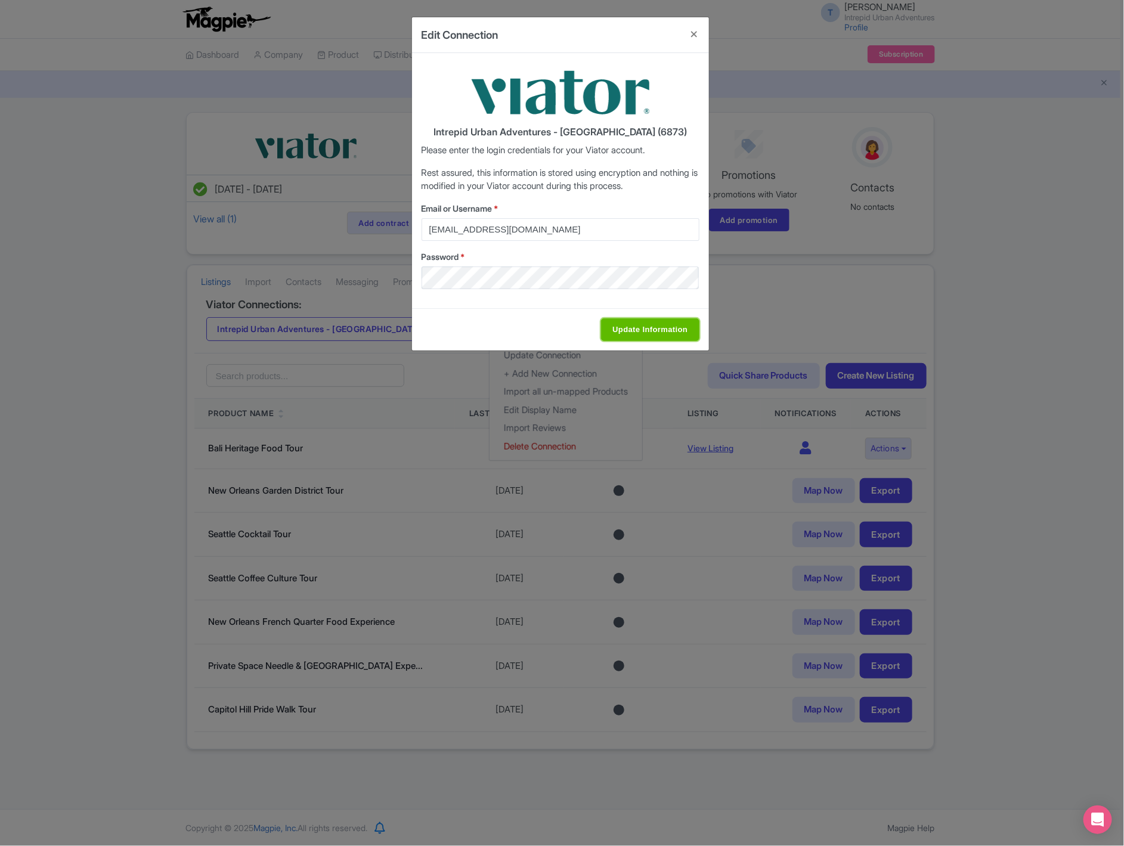
click at [630, 333] on input "Update Information" at bounding box center [650, 329] width 98 height 23
type input "Saving..."
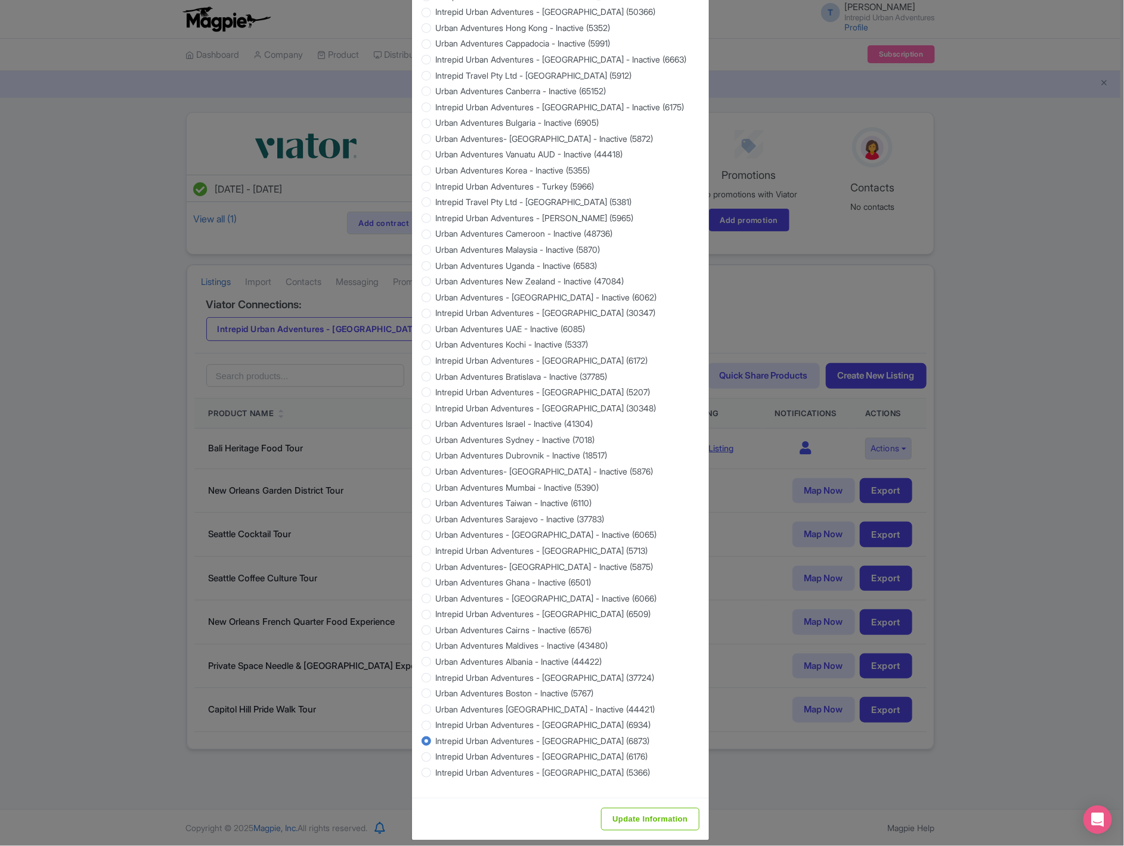
scroll to position [705, 0]
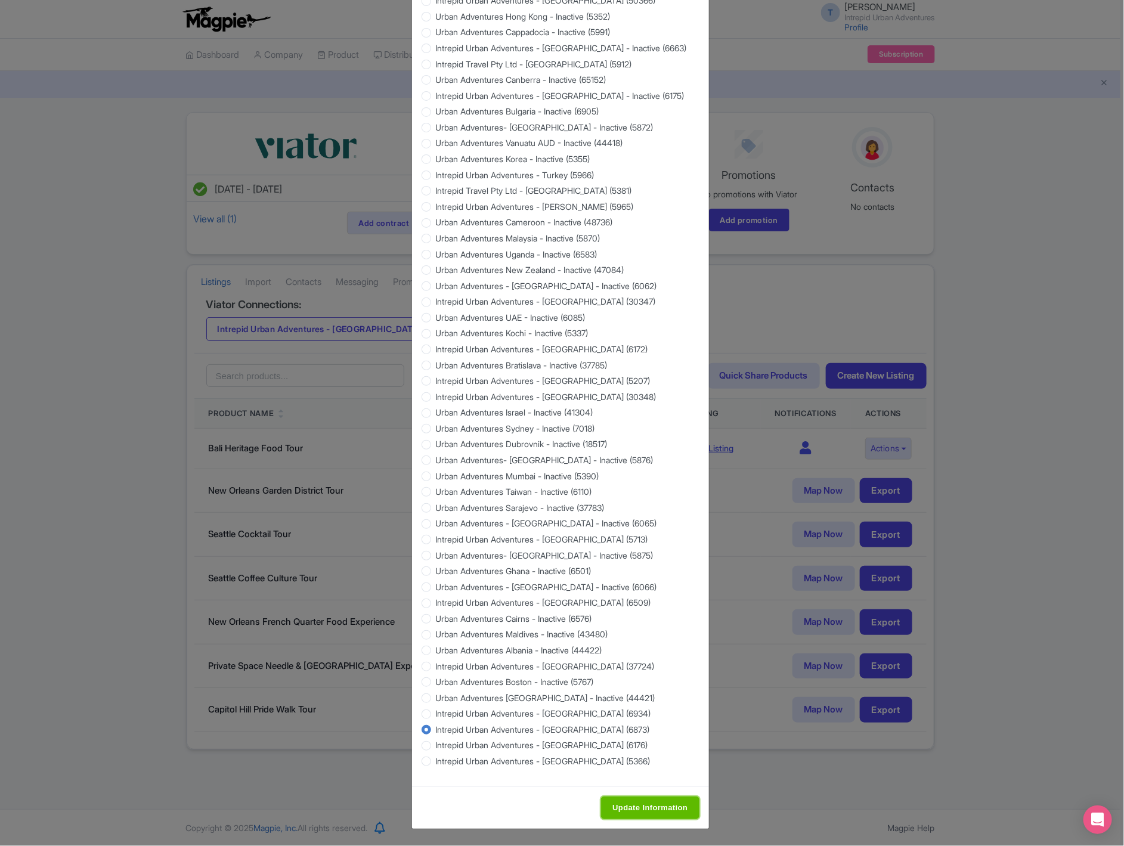
click at [652, 810] on input "Update Information" at bounding box center [650, 808] width 98 height 23
type input "Saving..."
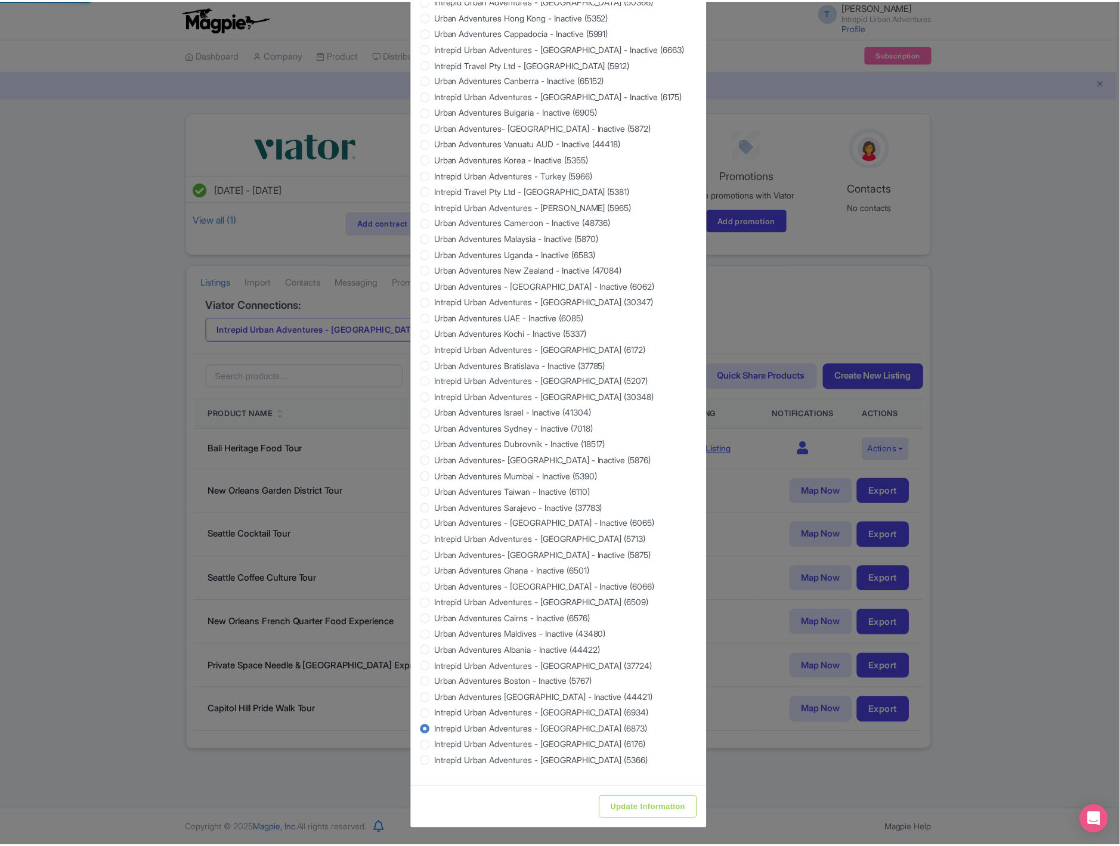
scroll to position [0, 0]
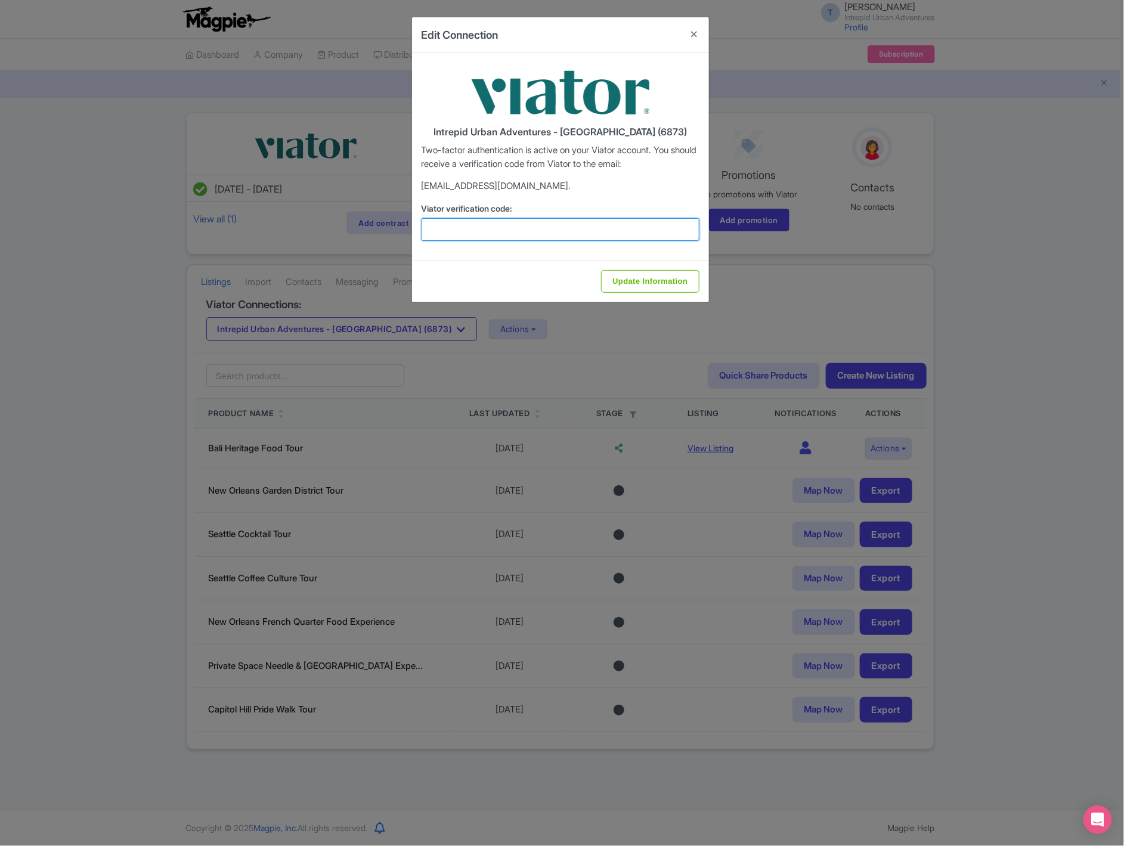
click at [519, 220] on input "Viator verification code:" at bounding box center [561, 229] width 278 height 23
paste input "807421"
type input "807421"
click at [623, 283] on input "Update Information" at bounding box center [650, 281] width 98 height 23
type input "Update Information"
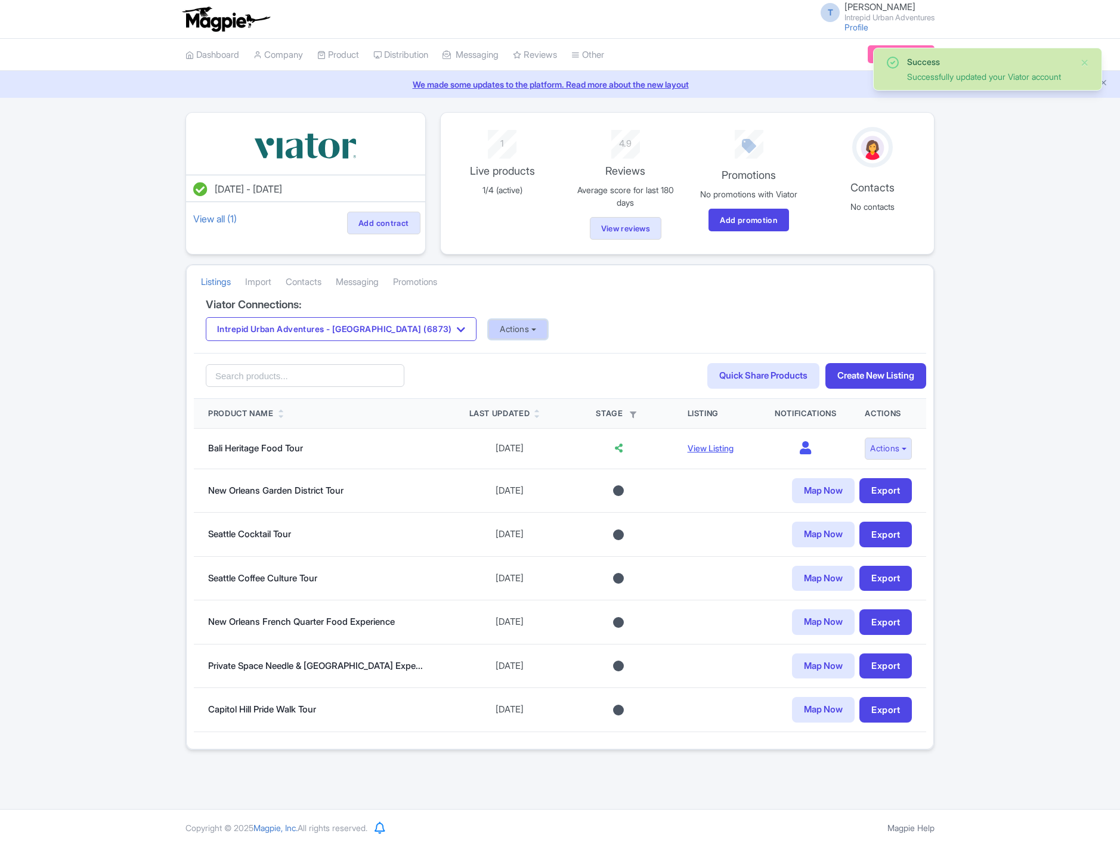
click at [499, 327] on button "Actions" at bounding box center [517, 330] width 59 height 20
click at [517, 432] on link "Import Reviews" at bounding box center [565, 428] width 153 height 18
click at [404, 345] on div "Viator Connections: Intrepid Urban Adventures - [GEOGRAPHIC_DATA] (6873) Intrep…" at bounding box center [560, 326] width 732 height 55
click at [403, 330] on button "Intrepid Urban Adventures - [GEOGRAPHIC_DATA] (6873)" at bounding box center [341, 329] width 271 height 24
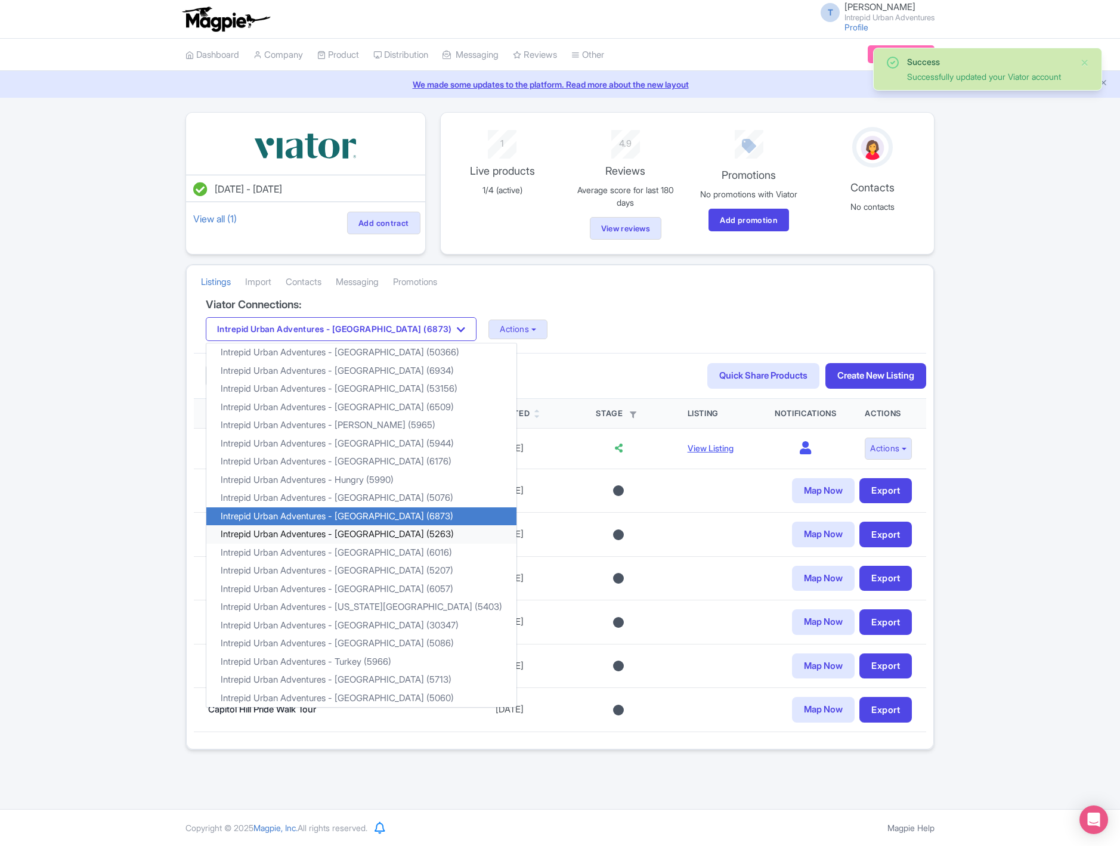
click at [357, 534] on link "Intrepid Urban Adventures - [GEOGRAPHIC_DATA] (5263)" at bounding box center [361, 534] width 310 height 18
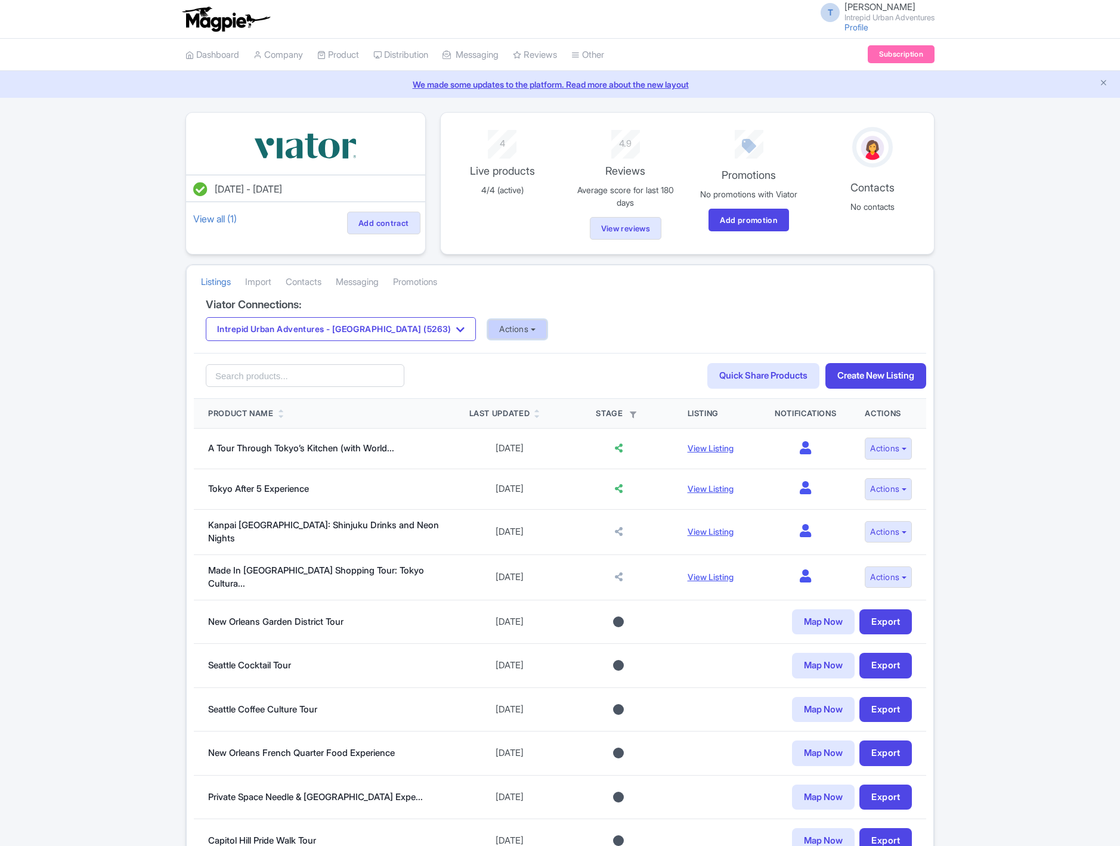
click at [488, 331] on button "Actions" at bounding box center [517, 330] width 59 height 20
click at [488, 360] on link "Update Connection" at bounding box center [564, 355] width 153 height 18
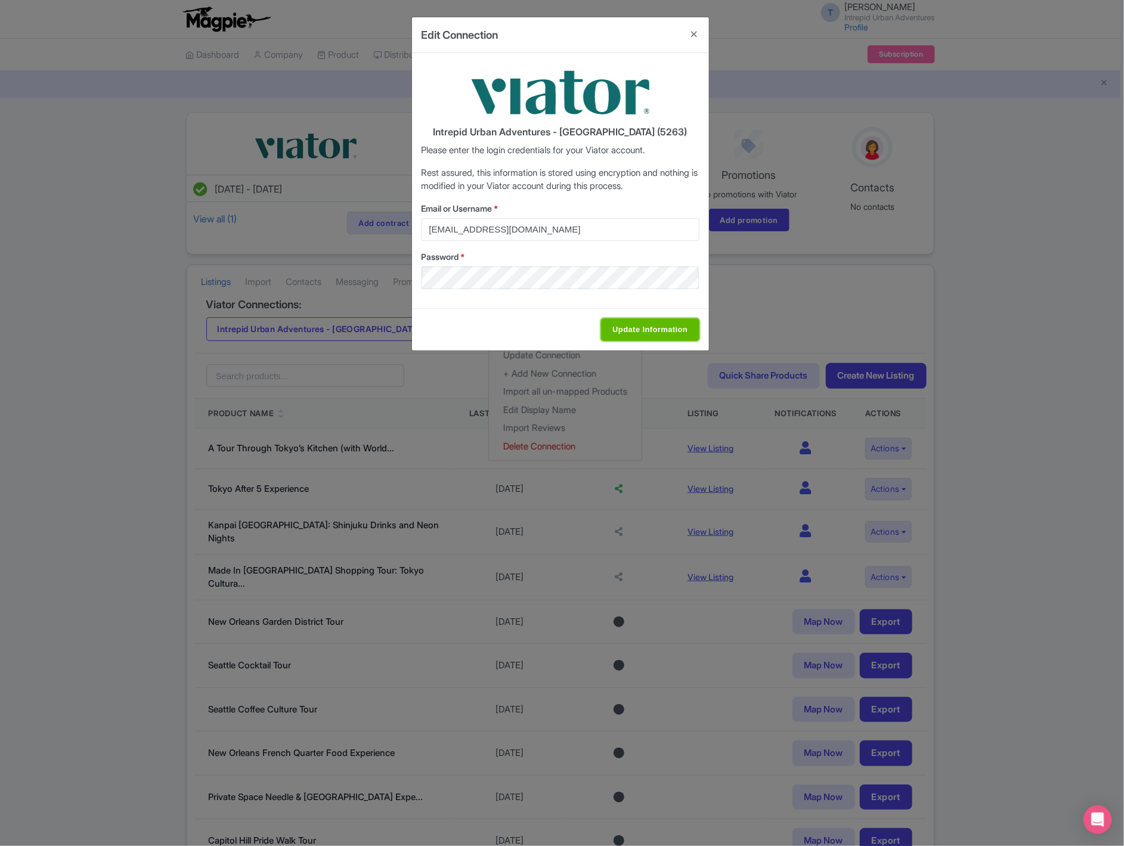
click at [644, 333] on input "Update Information" at bounding box center [650, 329] width 98 height 23
type input "Saving..."
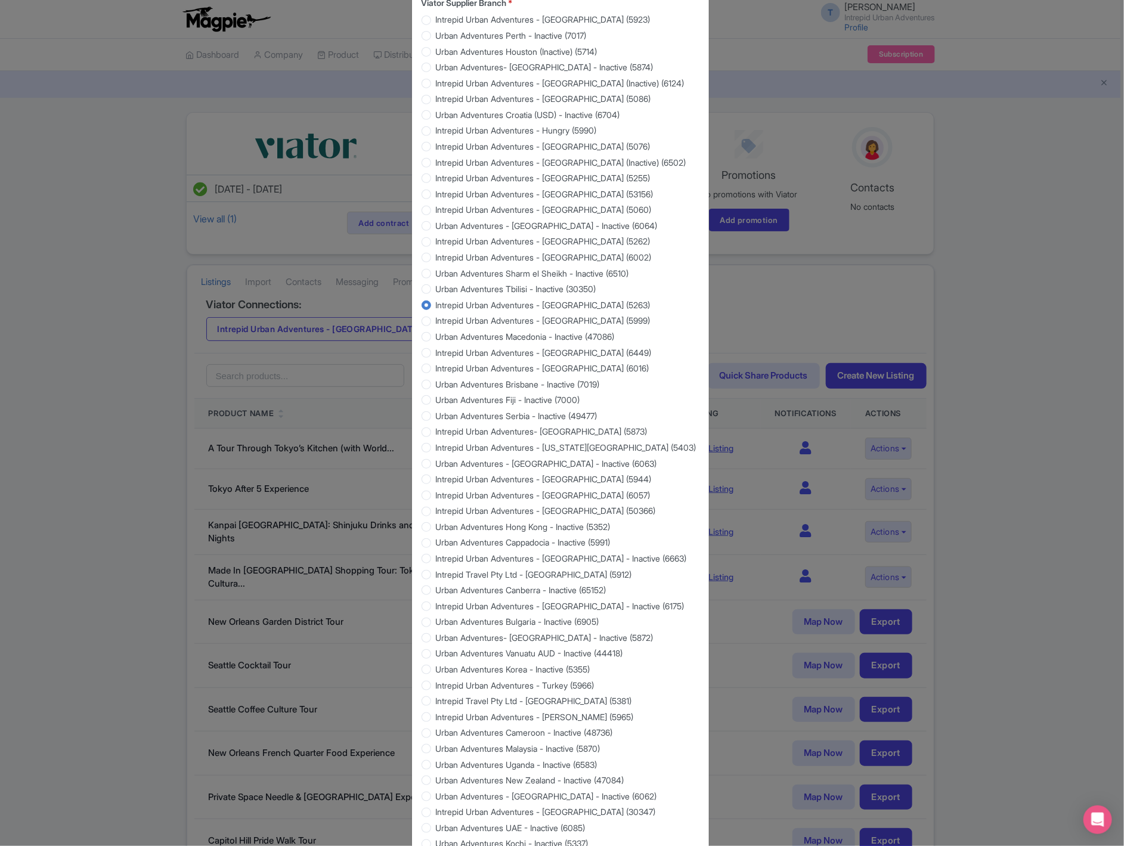
scroll to position [705, 0]
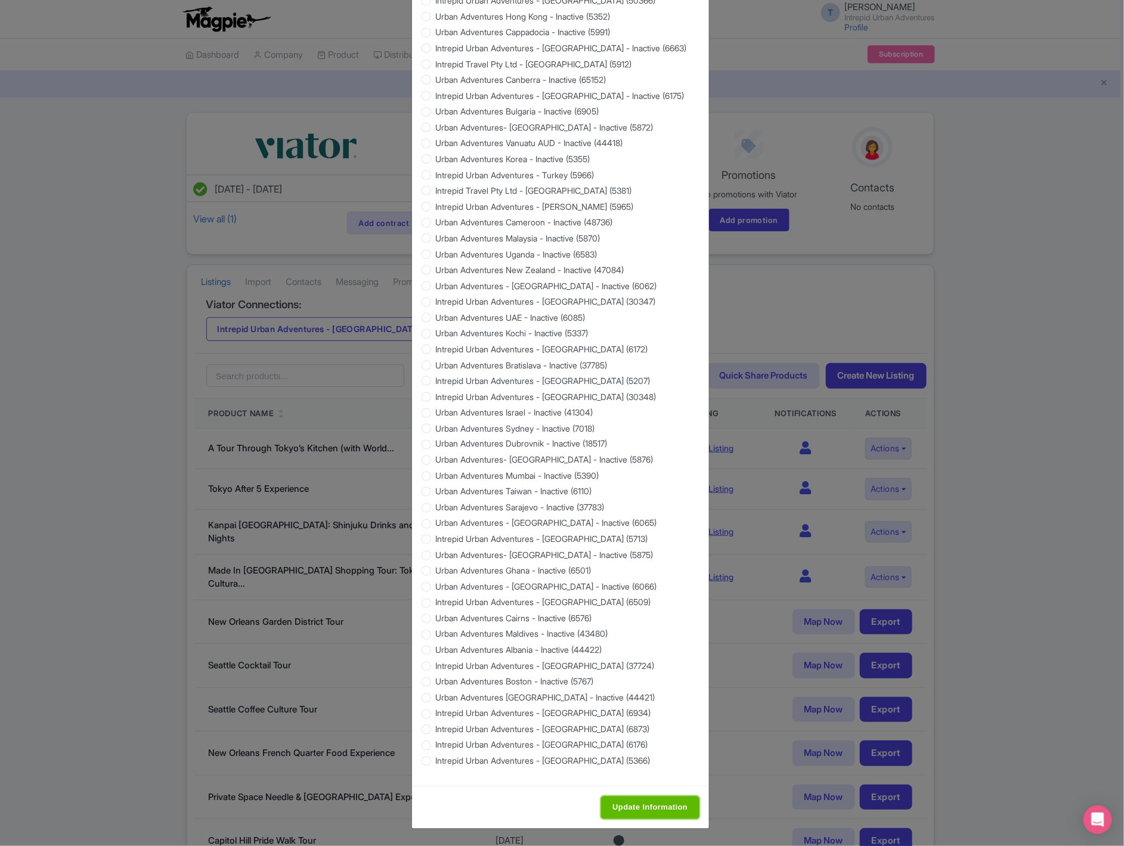
click at [634, 803] on input "Update Information" at bounding box center [650, 808] width 98 height 23
type input "Saving..."
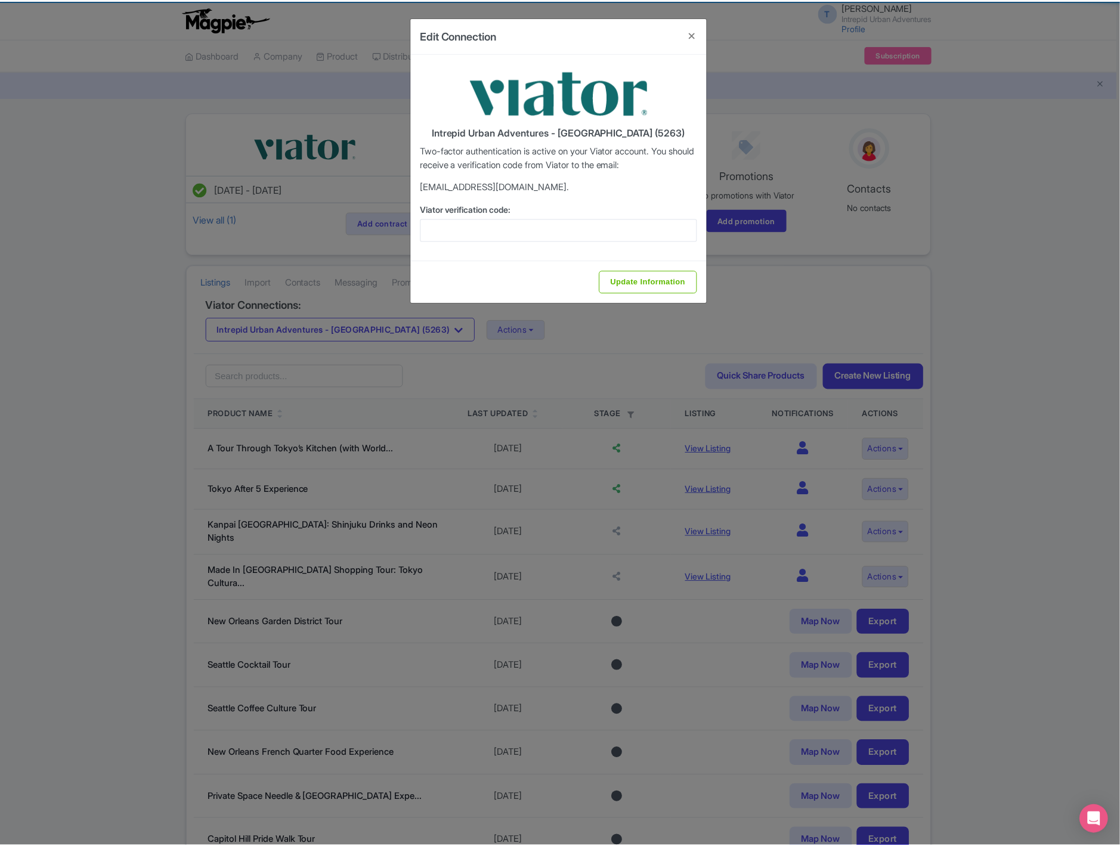
scroll to position [0, 0]
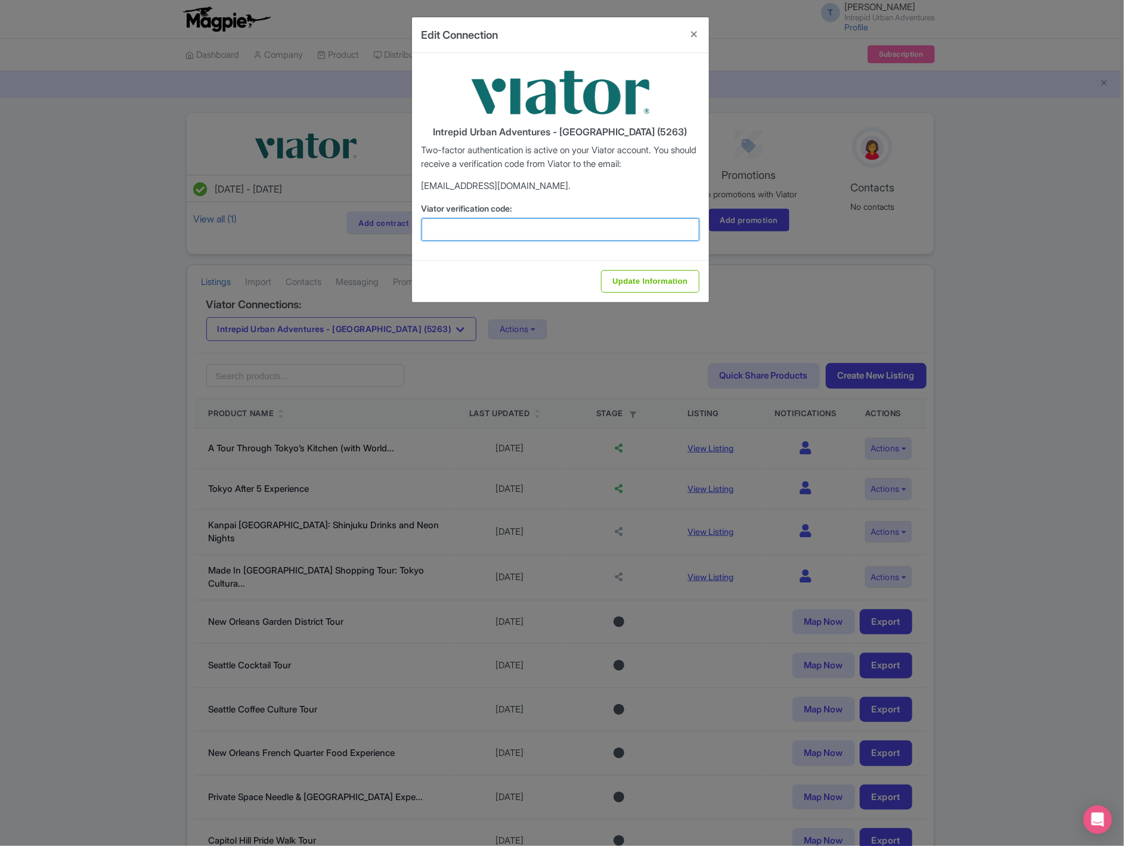
click at [508, 230] on input "Viator verification code:" at bounding box center [561, 229] width 278 height 23
paste input "584947"
type input "584947"
click at [657, 281] on input "Update Information" at bounding box center [650, 281] width 98 height 23
type input "Update Information"
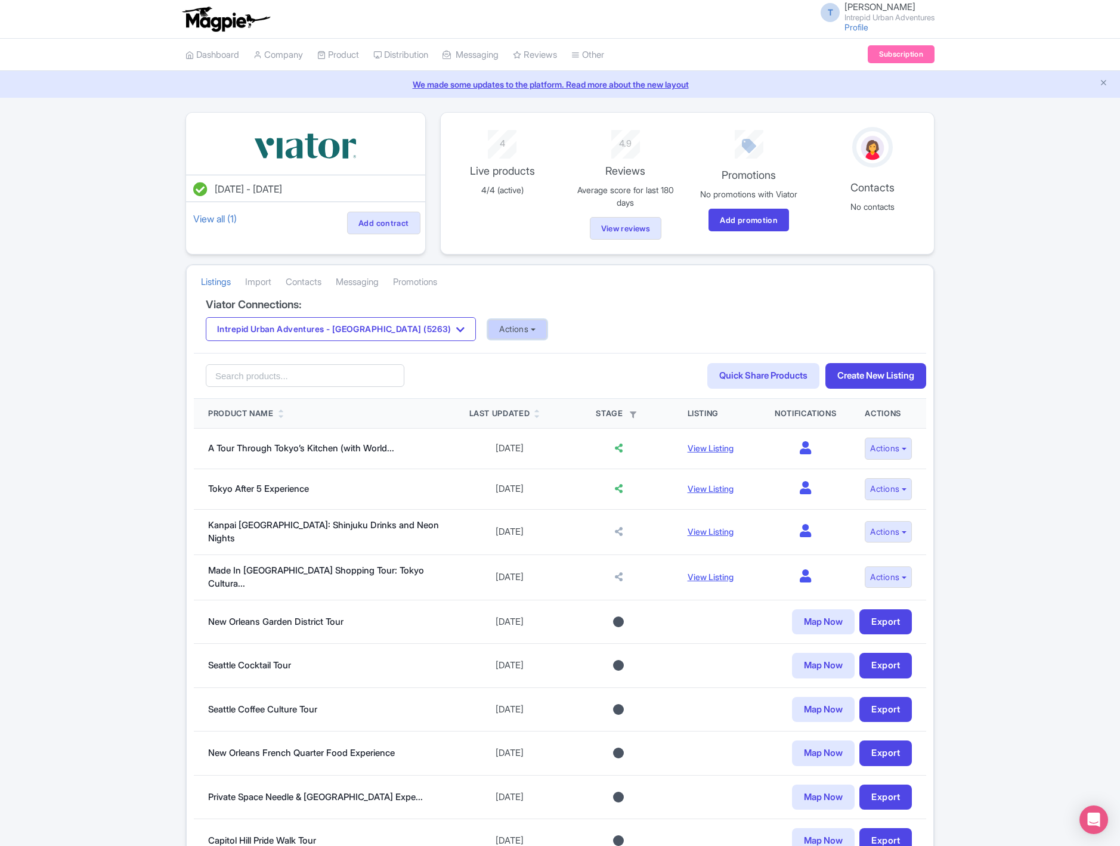
click at [488, 328] on button "Actions" at bounding box center [517, 330] width 59 height 20
click at [493, 429] on link "Import Reviews" at bounding box center [564, 428] width 153 height 18
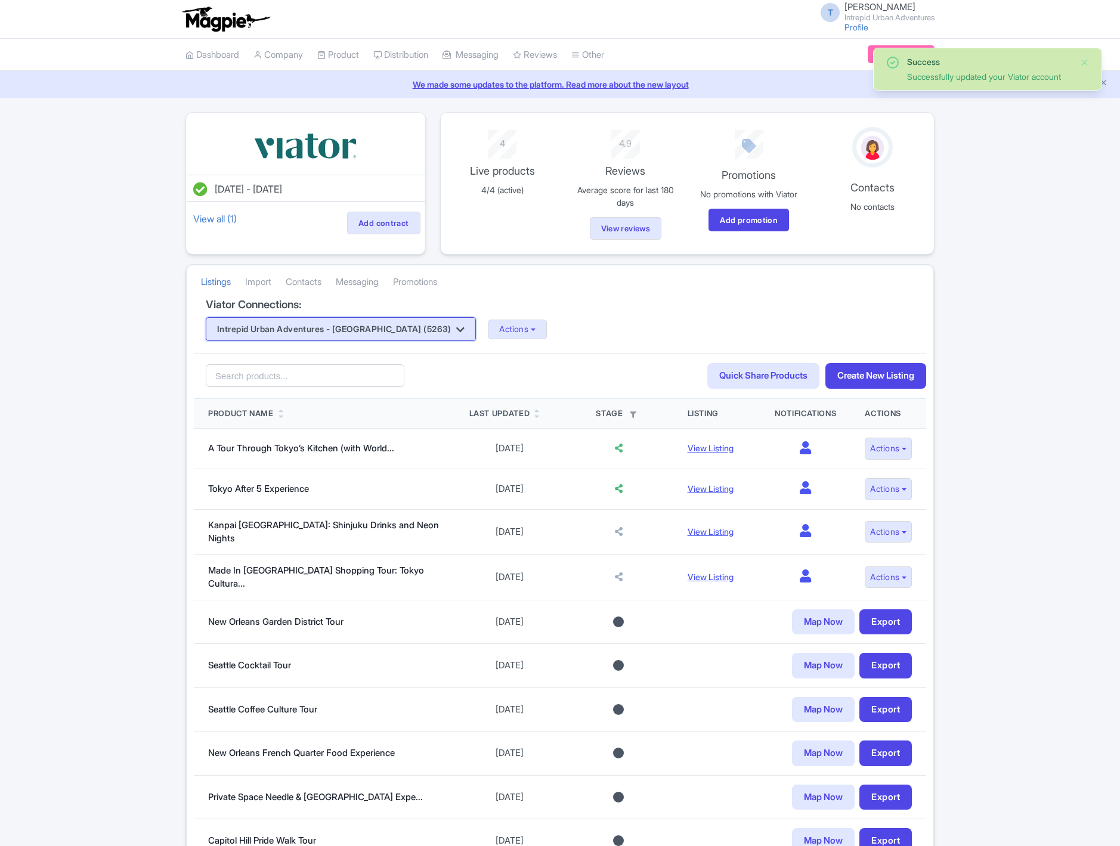
click at [352, 332] on button "Intrepid Urban Adventures - [GEOGRAPHIC_DATA] (5263)" at bounding box center [341, 329] width 270 height 24
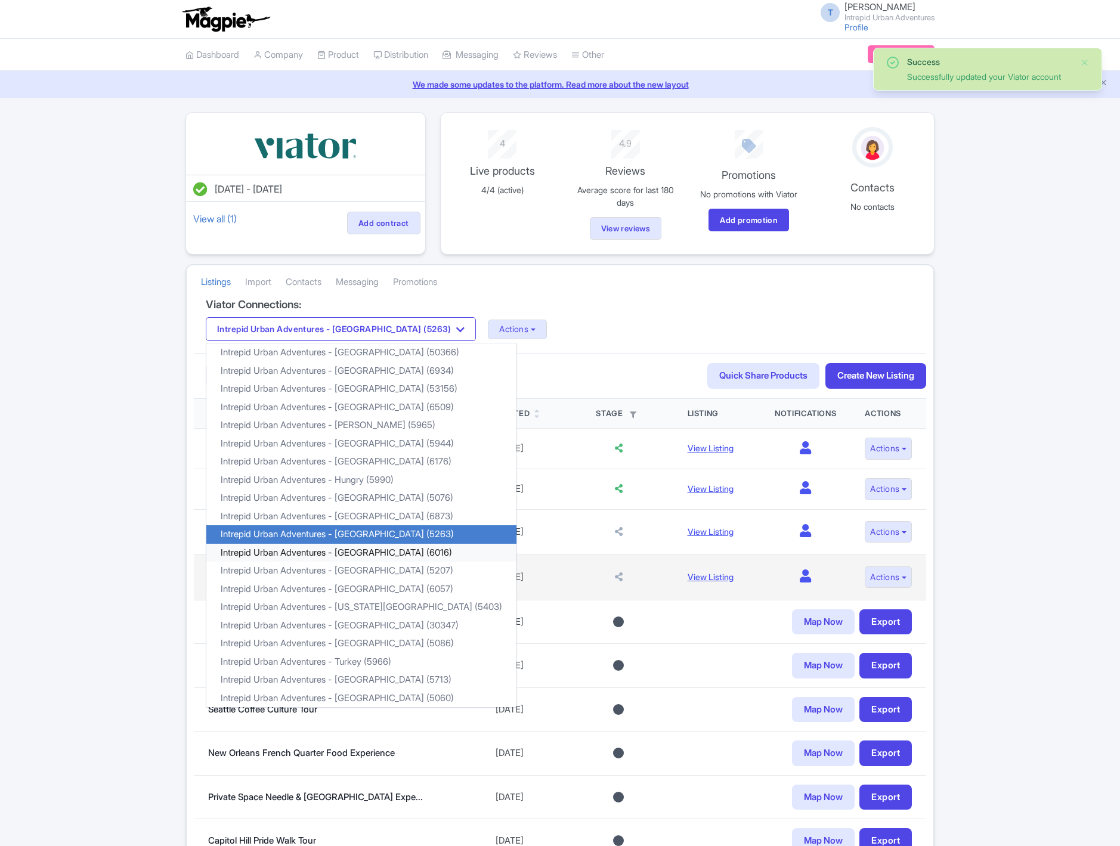
click at [364, 559] on link "Intrepid Urban Adventures - [GEOGRAPHIC_DATA] (6016)" at bounding box center [361, 553] width 310 height 18
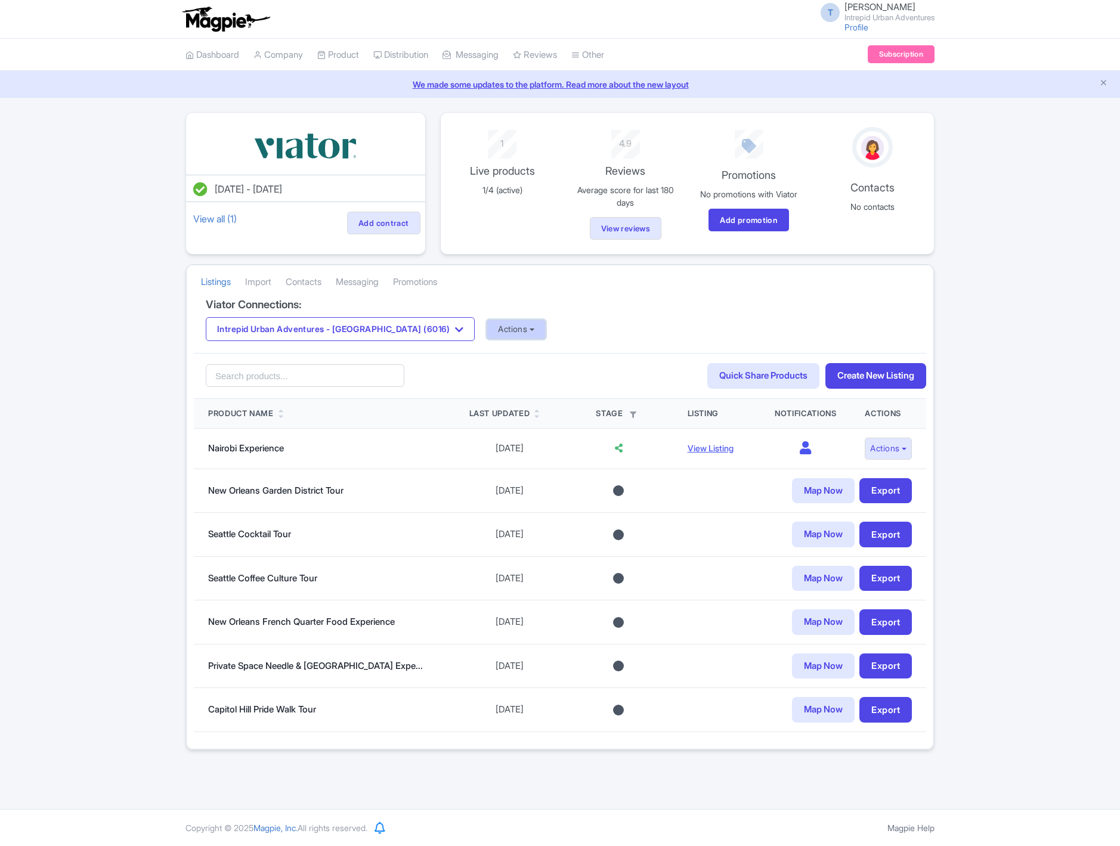
click at [487, 333] on button "Actions" at bounding box center [516, 330] width 59 height 20
click at [487, 356] on link "Update Connection" at bounding box center [563, 355] width 153 height 18
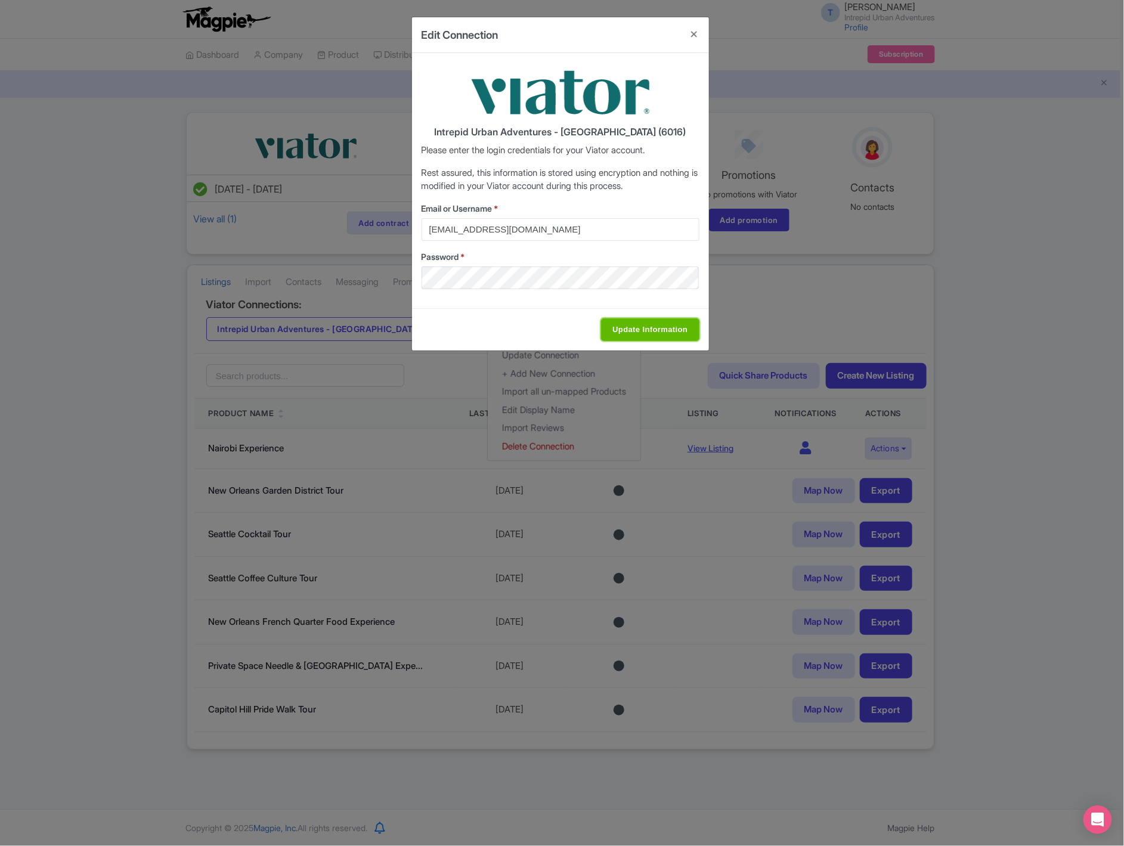
click at [646, 328] on input "Update Information" at bounding box center [650, 329] width 98 height 23
type input "Saving..."
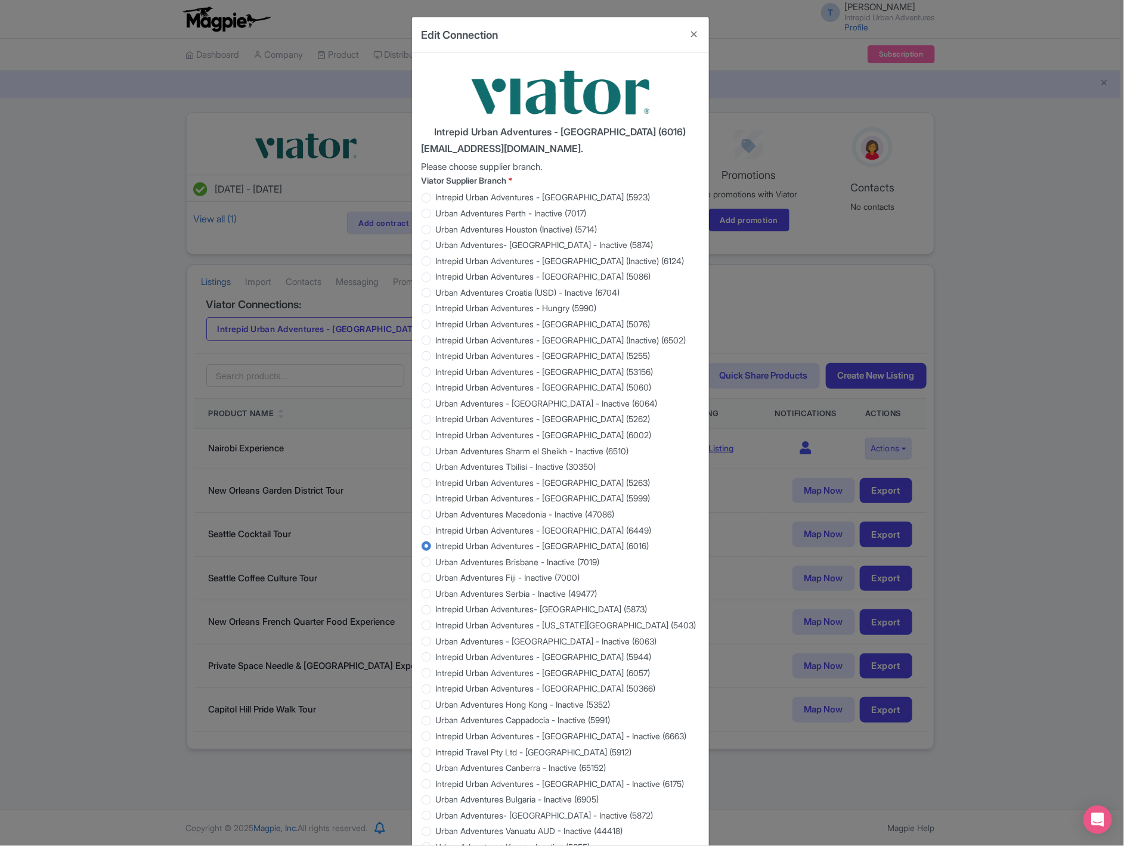
scroll to position [705, 0]
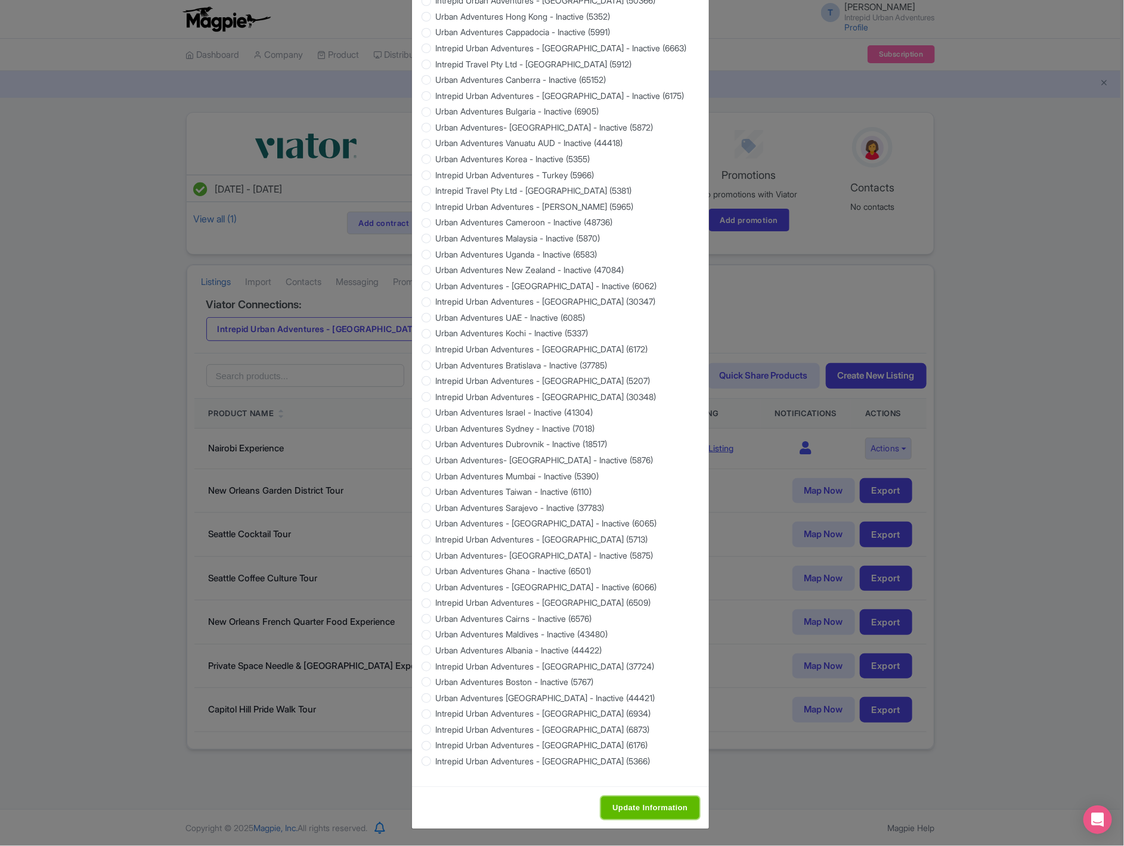
click at [639, 800] on input "Update Information" at bounding box center [650, 808] width 98 height 23
type input "Saving..."
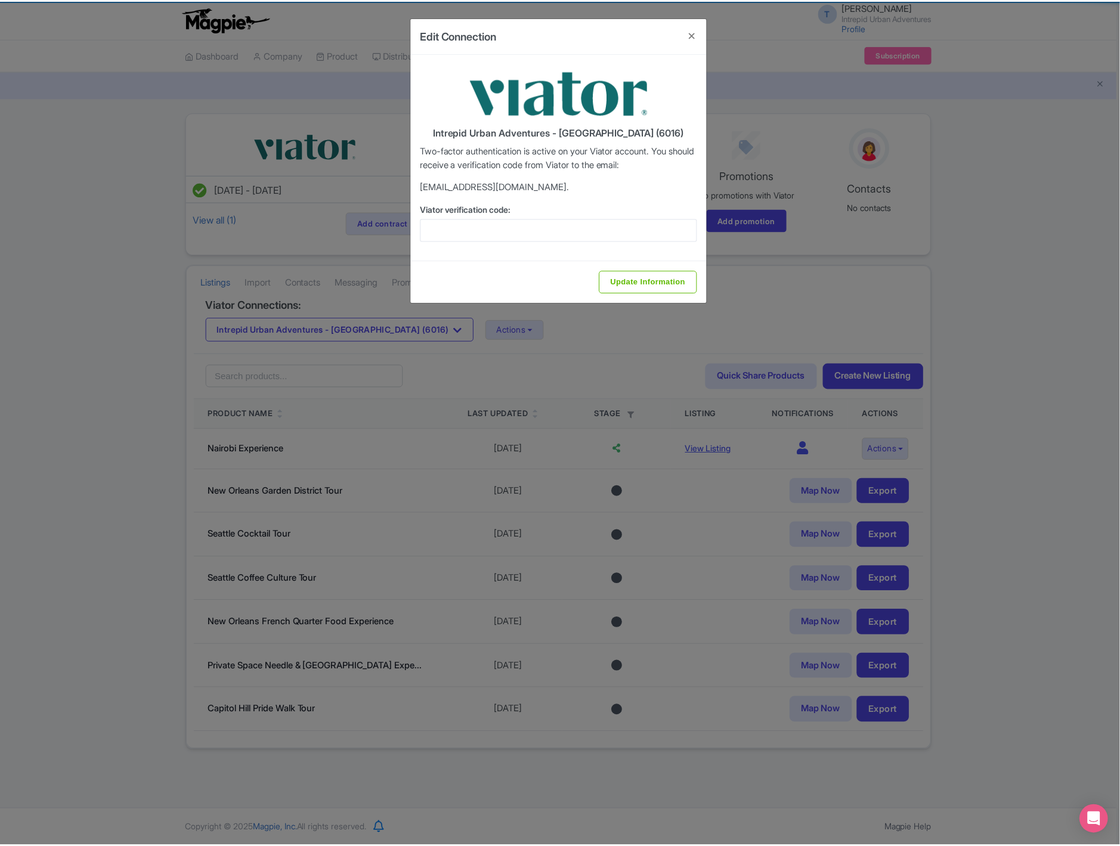
scroll to position [0, 0]
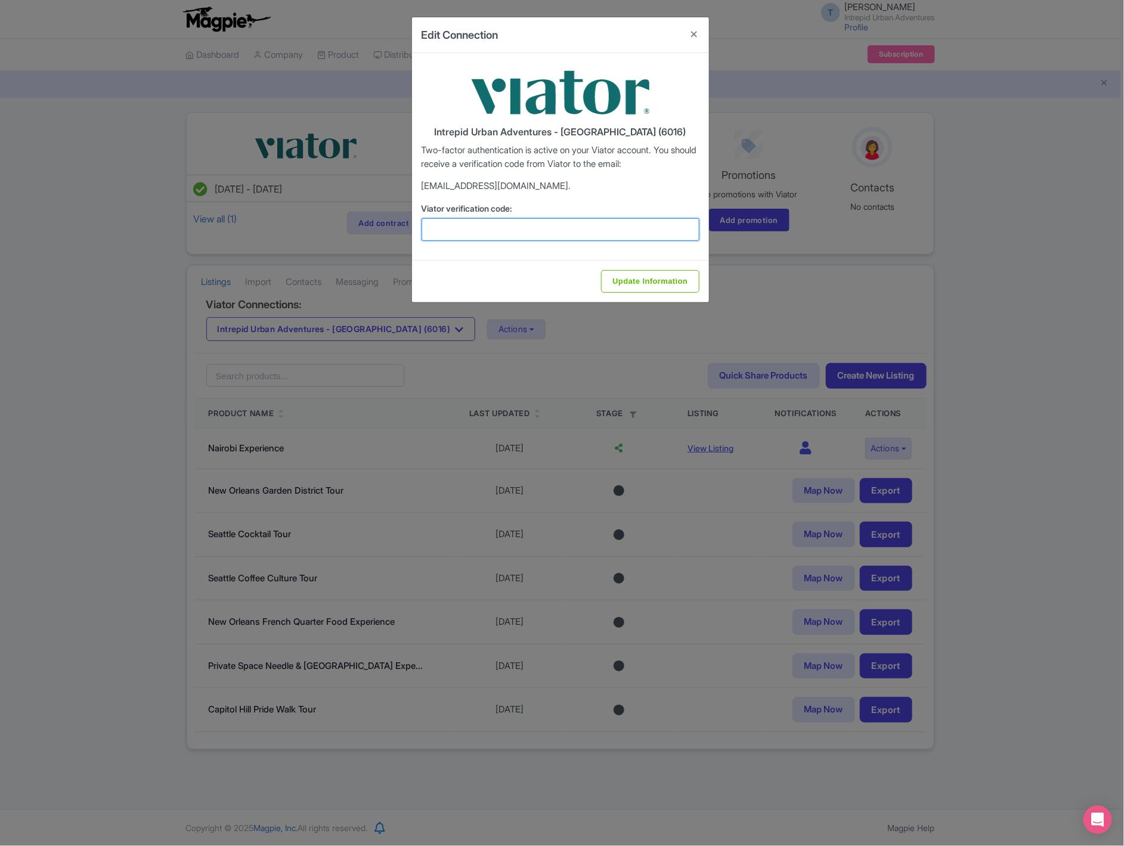
click at [463, 233] on input "Viator verification code:" at bounding box center [561, 229] width 278 height 23
paste input "886887"
type input "886887"
click at [617, 277] on input "Update Information" at bounding box center [650, 281] width 98 height 23
type input "Update Information"
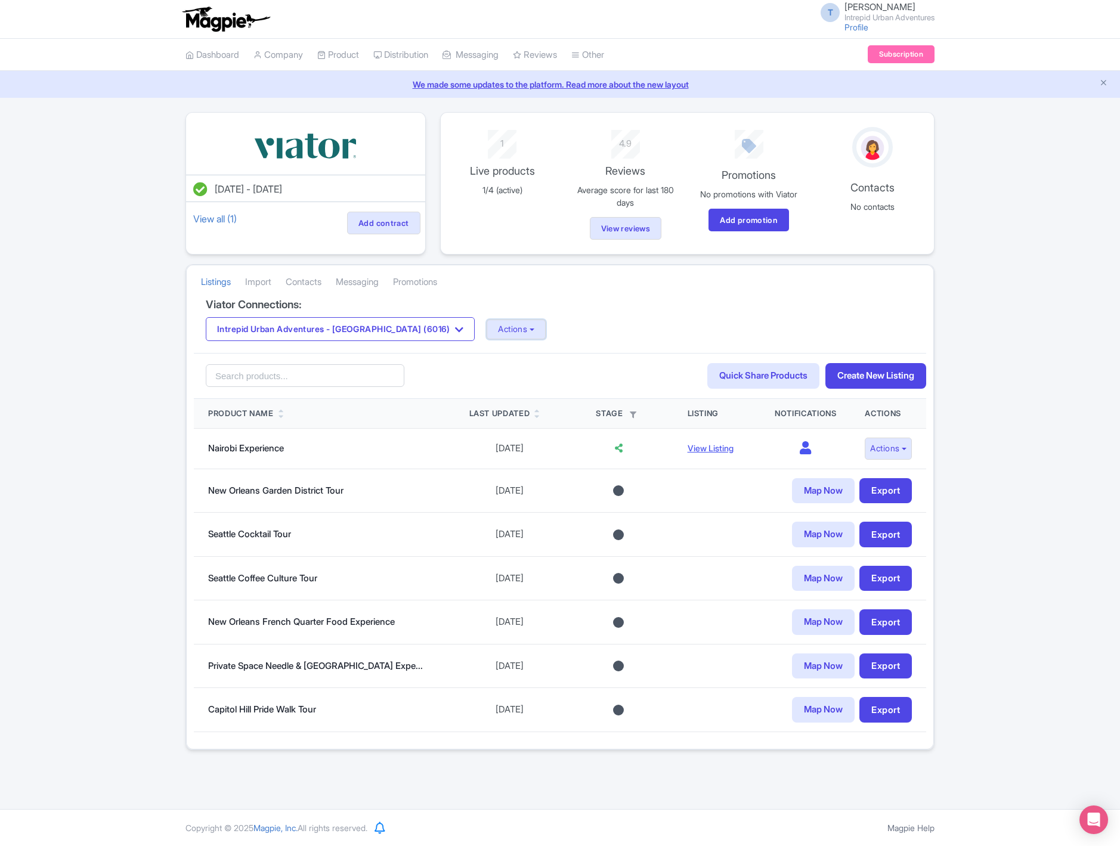
drag, startPoint x: 469, startPoint y: 339, endPoint x: 483, endPoint y: 408, distance: 71.1
click at [487, 339] on button "Actions" at bounding box center [516, 330] width 59 height 20
click at [487, 365] on link "Update Connection" at bounding box center [563, 355] width 153 height 18
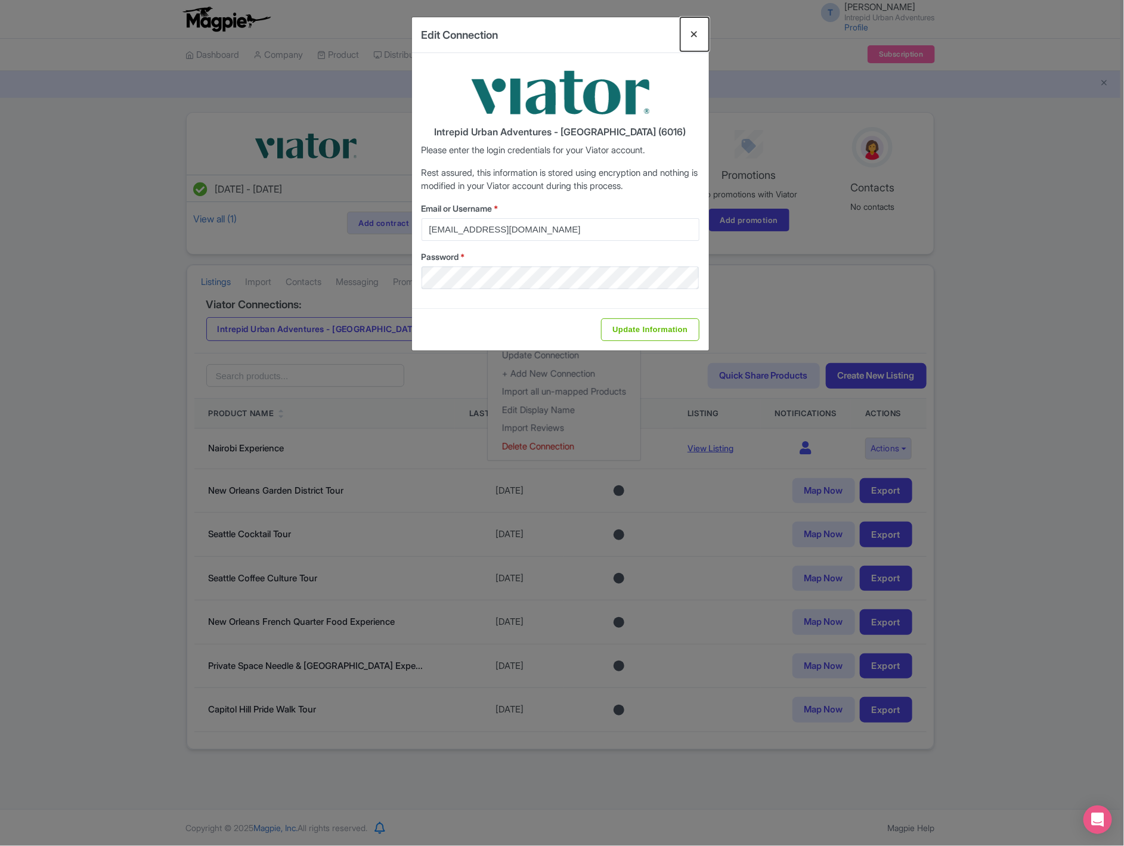
click at [692, 31] on button "Close" at bounding box center [694, 34] width 29 height 34
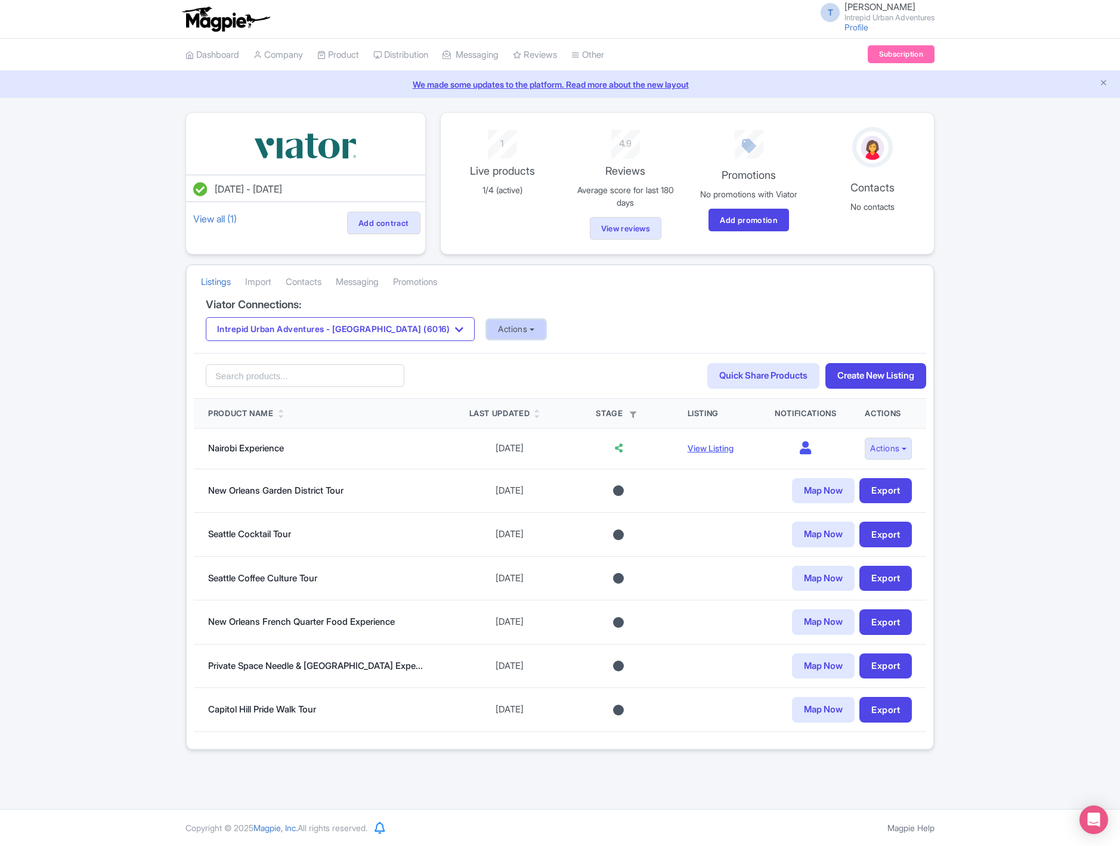
click at [487, 329] on button "Actions" at bounding box center [516, 330] width 59 height 20
click at [501, 437] on link "Import Reviews" at bounding box center [563, 428] width 153 height 18
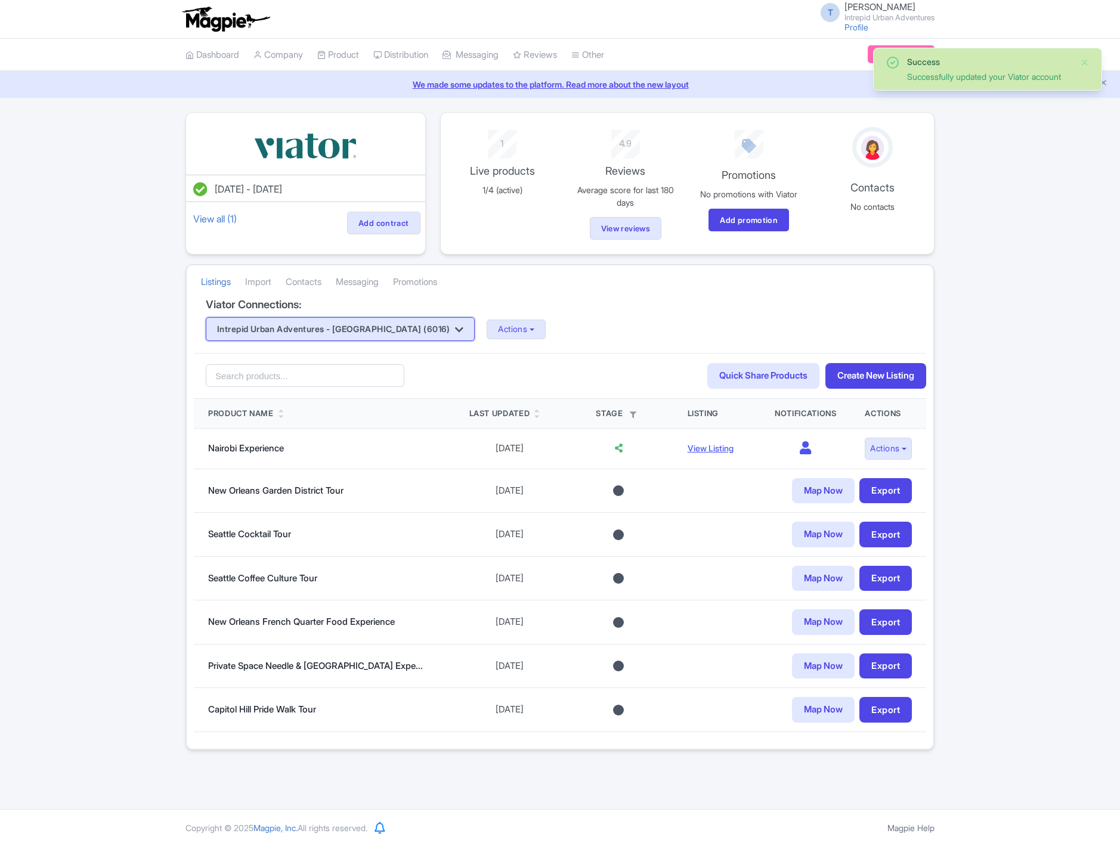
click at [330, 326] on button "Intrepid Urban Adventures - [GEOGRAPHIC_DATA] (6016)" at bounding box center [340, 329] width 269 height 24
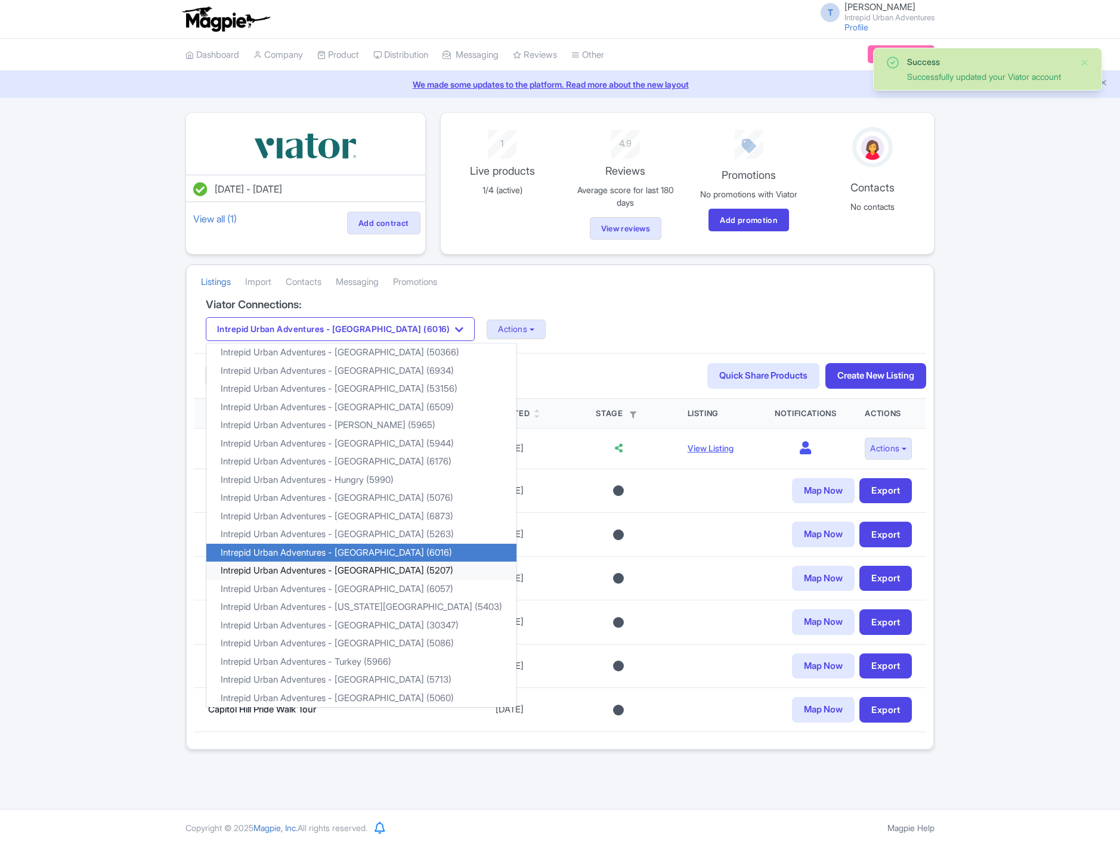
click at [385, 576] on link "Intrepid Urban Adventures - [GEOGRAPHIC_DATA] (5207)" at bounding box center [361, 571] width 310 height 18
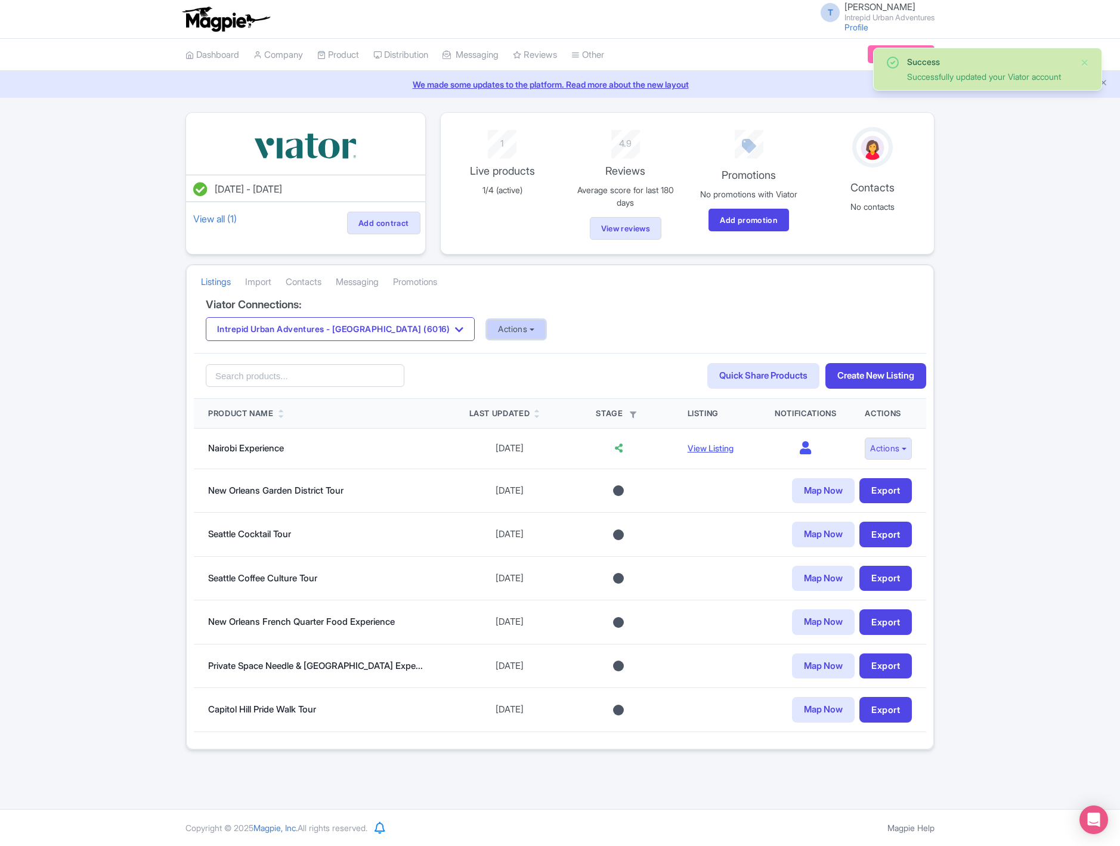
click at [487, 335] on button "Actions" at bounding box center [516, 330] width 59 height 20
click at [487, 355] on link "Update Connection" at bounding box center [563, 355] width 153 height 18
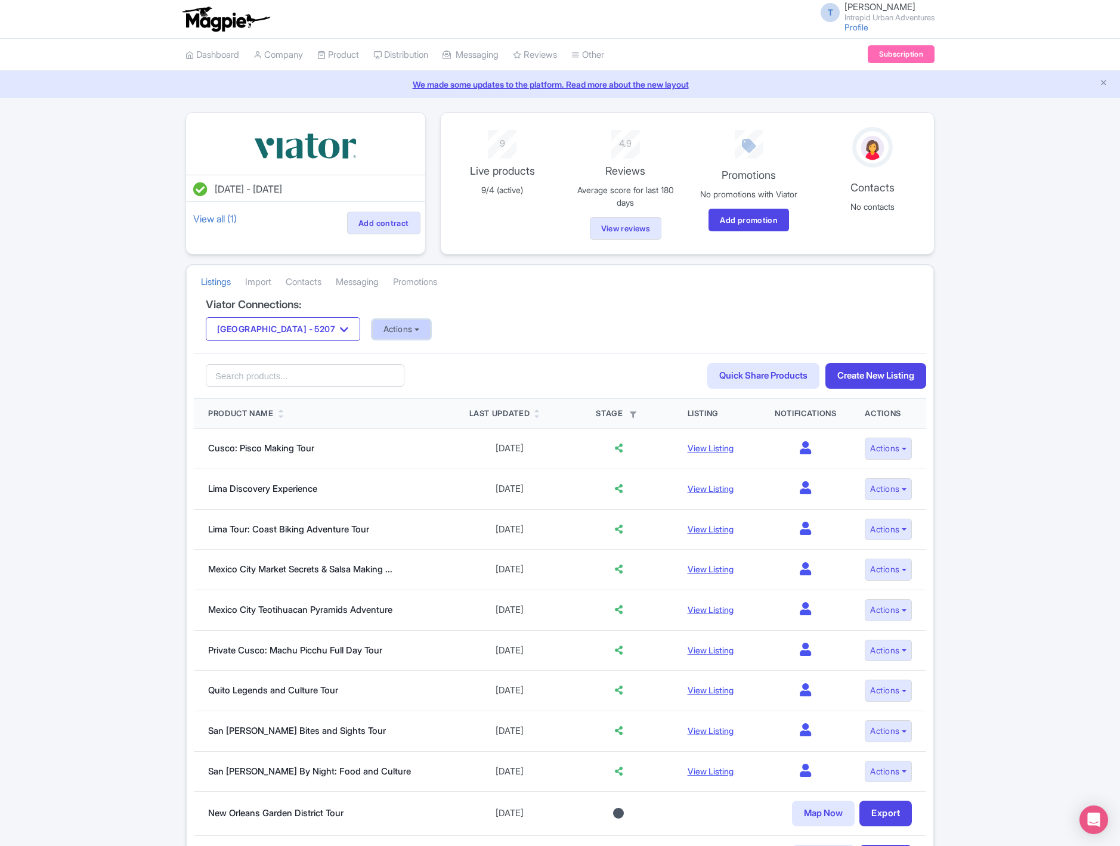
click at [374, 328] on button "Actions" at bounding box center [401, 330] width 59 height 20
click at [421, 360] on link "Update Connection" at bounding box center [449, 355] width 153 height 18
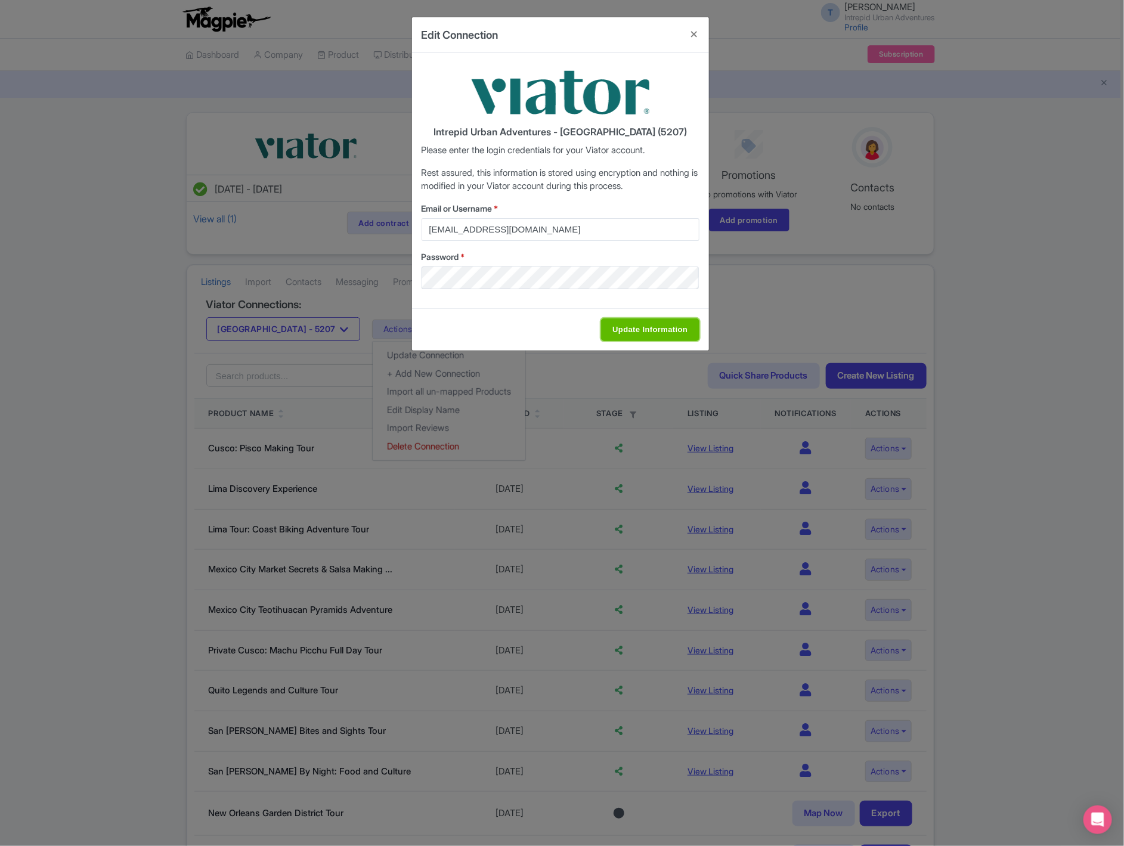
click at [632, 333] on input "Update Information" at bounding box center [650, 329] width 98 height 23
type input "Saving..."
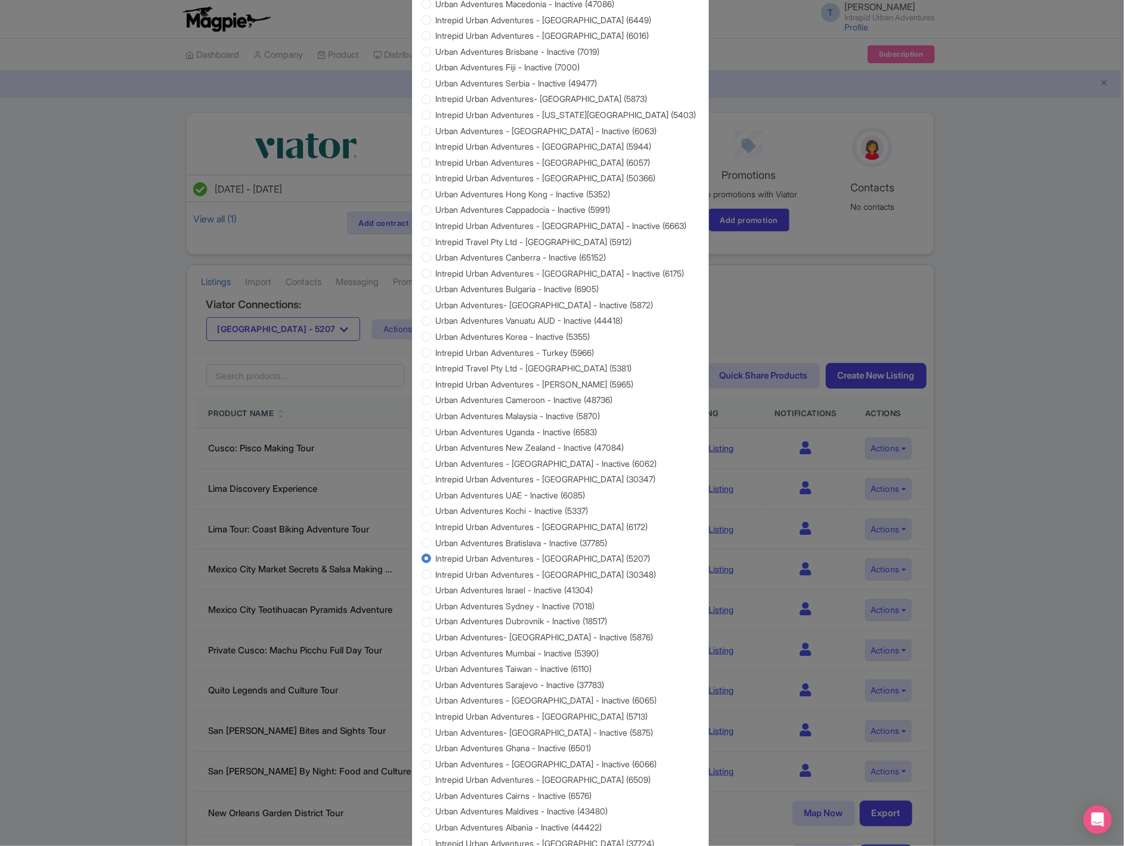
scroll to position [705, 0]
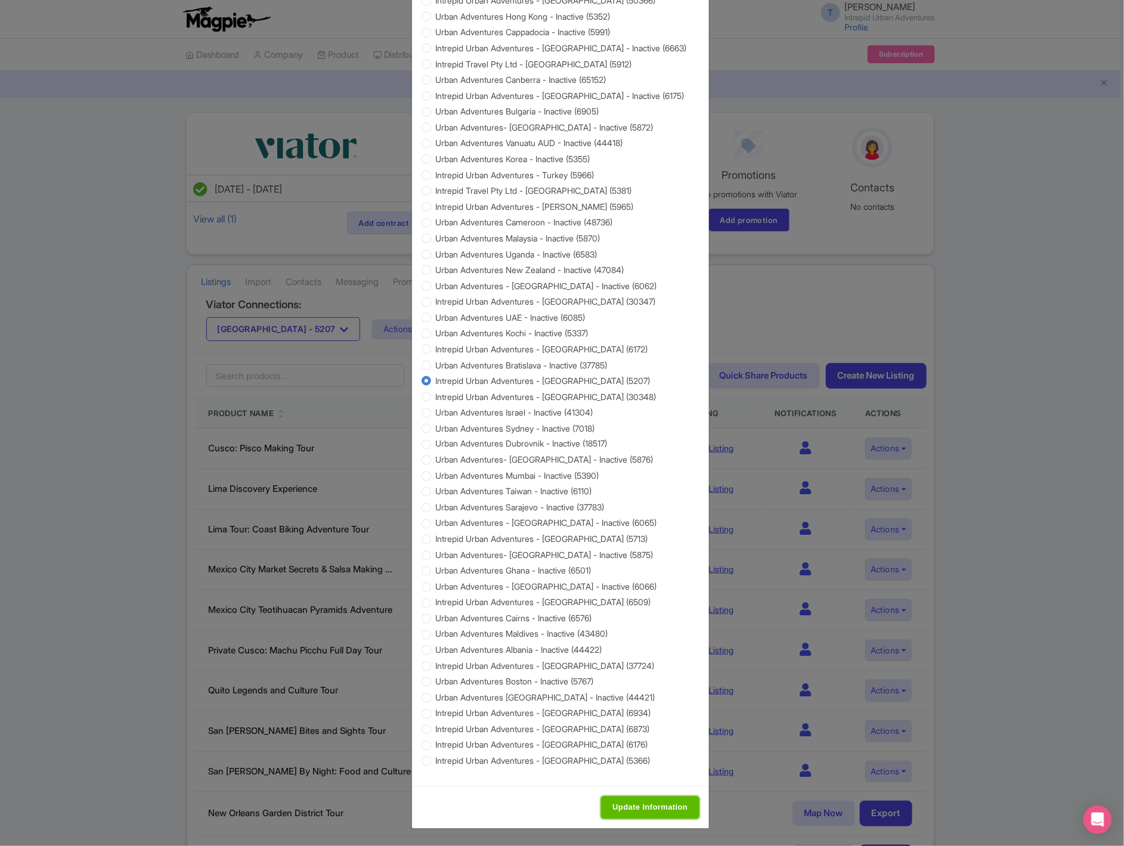
click at [636, 798] on input "Update Information" at bounding box center [650, 808] width 98 height 23
type input "Saving..."
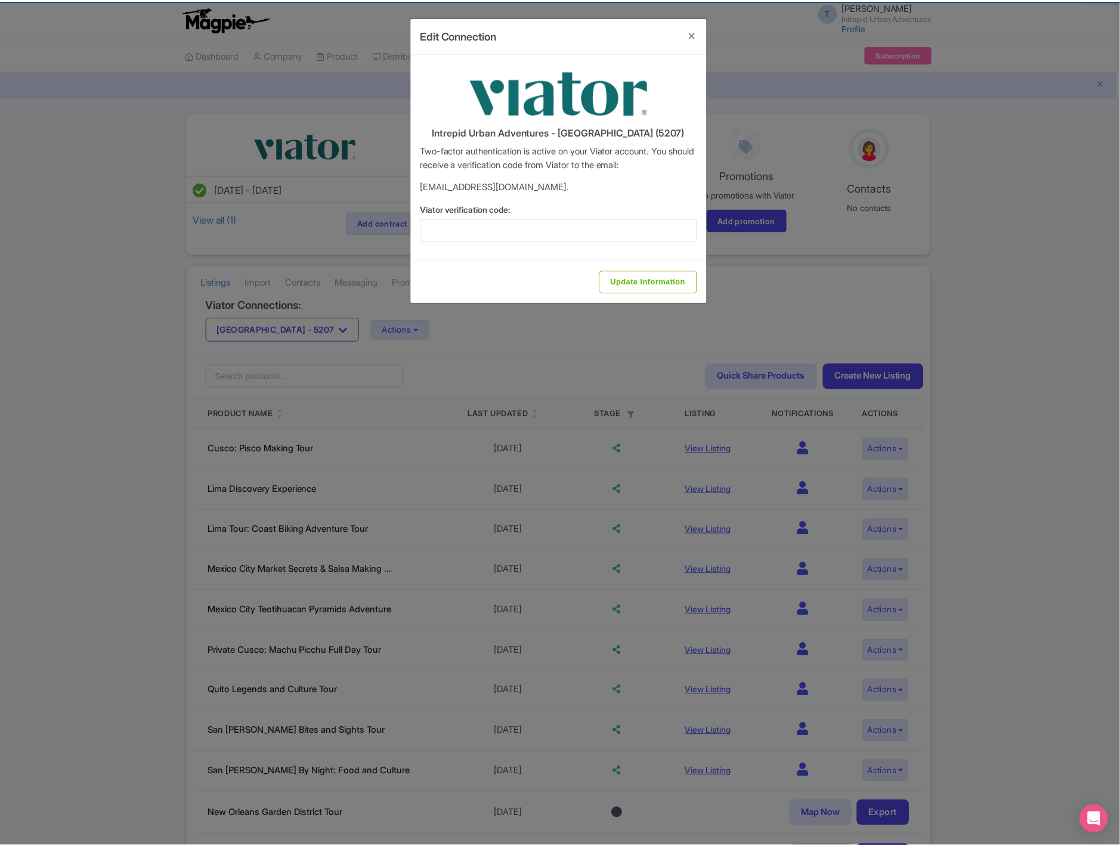
scroll to position [0, 0]
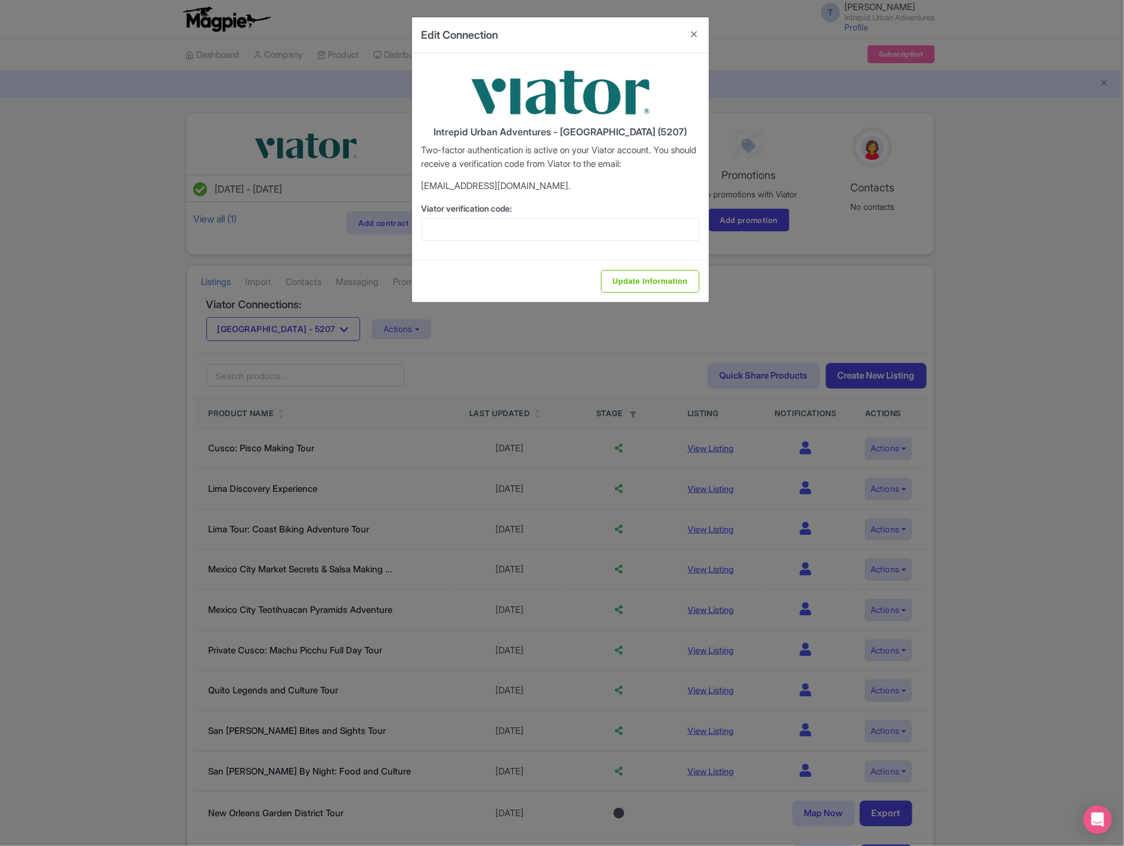
click at [562, 217] on div "Viator verification code:" at bounding box center [561, 221] width 278 height 39
click at [560, 225] on input "Viator verification code:" at bounding box center [561, 229] width 278 height 23
paste input "759636"
type input "759636"
click at [659, 288] on input "Update Information" at bounding box center [650, 281] width 98 height 23
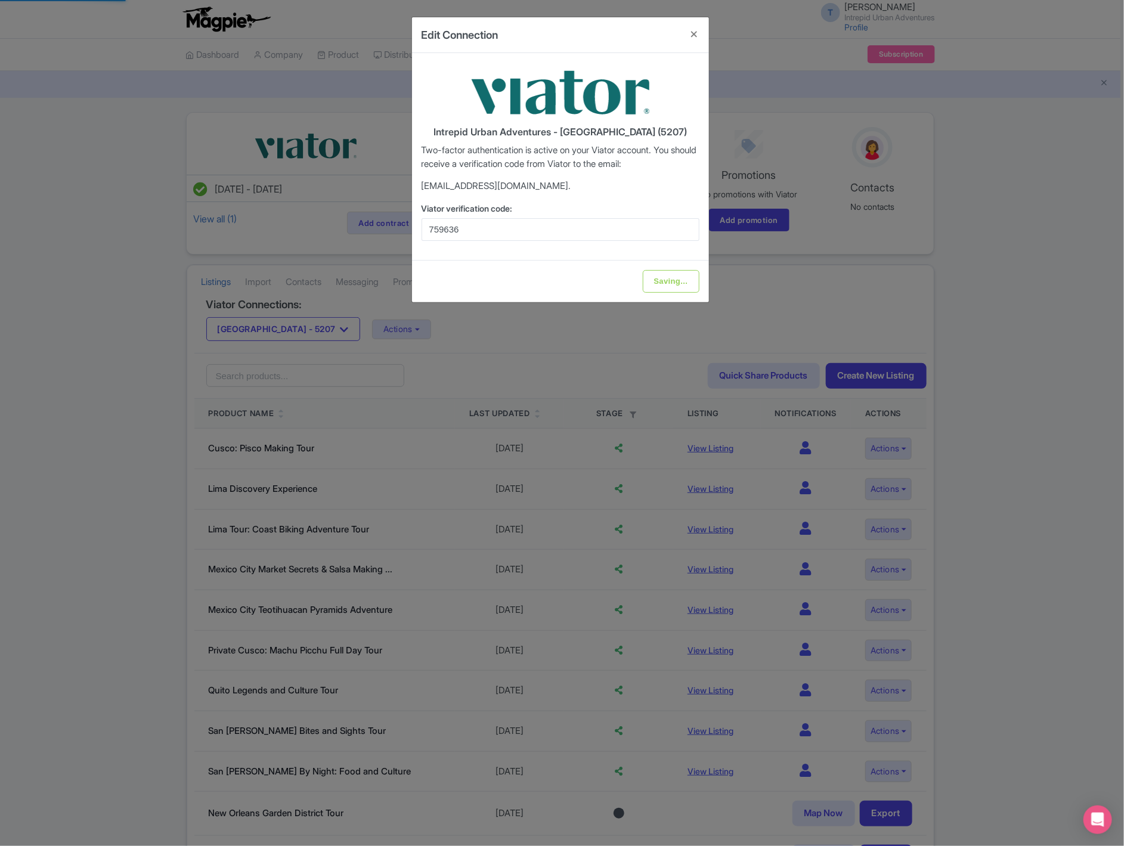
type input "Update Information"
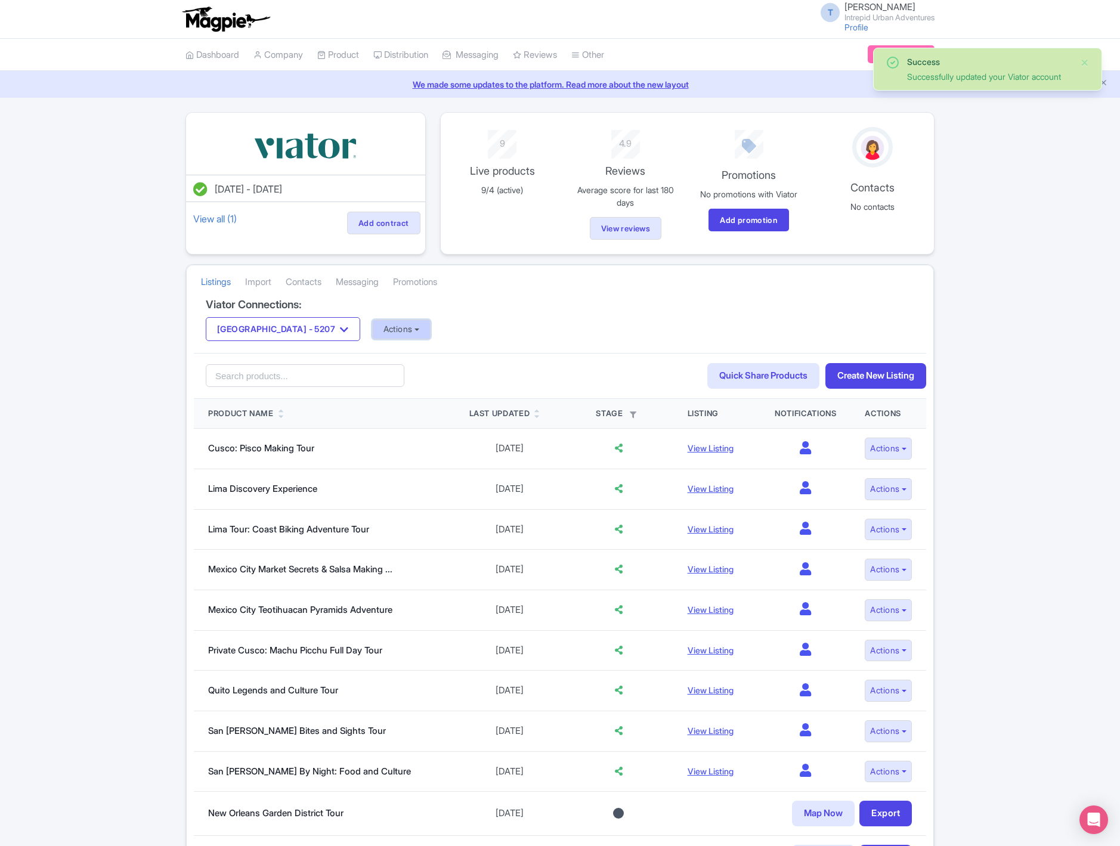
click at [372, 331] on button "Actions" at bounding box center [401, 330] width 59 height 20
click at [388, 428] on link "Import Reviews" at bounding box center [449, 428] width 153 height 18
click at [256, 323] on button "[GEOGRAPHIC_DATA] - 5207" at bounding box center [283, 329] width 154 height 24
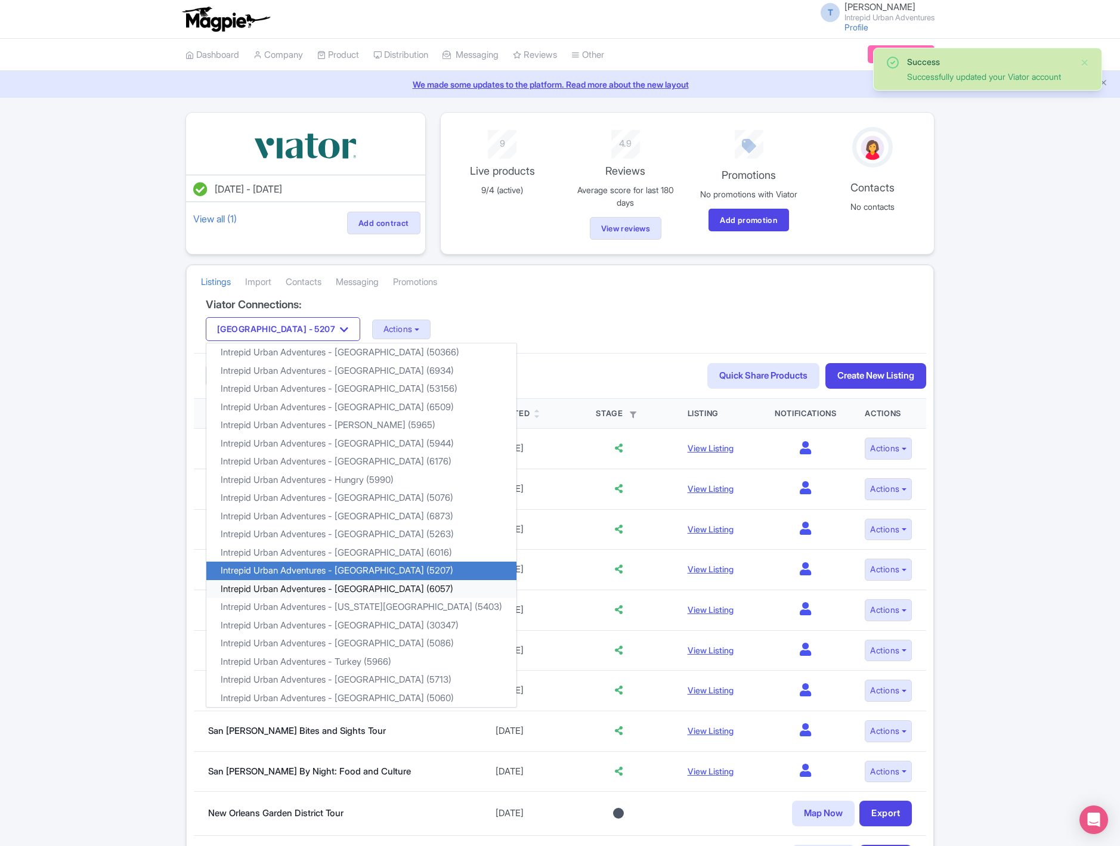
click at [342, 593] on link "Intrepid Urban Adventures - [GEOGRAPHIC_DATA] (6057)" at bounding box center [361, 589] width 310 height 18
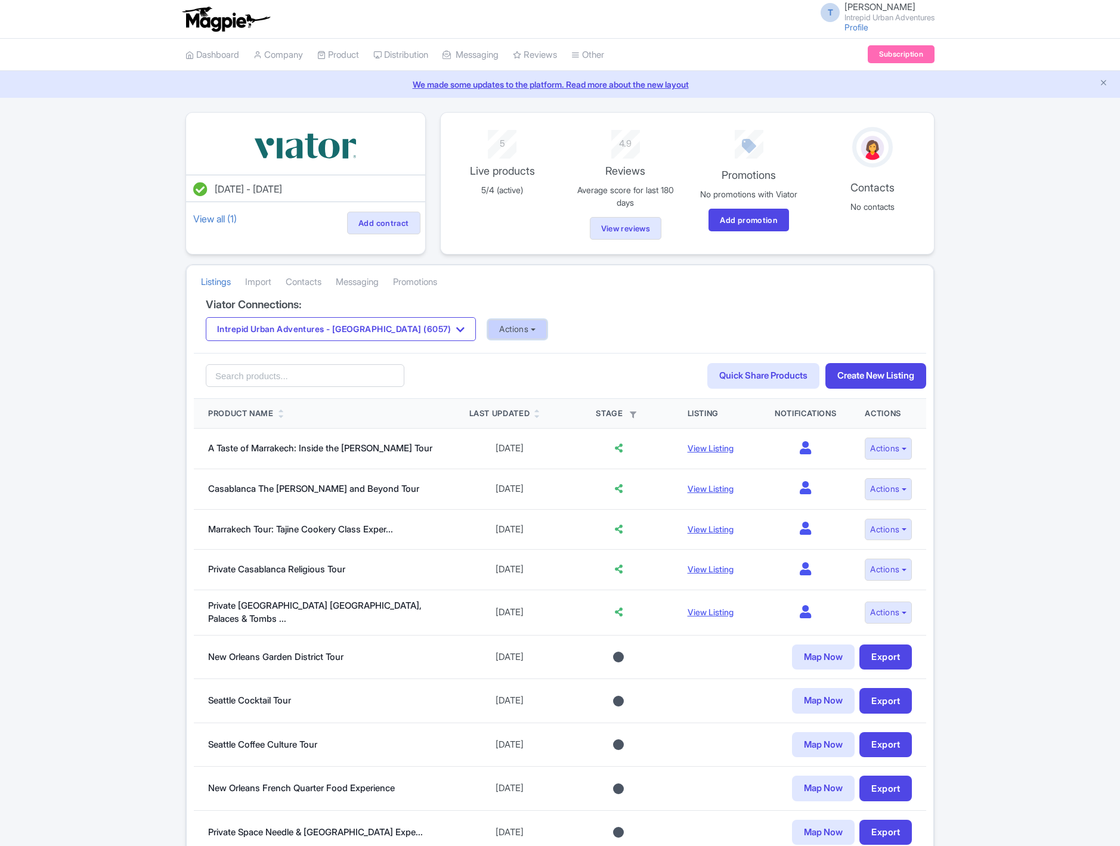
click at [490, 333] on button "Actions" at bounding box center [517, 330] width 59 height 20
click at [488, 358] on link "Update Connection" at bounding box center [564, 355] width 153 height 18
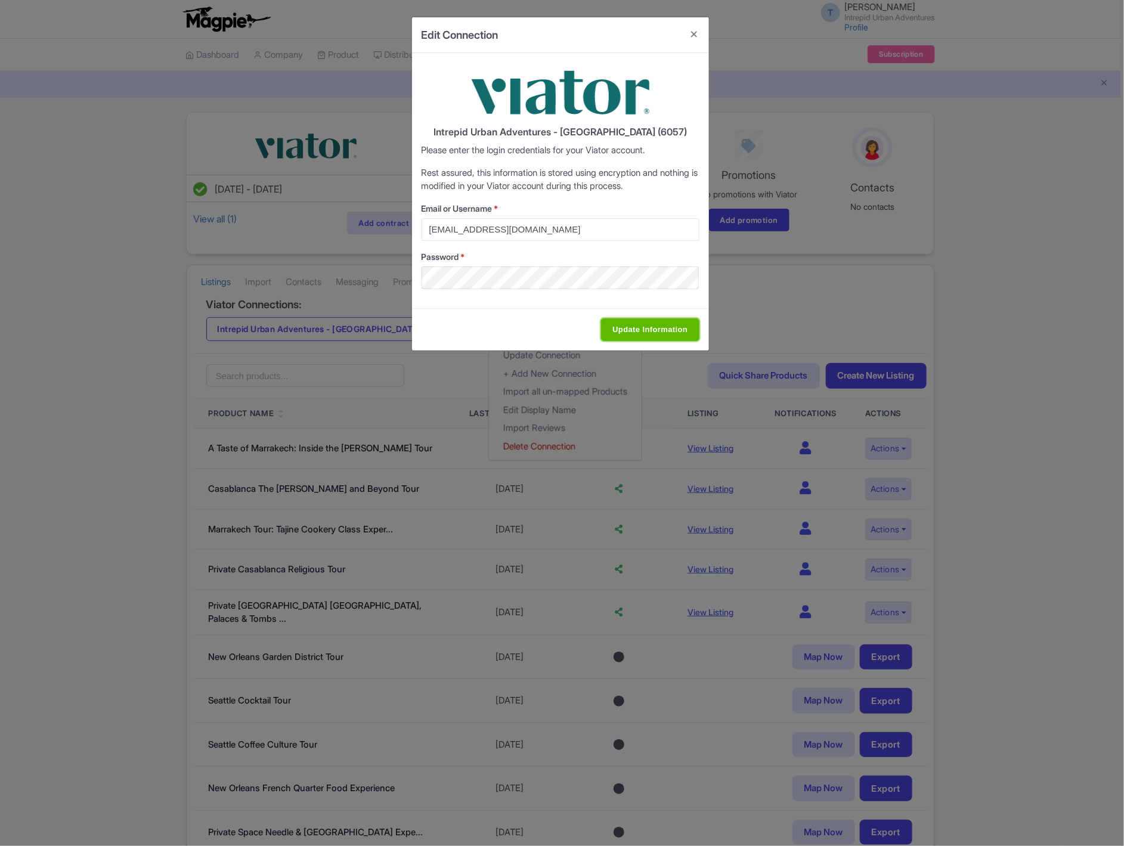
click at [646, 333] on input "Update Information" at bounding box center [650, 329] width 98 height 23
type input "Saving..."
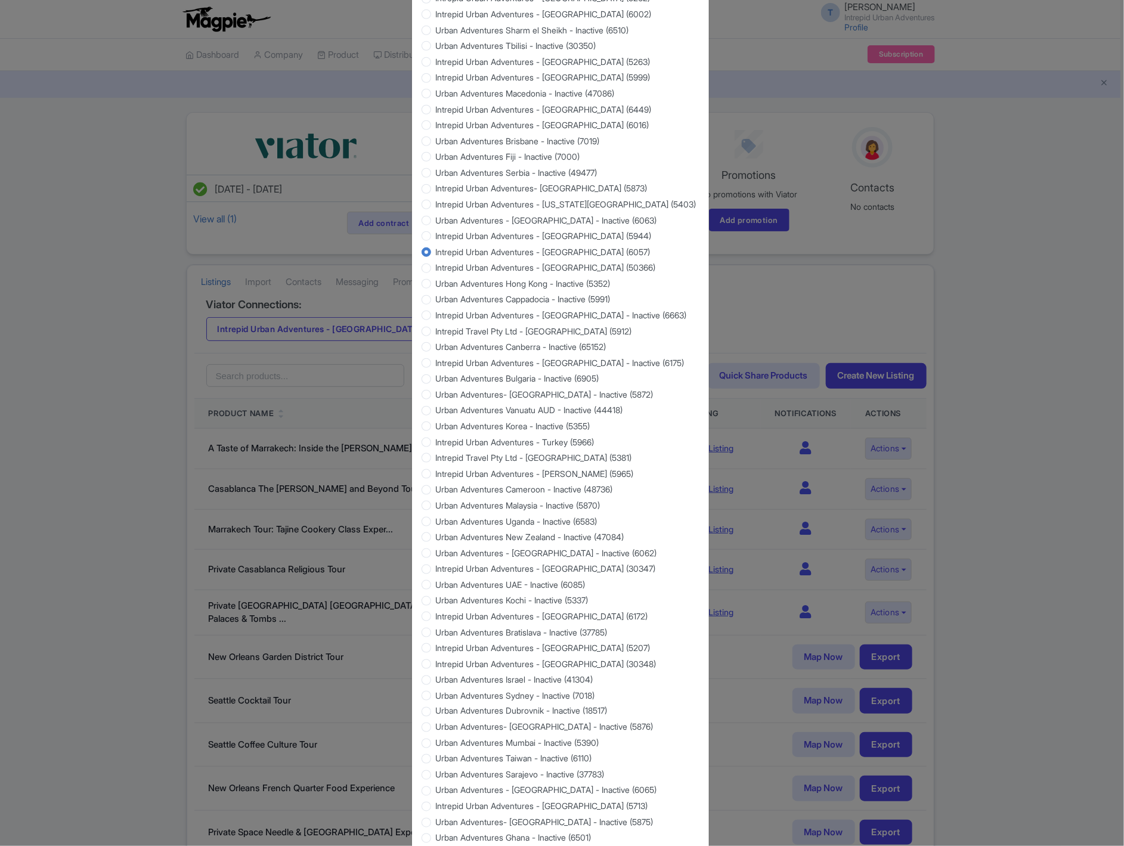
scroll to position [705, 0]
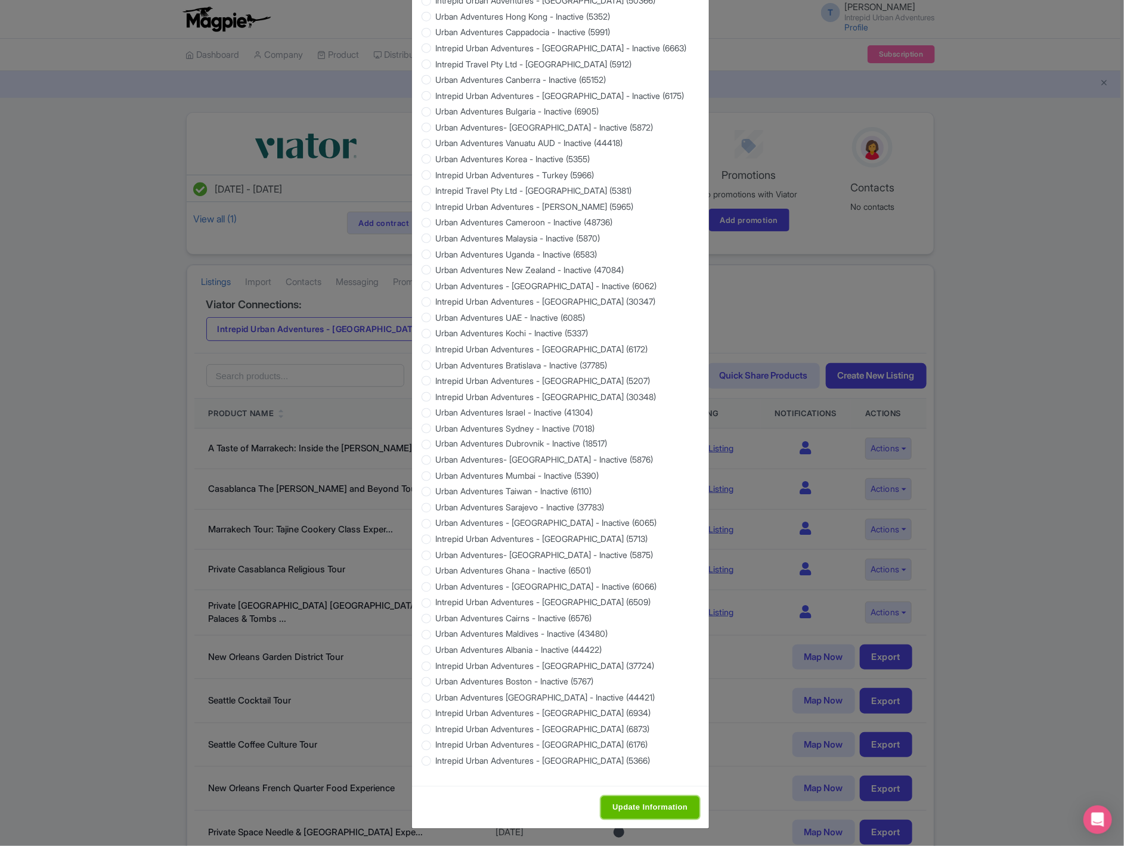
click at [637, 806] on input "Update Information" at bounding box center [650, 808] width 98 height 23
type input "Saving..."
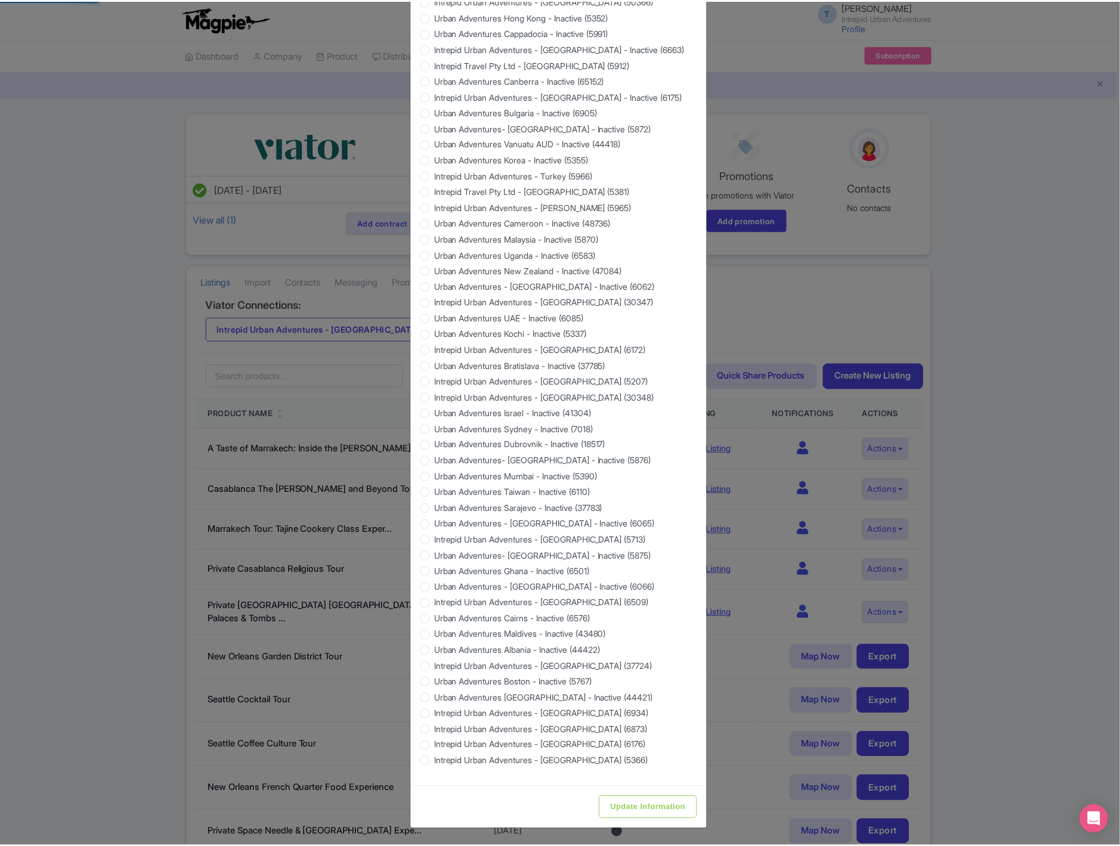
scroll to position [0, 0]
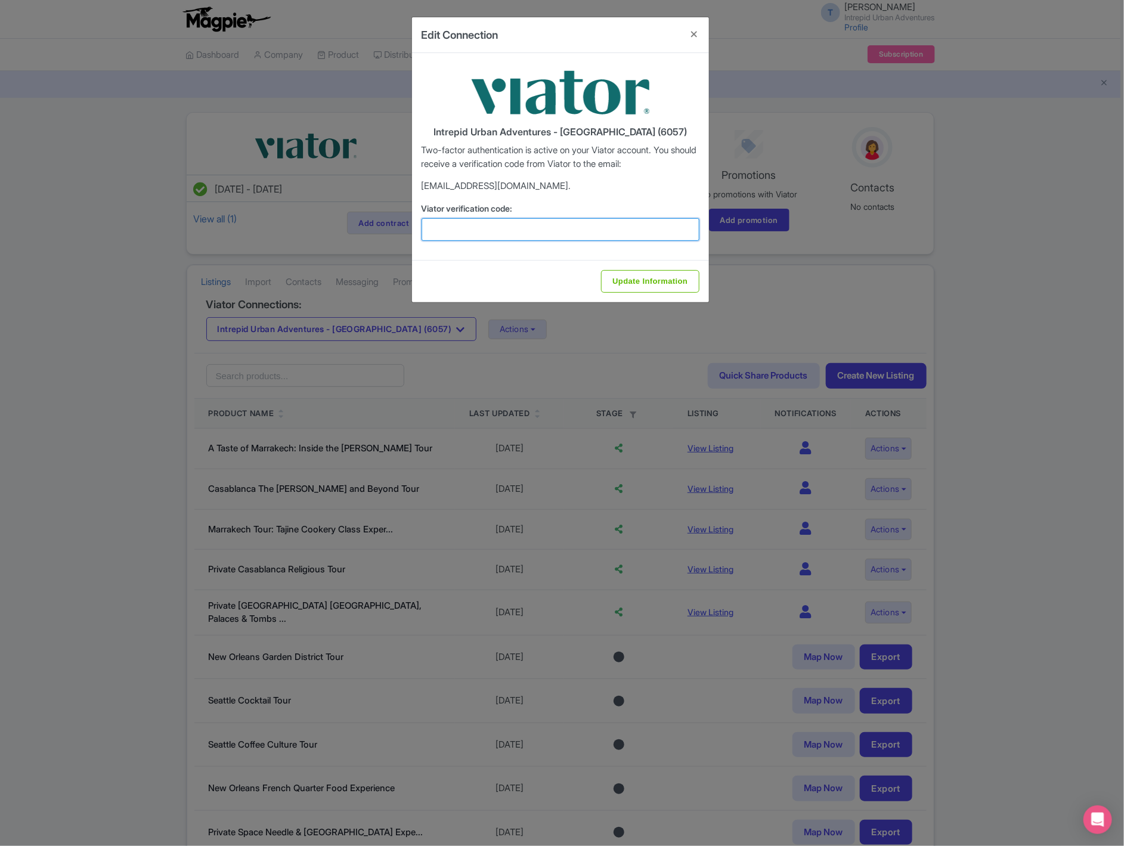
click at [442, 230] on input "Viator verification code:" at bounding box center [561, 229] width 278 height 23
paste input "573552"
type input "573552"
click at [609, 294] on div "Update Information" at bounding box center [560, 281] width 297 height 42
click at [621, 279] on input "Update Information" at bounding box center [650, 281] width 98 height 23
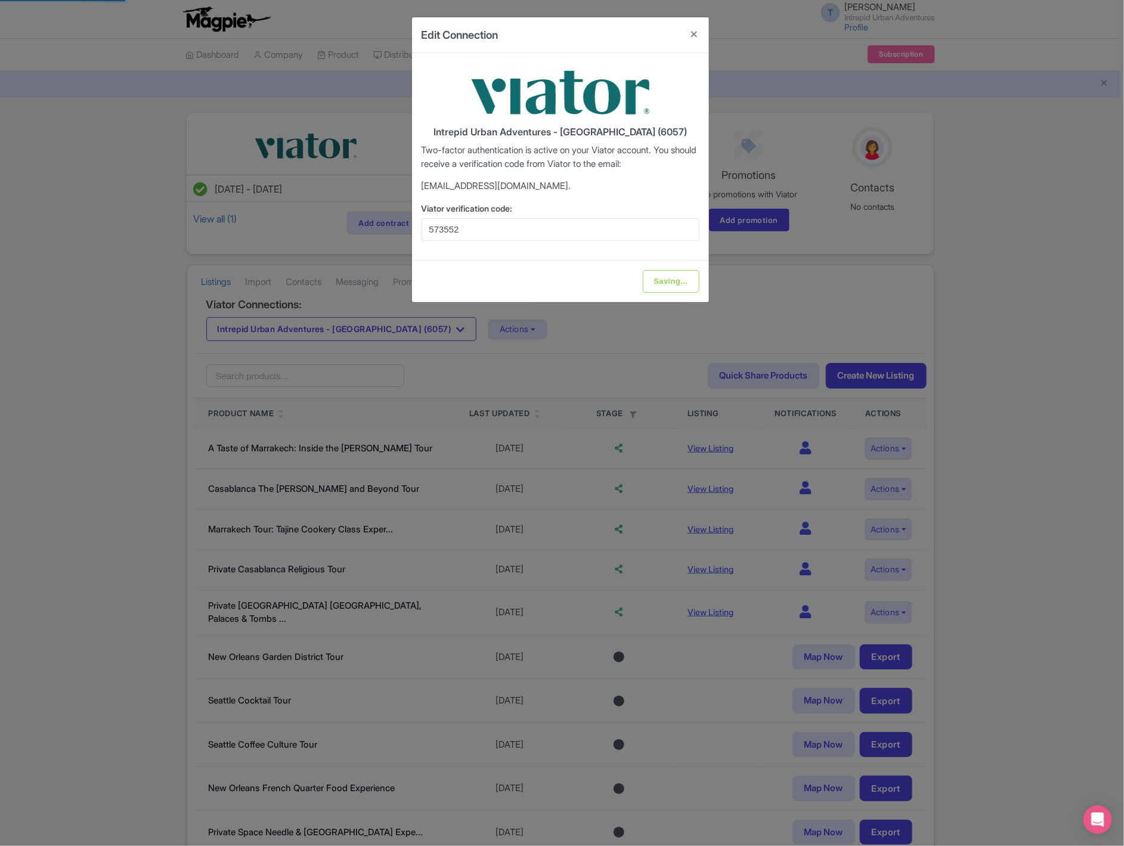
type input "Update Information"
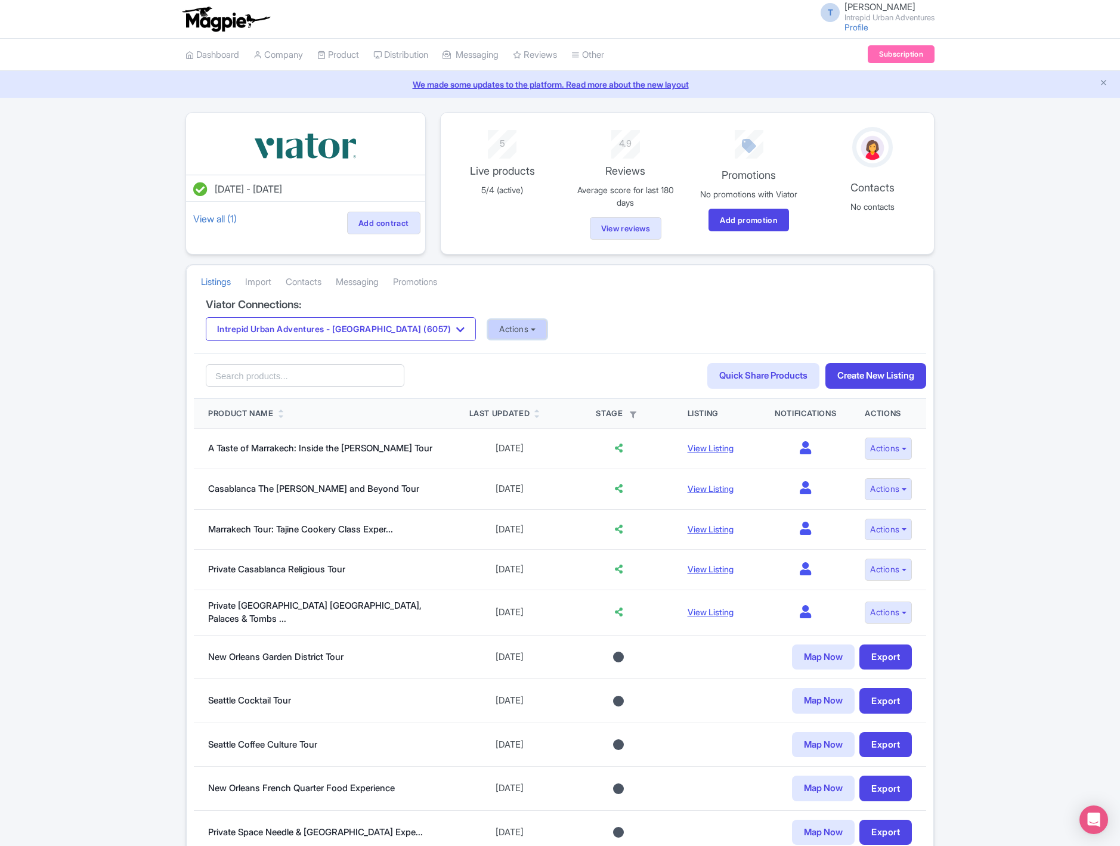
click at [488, 332] on button "Actions" at bounding box center [517, 330] width 59 height 20
click at [496, 358] on link "Update Connection" at bounding box center [564, 355] width 153 height 18
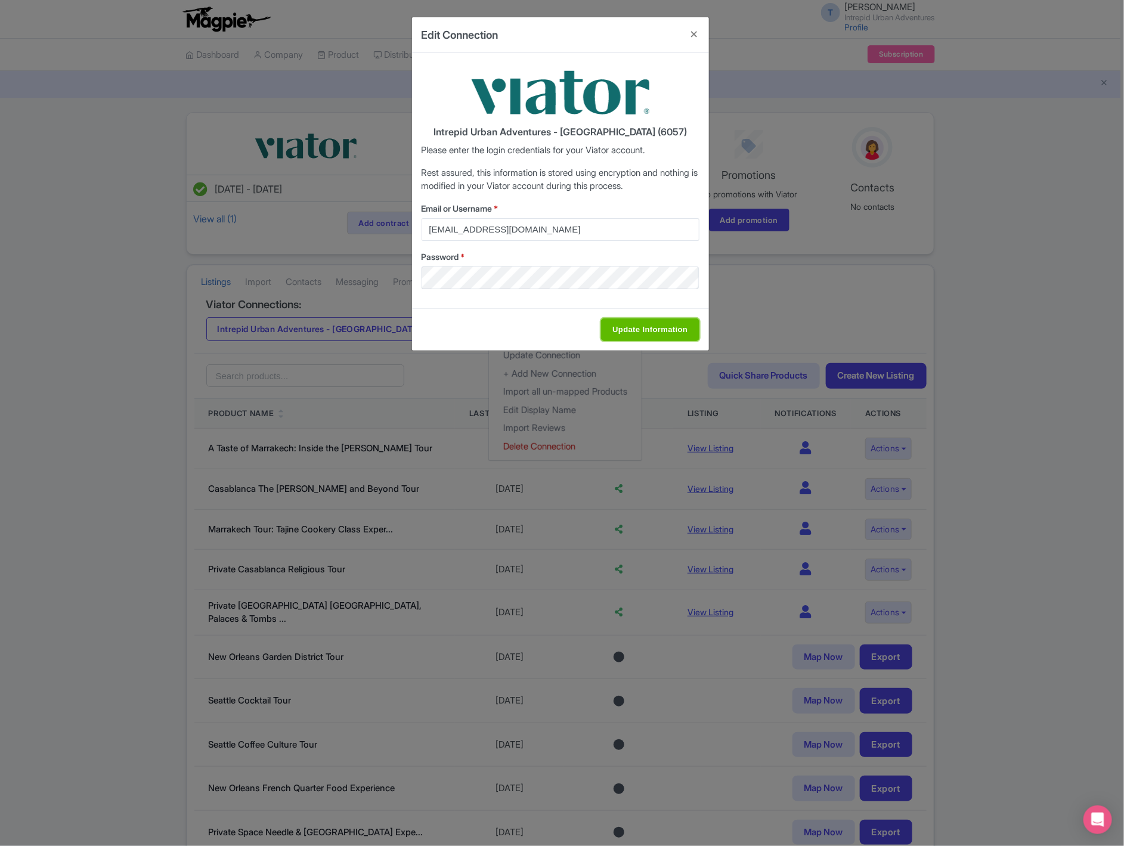
click at [667, 338] on input "Update Information" at bounding box center [650, 329] width 98 height 23
type input "Saving..."
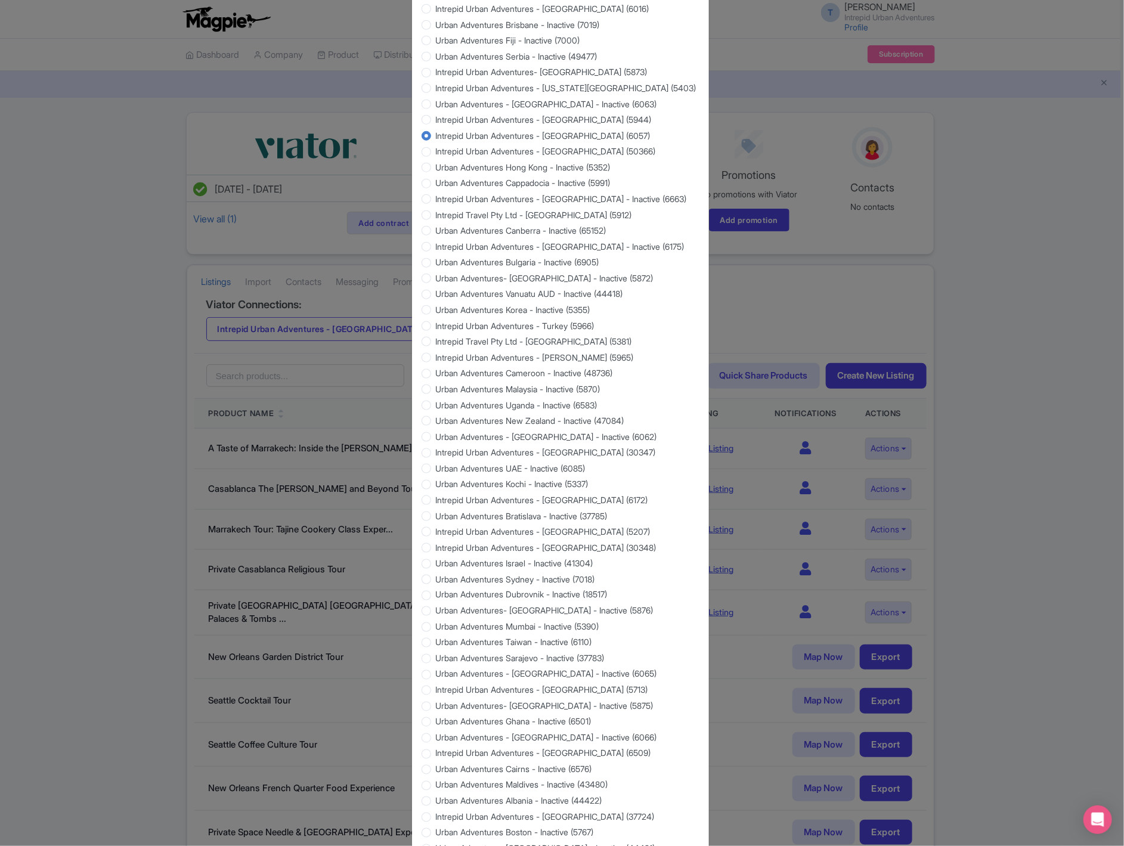
scroll to position [705, 0]
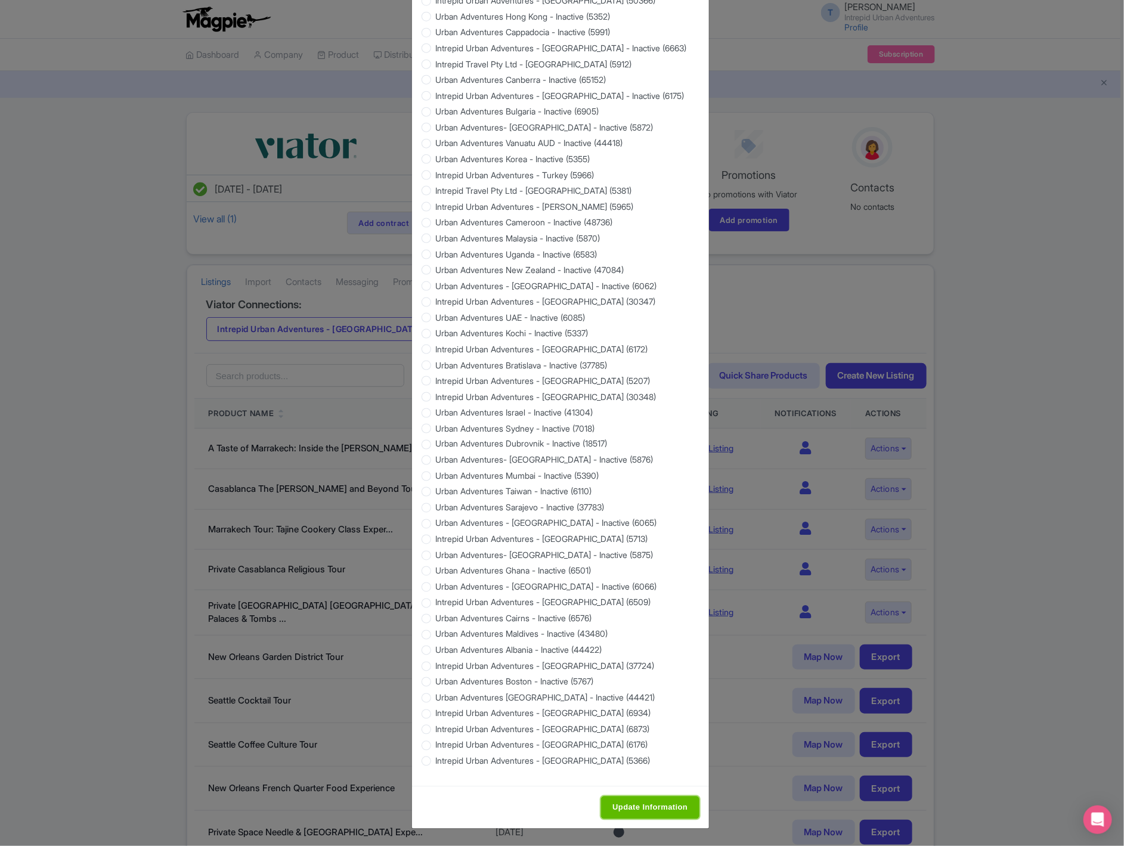
click at [669, 809] on input "Update Information" at bounding box center [650, 808] width 98 height 23
type input "Saving..."
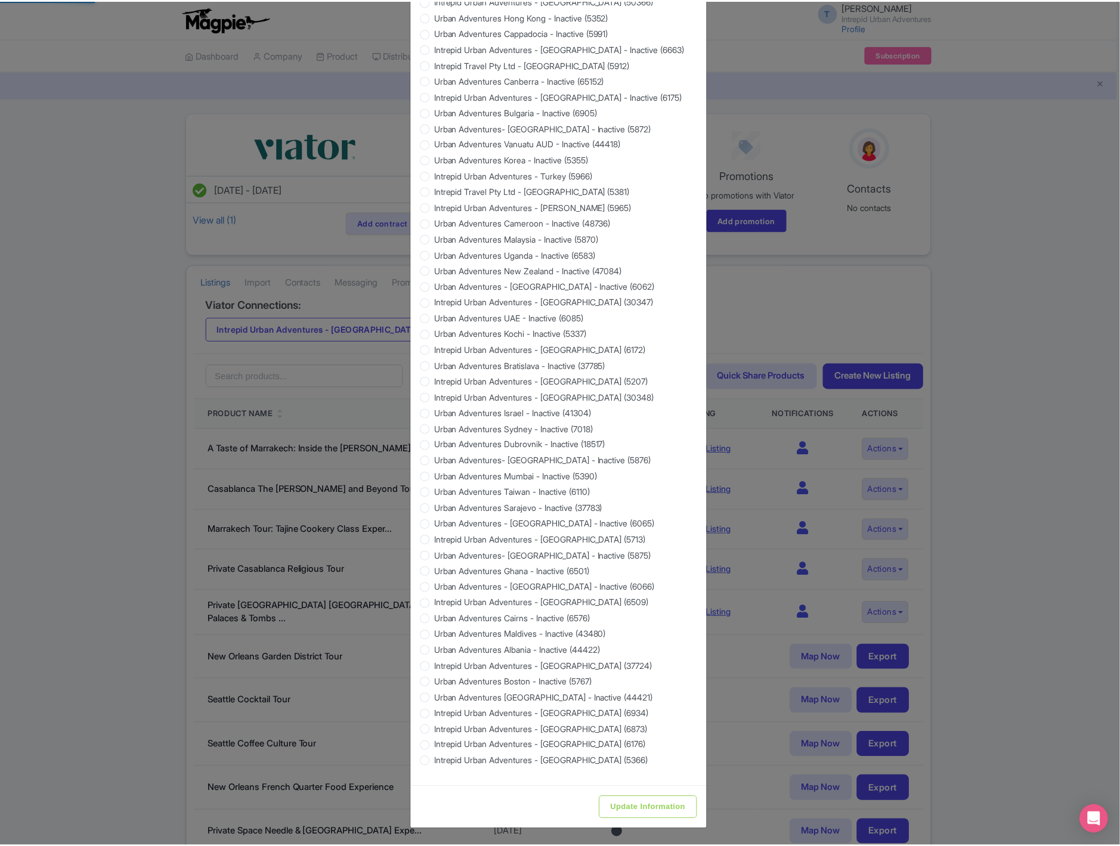
scroll to position [0, 0]
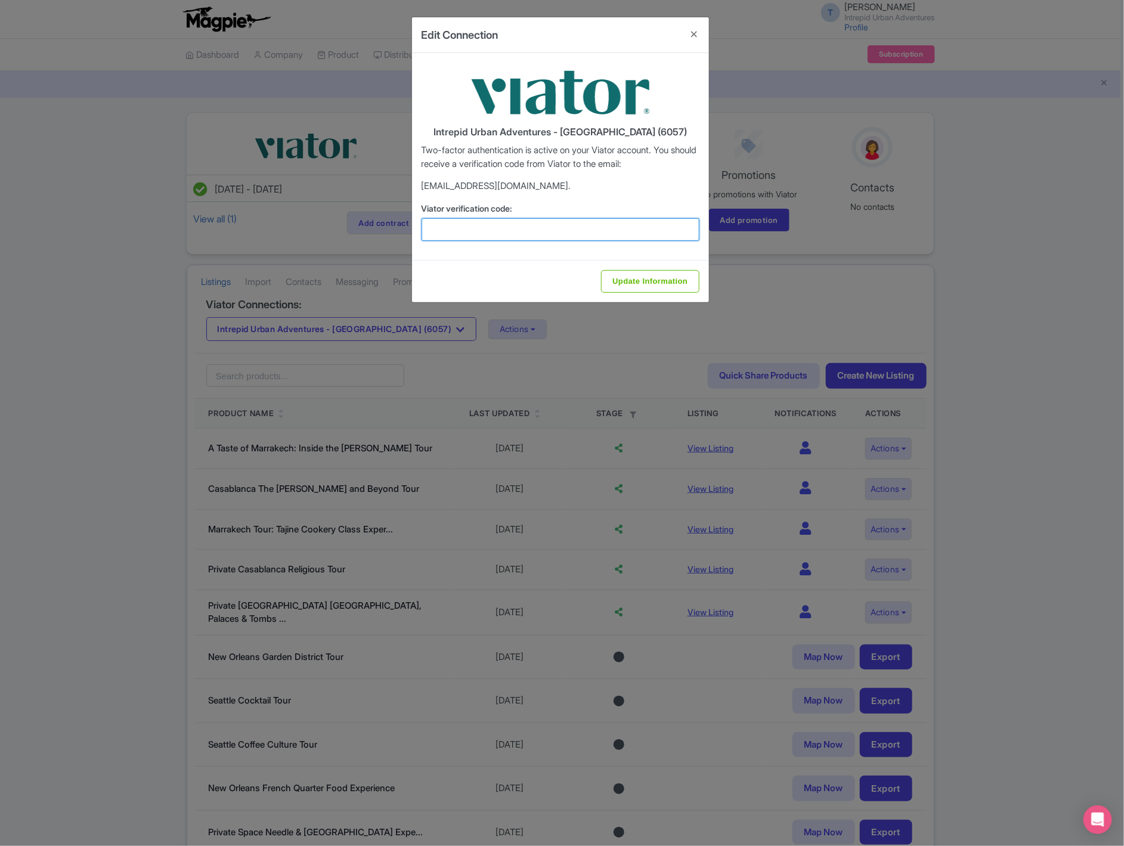
click at [518, 221] on input "Viator verification code:" at bounding box center [561, 229] width 278 height 23
paste input "554812"
type input "554812"
click at [648, 273] on input "Update Information" at bounding box center [650, 281] width 98 height 23
type input "Update Information"
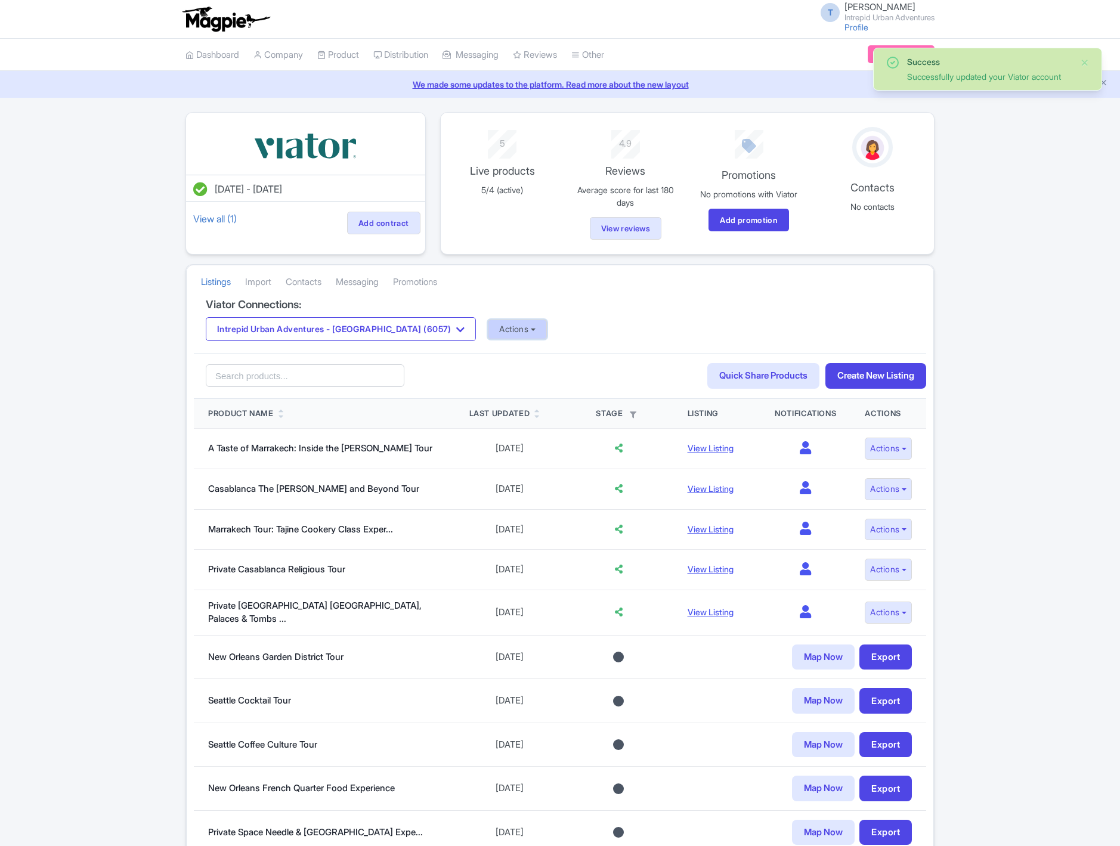
click at [488, 335] on button "Actions" at bounding box center [517, 330] width 59 height 20
click at [499, 428] on link "Import Reviews" at bounding box center [564, 428] width 153 height 18
click at [376, 339] on button "Intrepid Urban Adventures - [GEOGRAPHIC_DATA] (6057)" at bounding box center [341, 329] width 270 height 24
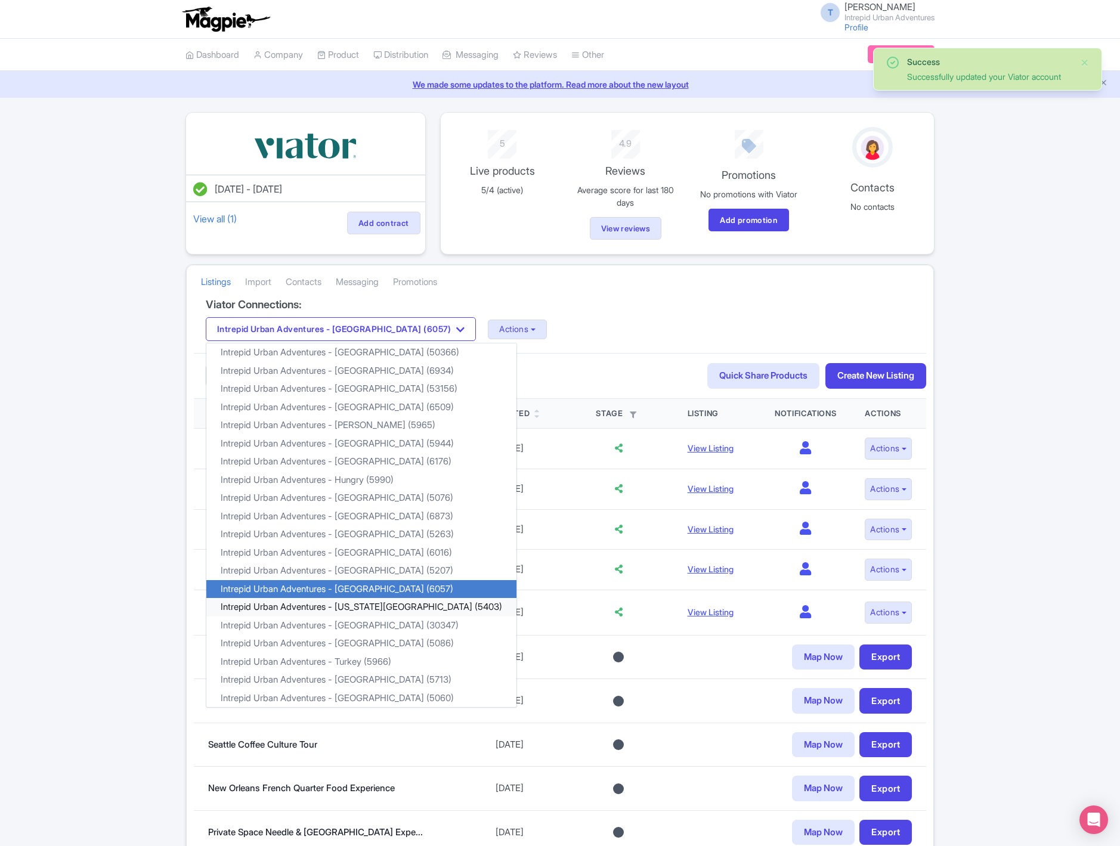
click at [378, 603] on link "Intrepid Urban Adventures - [US_STATE][GEOGRAPHIC_DATA] (5403)" at bounding box center [361, 607] width 310 height 18
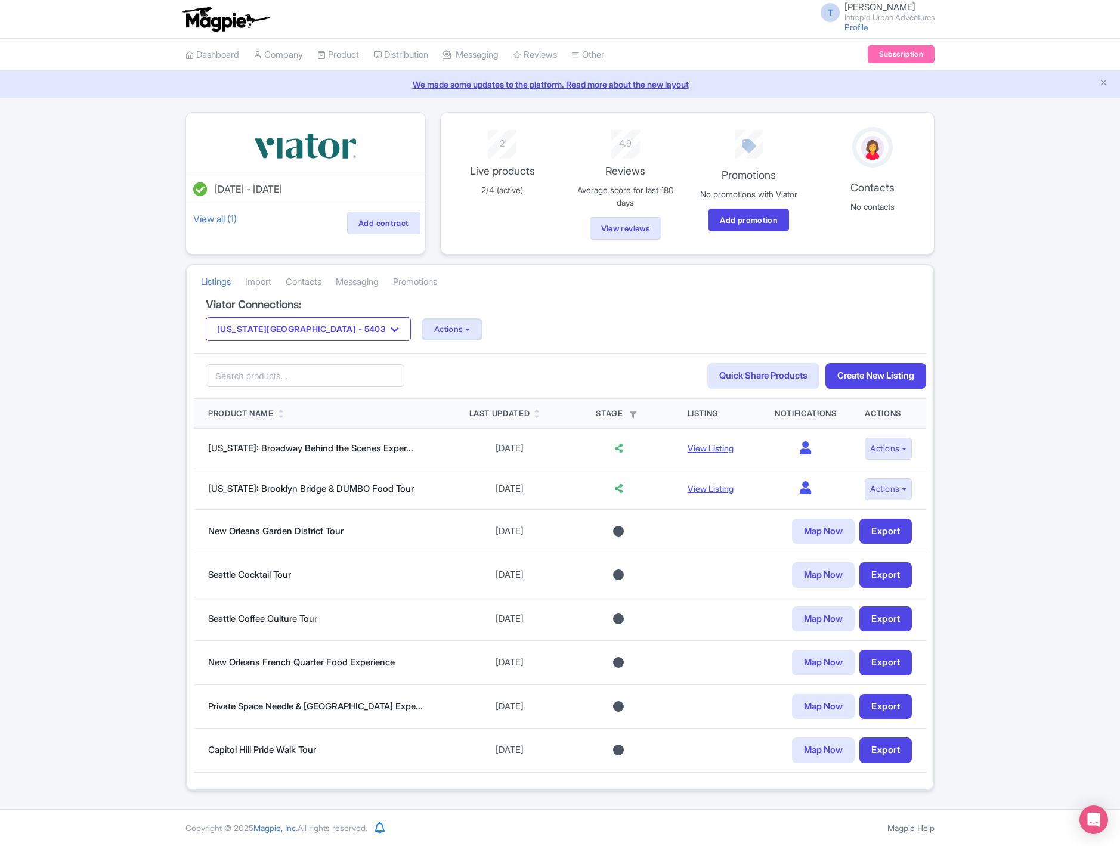
drag, startPoint x: 383, startPoint y: 333, endPoint x: 391, endPoint y: 342, distance: 11.5
click at [423, 333] on button "Actions" at bounding box center [452, 330] width 59 height 20
click at [423, 361] on link "Update Connection" at bounding box center [499, 355] width 153 height 18
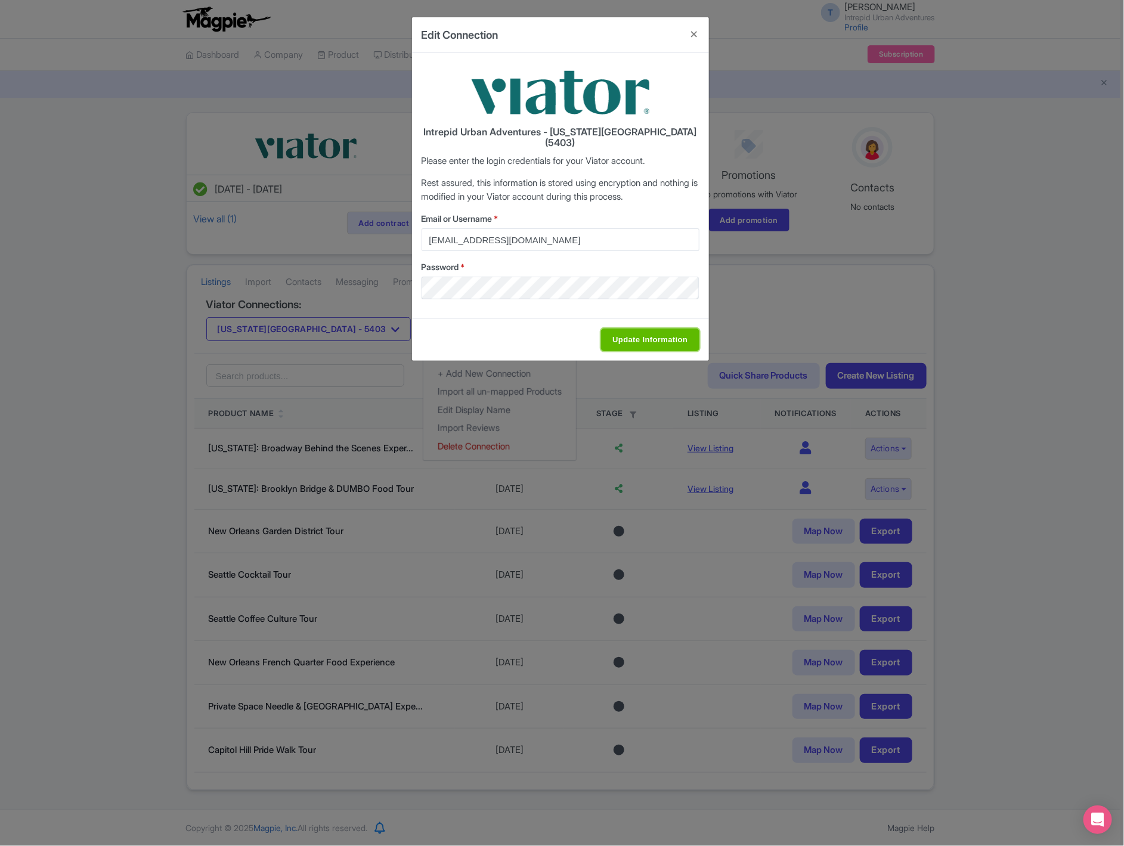
click at [660, 329] on input "Update Information" at bounding box center [650, 340] width 98 height 23
type input "Saving..."
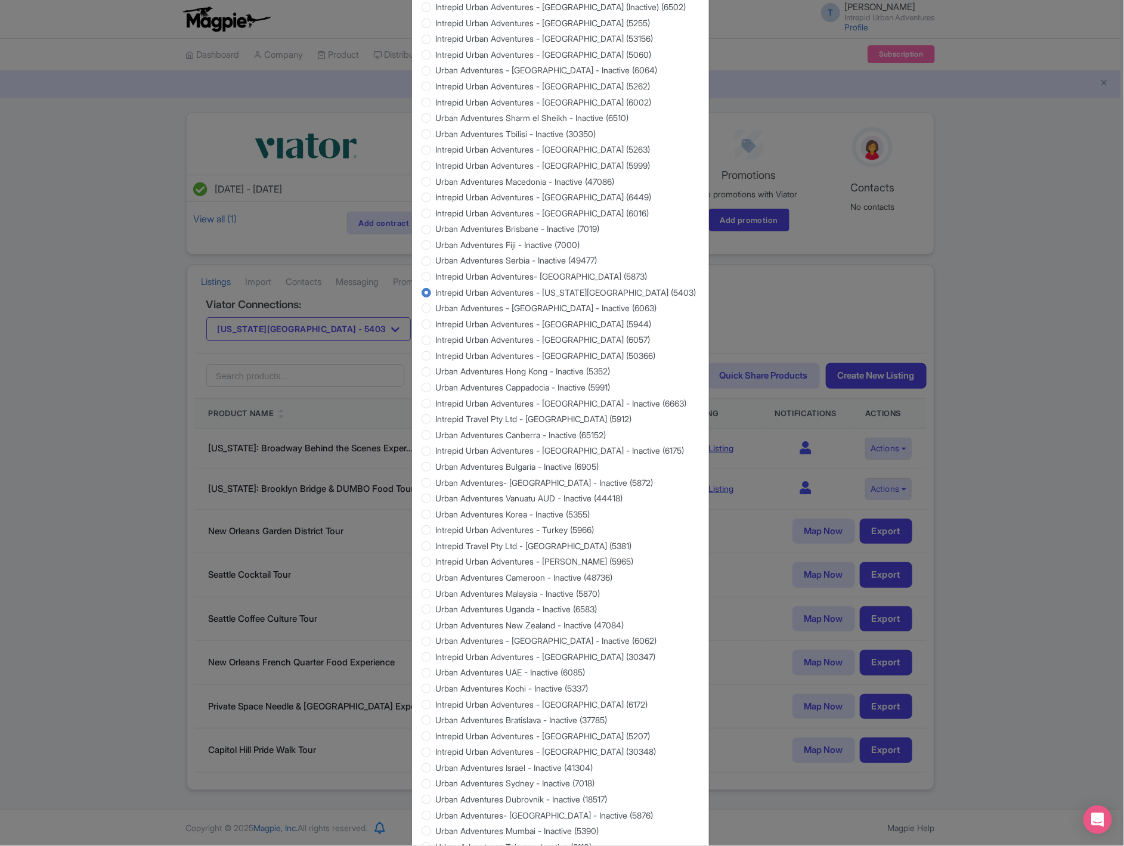
scroll to position [705, 0]
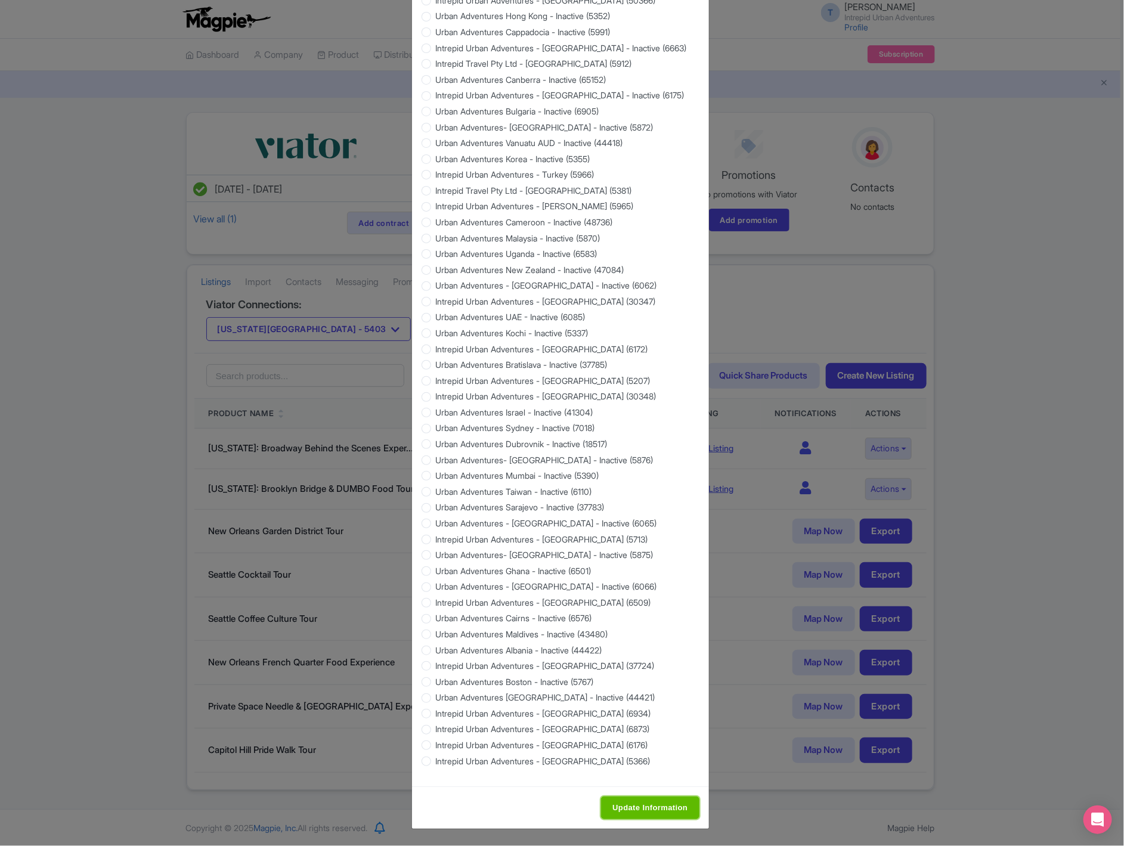
click at [657, 812] on input "Update Information" at bounding box center [650, 808] width 98 height 23
type input "Saving..."
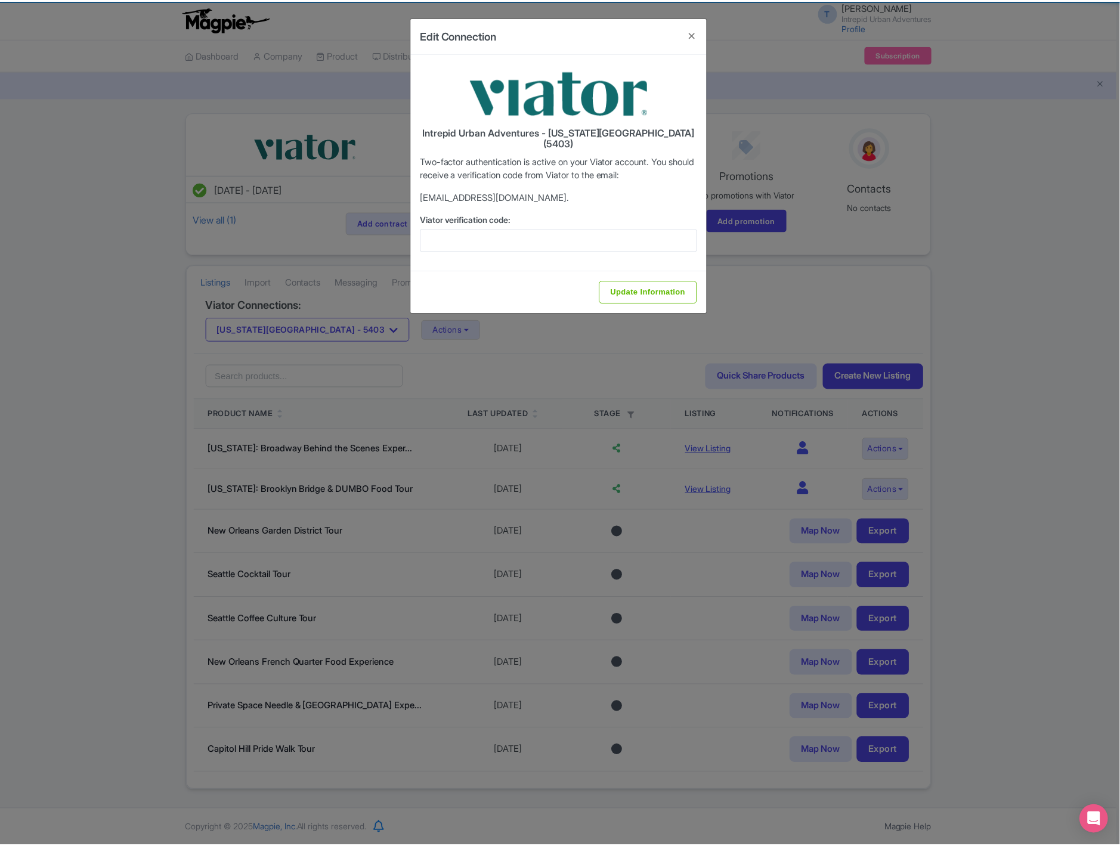
scroll to position [0, 0]
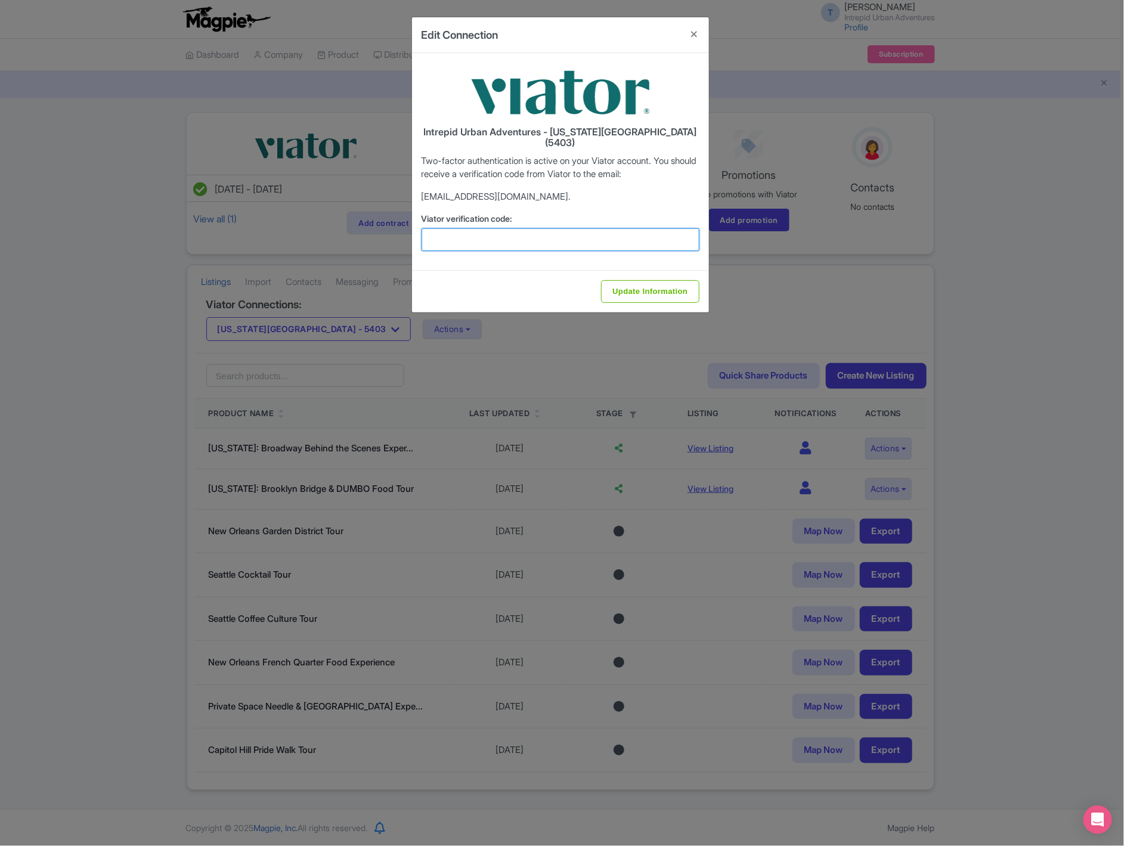
click at [481, 228] on input "Viator verification code:" at bounding box center [561, 239] width 278 height 23
paste input "218172"
type input "218172"
click at [680, 280] on input "Update Information" at bounding box center [650, 291] width 98 height 23
type input "Update Information"
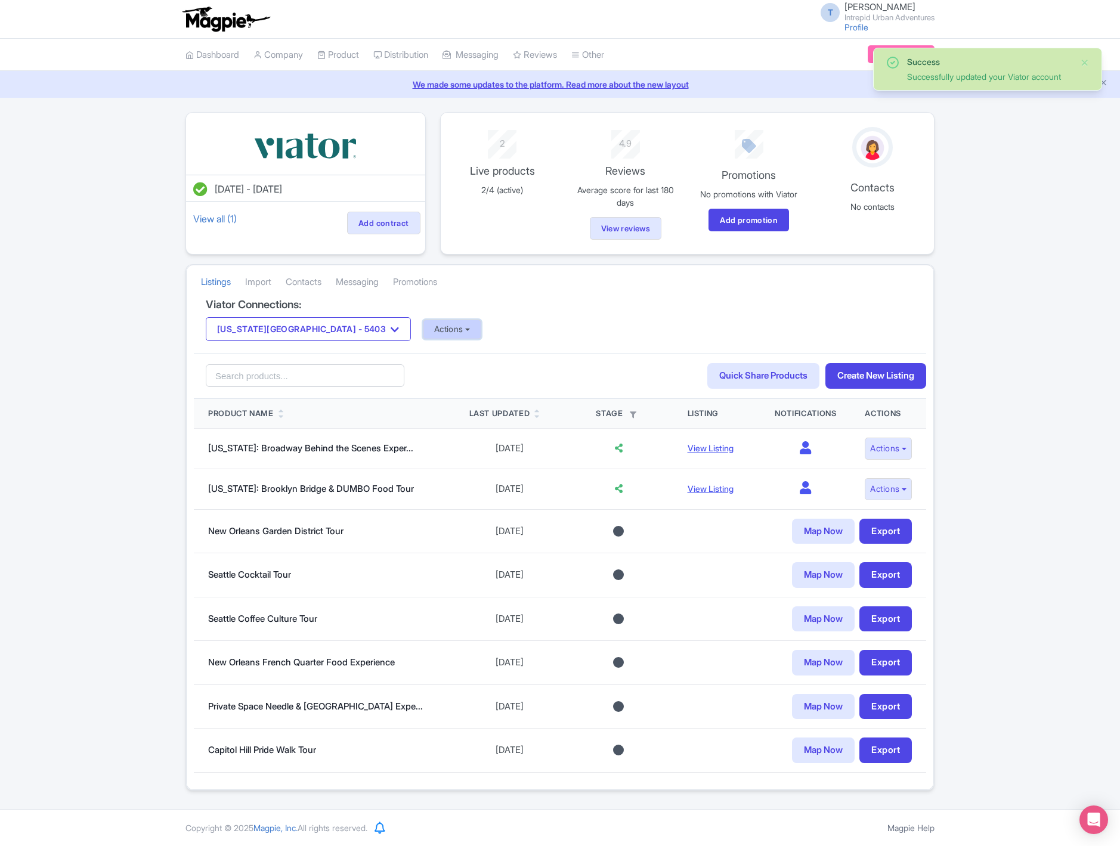
click at [423, 330] on button "Actions" at bounding box center [452, 330] width 59 height 20
click at [423, 431] on link "Import Reviews" at bounding box center [499, 428] width 153 height 18
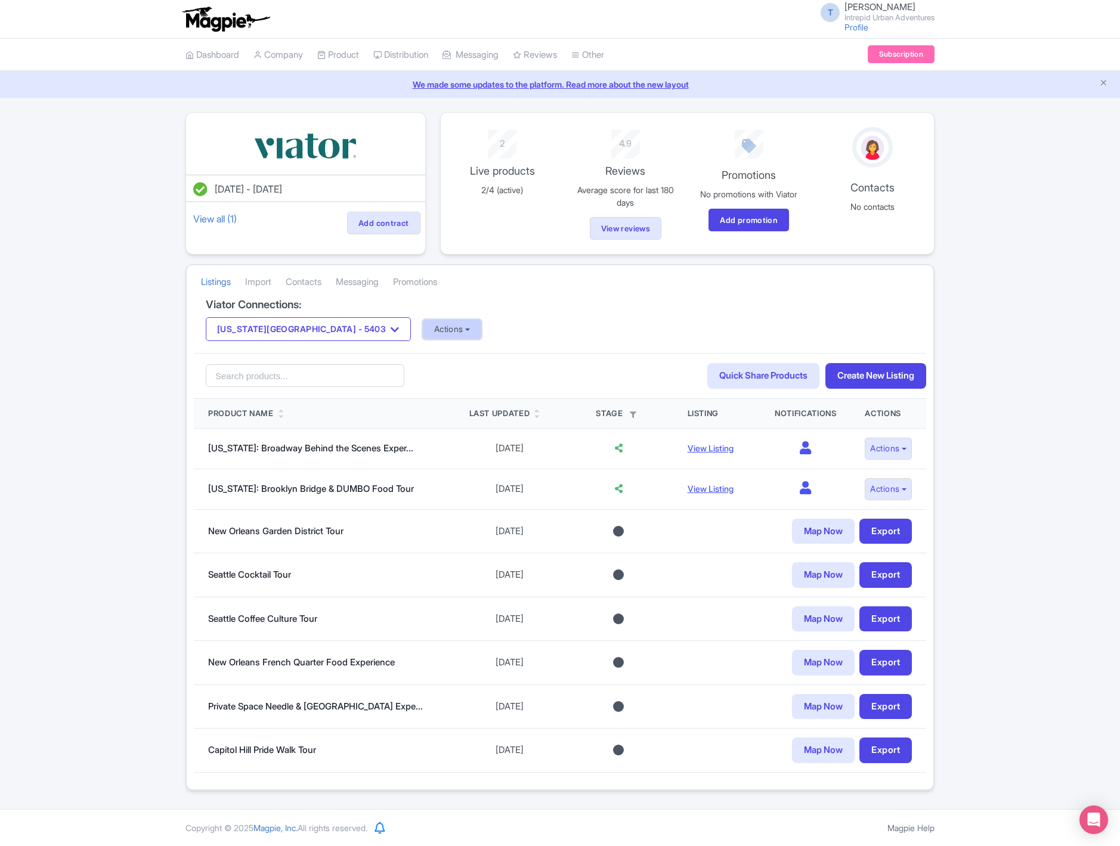
click at [423, 332] on button "Actions" at bounding box center [452, 330] width 59 height 20
click at [423, 430] on link "Import Reviews" at bounding box center [499, 428] width 153 height 18
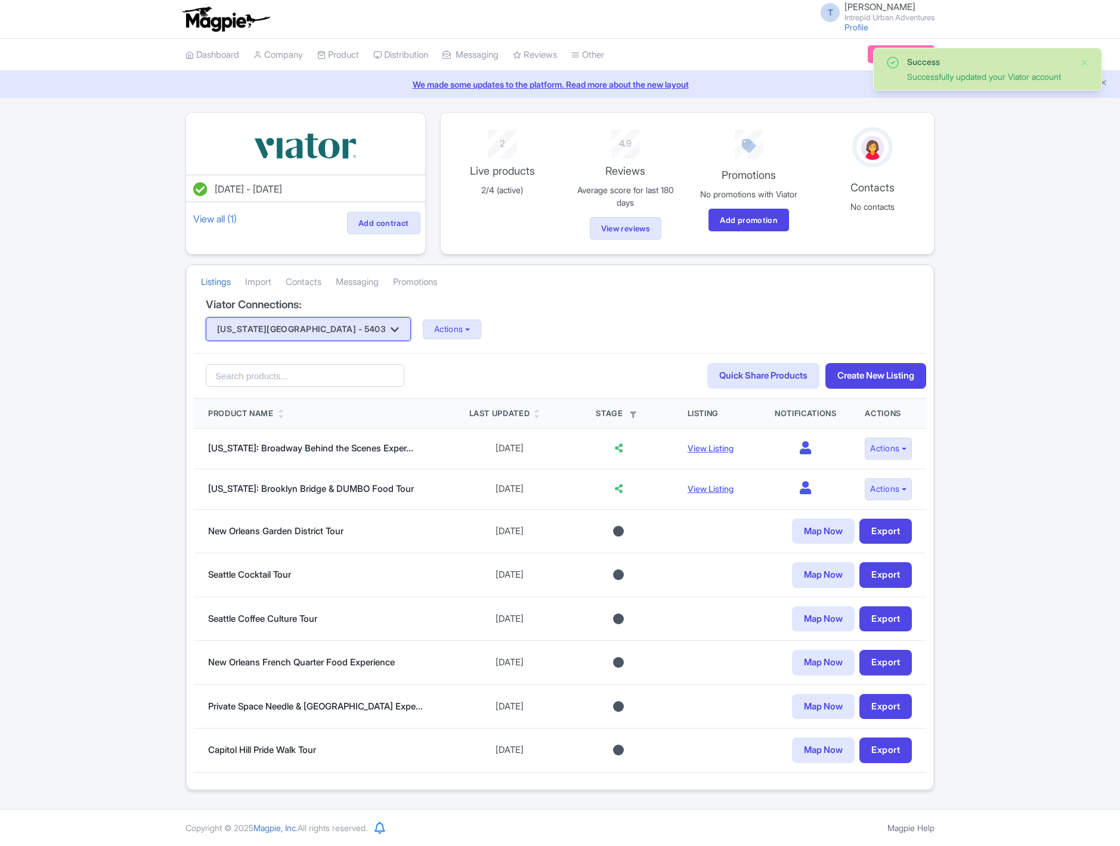
click at [301, 330] on button "[US_STATE][GEOGRAPHIC_DATA] - 5403" at bounding box center [308, 329] width 205 height 24
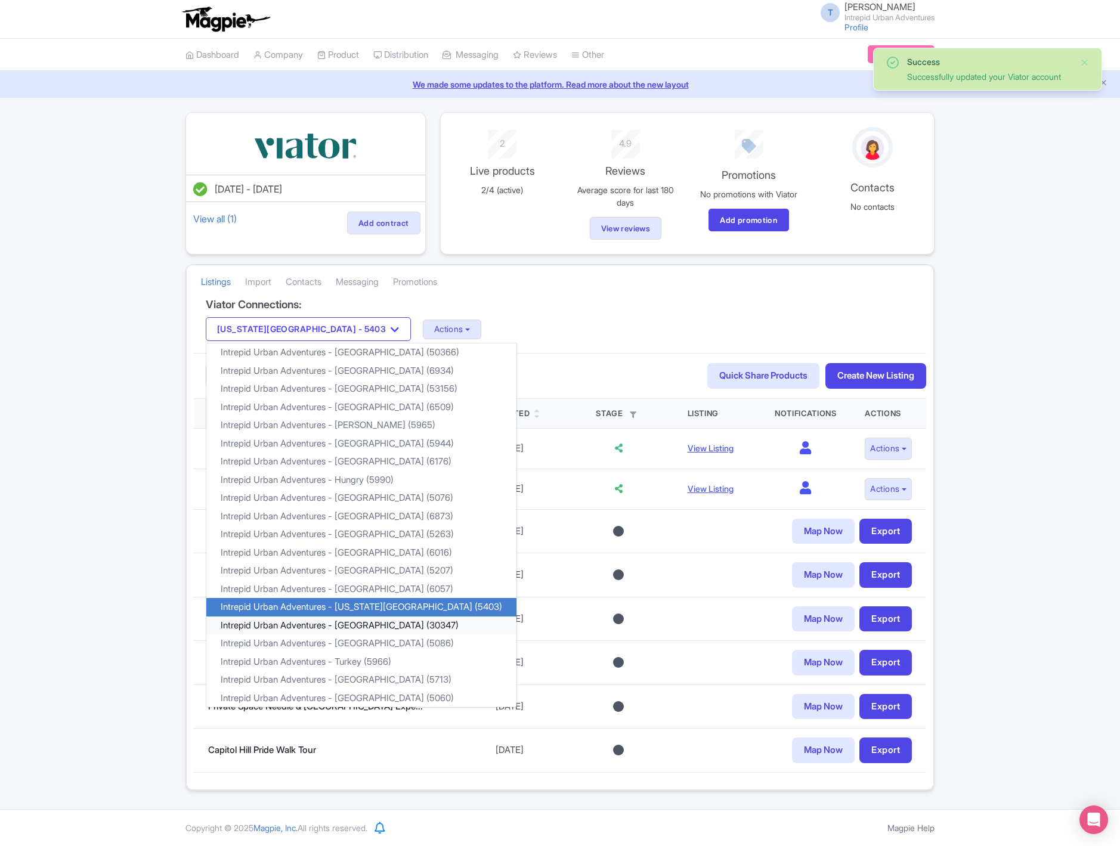
click at [319, 626] on link "Intrepid Urban Adventures - [GEOGRAPHIC_DATA] (30347)" at bounding box center [361, 626] width 310 height 18
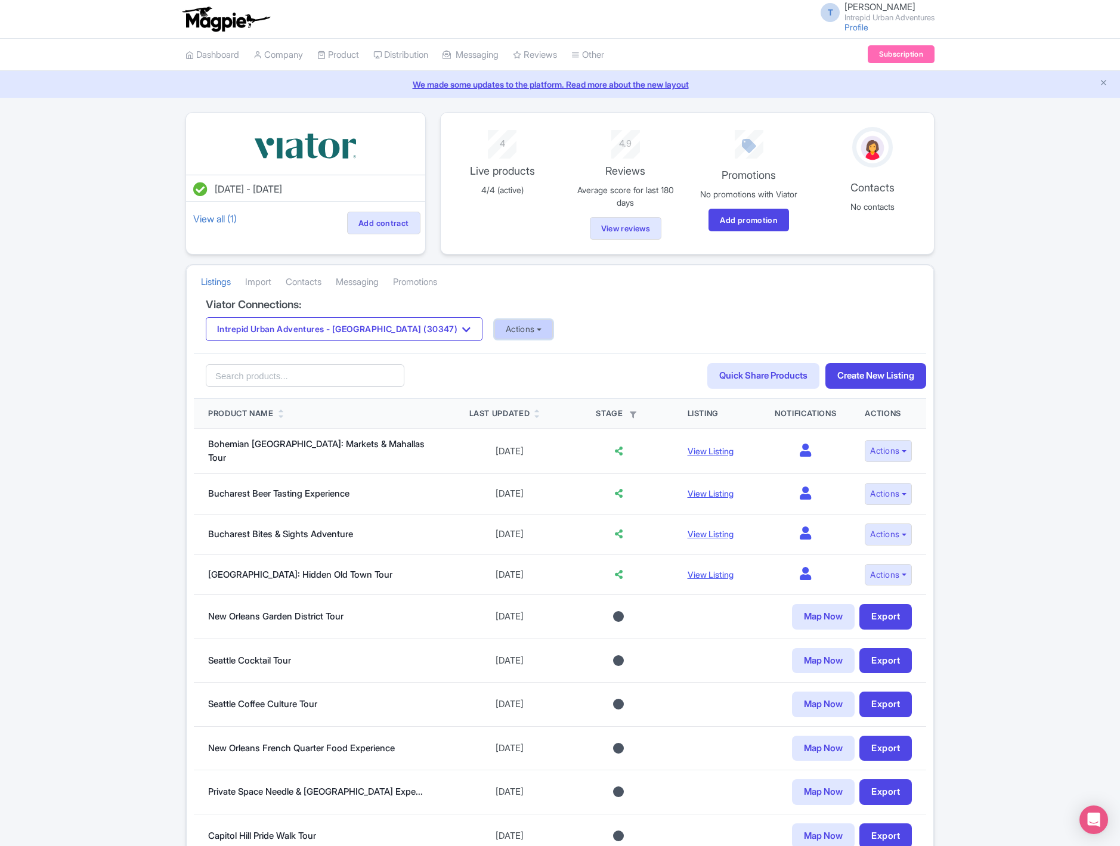
click at [494, 337] on button "Actions" at bounding box center [523, 330] width 59 height 20
click at [496, 360] on link "Update Connection" at bounding box center [571, 355] width 153 height 18
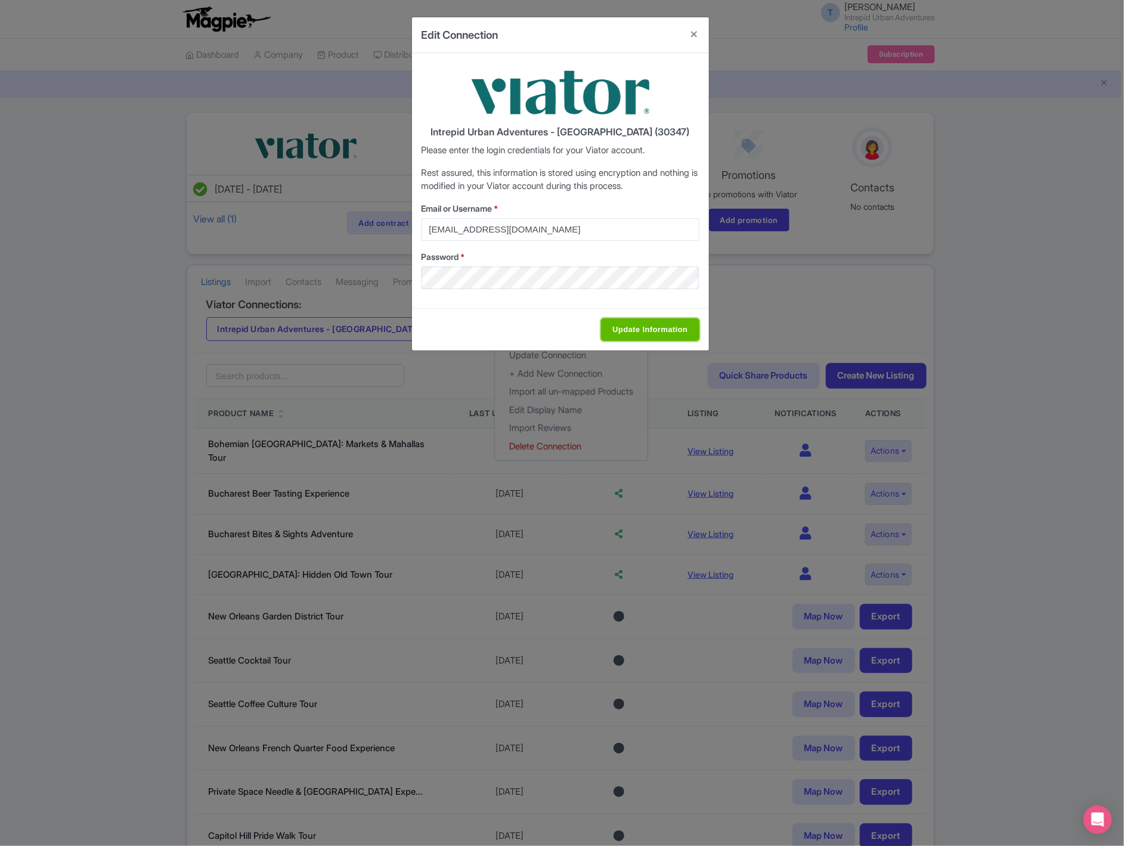
click at [627, 324] on input "Update Information" at bounding box center [650, 329] width 98 height 23
type input "Saving..."
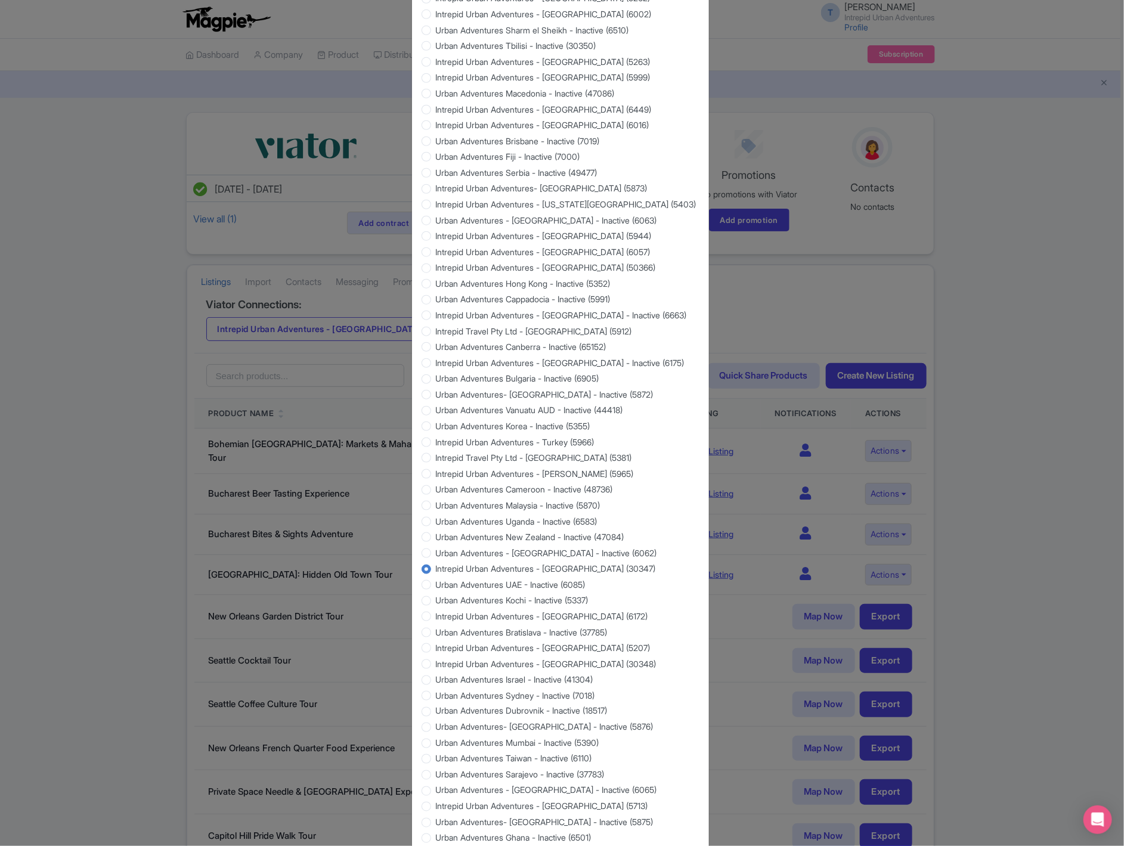
scroll to position [705, 0]
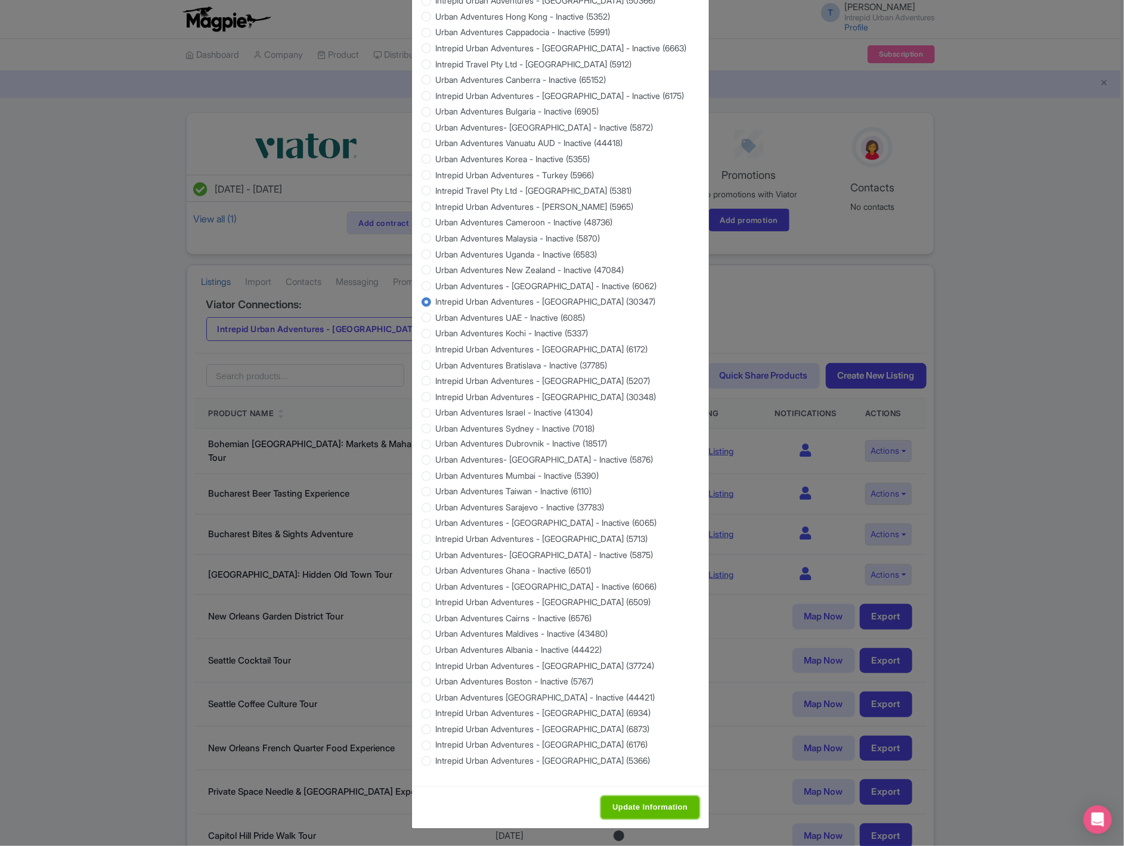
click at [610, 798] on input "Update Information" at bounding box center [650, 808] width 98 height 23
type input "Saving..."
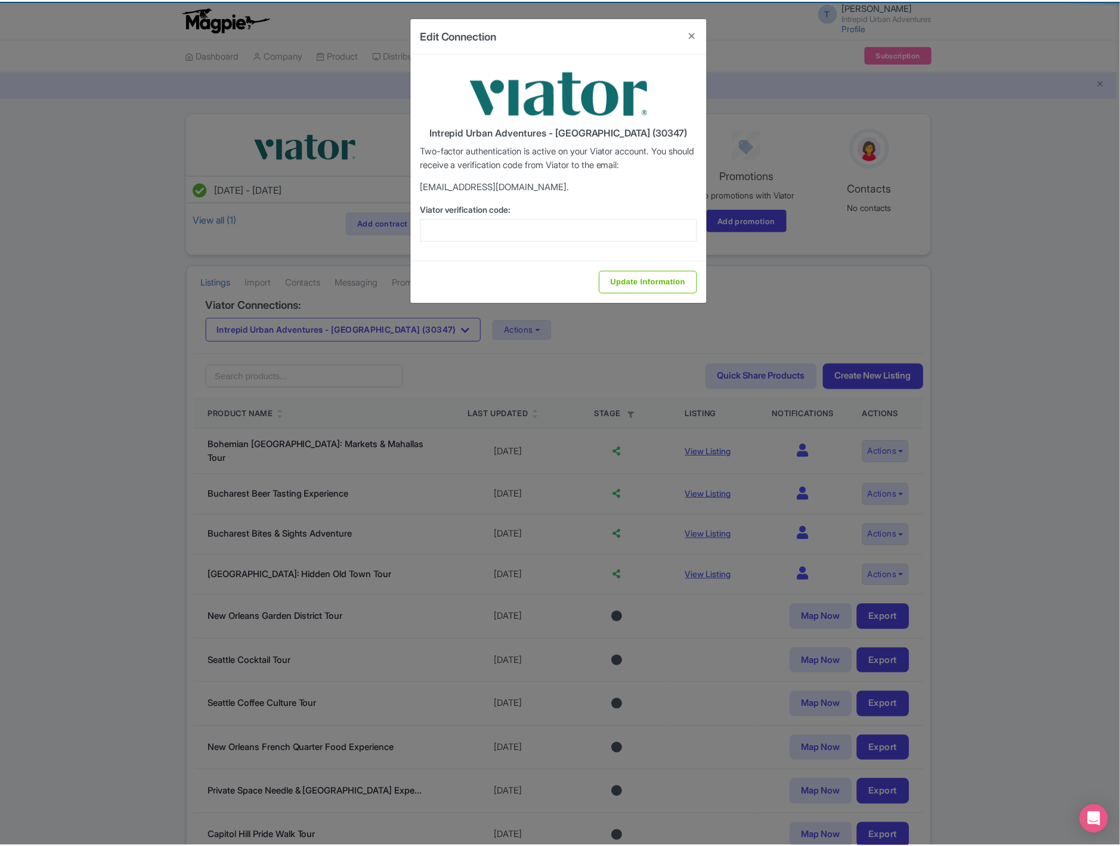
scroll to position [0, 0]
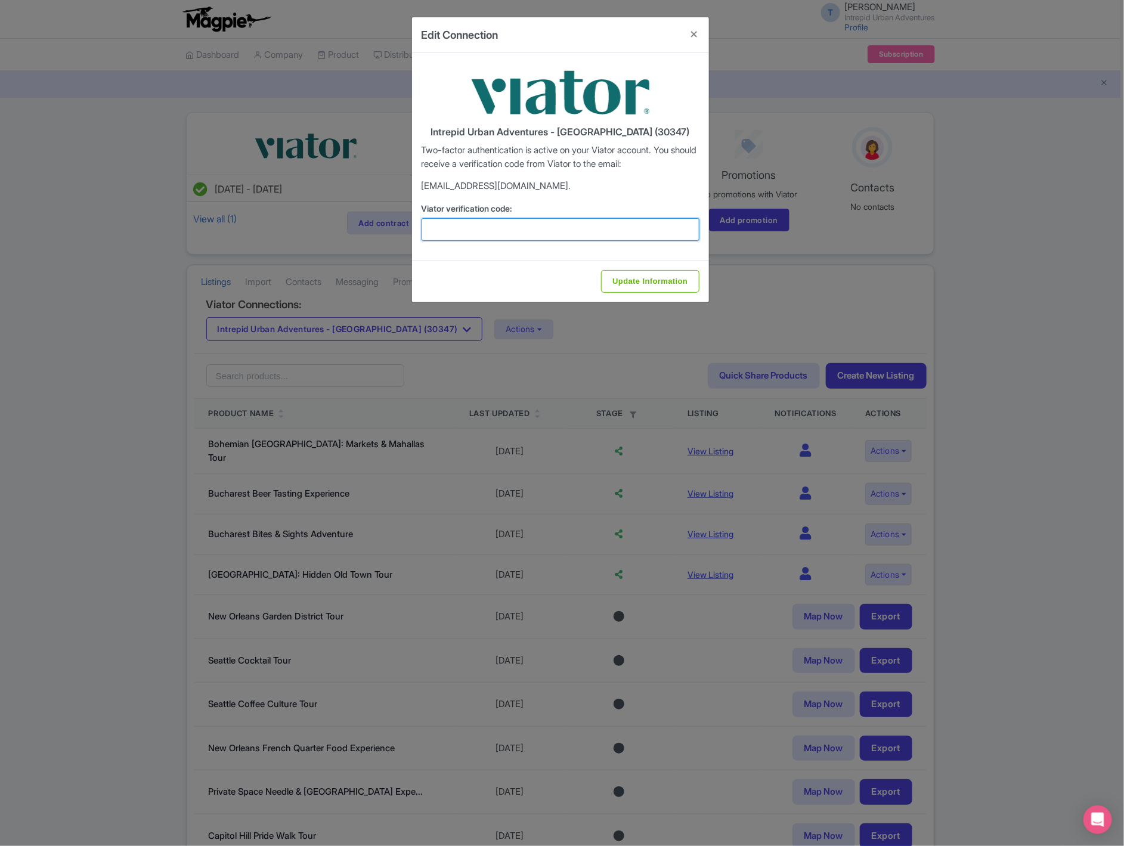
click at [521, 231] on input "Viator verification code:" at bounding box center [561, 229] width 278 height 23
paste input "814551"
type input "814551"
click at [645, 285] on input "Update Information" at bounding box center [650, 281] width 98 height 23
type input "Update Information"
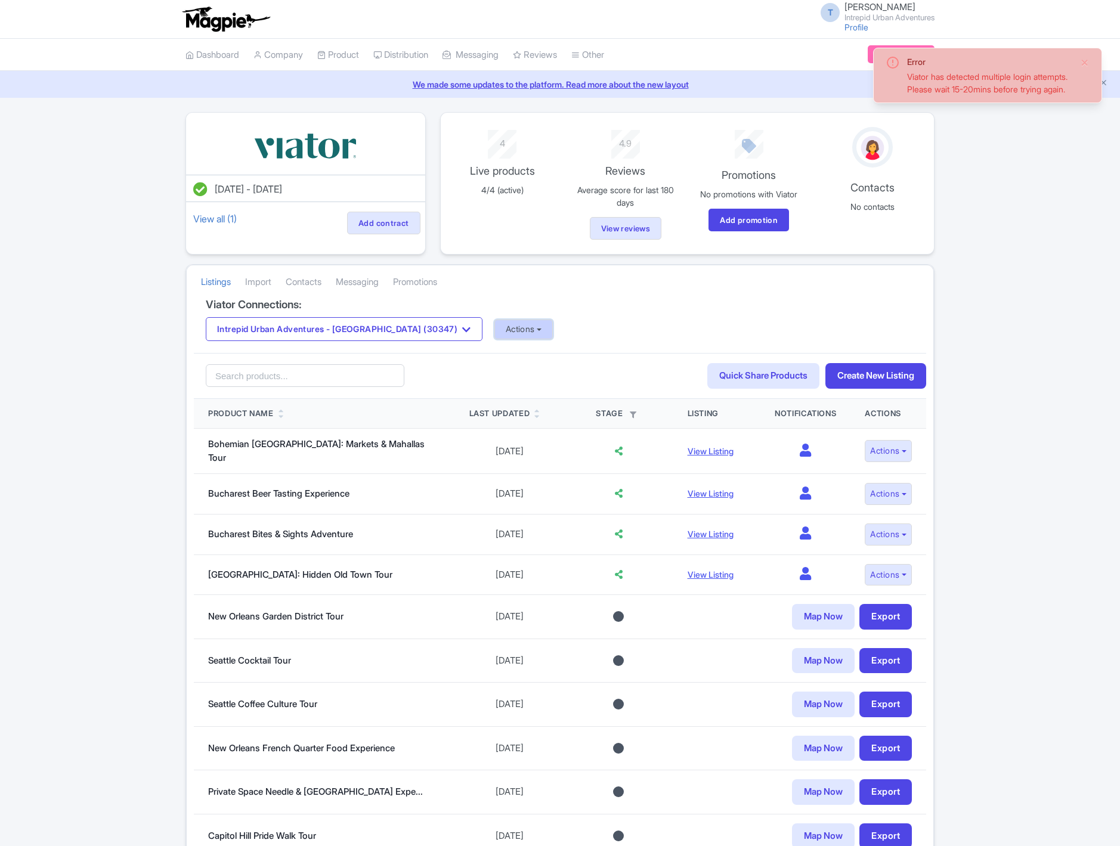
click at [494, 337] on button "Actions" at bounding box center [523, 330] width 59 height 20
click at [495, 358] on link "Update Connection" at bounding box center [571, 355] width 153 height 18
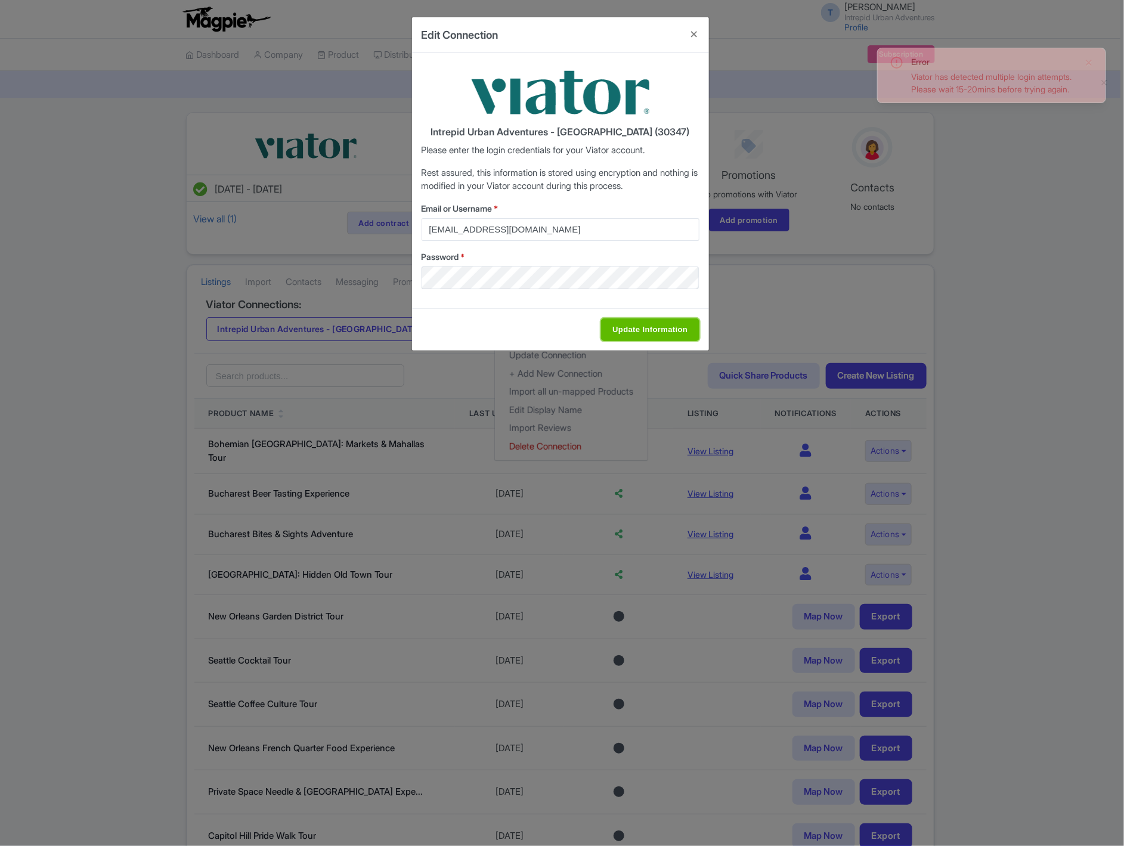
click at [634, 322] on input "Update Information" at bounding box center [650, 329] width 98 height 23
type input "Saving..."
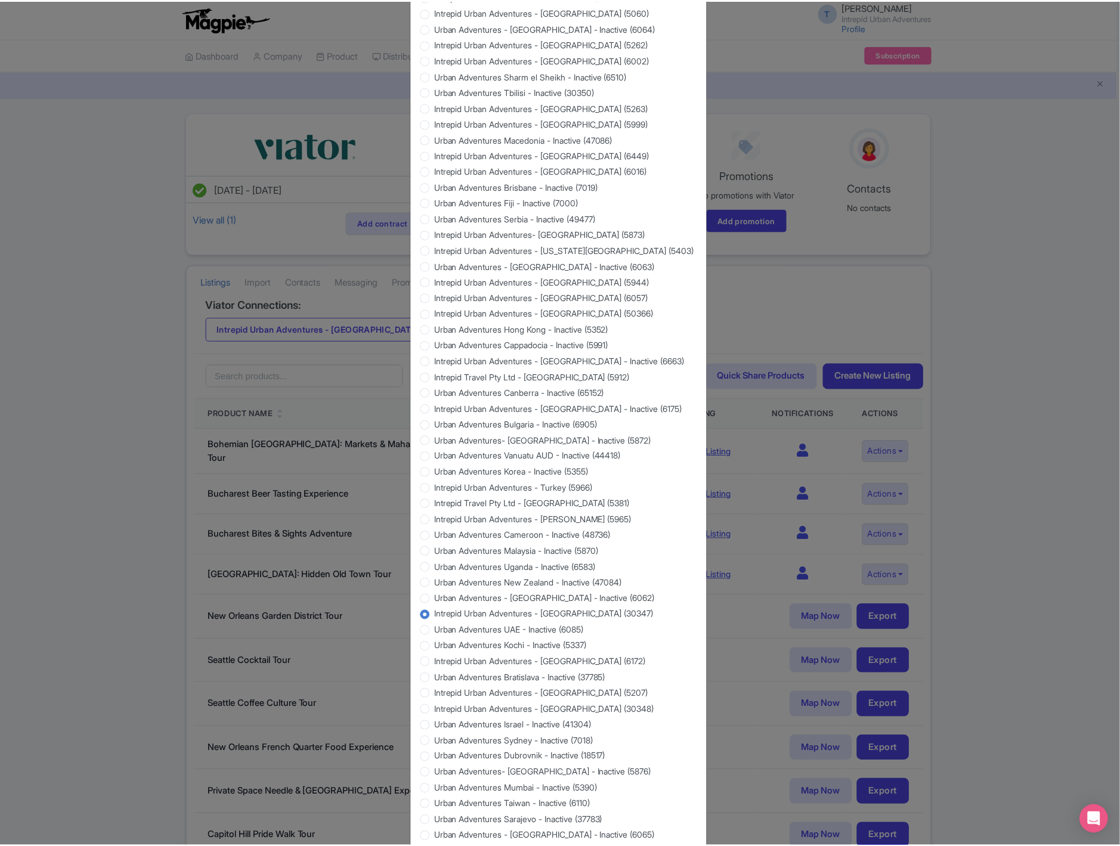
scroll to position [705, 0]
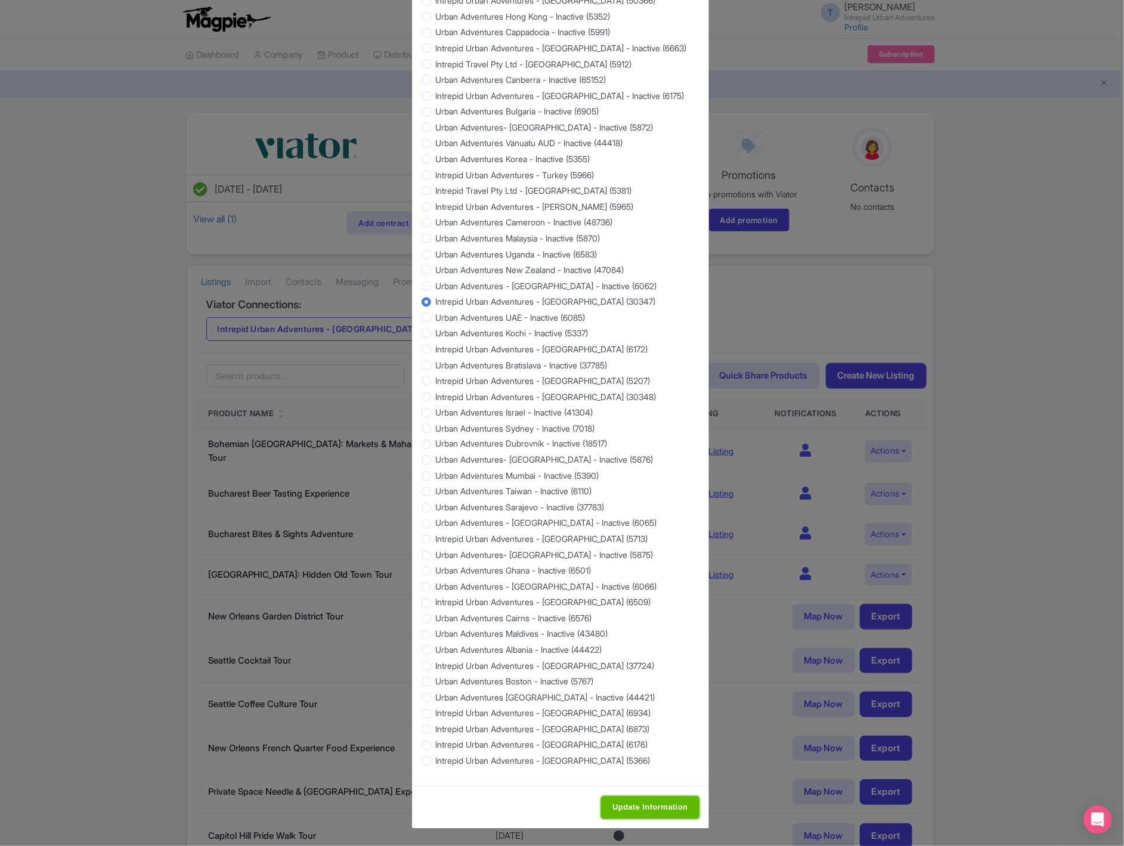
click at [664, 807] on input "Update Information" at bounding box center [650, 808] width 98 height 23
type input "Update Information"
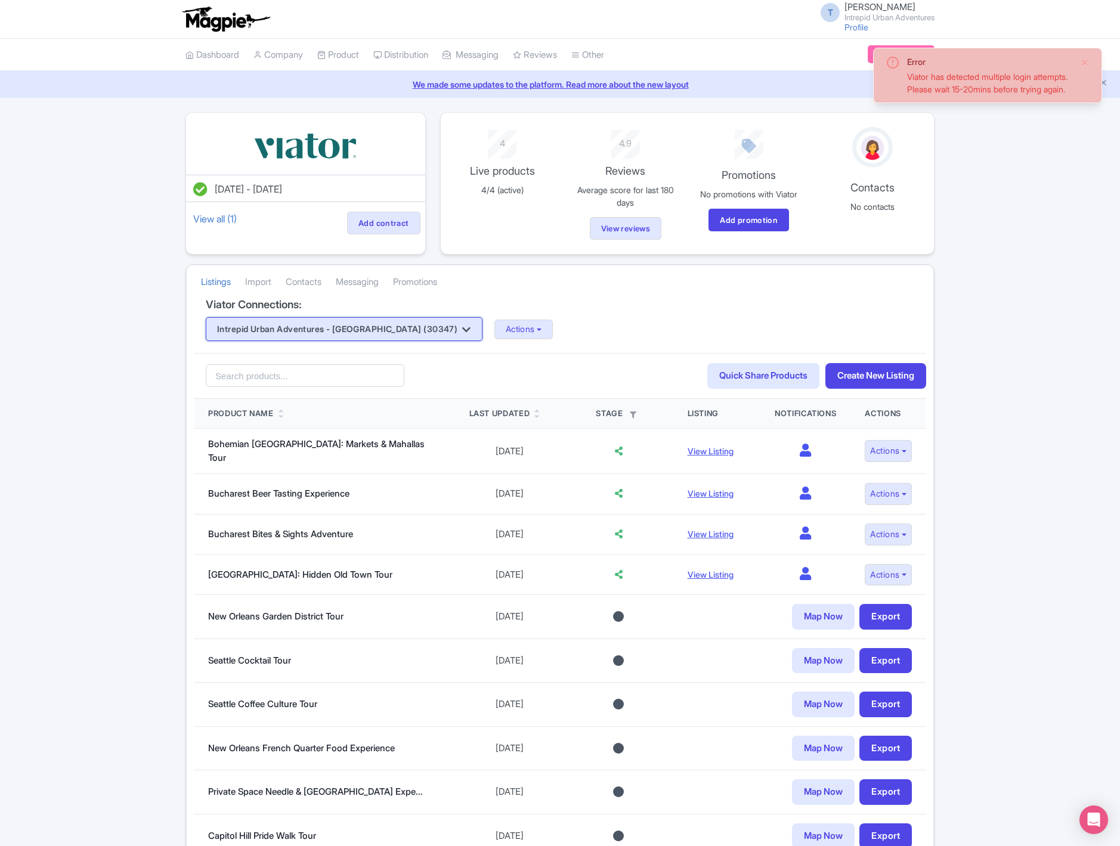
click at [417, 332] on button "Intrepid Urban Adventures - [GEOGRAPHIC_DATA] (30347)" at bounding box center [344, 329] width 277 height 24
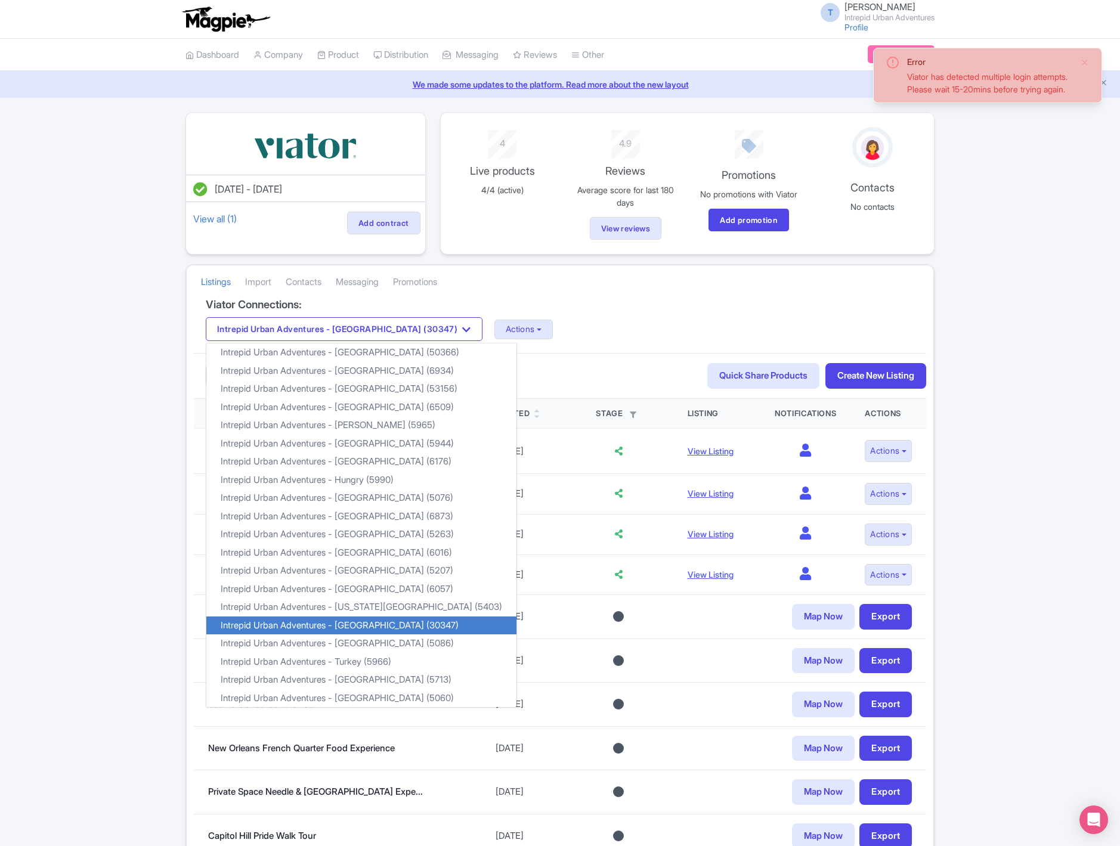
click at [875, 328] on div "Intrepid Urban Adventures - Romania (30347) Intrepid Urban Adventures - Austria…" at bounding box center [560, 329] width 708 height 24
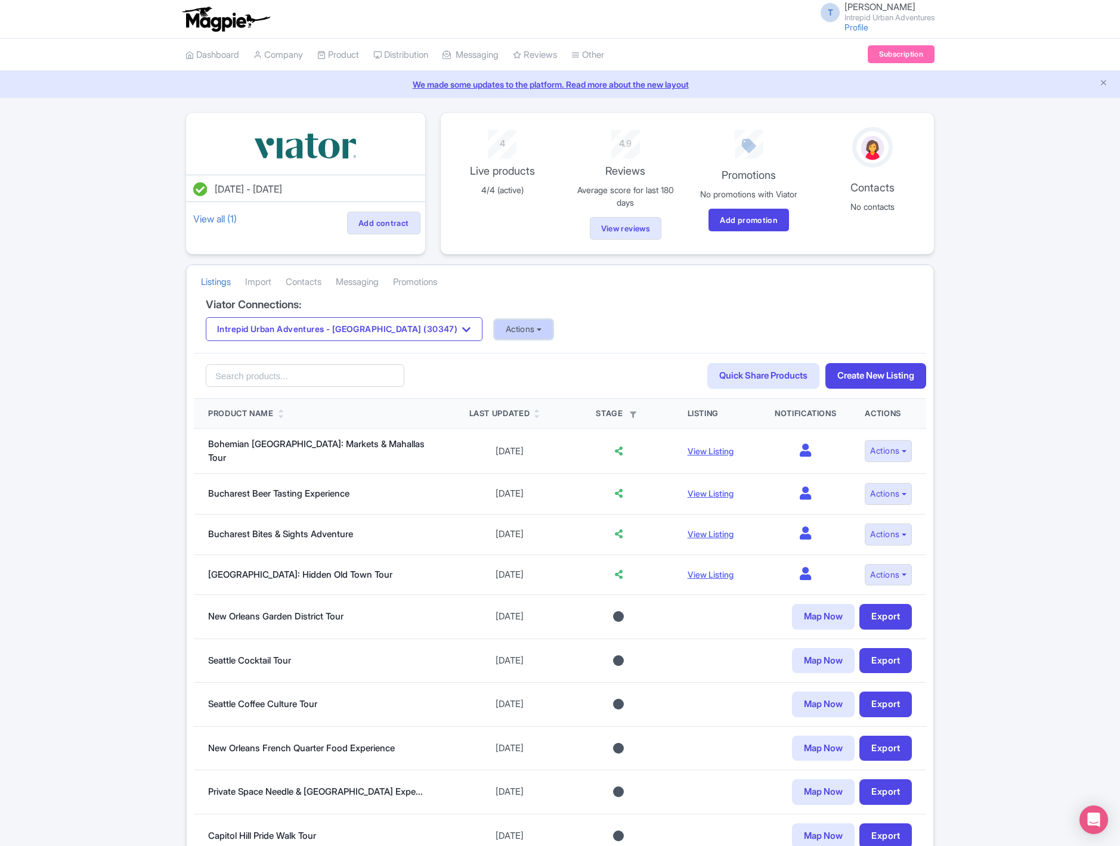
click at [494, 326] on button "Actions" at bounding box center [523, 330] width 59 height 20
click at [495, 355] on link "Update Connection" at bounding box center [571, 355] width 153 height 18
click at [495, 351] on link "Update Connection" at bounding box center [571, 355] width 153 height 18
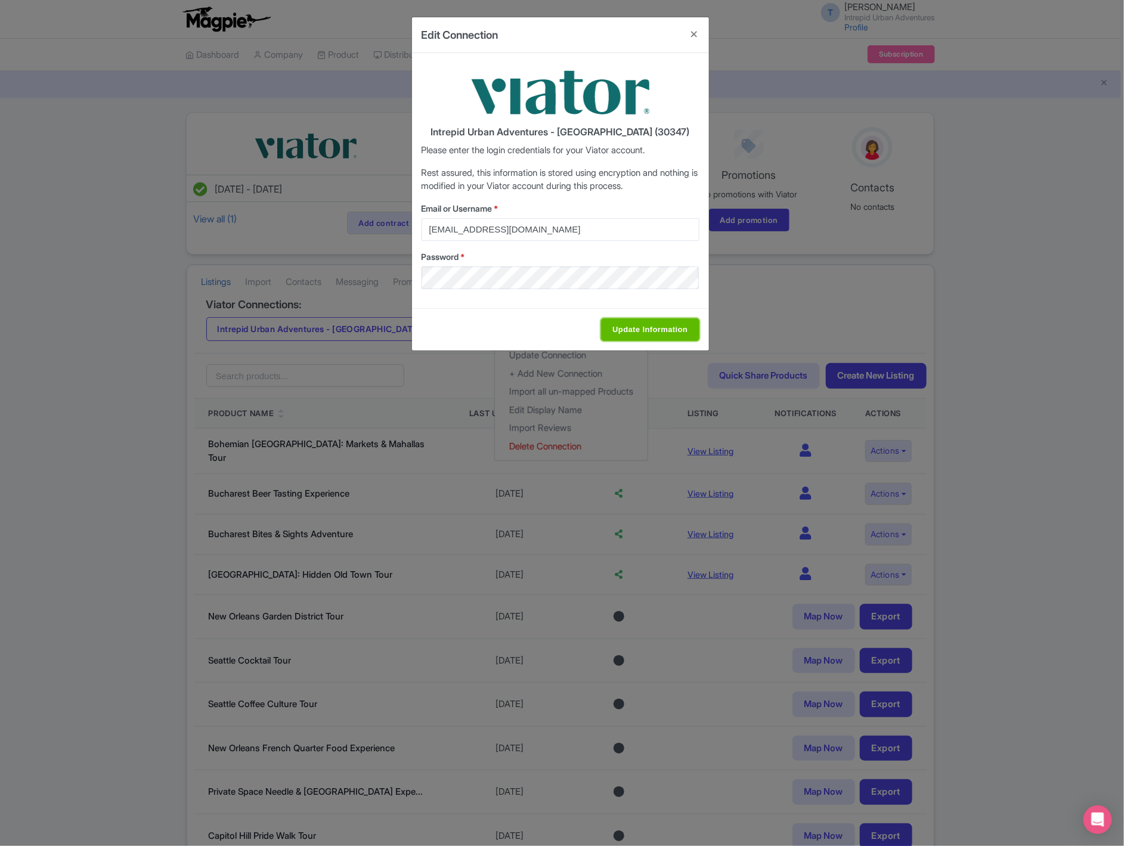
click at [675, 321] on input "Update Information" at bounding box center [650, 329] width 98 height 23
type input "Saving..."
click at [666, 332] on input "Update Information" at bounding box center [650, 329] width 98 height 23
type input "Saving..."
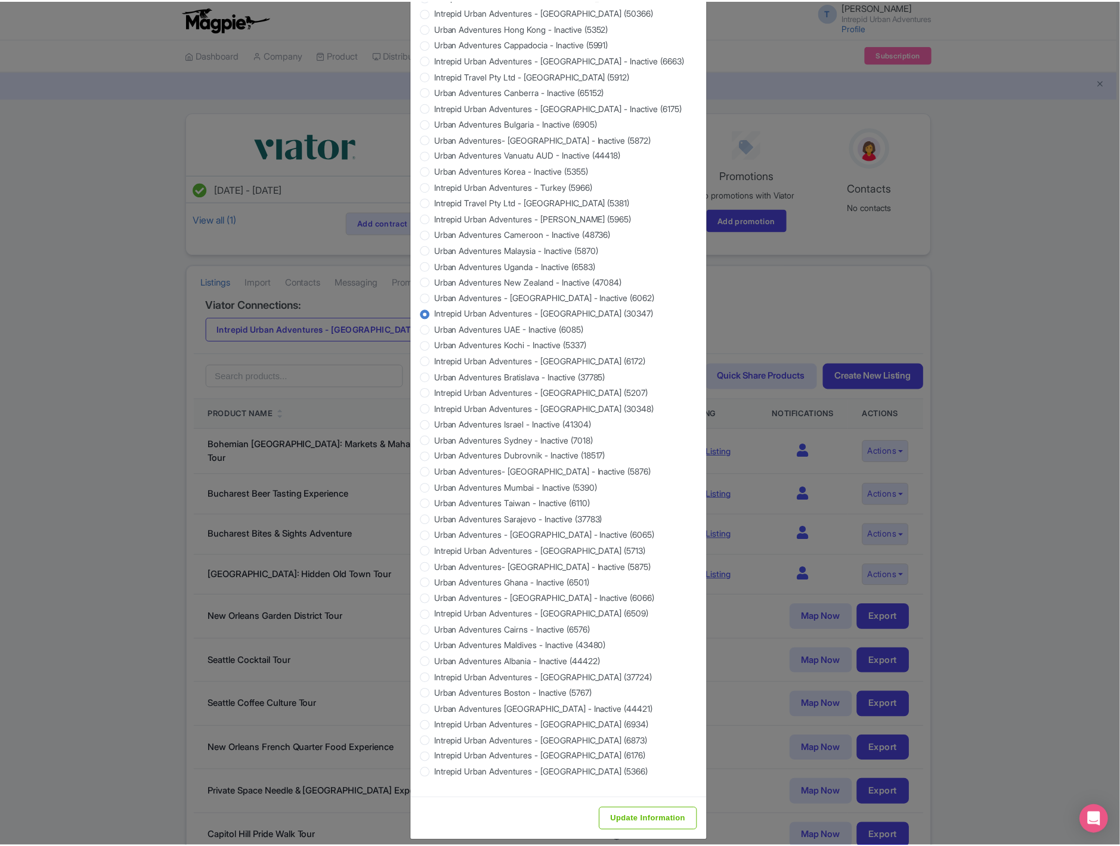
scroll to position [705, 0]
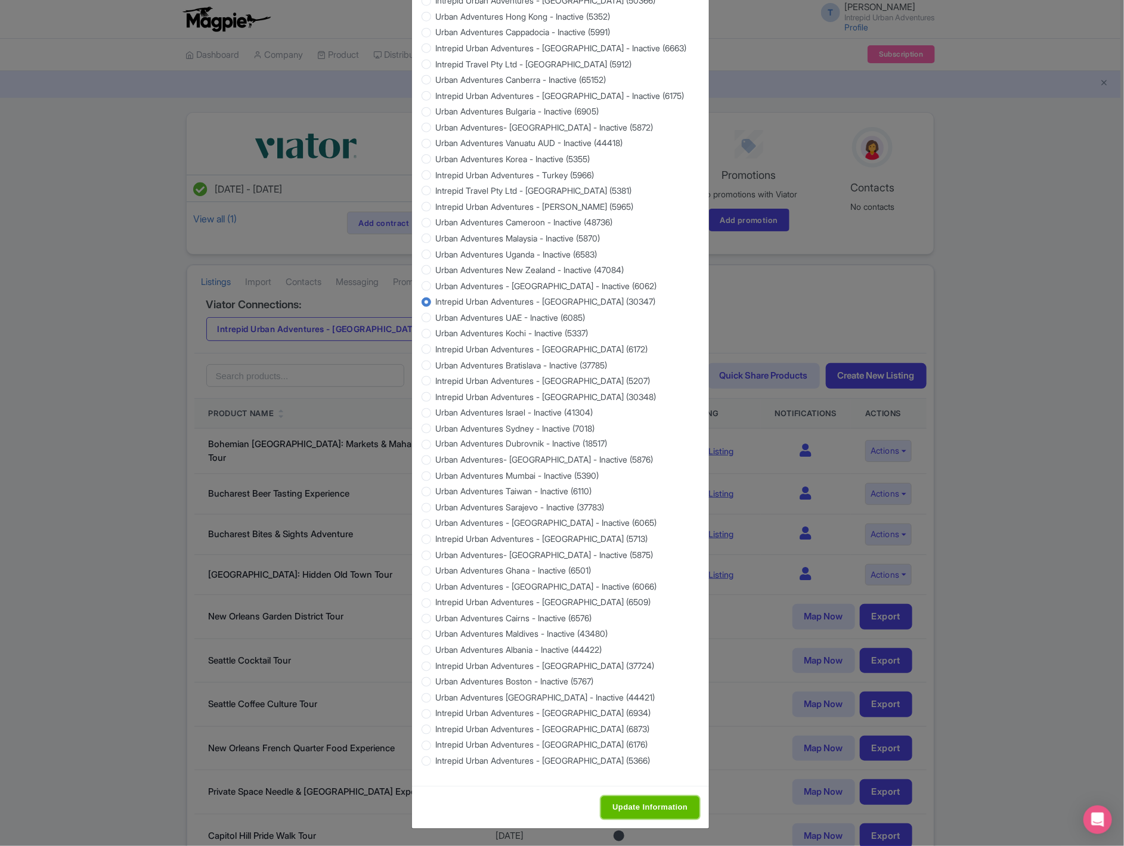
click at [637, 811] on input "Update Information" at bounding box center [650, 808] width 98 height 23
type input "Update Information"
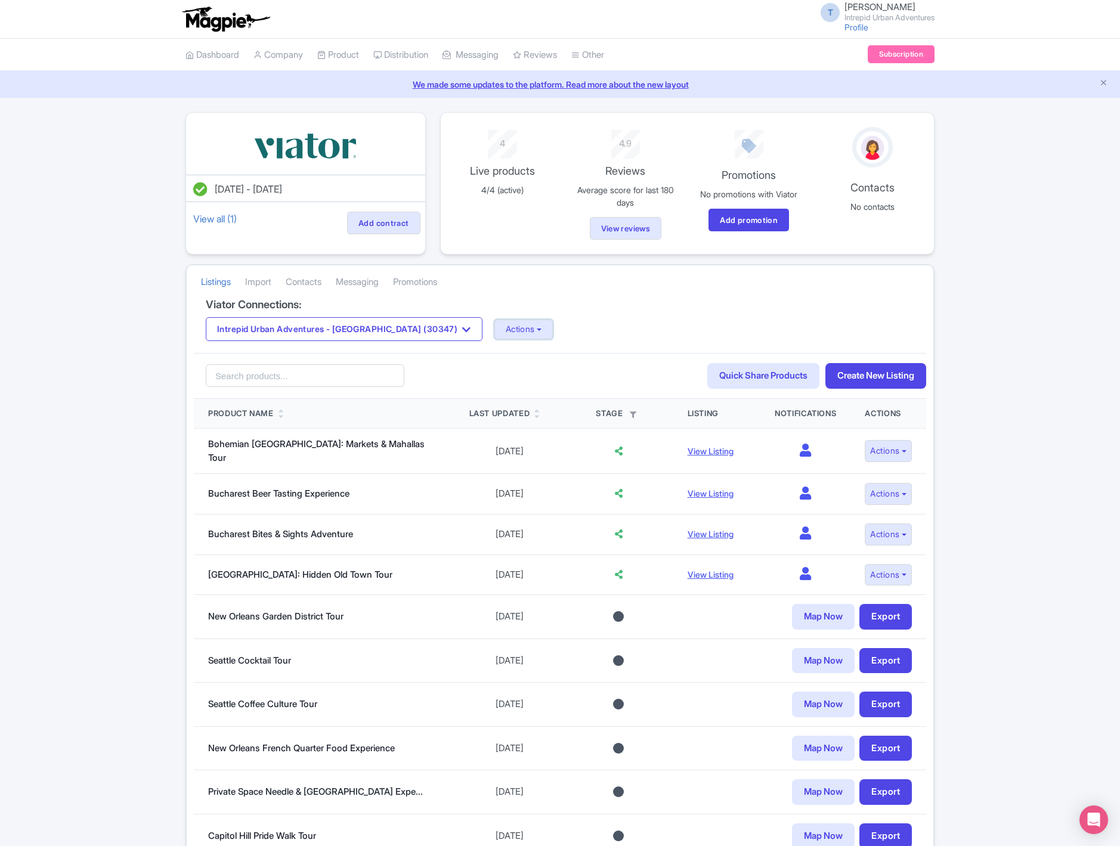
drag, startPoint x: 496, startPoint y: 330, endPoint x: 492, endPoint y: 346, distance: 16.6
click at [496, 330] on button "Actions" at bounding box center [523, 330] width 59 height 20
click at [496, 430] on link "Import Reviews" at bounding box center [571, 428] width 153 height 18
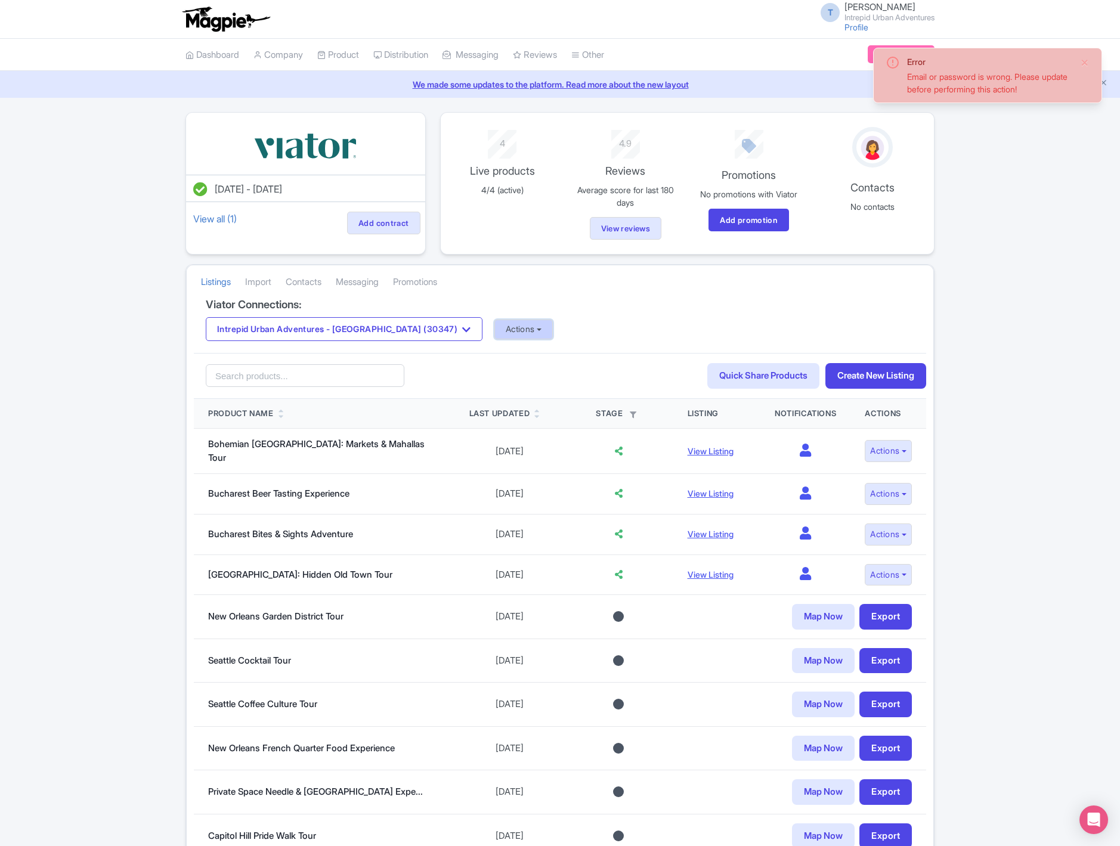
click at [494, 331] on button "Actions" at bounding box center [523, 330] width 59 height 20
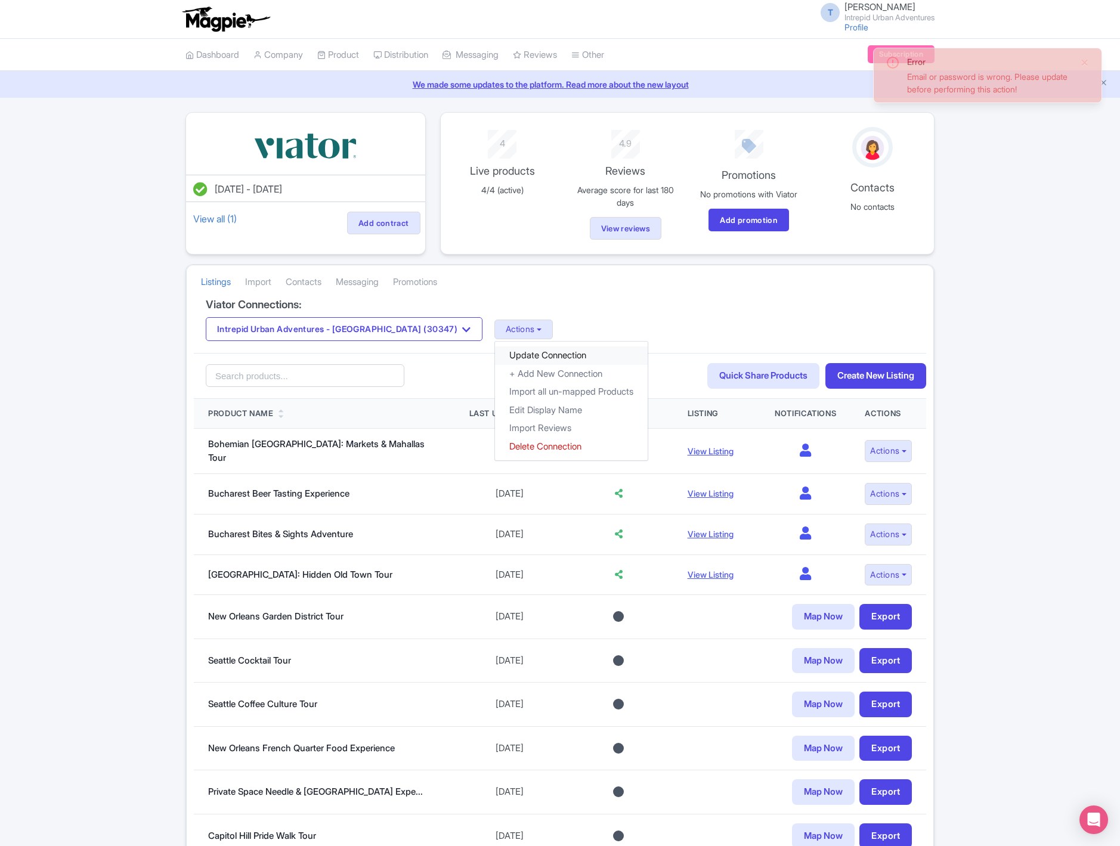
click at [495, 357] on link "Update Connection" at bounding box center [571, 355] width 153 height 18
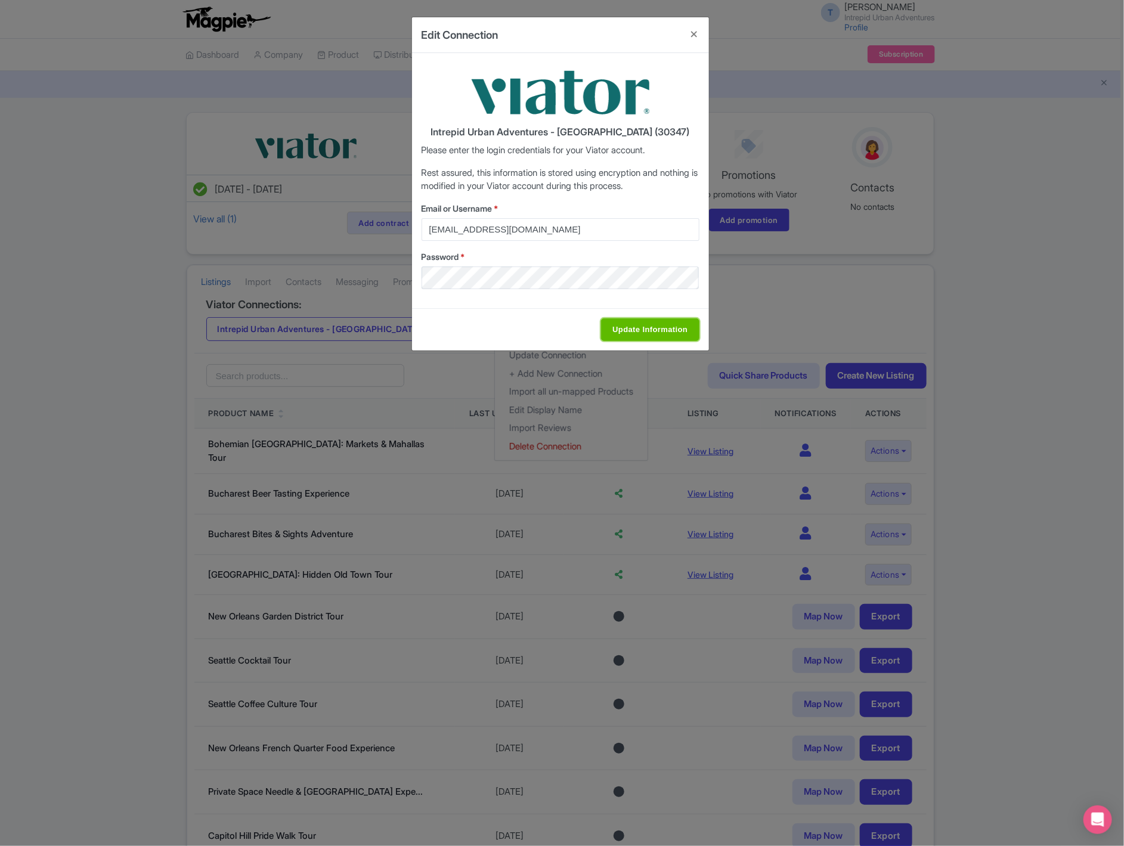
click at [640, 329] on input "Update Information" at bounding box center [650, 329] width 98 height 23
type input "Saving..."
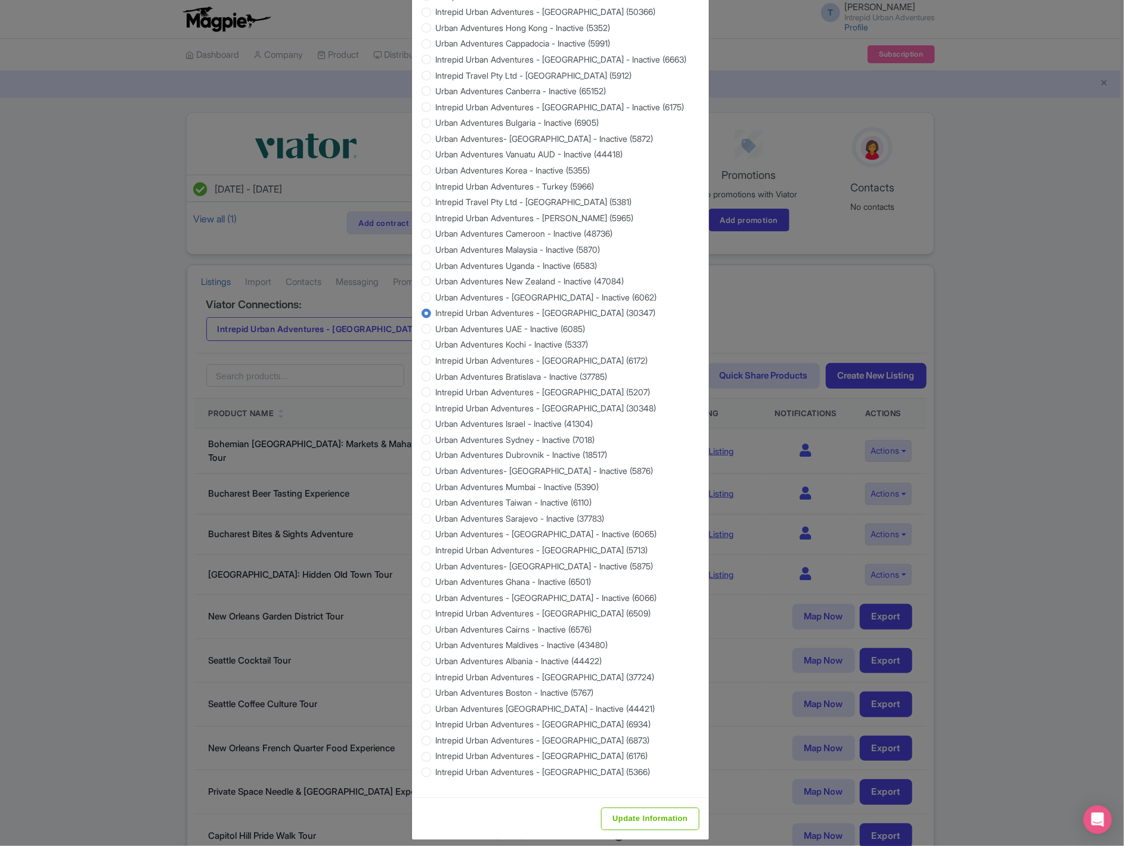
scroll to position [705, 0]
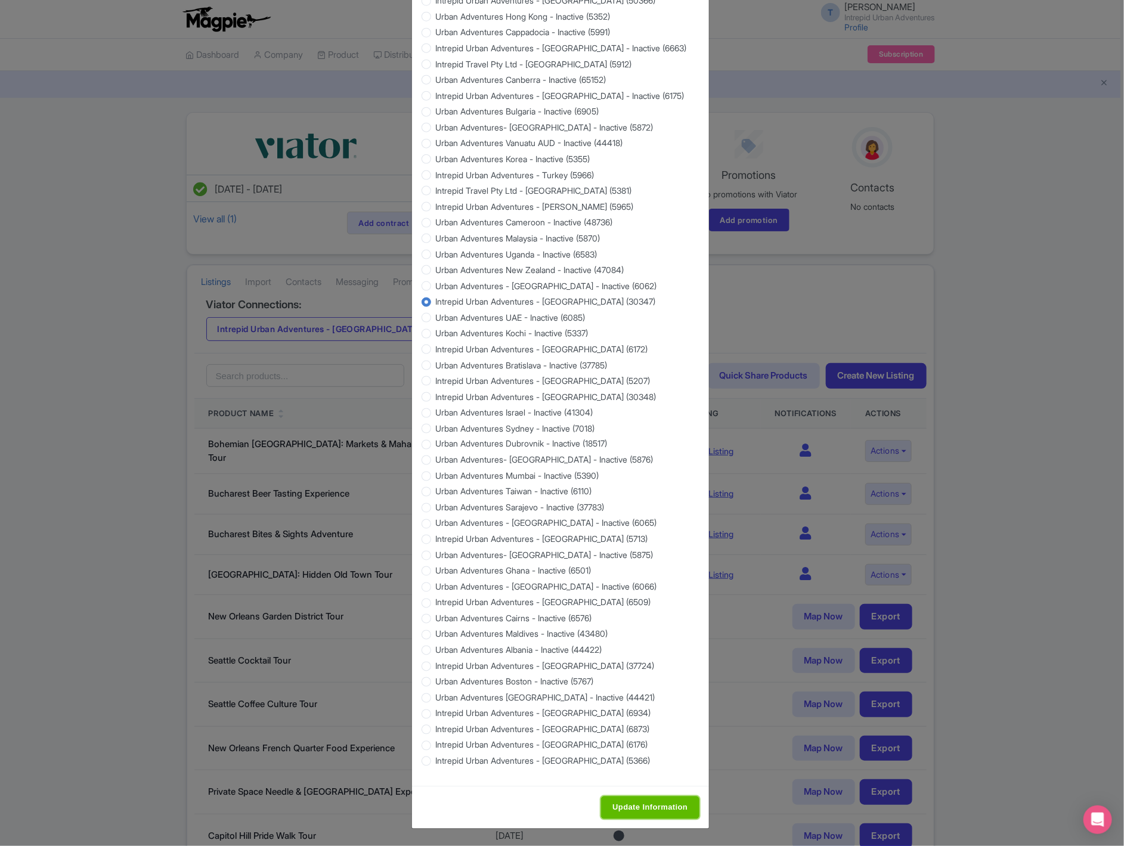
click at [650, 806] on input "Update Information" at bounding box center [650, 808] width 98 height 23
type input "Saving..."
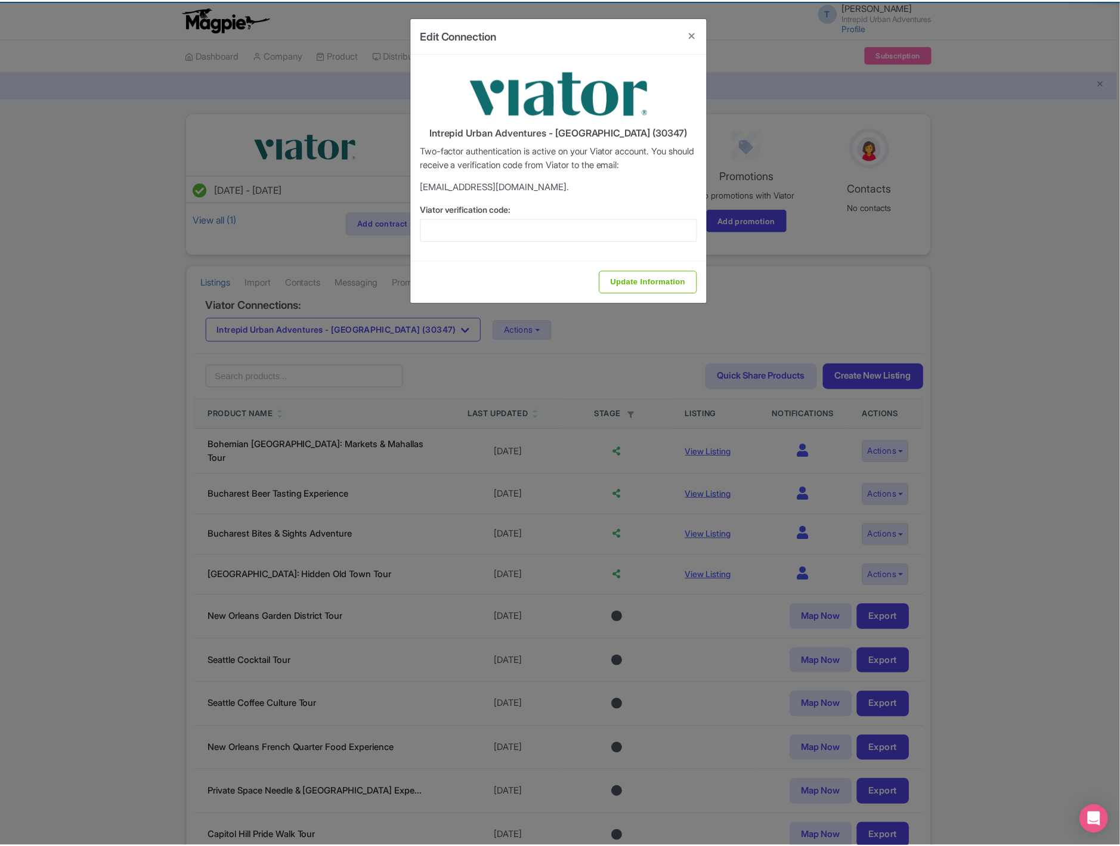
scroll to position [0, 0]
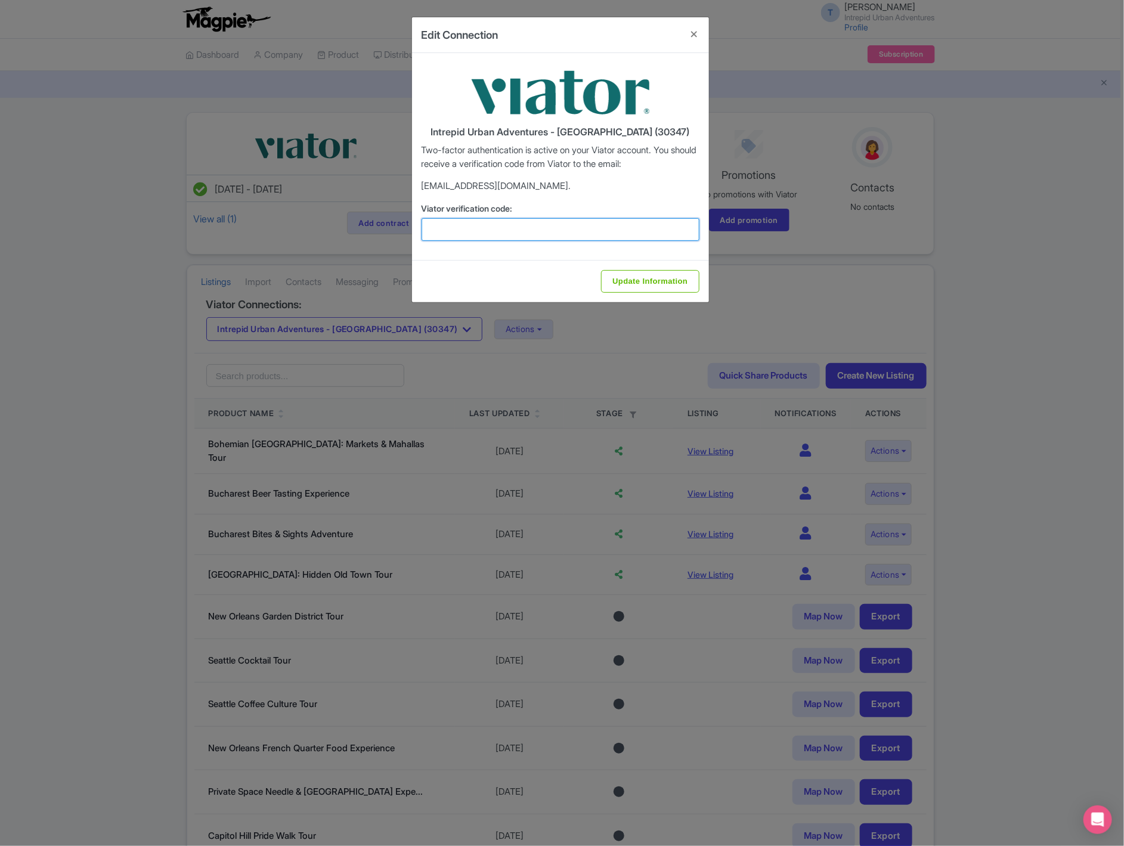
click at [487, 220] on input "Viator verification code:" at bounding box center [561, 229] width 278 height 23
paste input "842606"
type input "842606"
click at [612, 276] on input "Update Information" at bounding box center [650, 281] width 98 height 23
type input "Update Information"
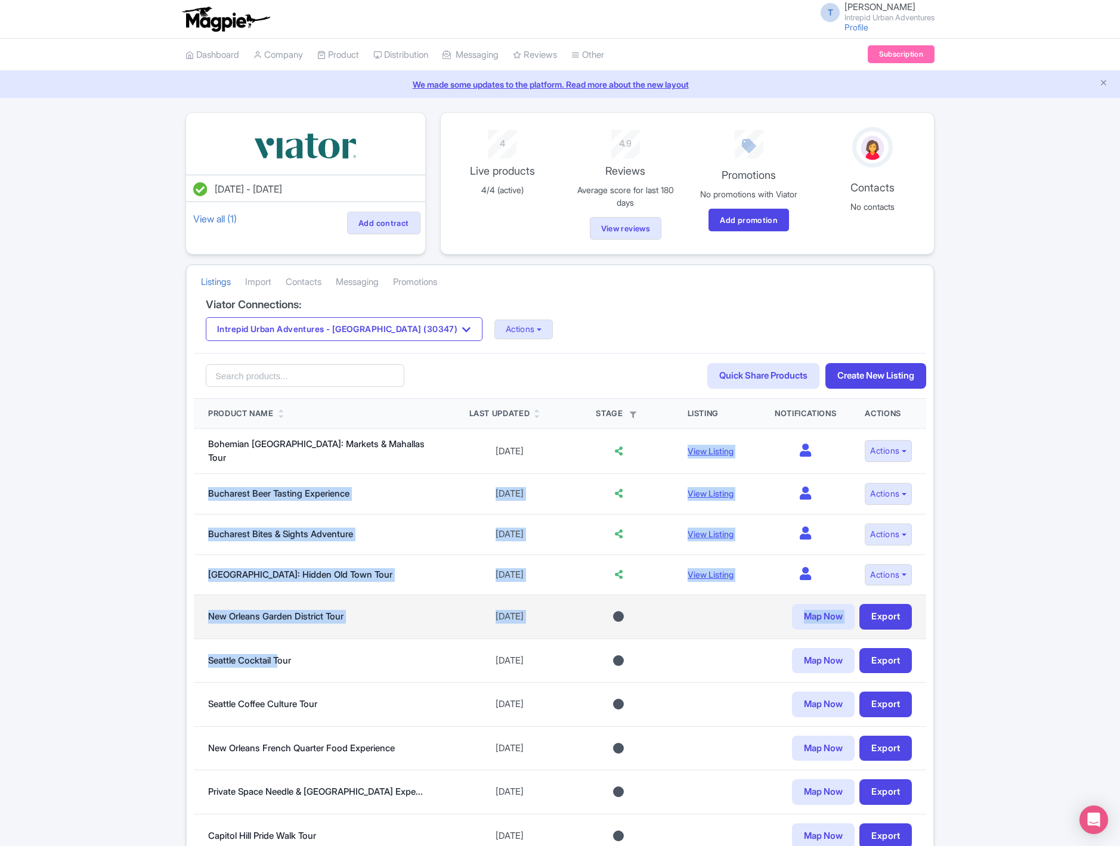
drag, startPoint x: 344, startPoint y: 561, endPoint x: 330, endPoint y: 606, distance: 48.1
click at [288, 666] on tbody "Bohemian [GEOGRAPHIC_DATA]: Markets & Mahallas Tour [DATE] View Listing 0 Actio…" at bounding box center [560, 643] width 732 height 429
